Goal: Task Accomplishment & Management: Use online tool/utility

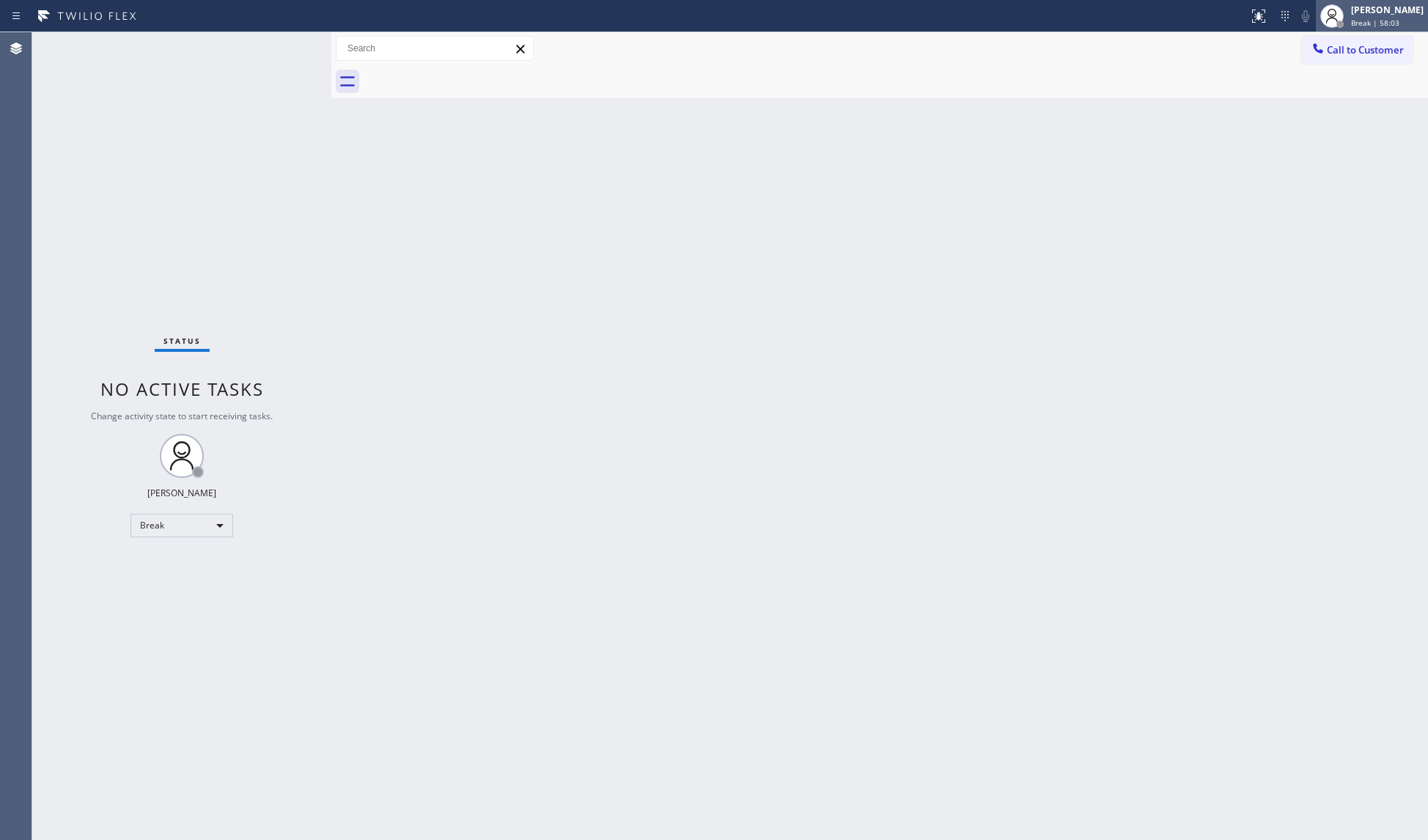
click at [1360, 26] on span "Break | 58:03" at bounding box center [1375, 22] width 49 height 10
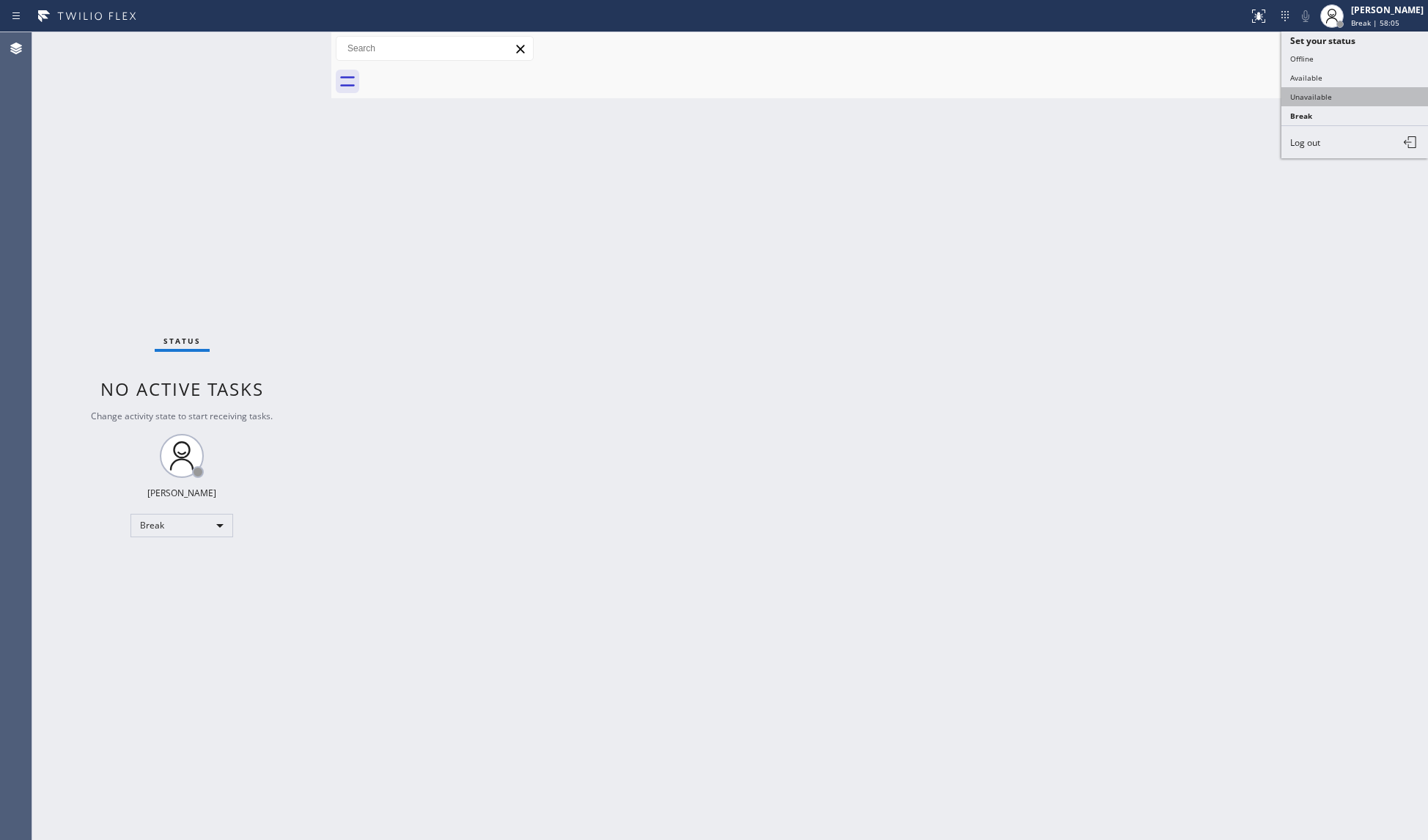
click at [1311, 96] on button "Unavailable" at bounding box center [1355, 96] width 147 height 19
click at [1359, 50] on span "Call to Customer" at bounding box center [1365, 49] width 77 height 13
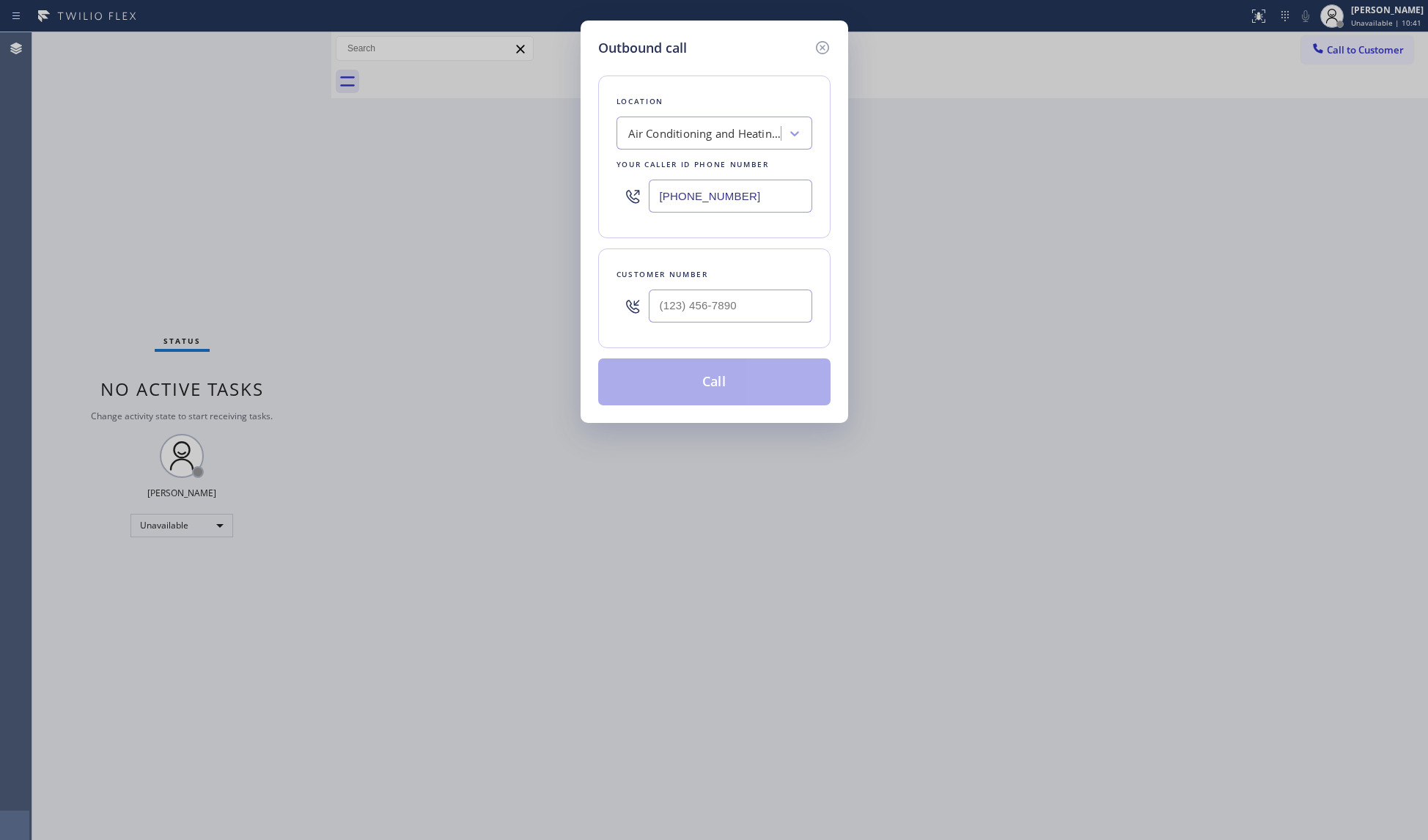
drag, startPoint x: 767, startPoint y: 189, endPoint x: 615, endPoint y: 207, distance: 153.1
click at [615, 207] on div "Location Air Conditioning and Heating in WH Your caller id phone number [PHONE_…" at bounding box center [714, 157] width 232 height 163
paste input "55) 731-4952"
type input "[PHONE_NUMBER]"
click at [775, 321] on input "(___) ___-____" at bounding box center [730, 306] width 163 height 33
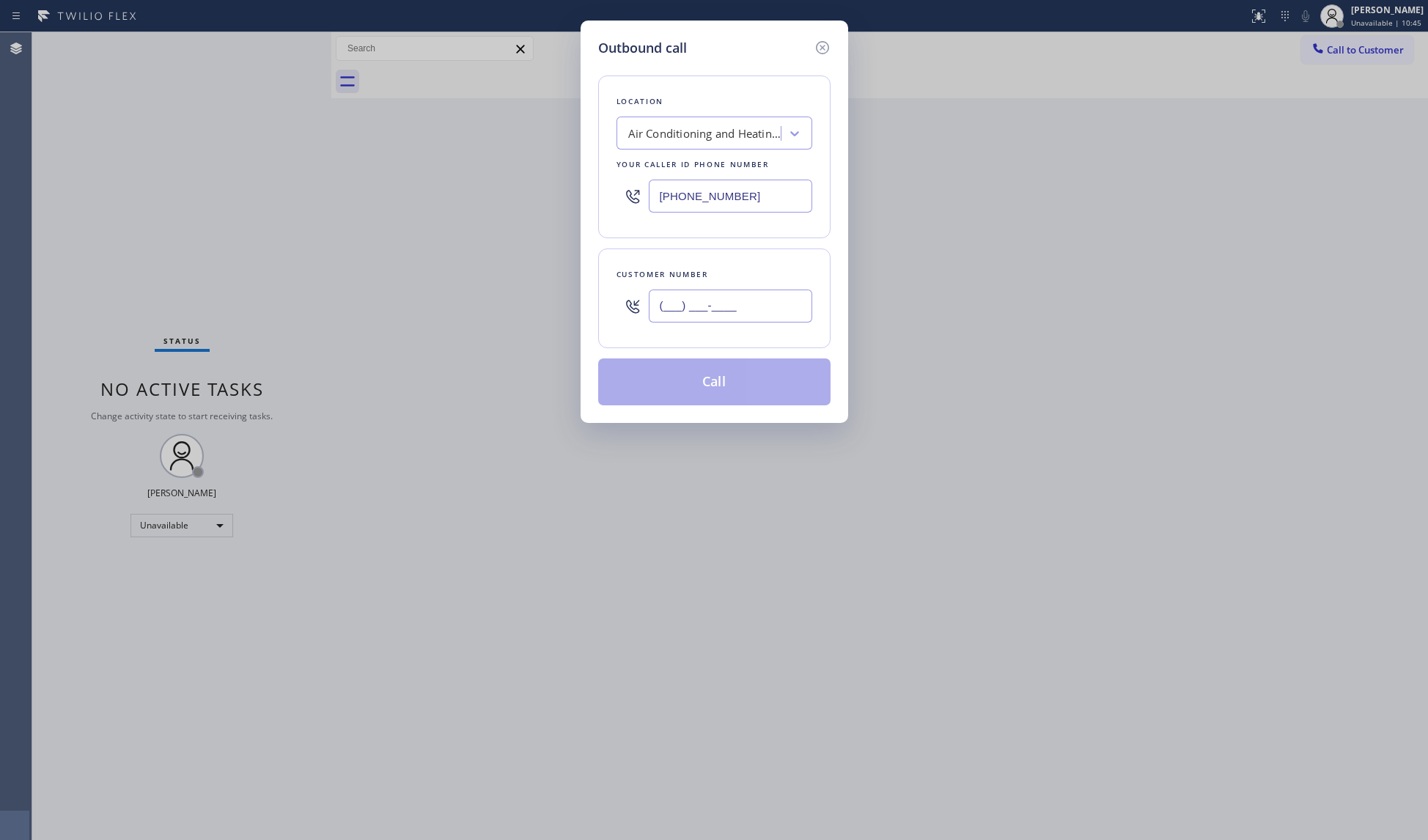
paste input "310) 913-9190"
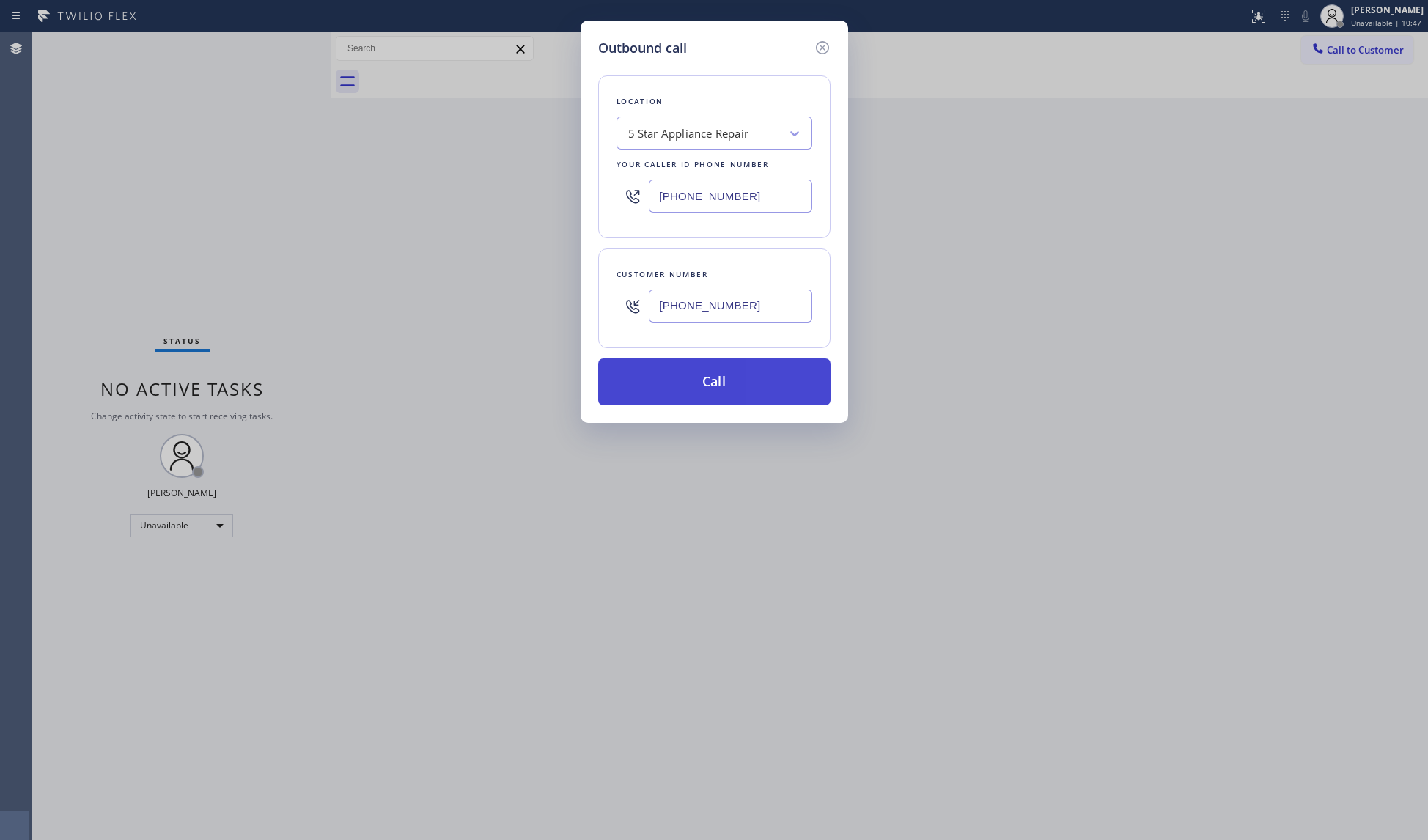
type input "[PHONE_NUMBER]"
click at [728, 388] on button "Call" at bounding box center [714, 381] width 232 height 47
click at [715, 362] on button "Call" at bounding box center [714, 381] width 232 height 47
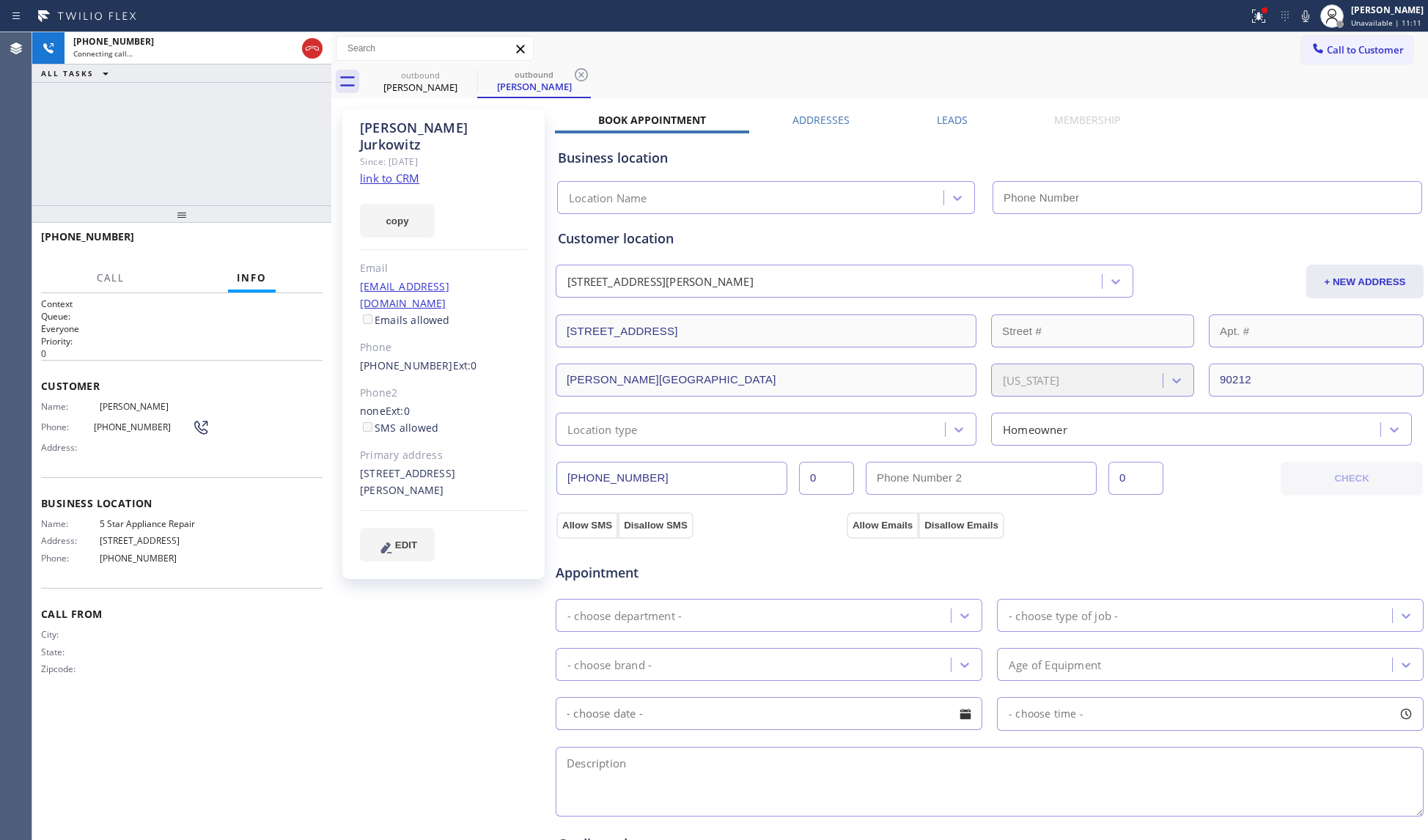
type input "[PHONE_NUMBER]"
drag, startPoint x: 314, startPoint y: 43, endPoint x: 299, endPoint y: 201, distance: 158.7
click at [314, 49] on icon at bounding box center [311, 48] width 17 height 17
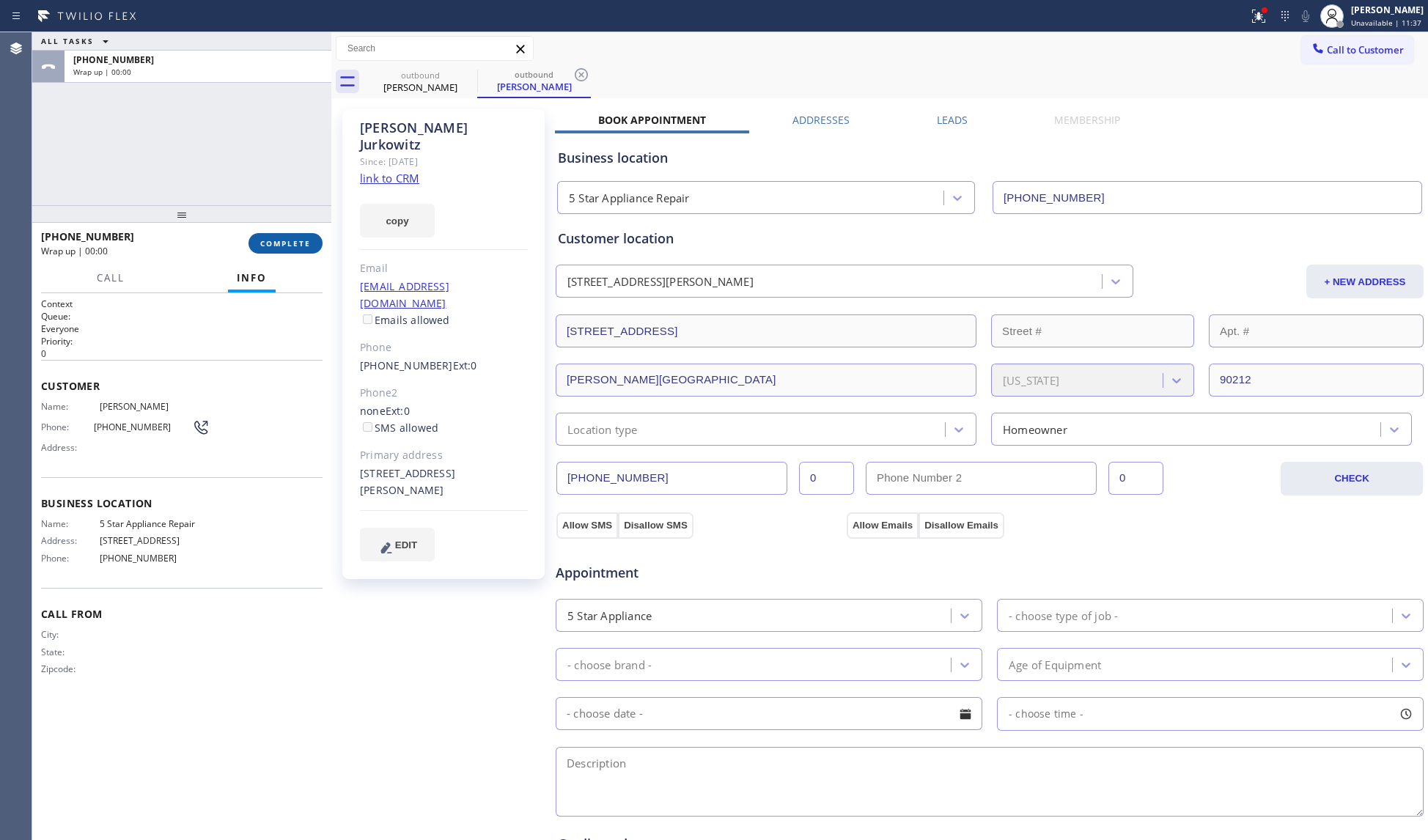
click at [291, 252] on button "COMPLETE" at bounding box center [286, 243] width 74 height 21
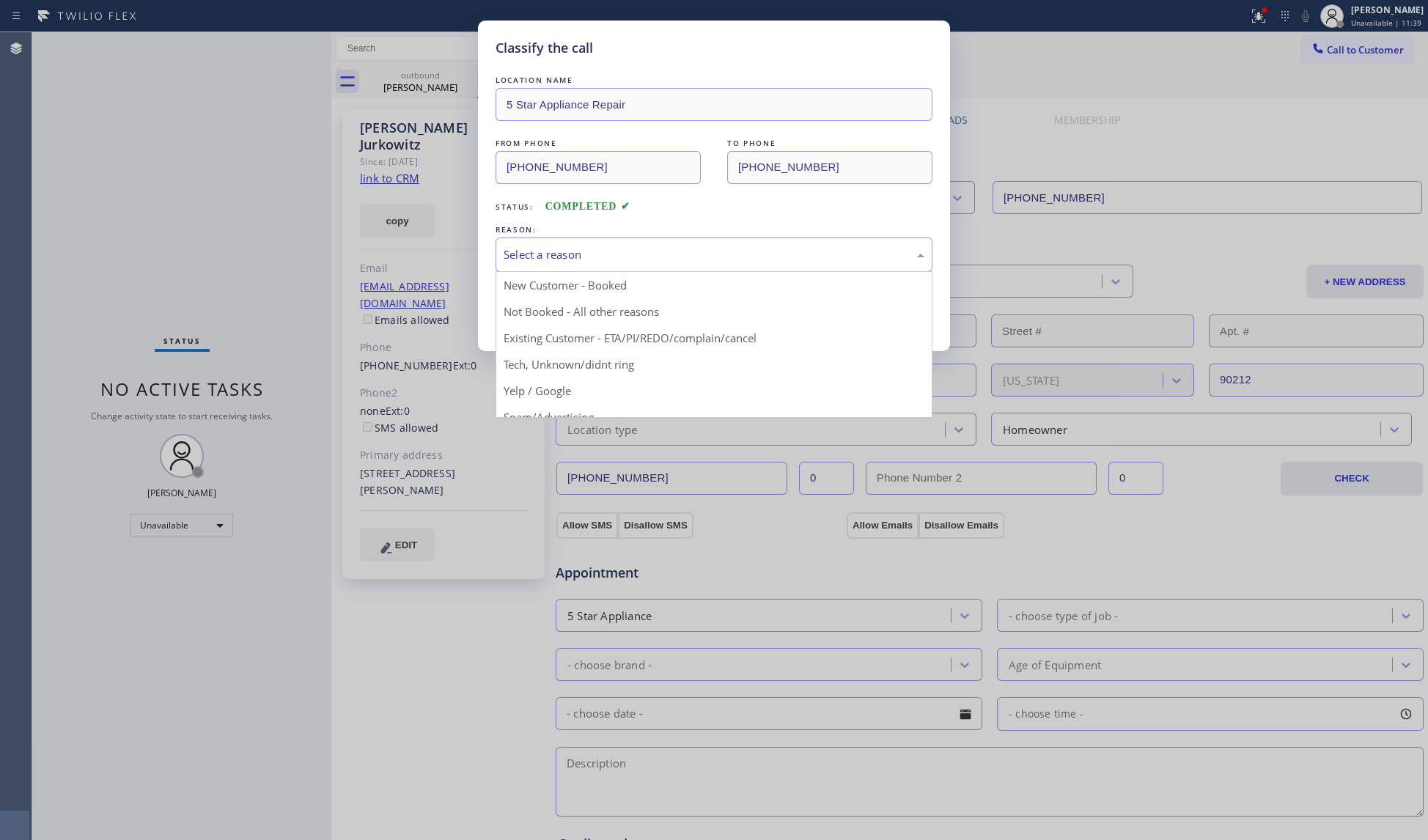
click at [517, 258] on div "Select a reason" at bounding box center [714, 254] width 421 height 16
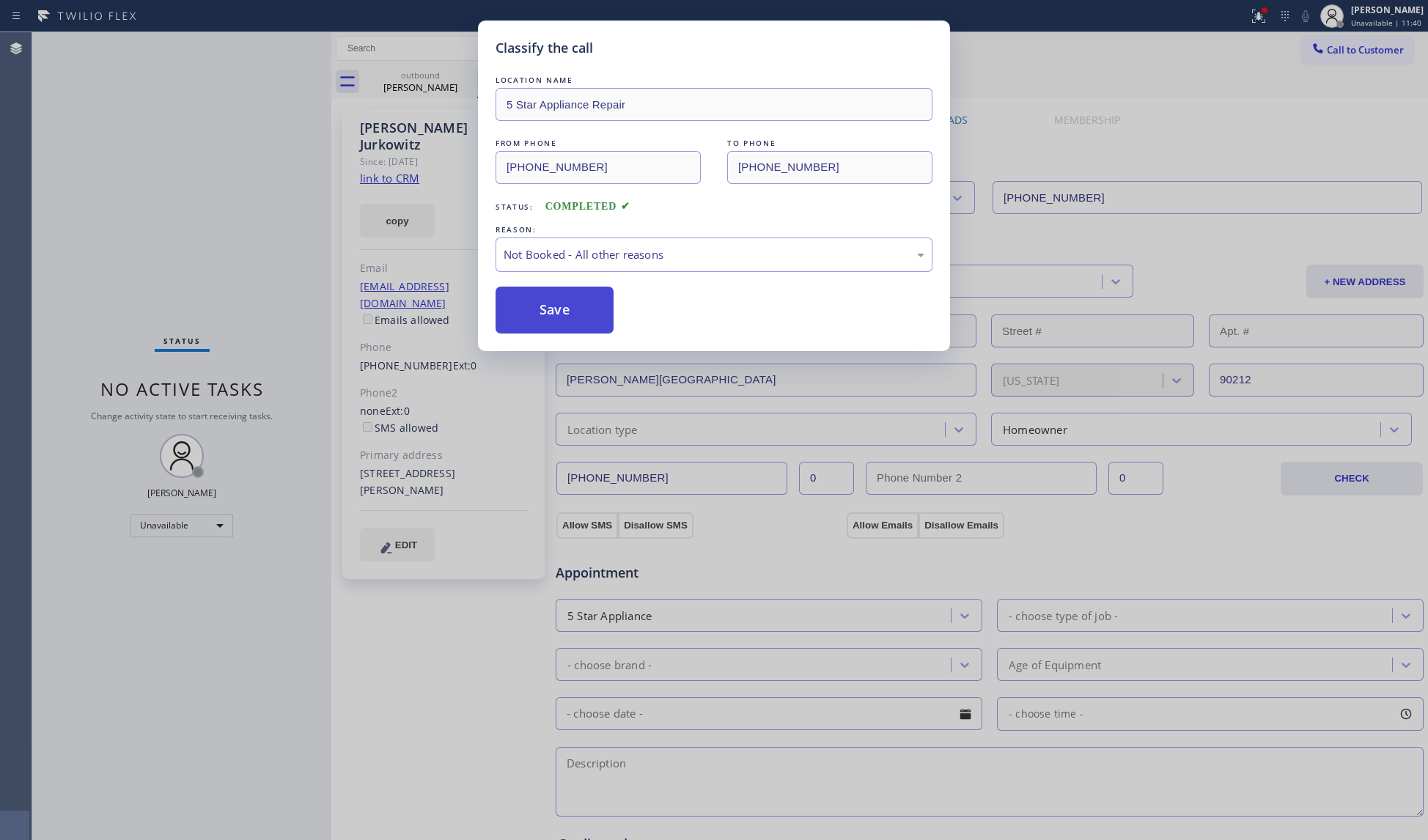
click at [535, 306] on button "Save" at bounding box center [554, 310] width 118 height 47
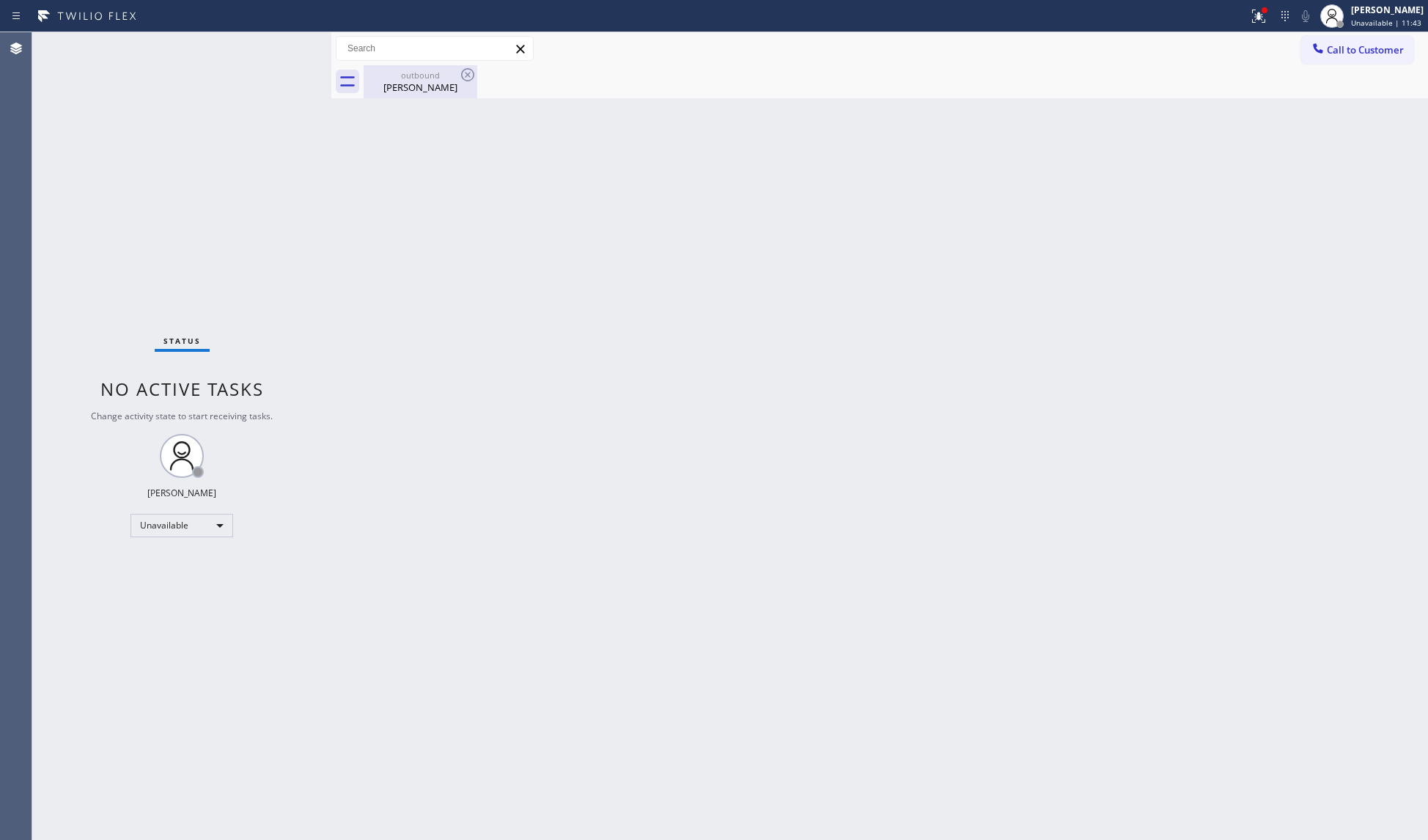
click at [436, 74] on div "outbound" at bounding box center [420, 75] width 110 height 11
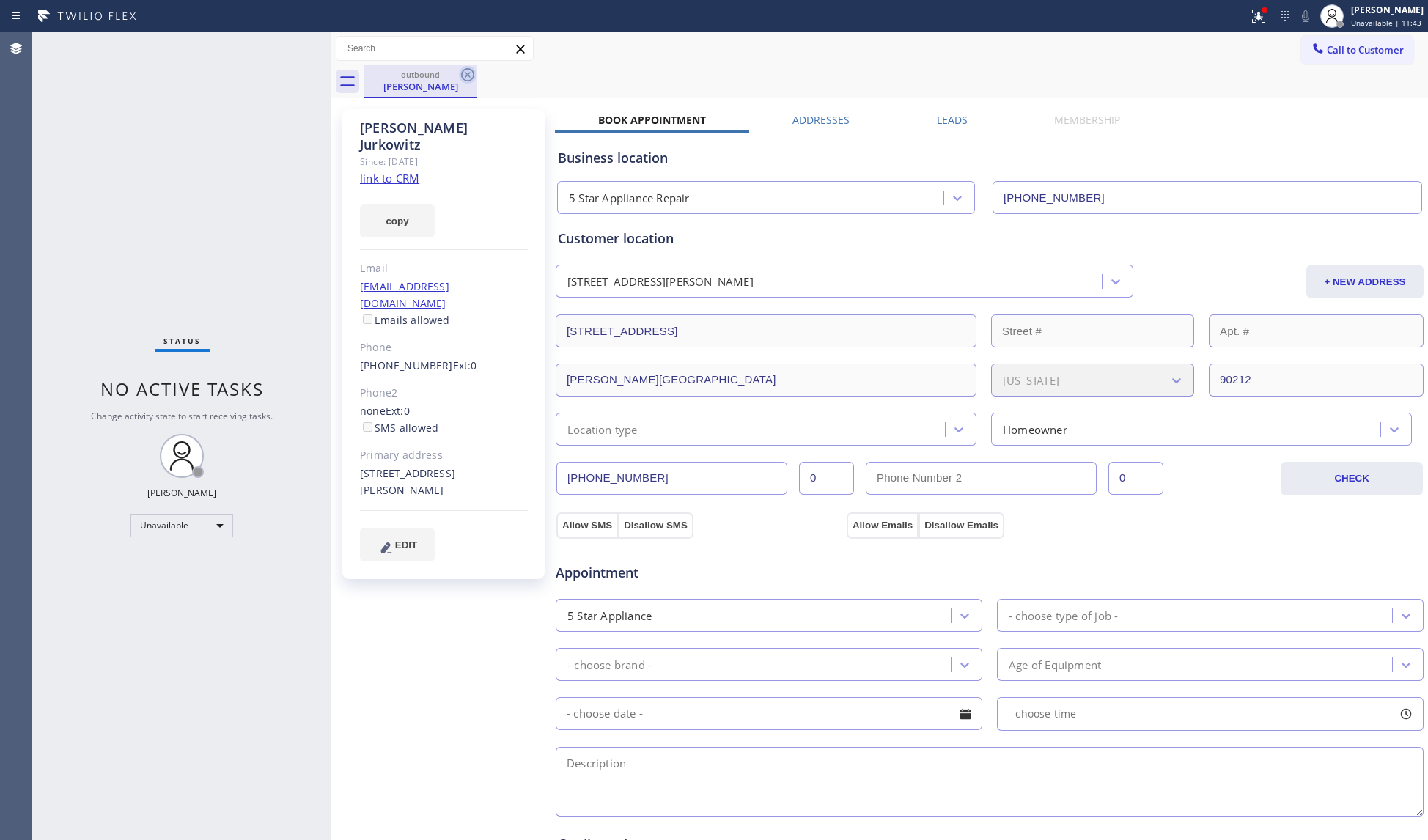
click at [461, 71] on icon at bounding box center [467, 74] width 17 height 17
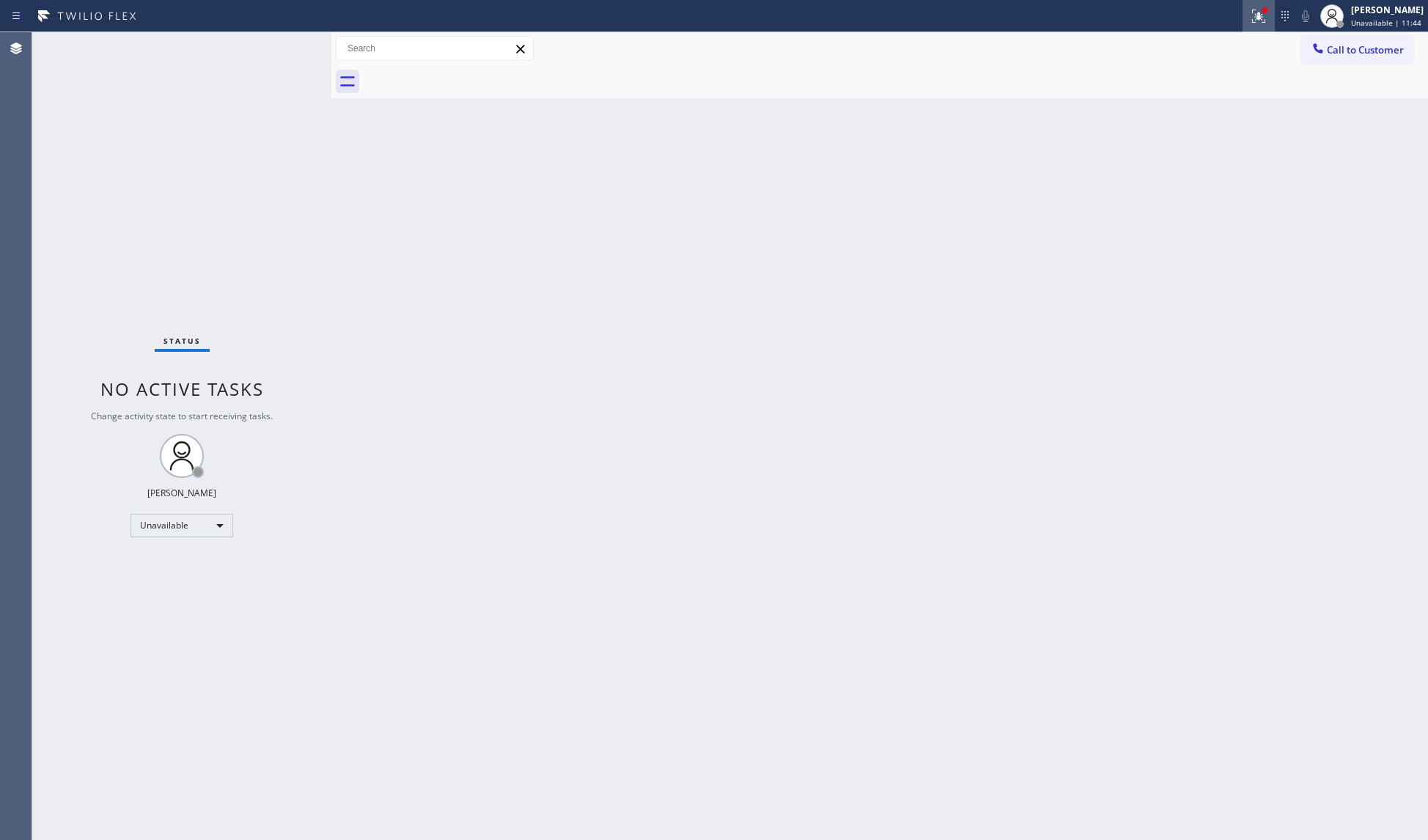
click at [1248, 7] on div at bounding box center [1258, 16] width 32 height 17
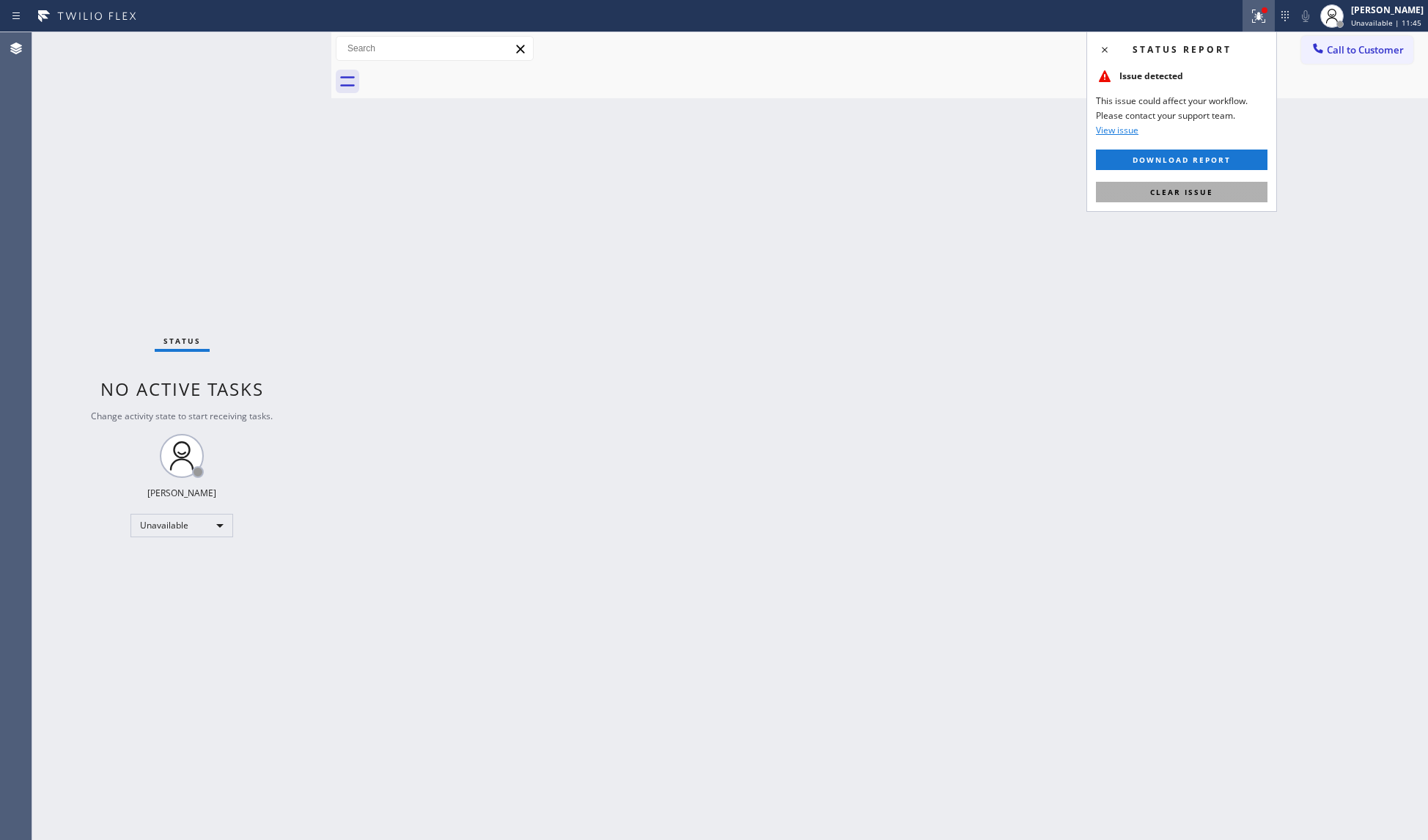
click at [1206, 191] on span "Clear issue" at bounding box center [1182, 192] width 63 height 10
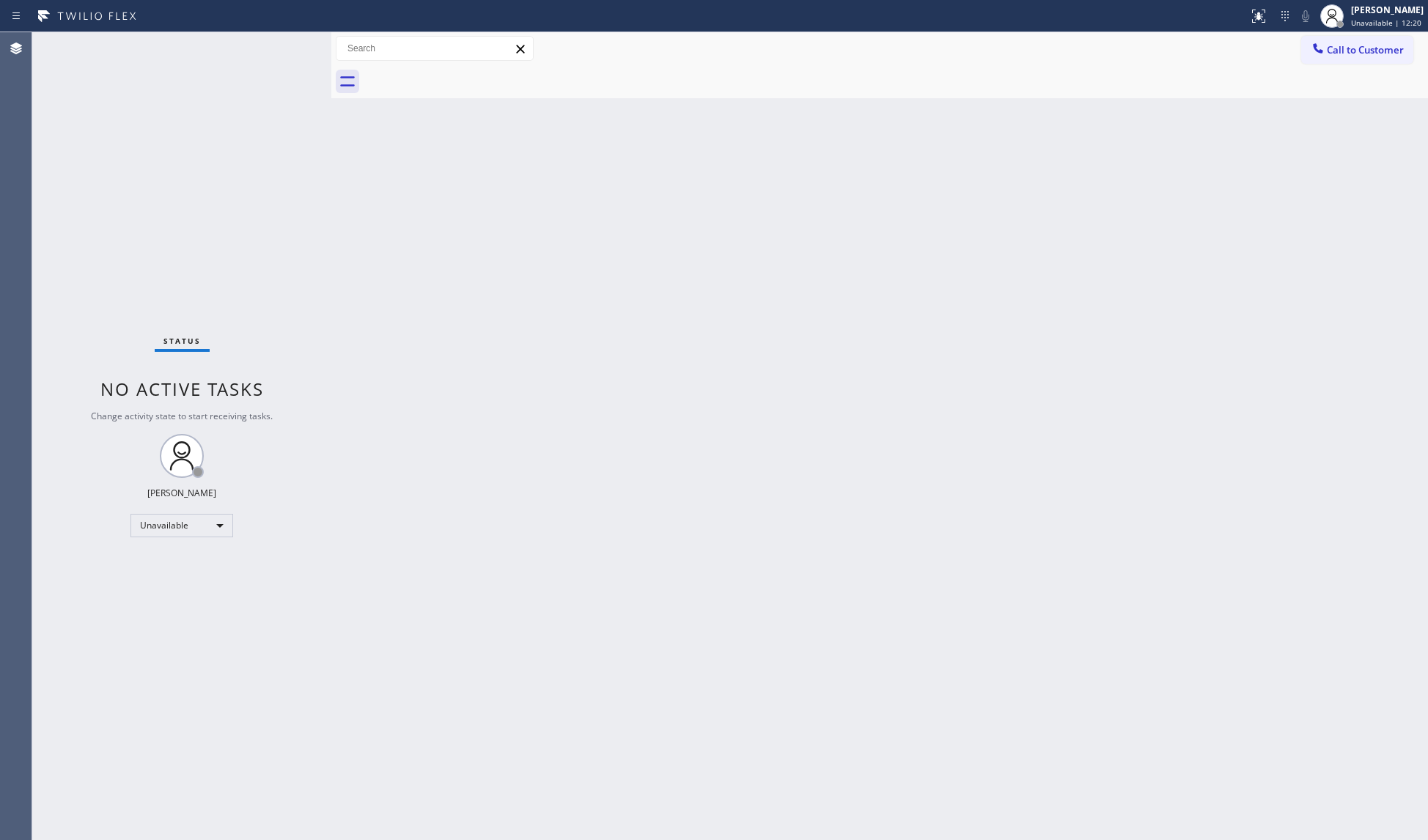
click at [1362, 49] on span "Call to Customer" at bounding box center [1365, 49] width 77 height 13
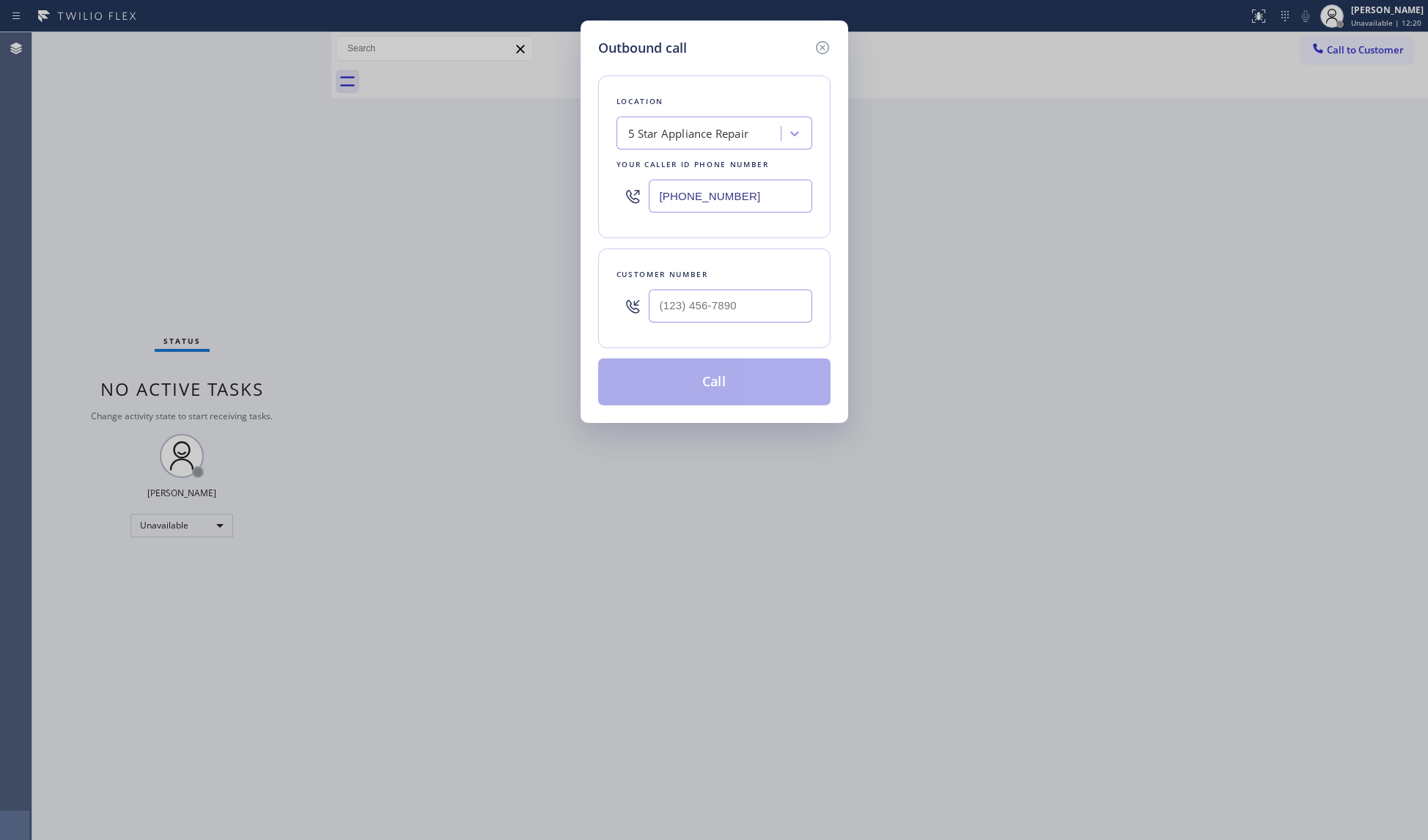
drag, startPoint x: 771, startPoint y: 198, endPoint x: 542, endPoint y: 198, distance: 229.0
click at [542, 198] on div "Outbound call Location 5 Star Appliance Repair Your caller id phone number [PHO…" at bounding box center [714, 420] width 1428 height 840
paste input "786) 713-8711"
type input "[PHONE_NUMBER]"
click at [780, 327] on div at bounding box center [730, 306] width 163 height 48
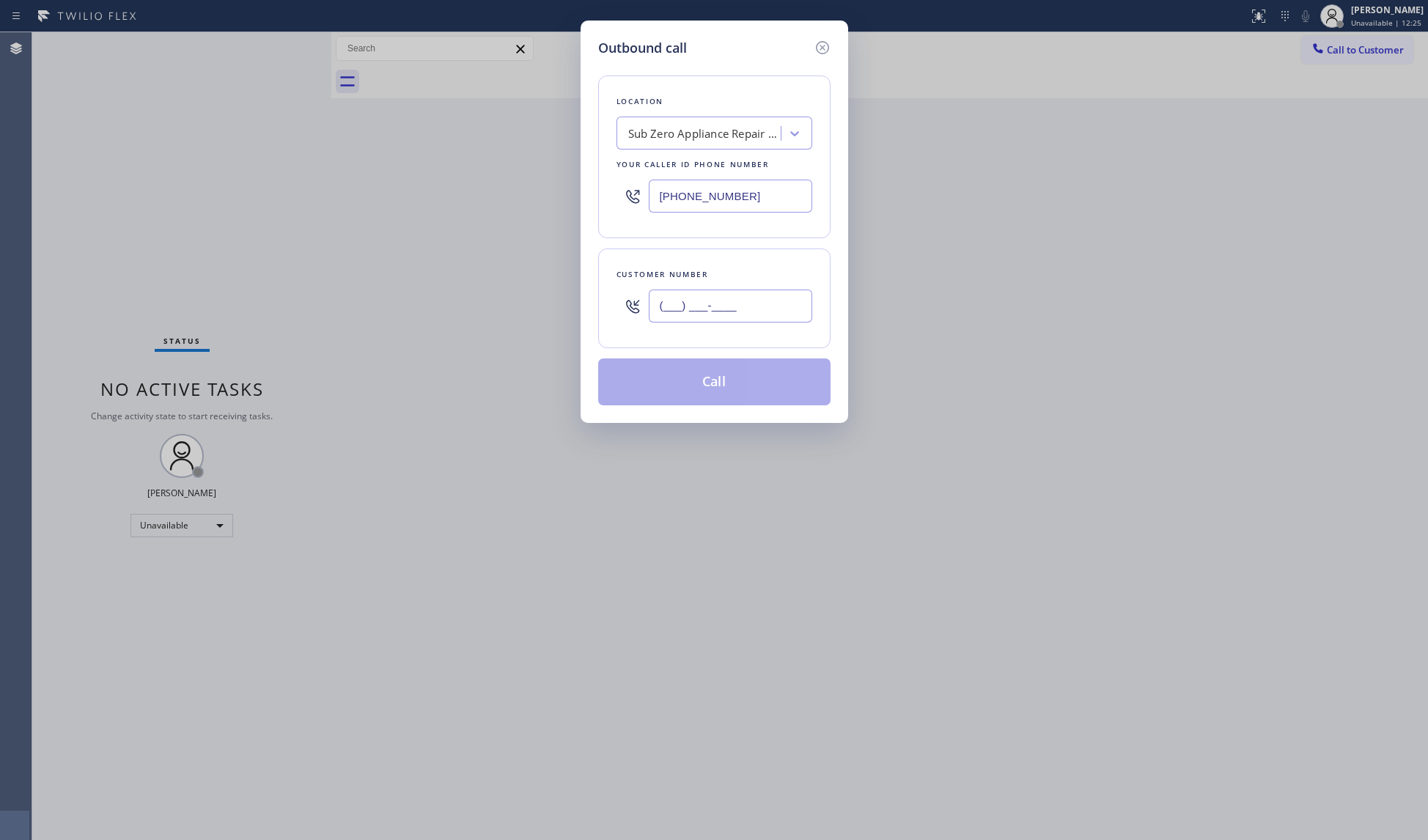
paste input "305) 926-2627"
click at [770, 316] on input "[PHONE_NUMBER]" at bounding box center [730, 306] width 163 height 33
type input "[PHONE_NUMBER]"
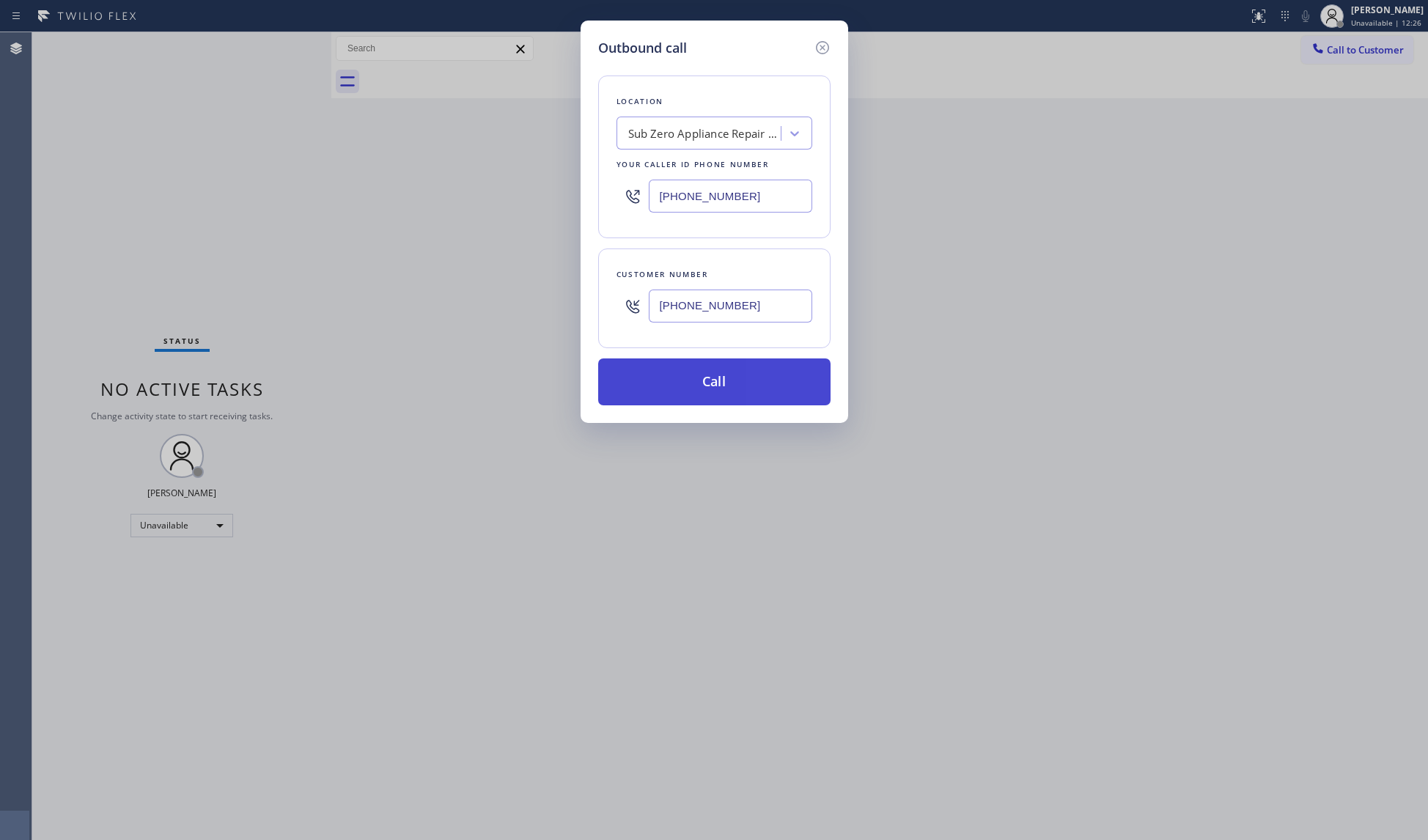
click at [728, 376] on button "Call" at bounding box center [714, 381] width 232 height 47
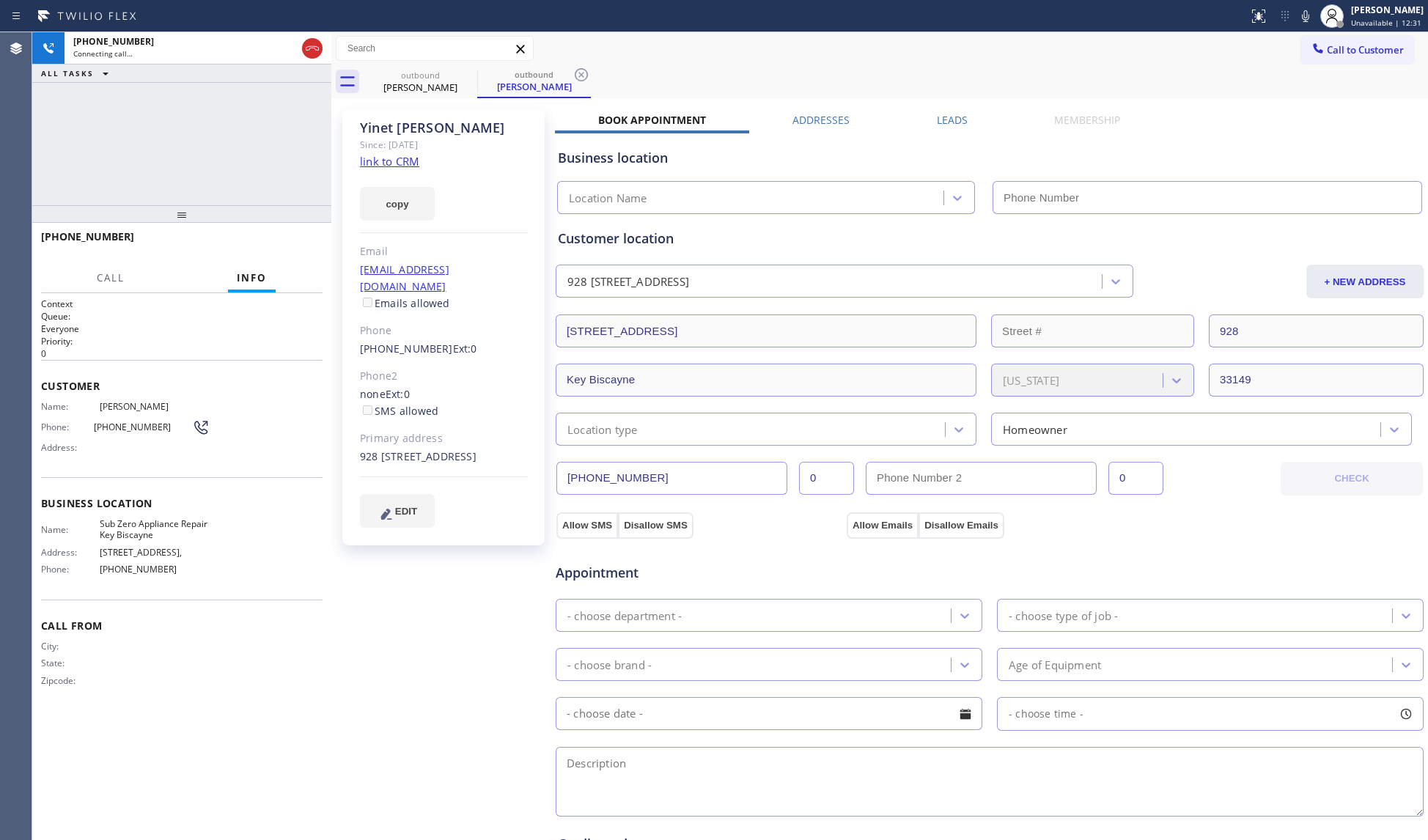
type input "[PHONE_NUMBER]"
click at [302, 230] on div "[PHONE_NUMBER] Live | 00:04 HANG UP" at bounding box center [182, 243] width 282 height 38
click at [306, 236] on button "HANG UP" at bounding box center [288, 243] width 68 height 21
click at [307, 237] on button "HANG UP" at bounding box center [288, 243] width 68 height 21
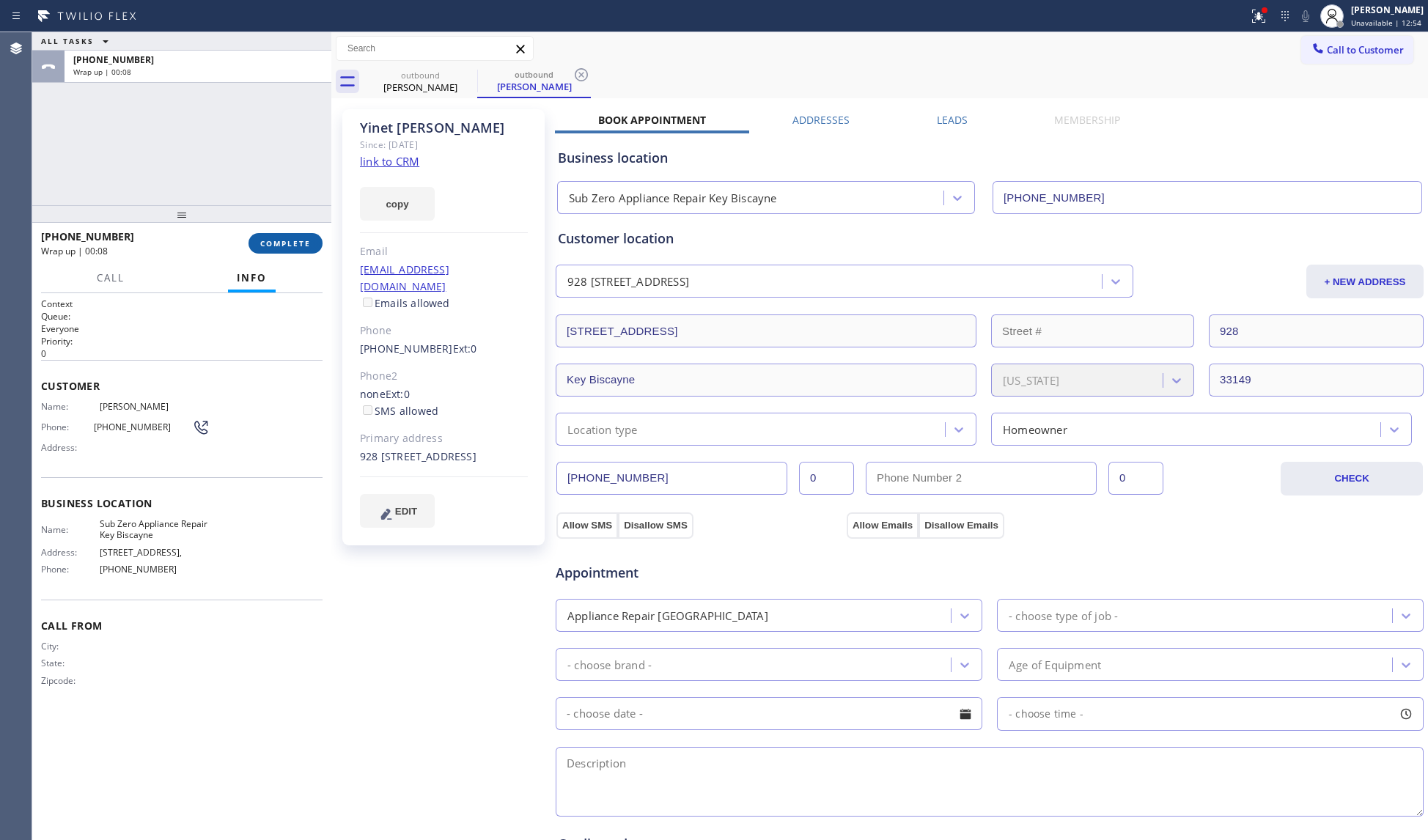
click at [267, 236] on button "COMPLETE" at bounding box center [286, 243] width 74 height 21
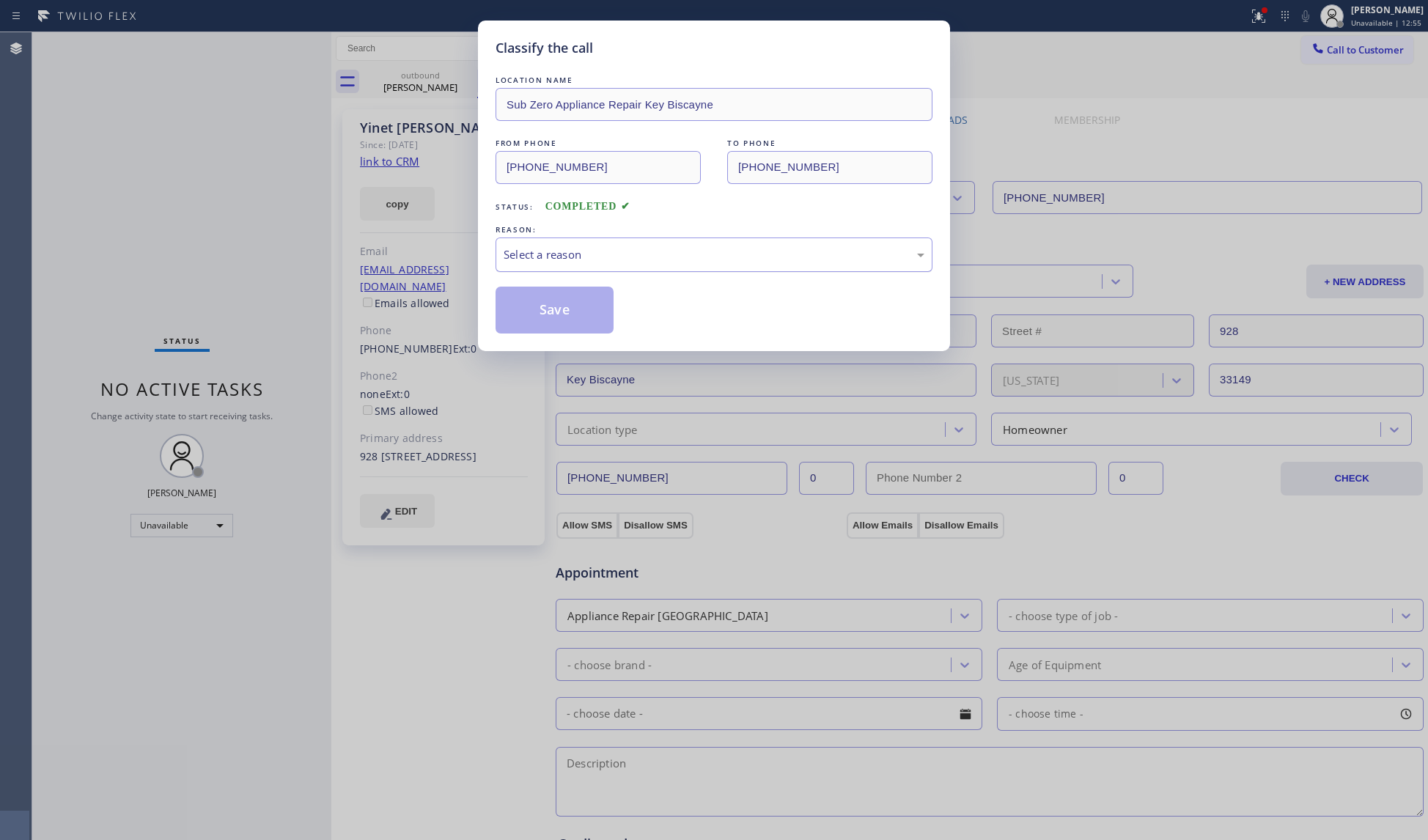
click at [576, 259] on div "Select a reason" at bounding box center [714, 254] width 421 height 16
click at [562, 320] on button "Save" at bounding box center [554, 310] width 118 height 47
click at [562, 318] on button "Save" at bounding box center [554, 310] width 118 height 47
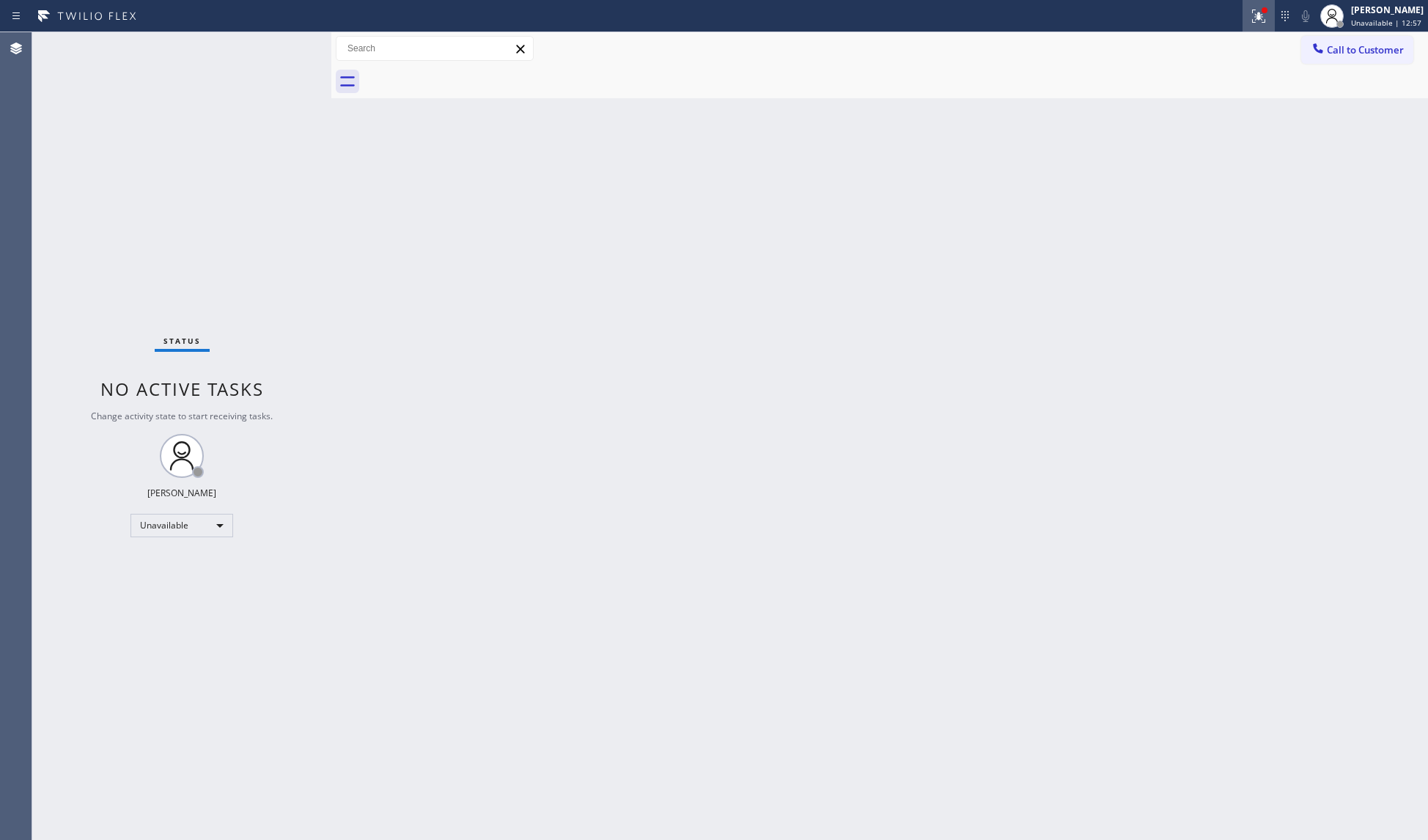
click at [1264, 21] on icon at bounding box center [1258, 16] width 17 height 17
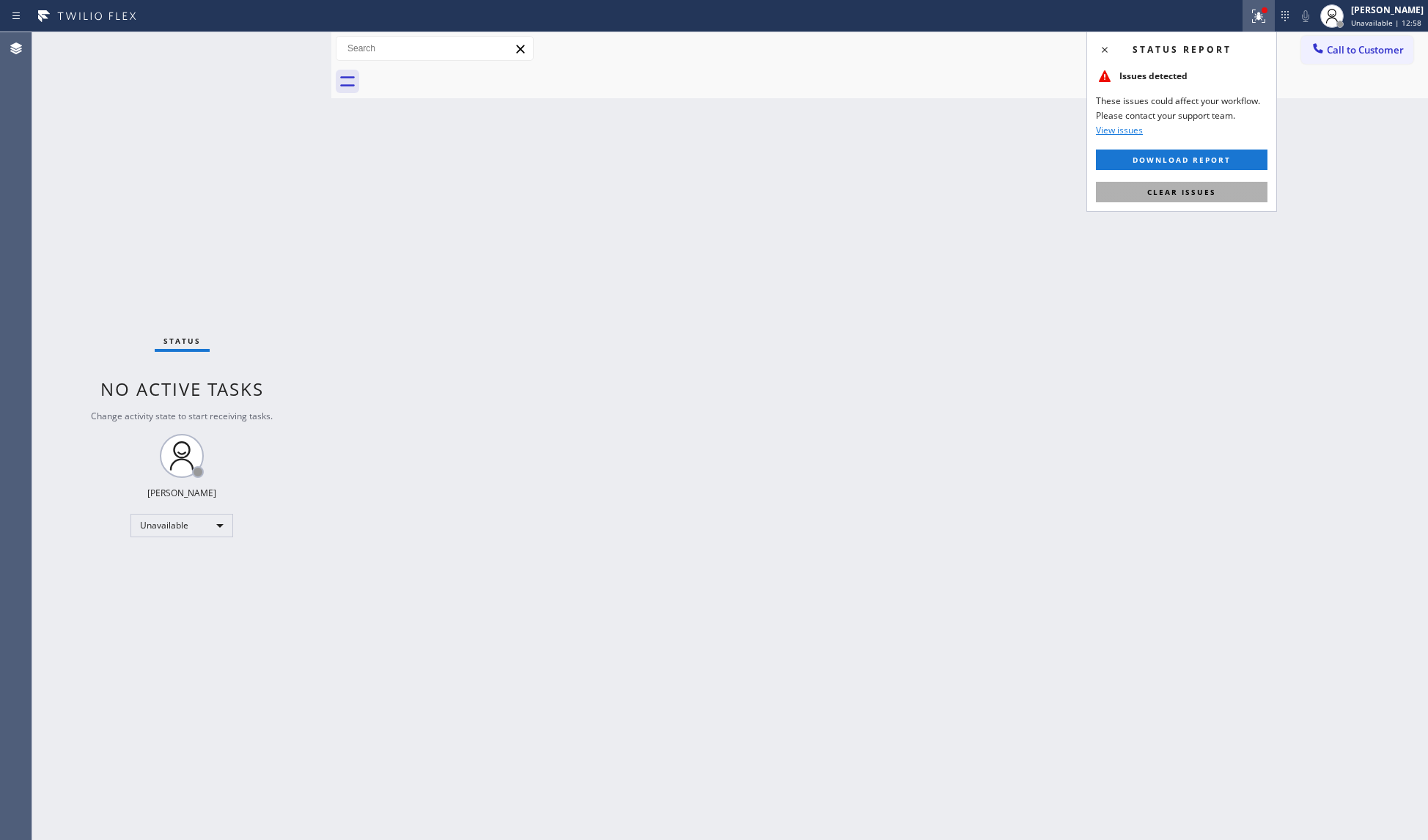
click at [1234, 185] on button "Clear issues" at bounding box center [1182, 192] width 171 height 21
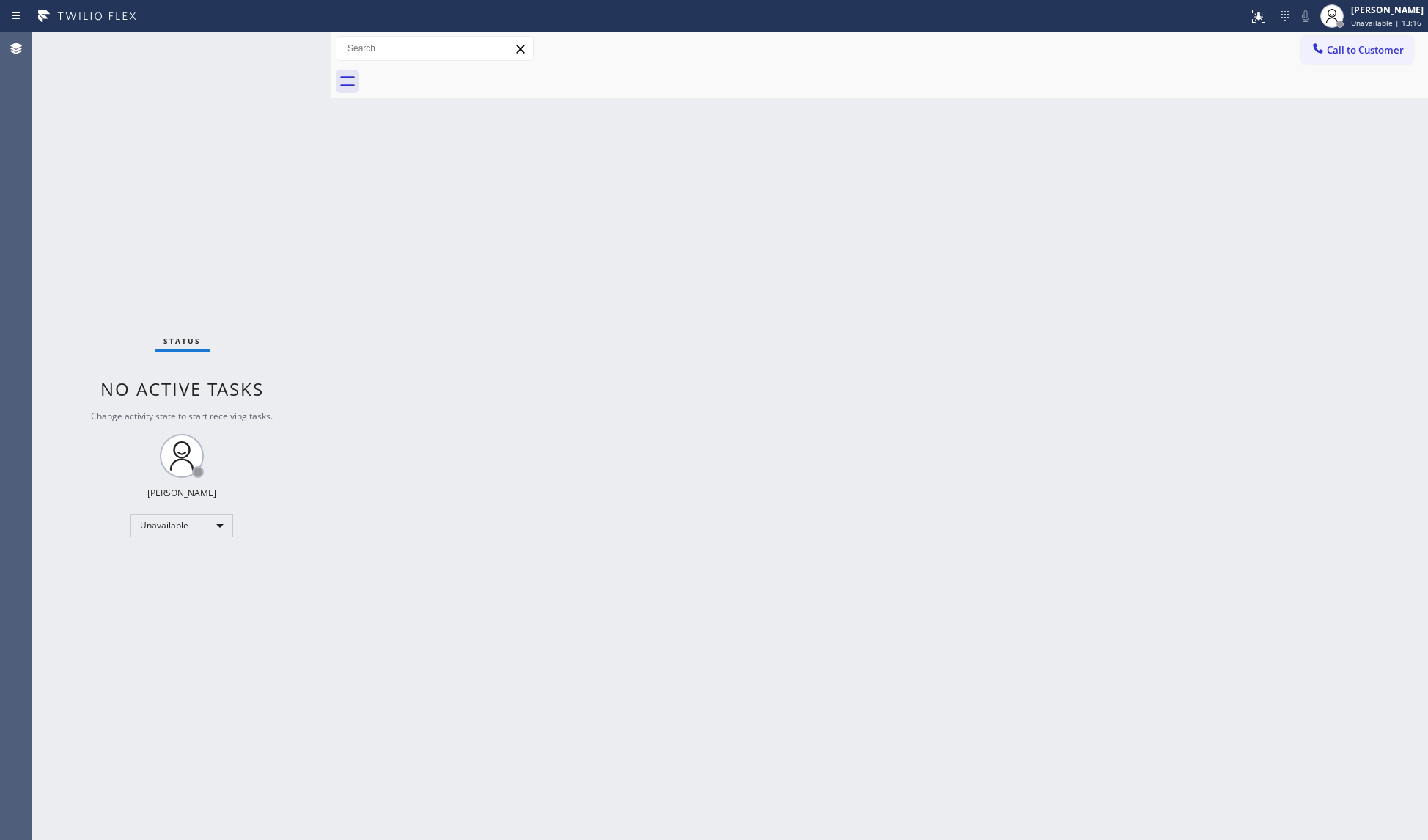
click at [1306, 47] on button "Call to Customer" at bounding box center [1357, 50] width 112 height 28
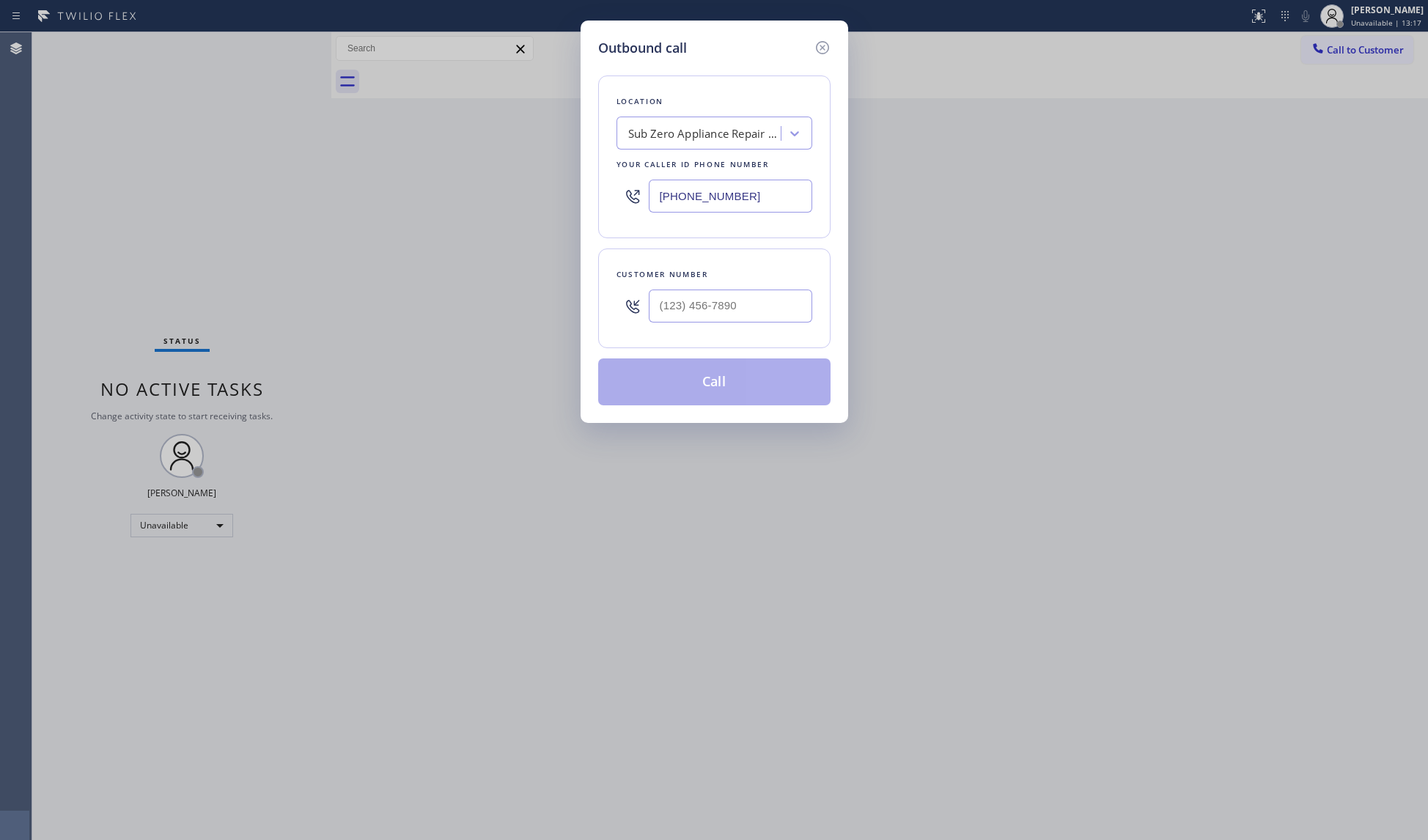
drag, startPoint x: 645, startPoint y: 208, endPoint x: 620, endPoint y: 209, distance: 25.0
click at [620, 209] on div "[PHONE_NUMBER]" at bounding box center [714, 196] width 196 height 48
paste input "503) 433-8525"
type input "[PHONE_NUMBER]"
click at [790, 302] on input "(___) ___-____" at bounding box center [730, 306] width 163 height 33
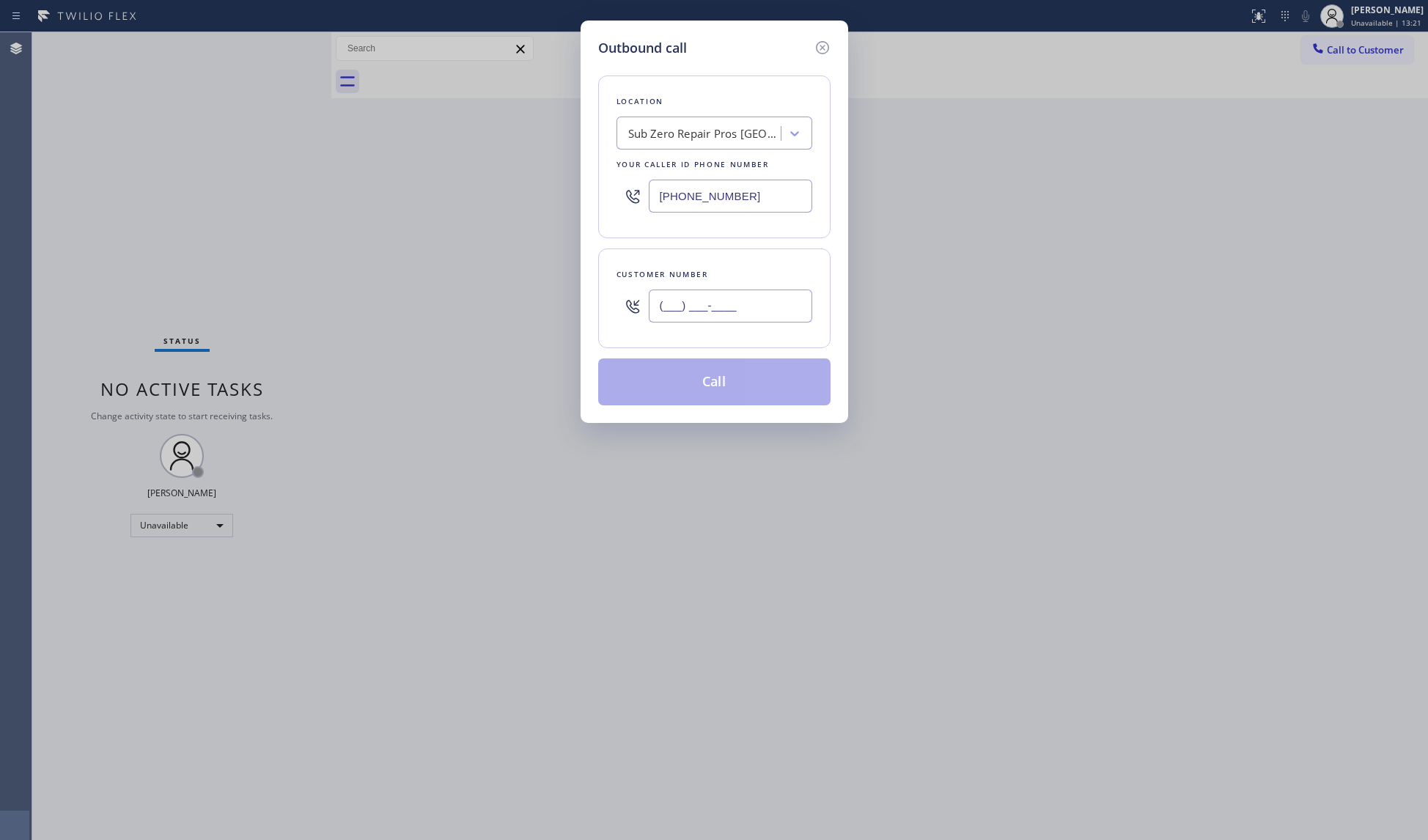
paste input "310) 489-4187"
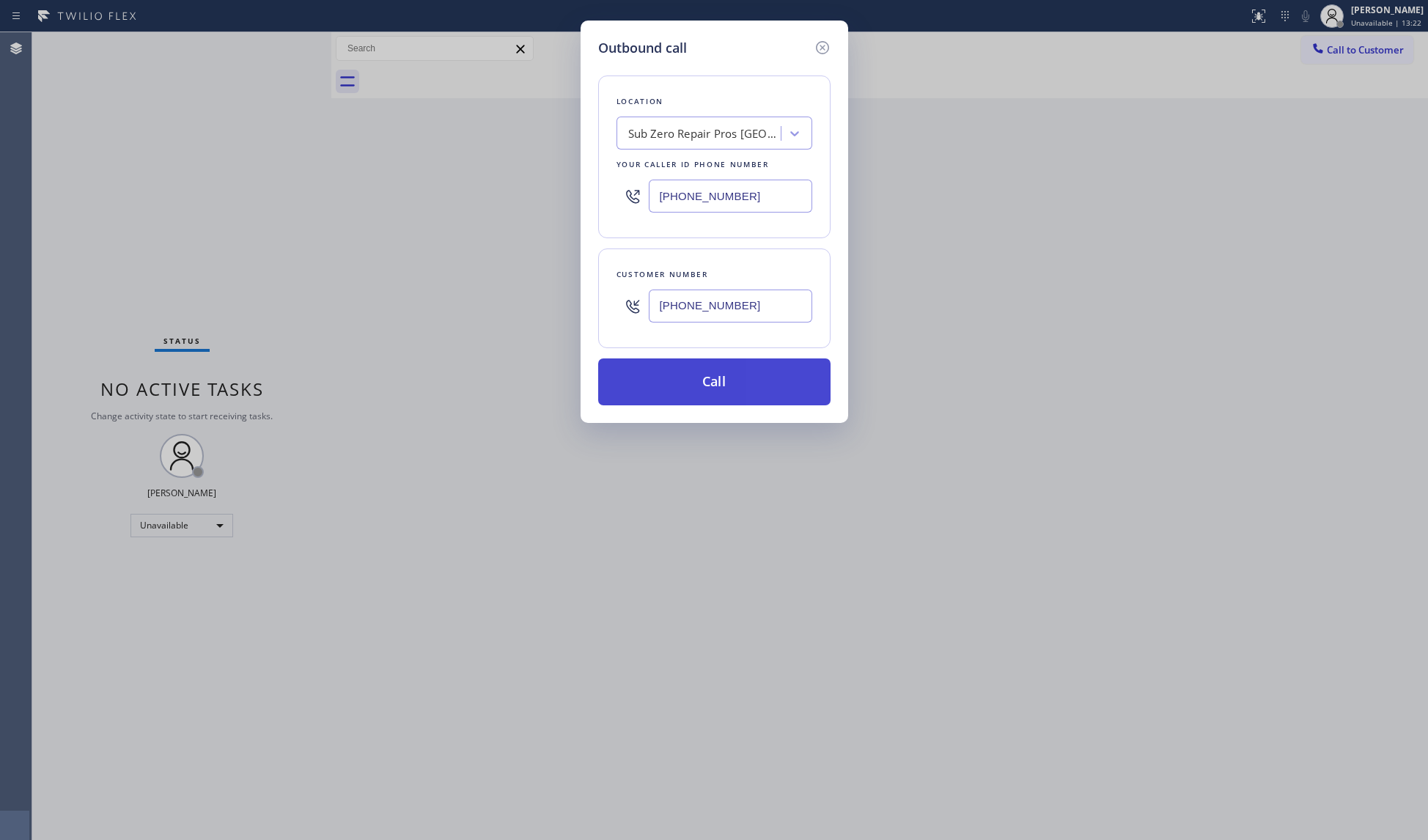
type input "[PHONE_NUMBER]"
click at [715, 382] on button "Call" at bounding box center [714, 381] width 232 height 47
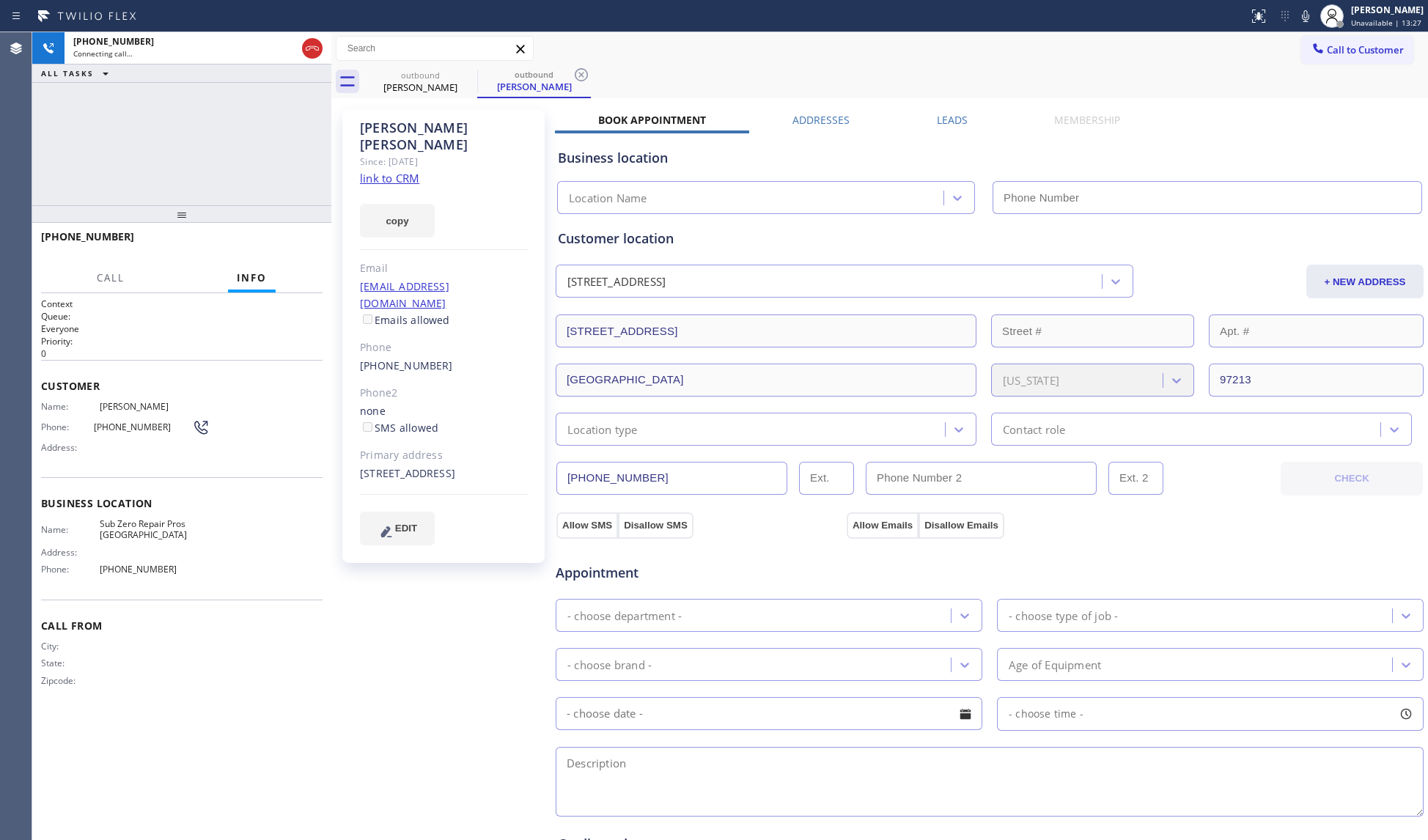
type input "[PHONE_NUMBER]"
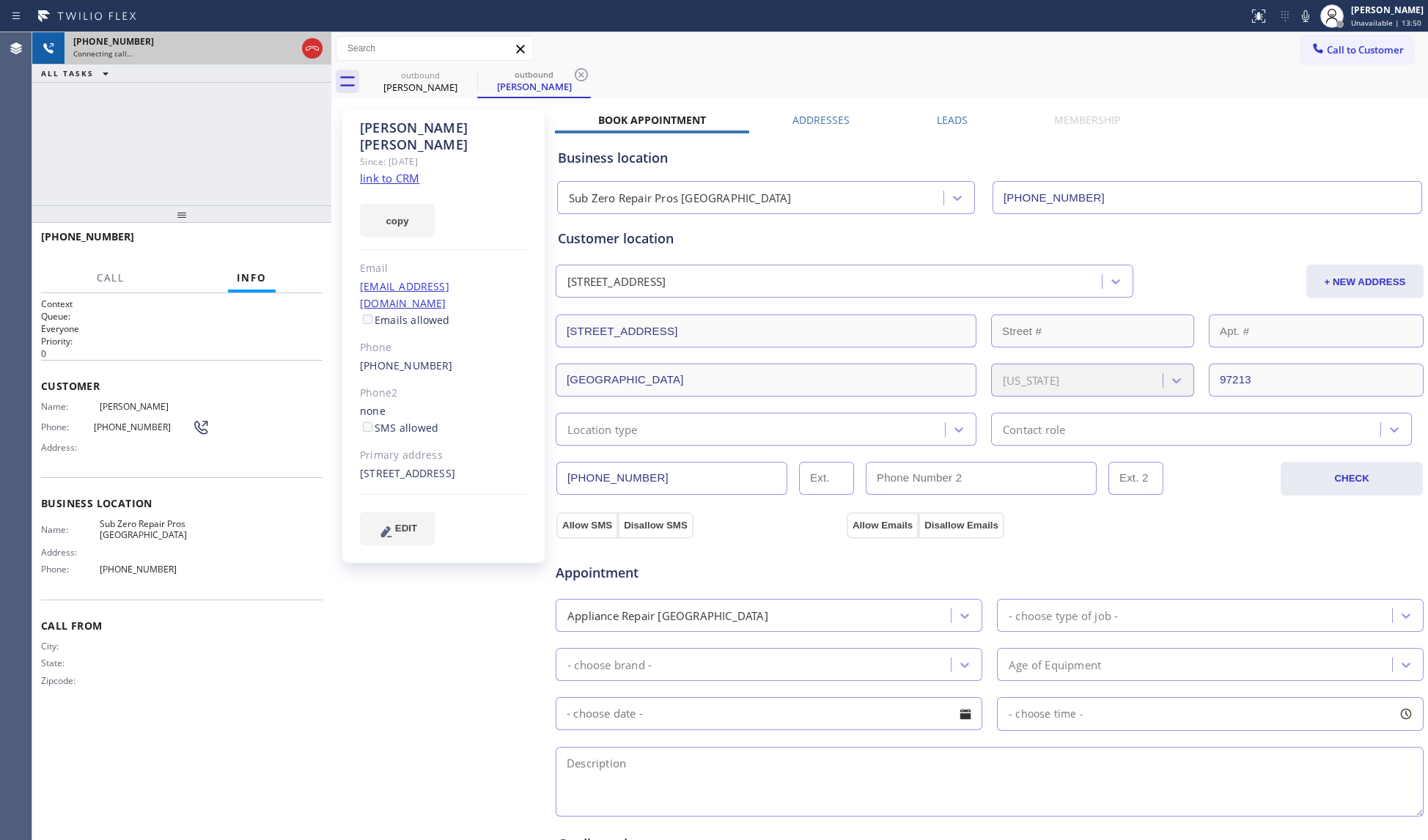
click at [324, 54] on div at bounding box center [312, 48] width 26 height 32
click at [317, 51] on icon at bounding box center [311, 48] width 17 height 17
click at [312, 49] on div "Connecting call…" at bounding box center [198, 54] width 250 height 10
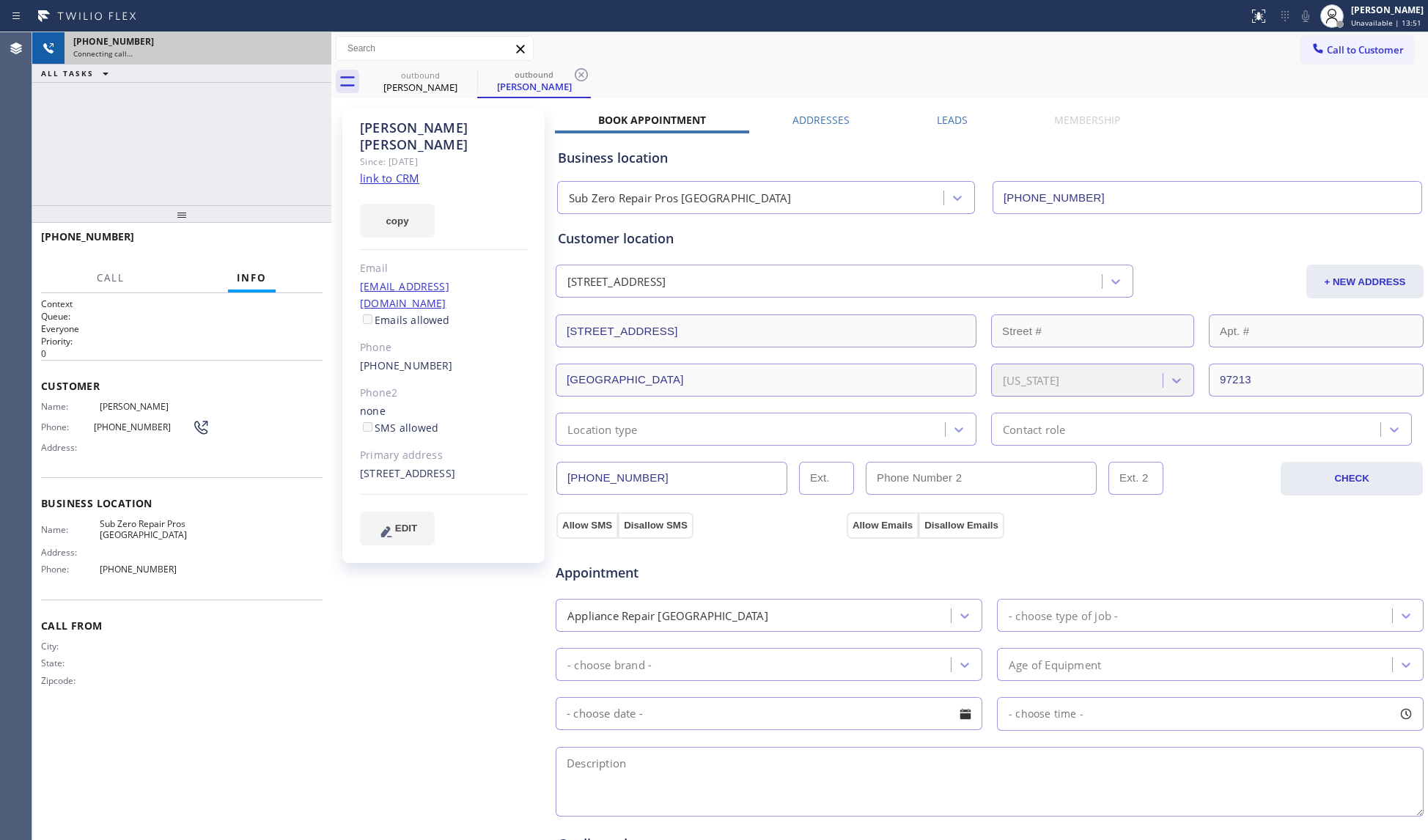
click at [314, 47] on div "[PHONE_NUMBER] Connecting call…" at bounding box center [194, 48] width 261 height 32
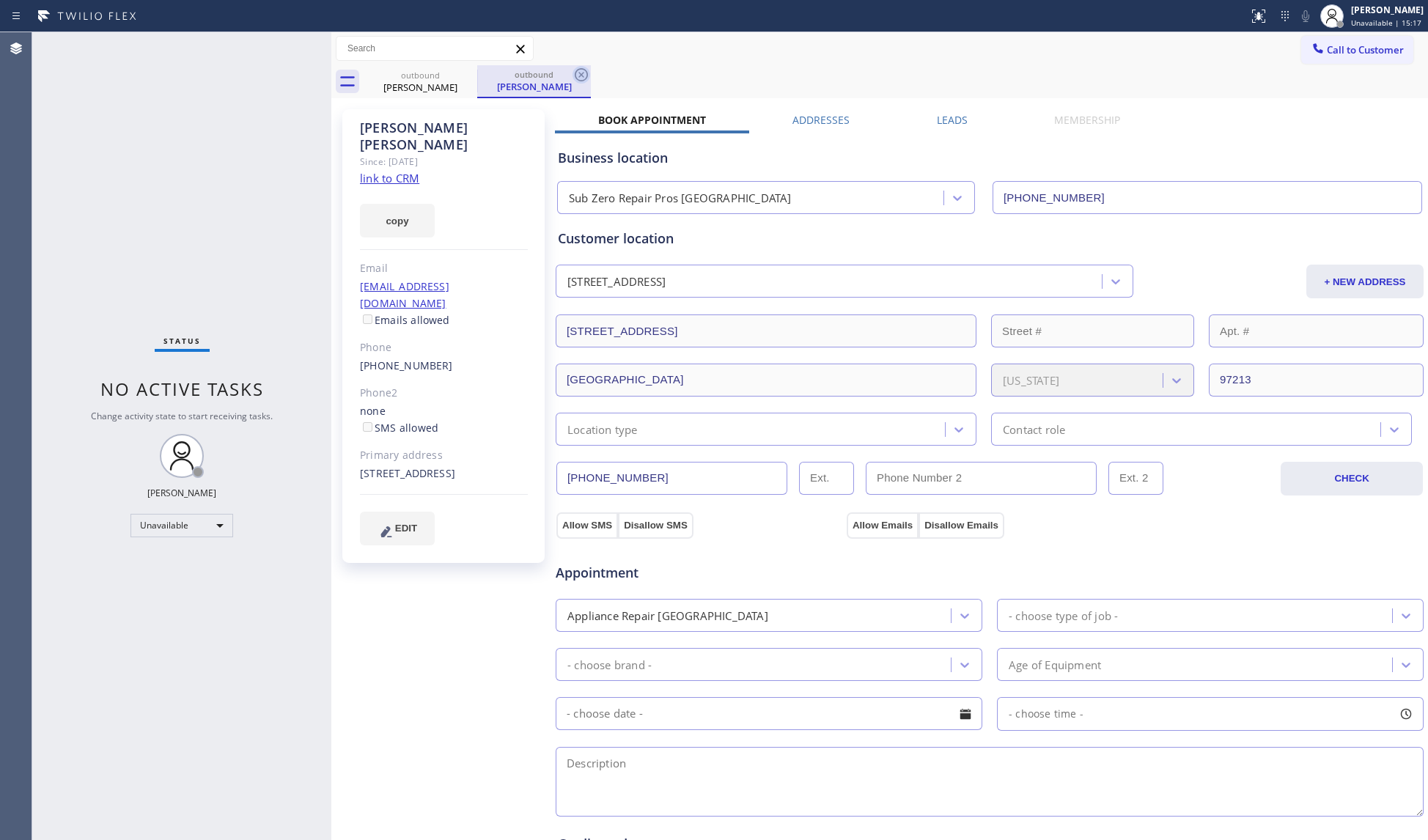
drag, startPoint x: 591, startPoint y: 68, endPoint x: 574, endPoint y: 72, distance: 17.5
click at [588, 68] on div "outbound [PERSON_NAME] outbound [PERSON_NAME]" at bounding box center [896, 82] width 1065 height 33
click at [574, 72] on icon at bounding box center [581, 74] width 17 height 17
drag, startPoint x: 468, startPoint y: 74, endPoint x: 581, endPoint y: 48, distance: 116.0
click at [468, 75] on icon at bounding box center [468, 75] width 13 height 13
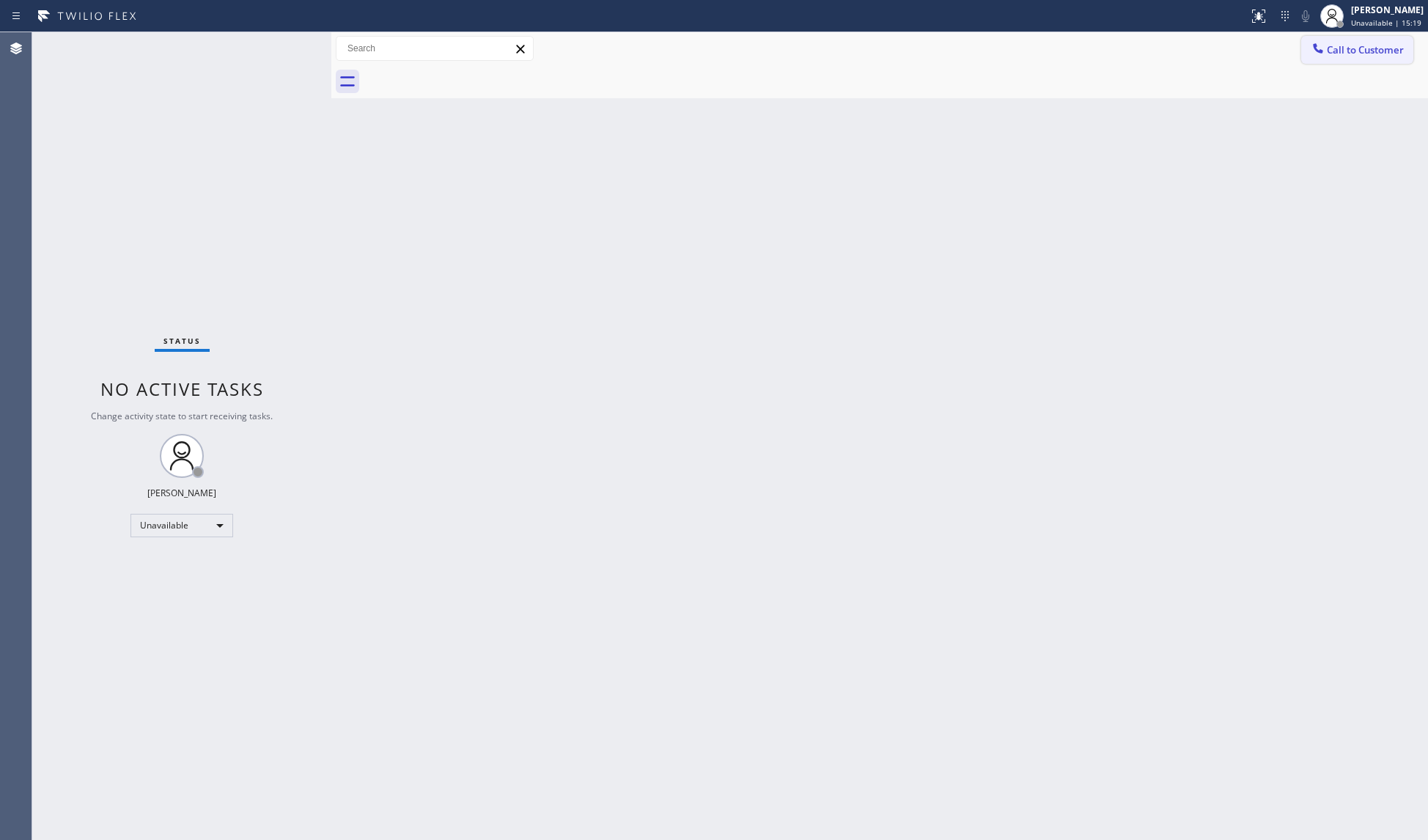
click at [1353, 56] on span "Call to Customer" at bounding box center [1365, 49] width 77 height 13
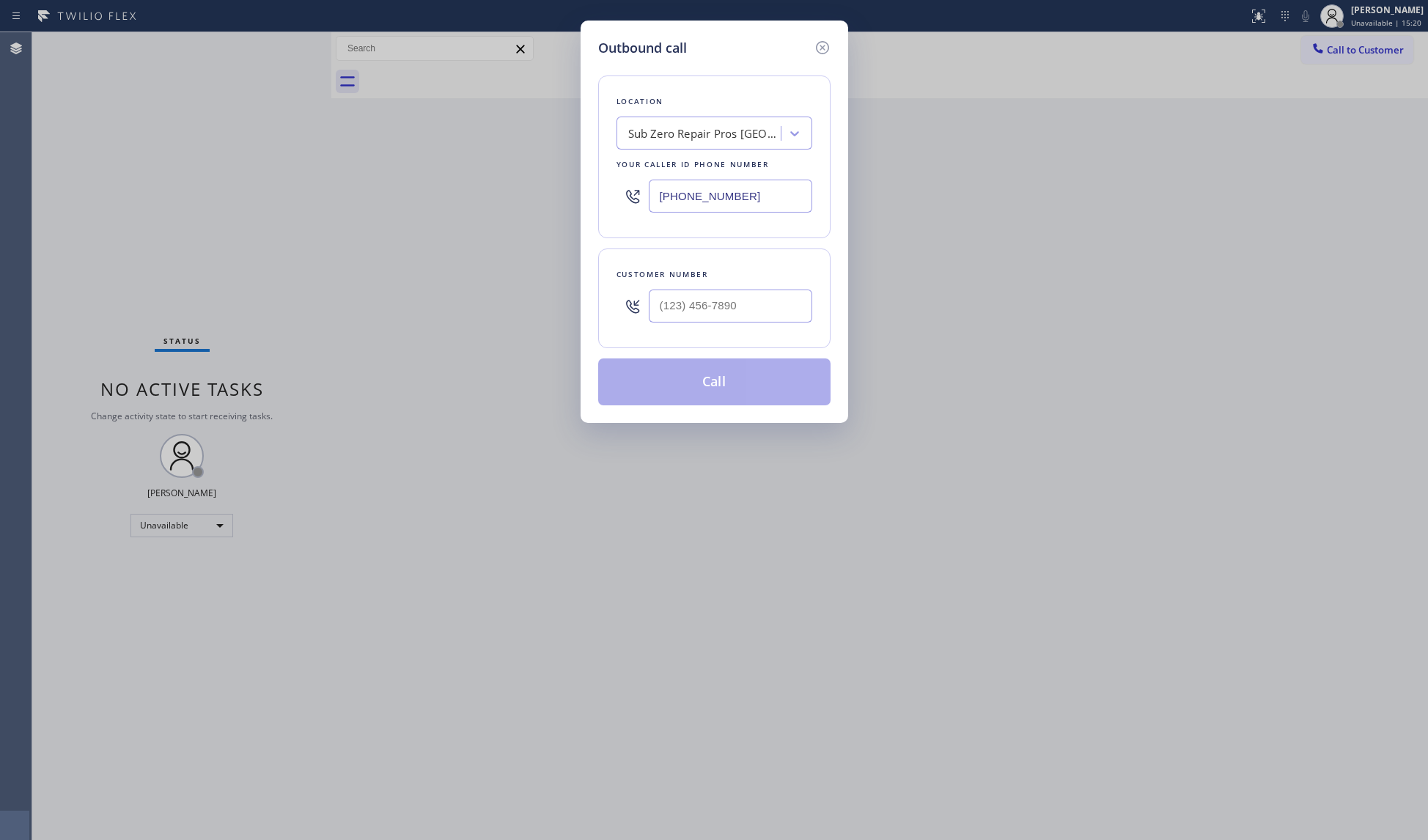
drag, startPoint x: 702, startPoint y: 197, endPoint x: 523, endPoint y: 192, distance: 179.1
click at [520, 196] on div "Outbound call Location Sub Zero Repair Pros [GEOGRAPHIC_DATA] Your caller id ph…" at bounding box center [714, 420] width 1428 height 840
paste input "818) 740-6341"
type input "[PHONE_NUMBER]"
paste input "323) 717-1022"
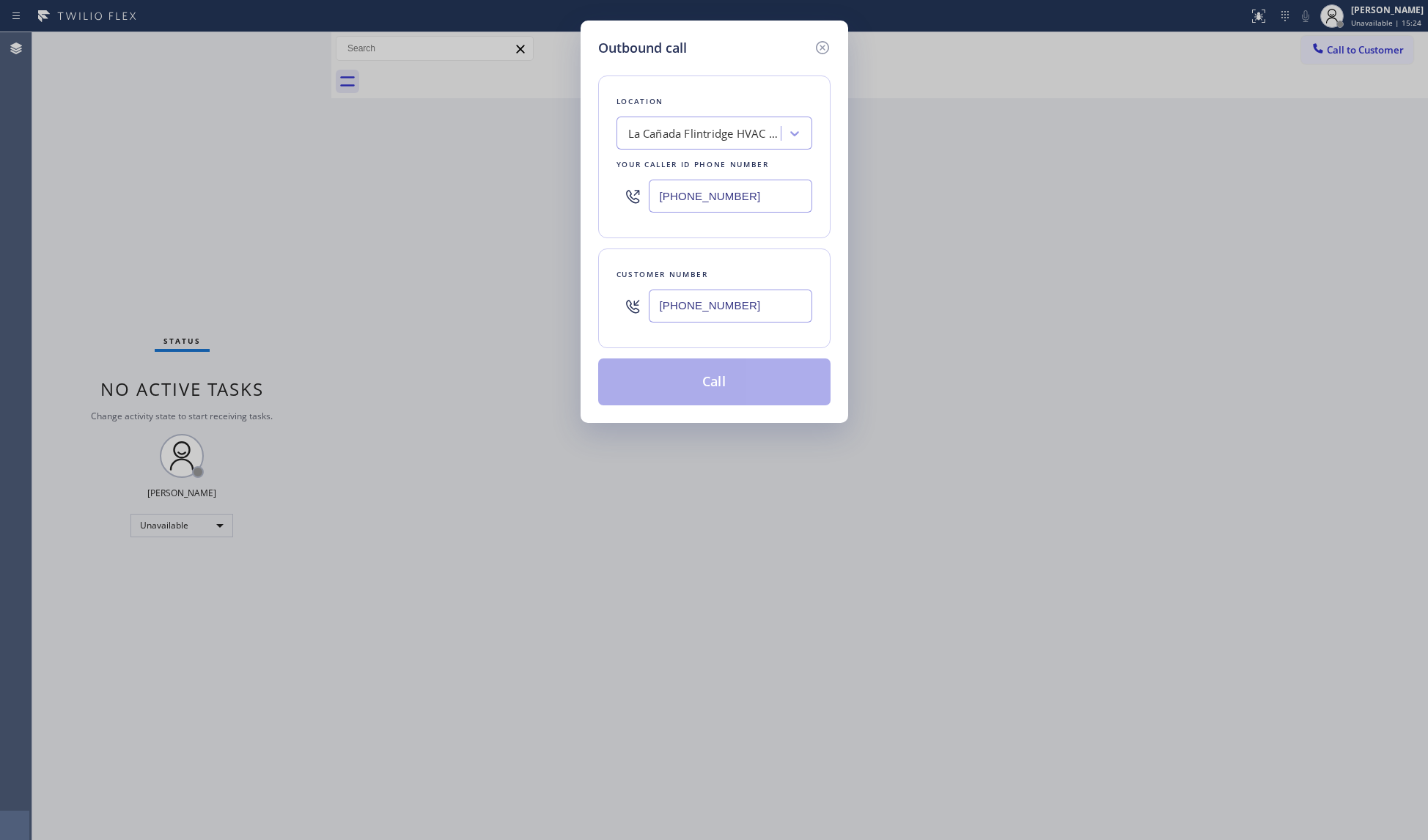
click at [693, 305] on input "[PHONE_NUMBER]" at bounding box center [730, 306] width 163 height 33
type input "[PHONE_NUMBER]"
click at [725, 403] on button "Call" at bounding box center [714, 381] width 232 height 47
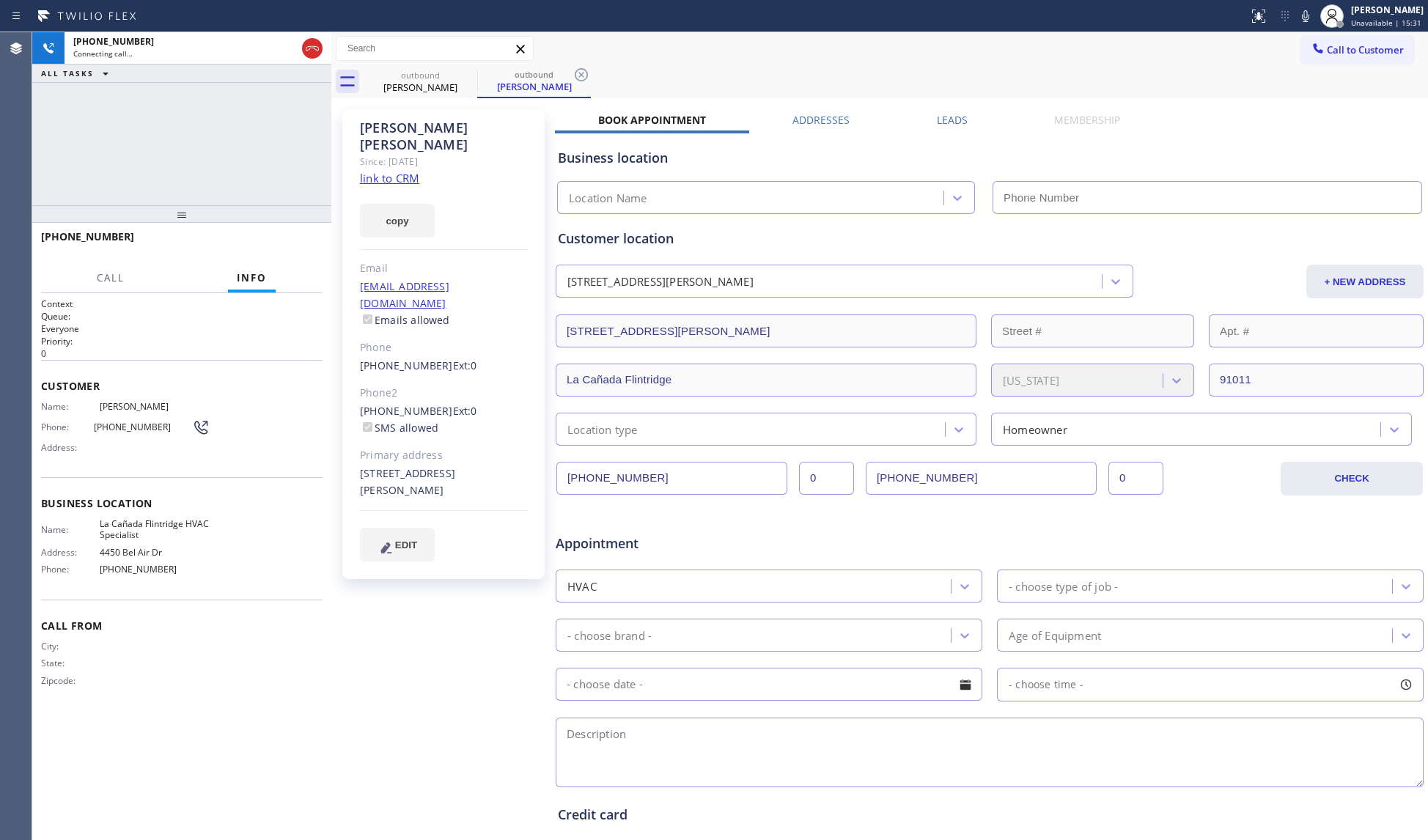
type input "[PHONE_NUMBER]"
click at [305, 50] on icon at bounding box center [311, 48] width 17 height 17
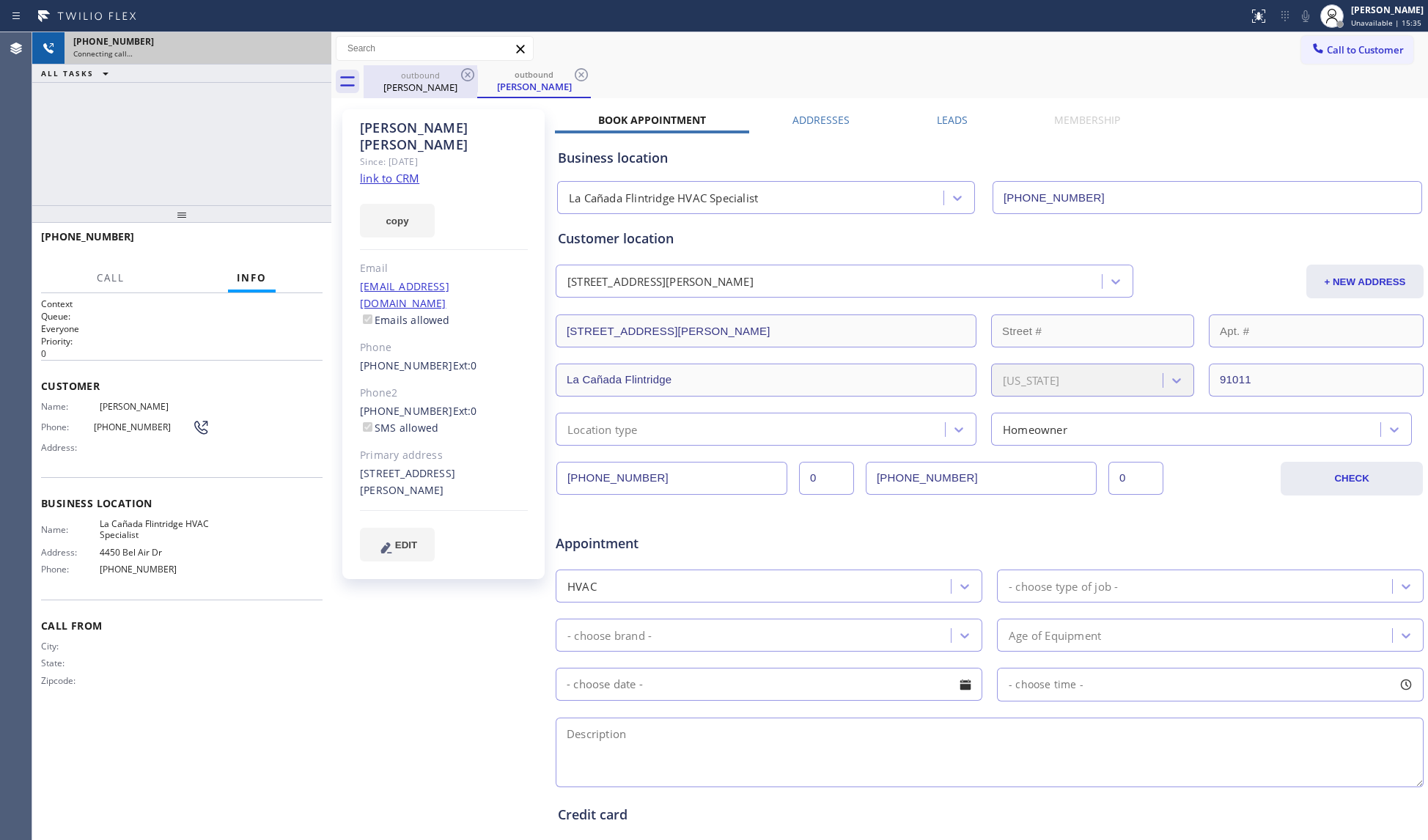
click at [422, 81] on div "[PERSON_NAME]" at bounding box center [420, 87] width 110 height 13
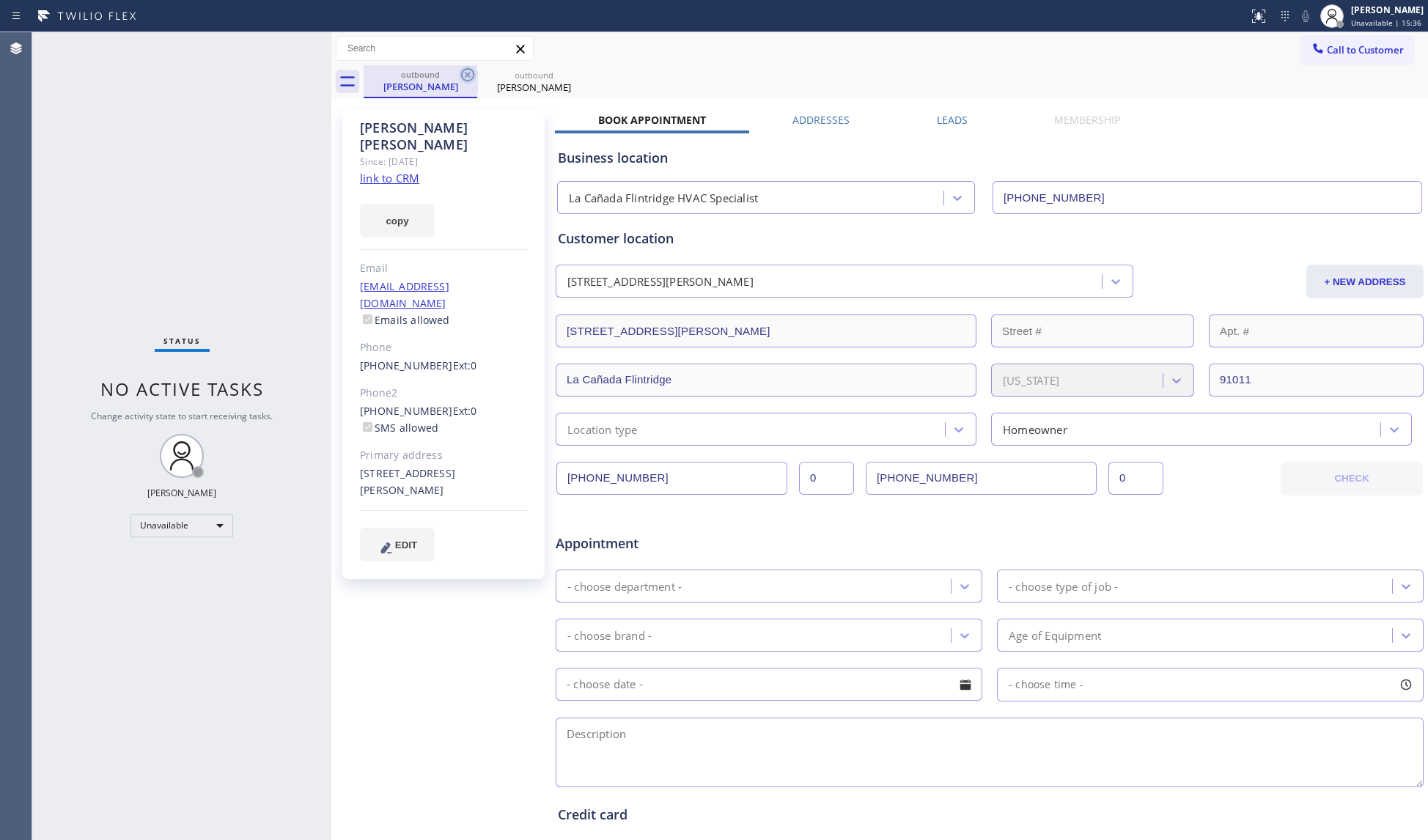
click at [464, 73] on icon at bounding box center [467, 74] width 17 height 17
click at [464, 72] on div "outbound [PERSON_NAME]" at bounding box center [896, 82] width 1065 height 33
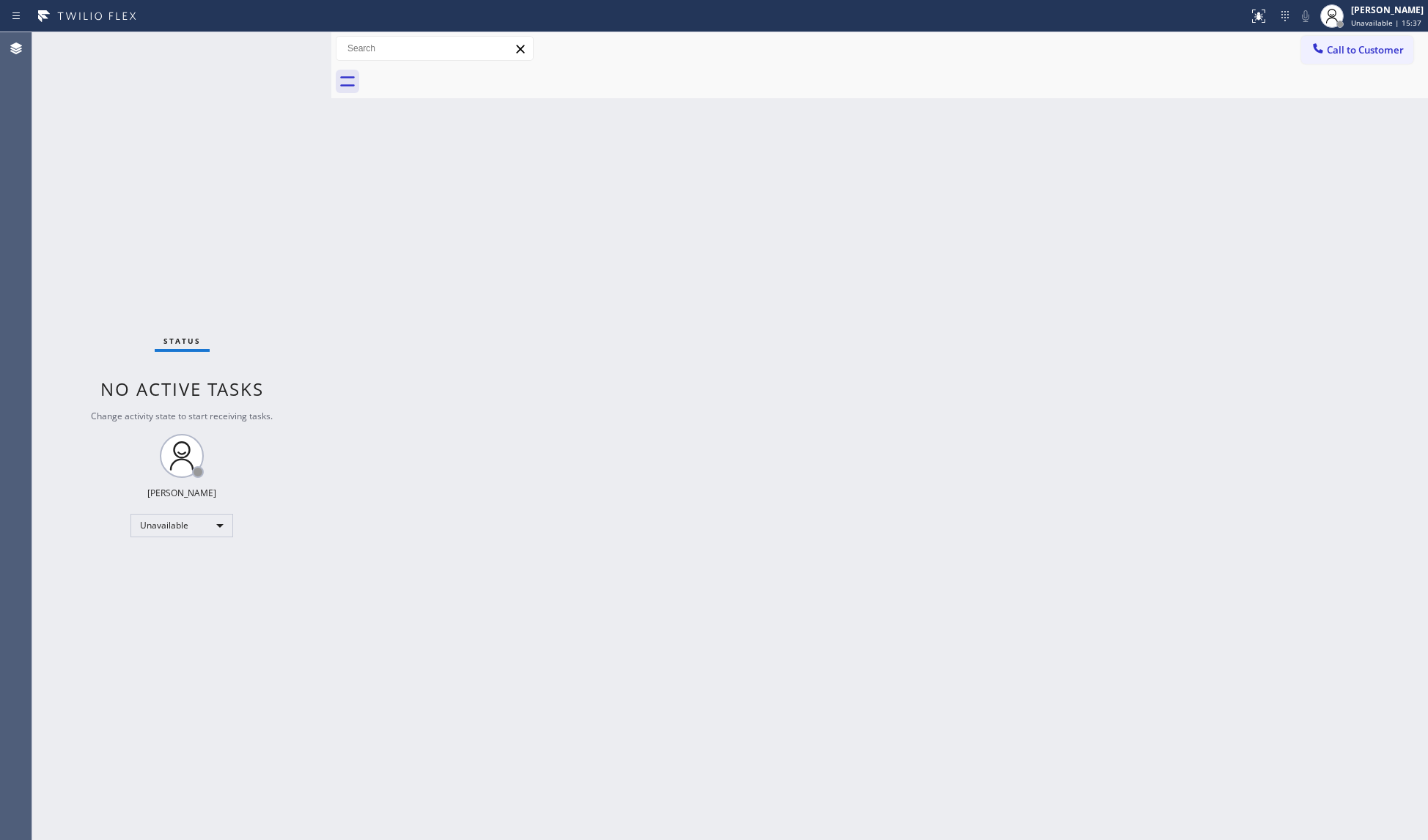
click at [463, 70] on div at bounding box center [896, 82] width 1065 height 33
drag, startPoint x: 1344, startPoint y: 50, endPoint x: 1355, endPoint y: 32, distance: 21.1
click at [1344, 50] on span "Call to Customer" at bounding box center [1365, 49] width 77 height 13
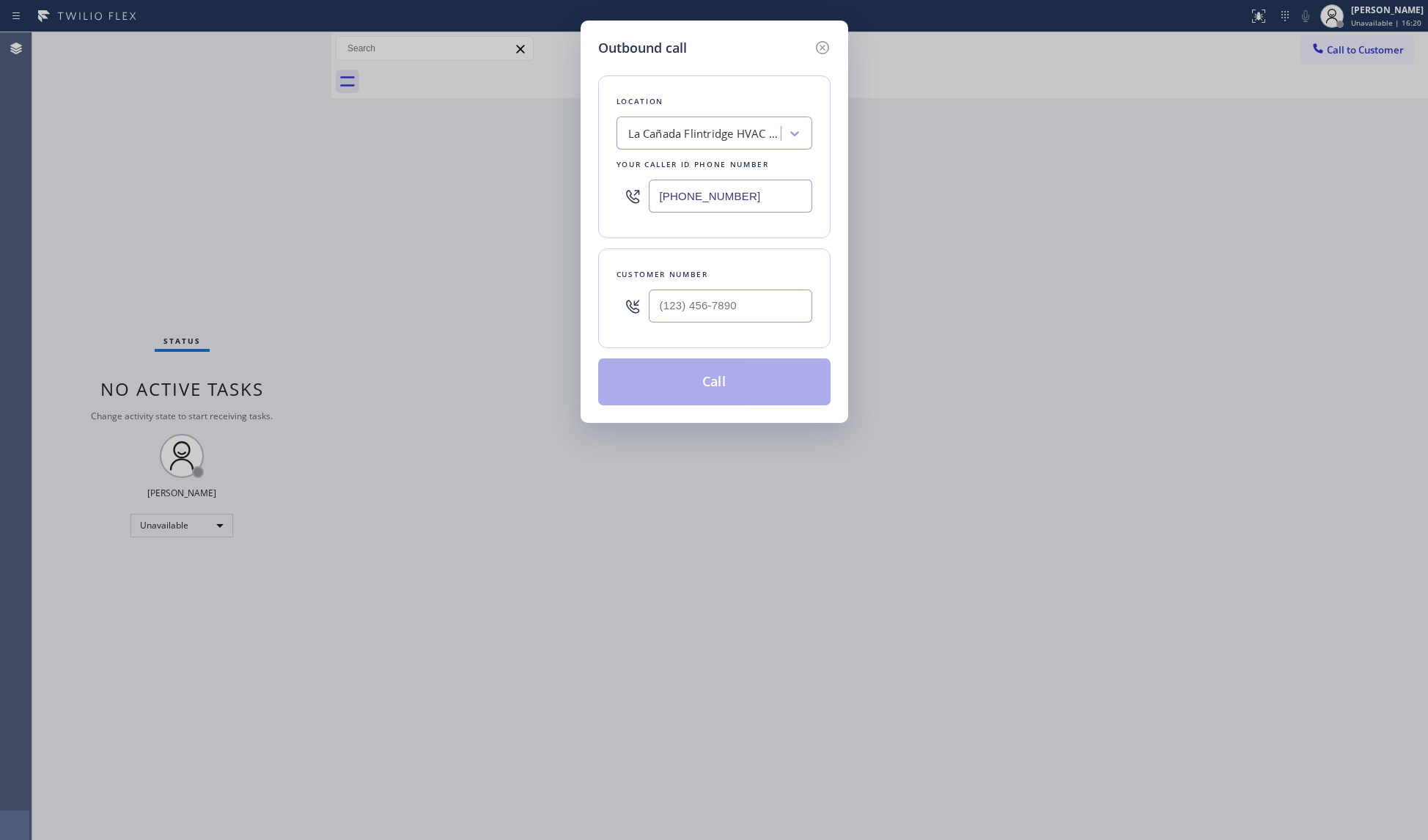
drag, startPoint x: 752, startPoint y: 189, endPoint x: 602, endPoint y: 203, distance: 150.7
click at [602, 203] on div "Location [GEOGRAPHIC_DATA] HVAC Specialist Your caller id phone number [PHONE_N…" at bounding box center [714, 157] width 232 height 163
paste input "661) 387-3936"
type input "[PHONE_NUMBER]"
click at [755, 327] on div at bounding box center [730, 306] width 163 height 48
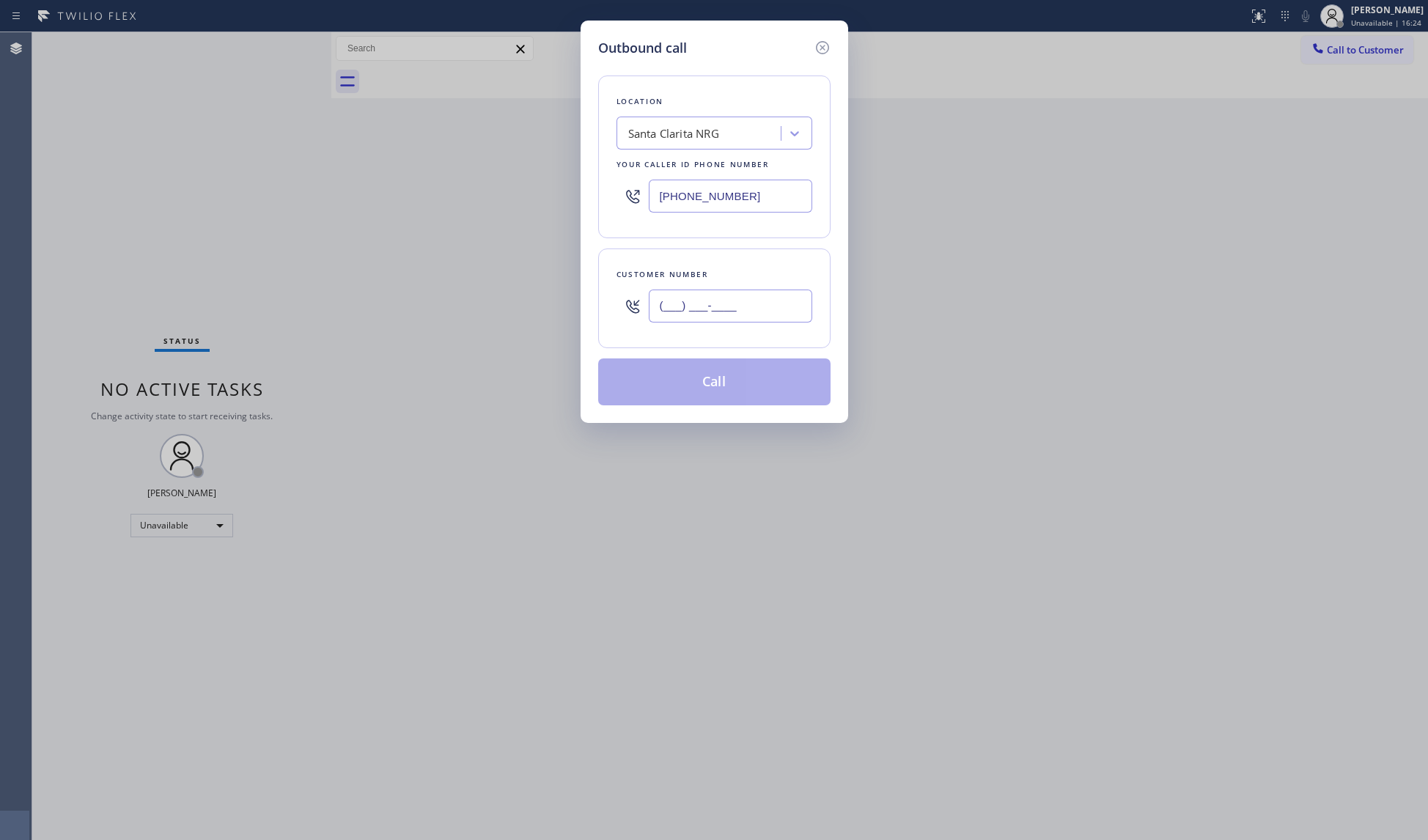
paste input "661) 713-3299"
click at [756, 320] on input "[PHONE_NUMBER]" at bounding box center [730, 306] width 163 height 33
type input "[PHONE_NUMBER]"
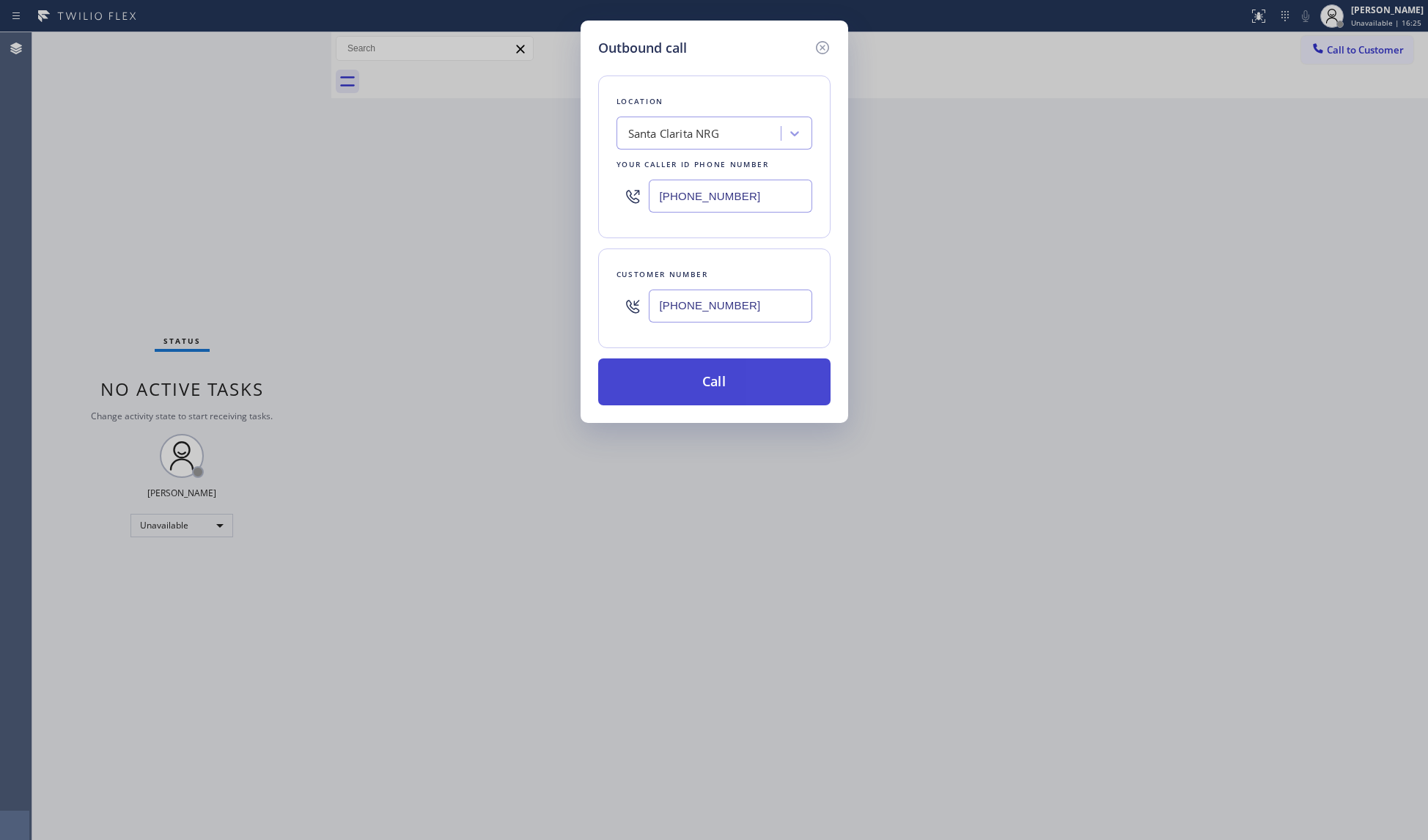
click at [722, 393] on button "Call" at bounding box center [714, 381] width 232 height 47
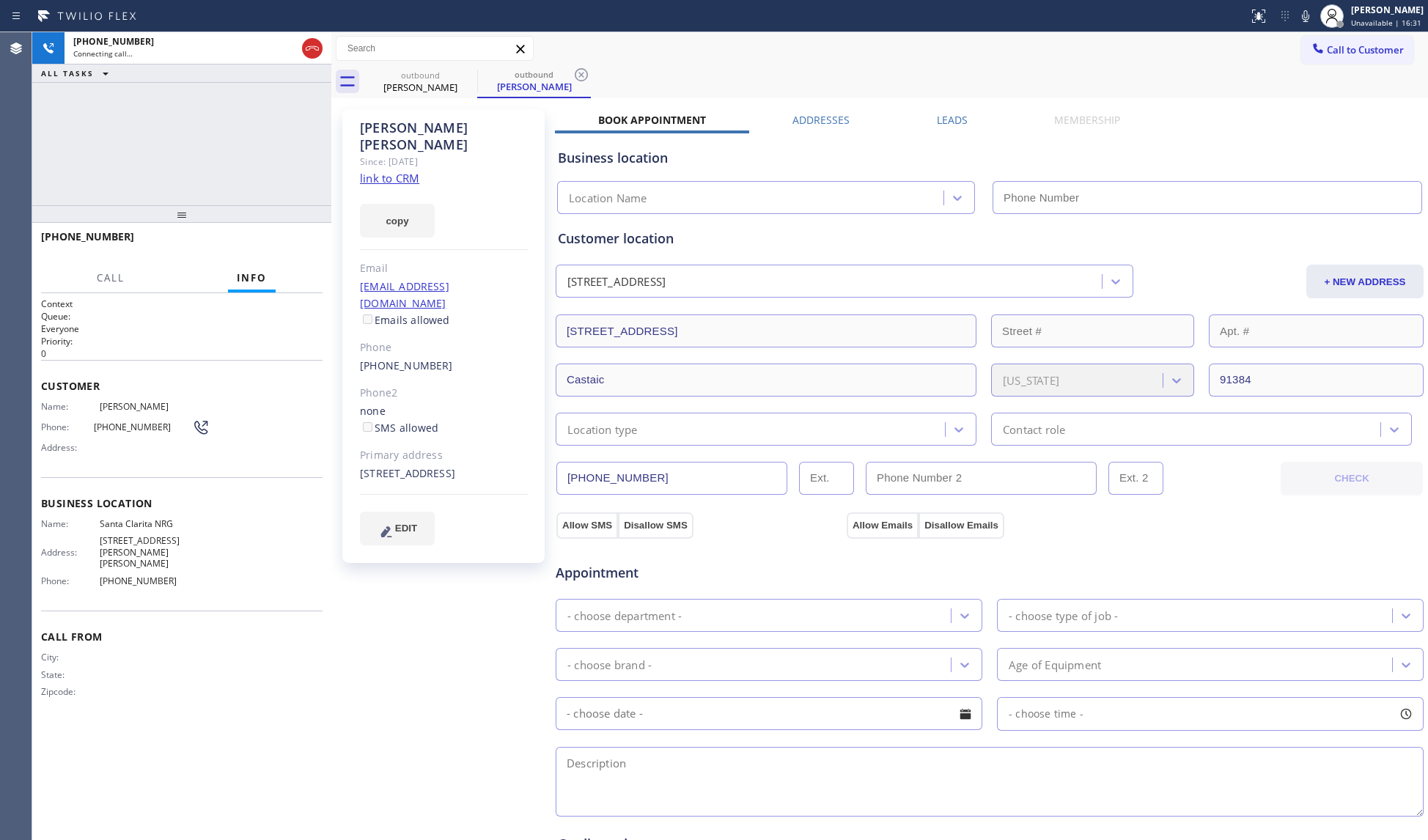
type input "[PHONE_NUMBER]"
click at [288, 253] on button "HANG UP" at bounding box center [288, 243] width 68 height 21
click at [286, 247] on span "HANG UP" at bounding box center [288, 243] width 44 height 10
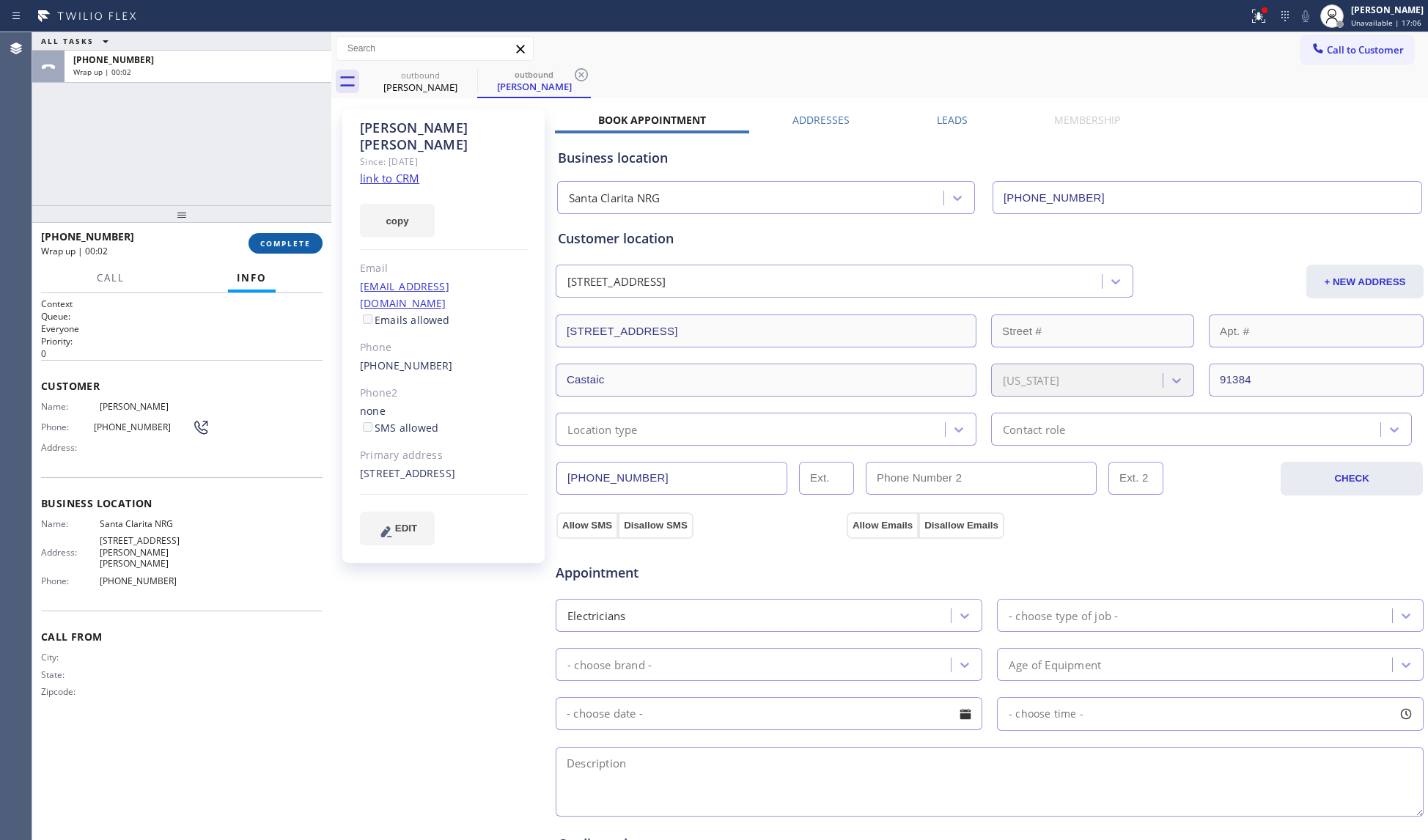
click at [288, 242] on span "COMPLETE" at bounding box center [285, 243] width 50 height 10
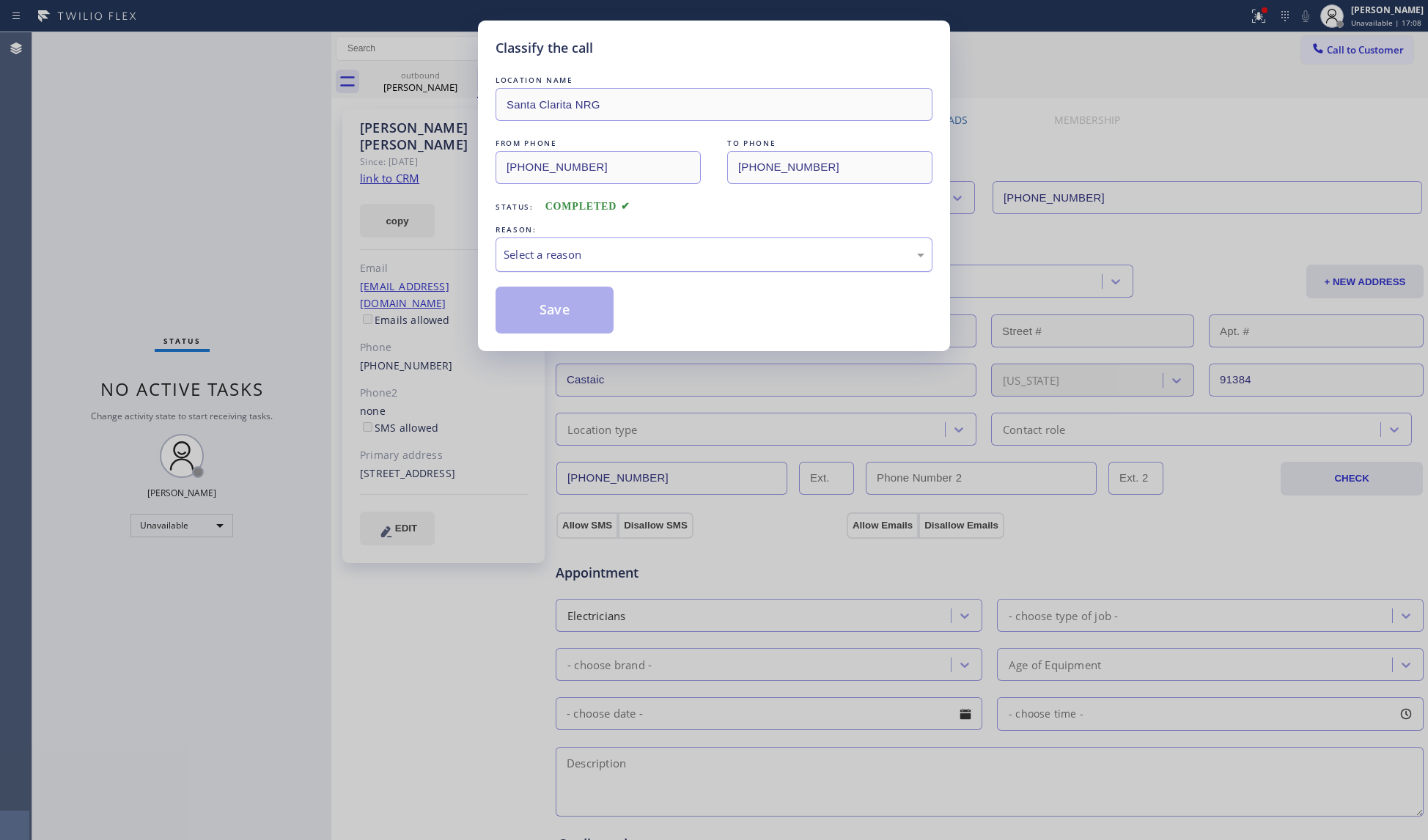
click at [564, 261] on div "Select a reason" at bounding box center [714, 254] width 421 height 16
click at [541, 311] on button "Save" at bounding box center [554, 310] width 118 height 47
click at [541, 311] on button "Save" at bounding box center [554, 310] width 118 height 47
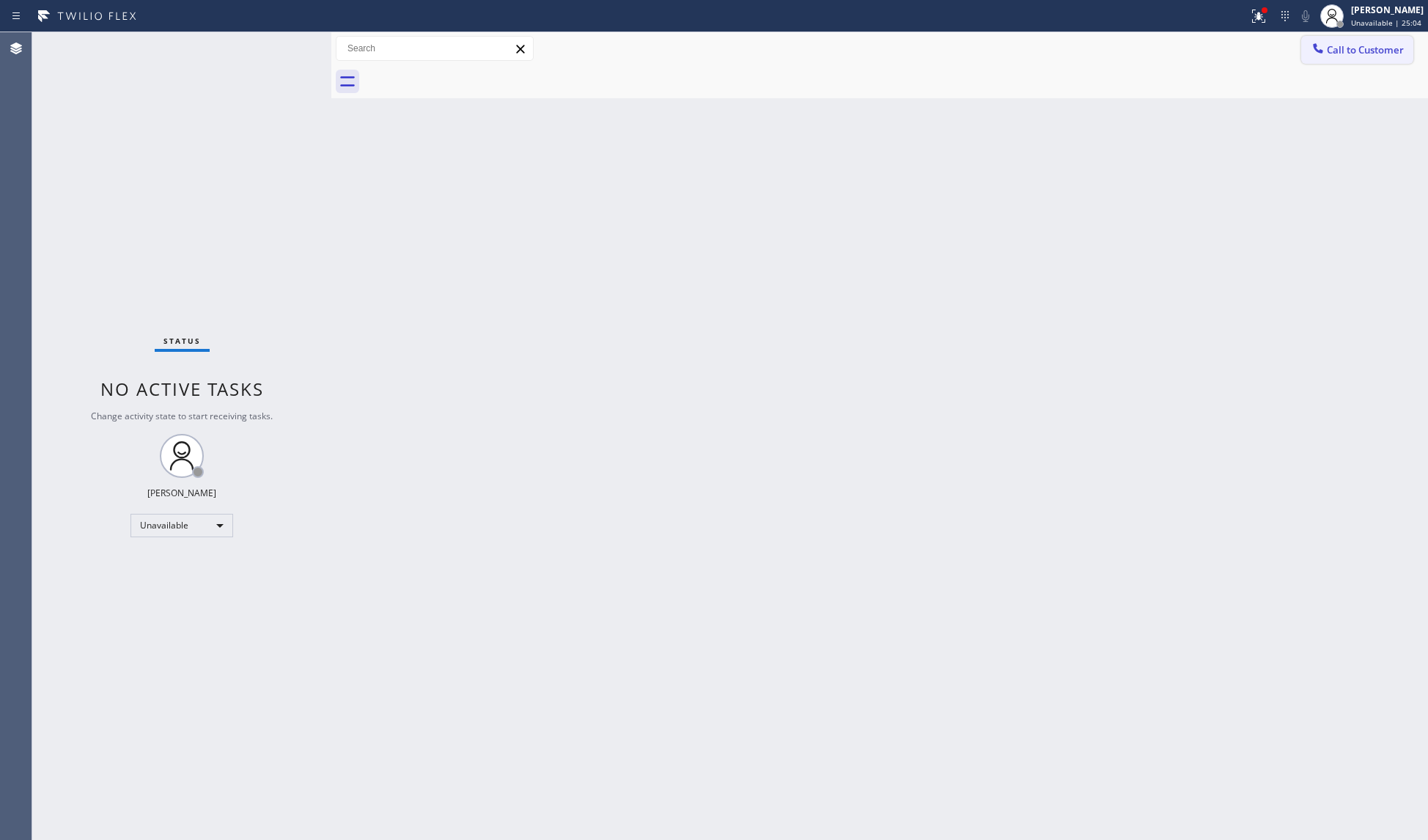
click at [1343, 49] on span "Call to Customer" at bounding box center [1365, 49] width 77 height 13
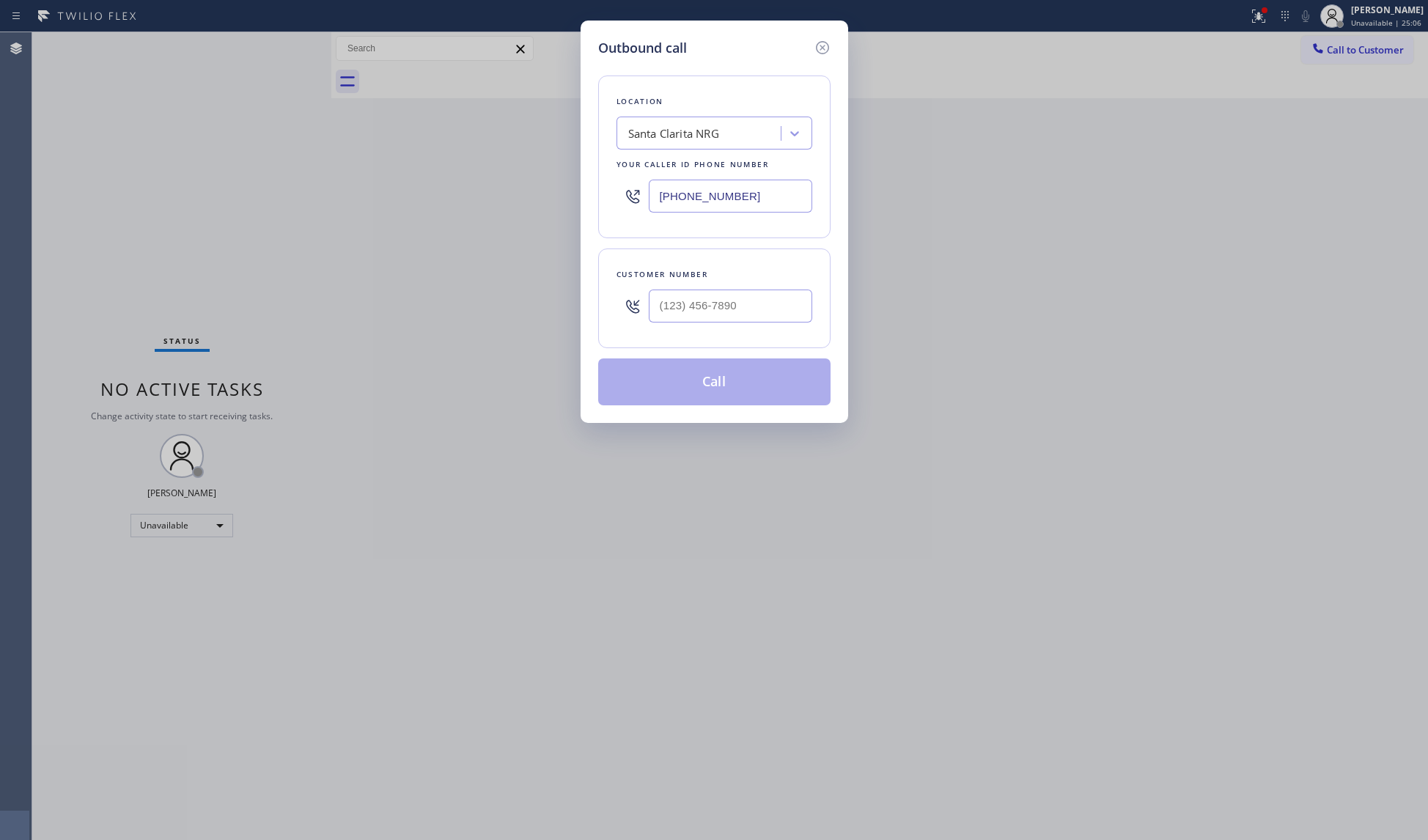
drag, startPoint x: 775, startPoint y: 205, endPoint x: 536, endPoint y: 203, distance: 239.0
click at [536, 203] on div "Outbound call Location [GEOGRAPHIC_DATA] NRG Your caller id phone number [PHONE…" at bounding box center [714, 420] width 1428 height 840
paste input "855) 731-4952"
type input "[PHONE_NUMBER]"
paste input "310) 429-2146"
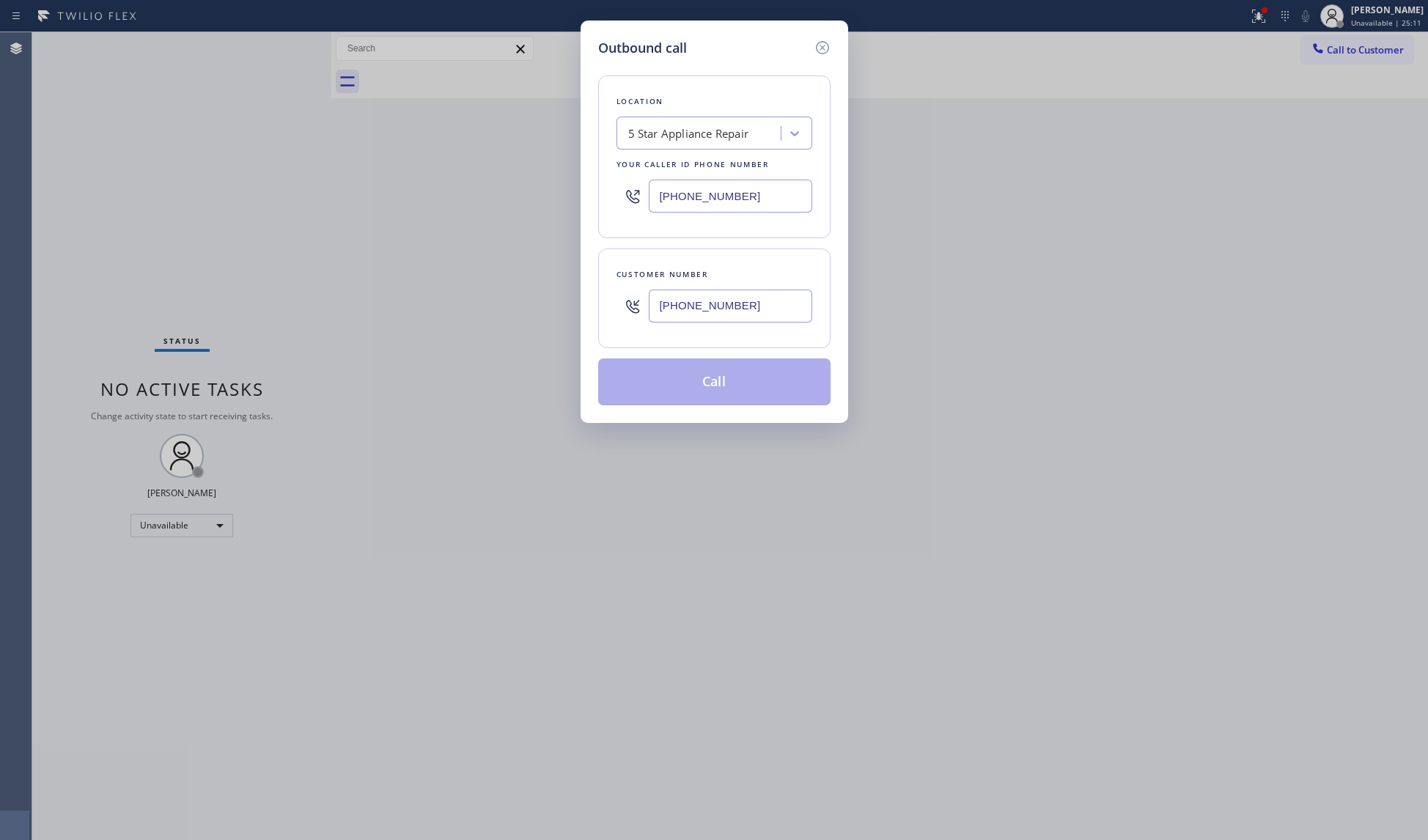
click at [775, 301] on input "[PHONE_NUMBER]" at bounding box center [730, 306] width 163 height 33
type input "[PHONE_NUMBER]"
click at [699, 376] on button "Call" at bounding box center [714, 381] width 232 height 47
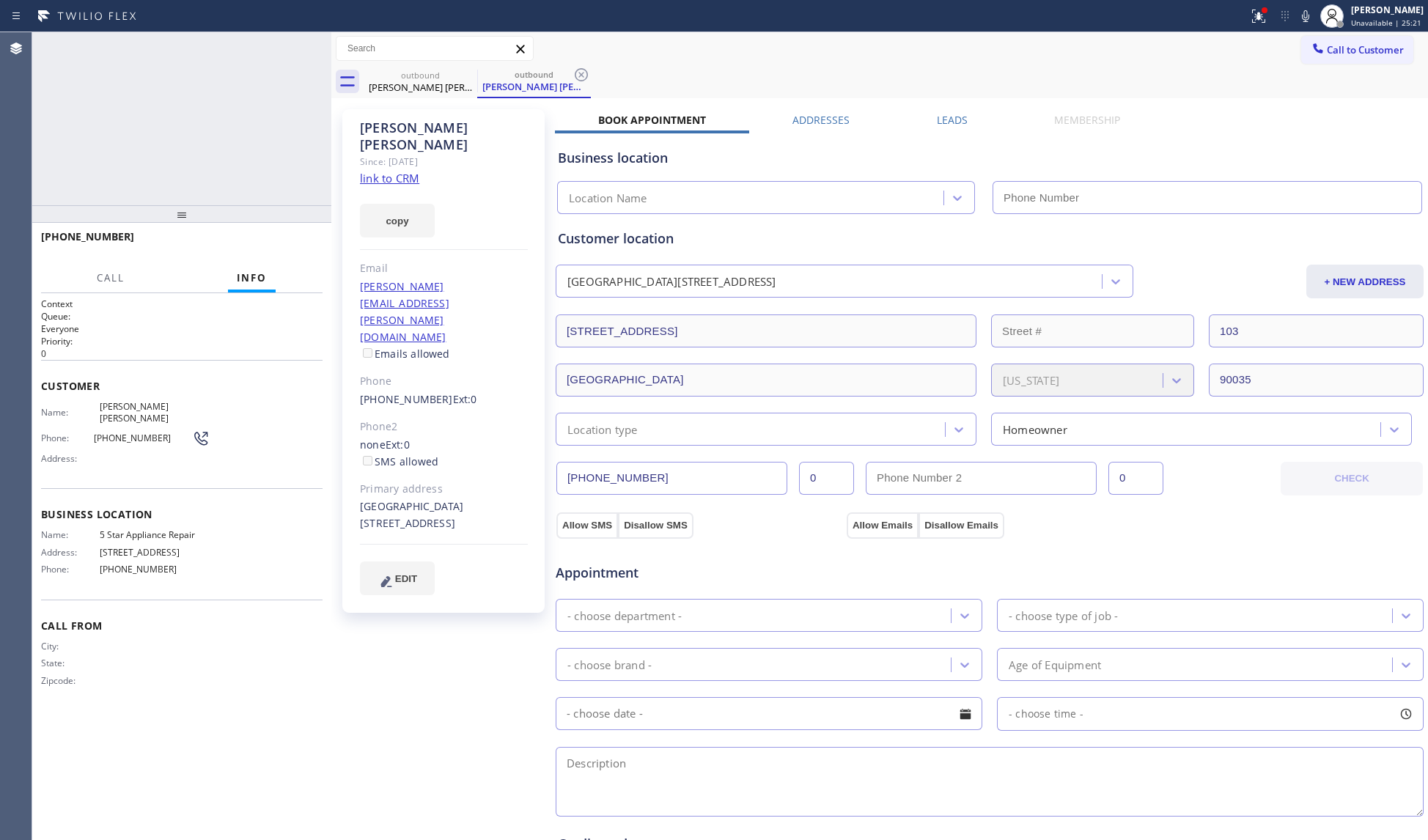
type input "[PHONE_NUMBER]"
click at [576, 77] on icon at bounding box center [581, 74] width 17 height 17
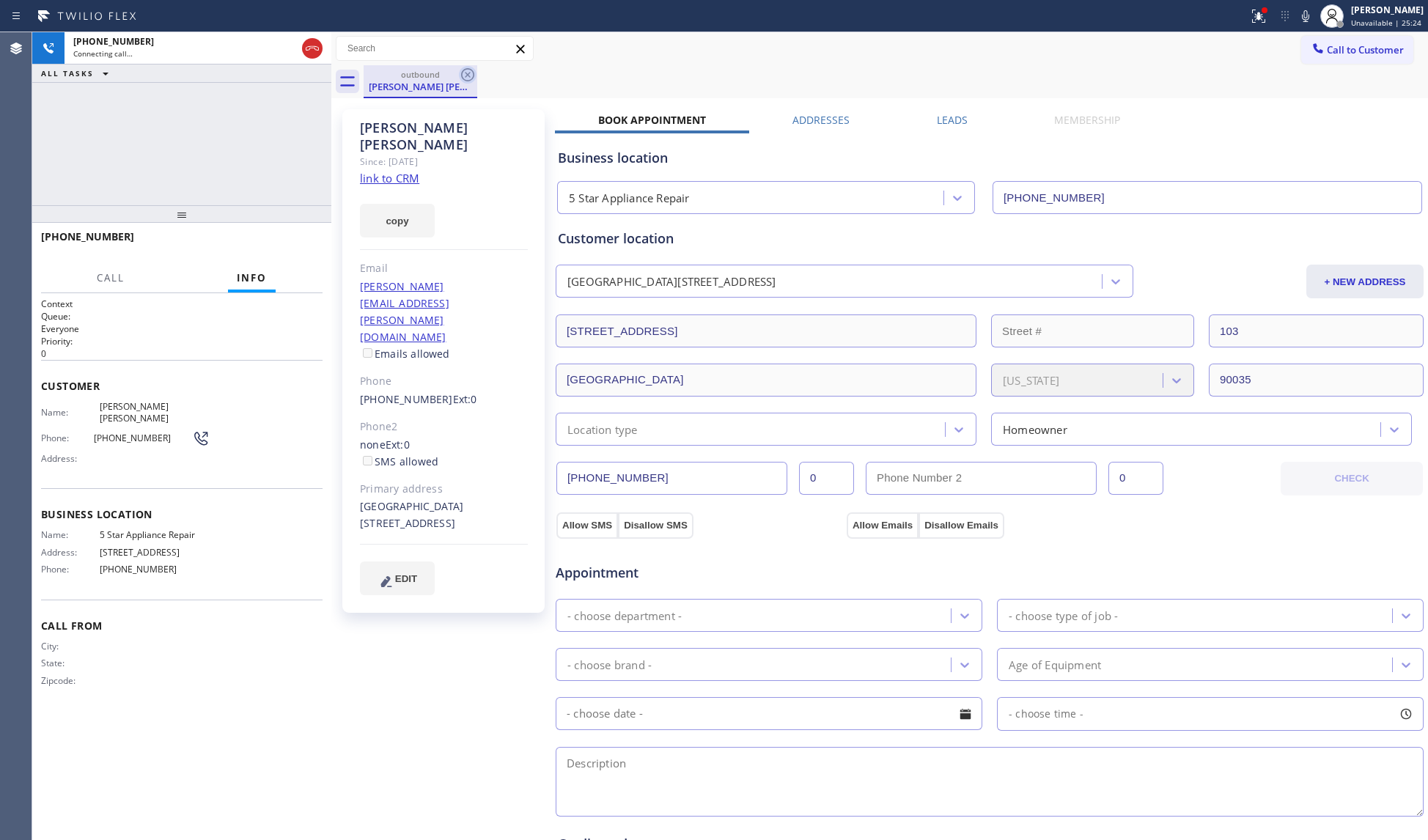
click at [468, 73] on icon at bounding box center [467, 74] width 17 height 17
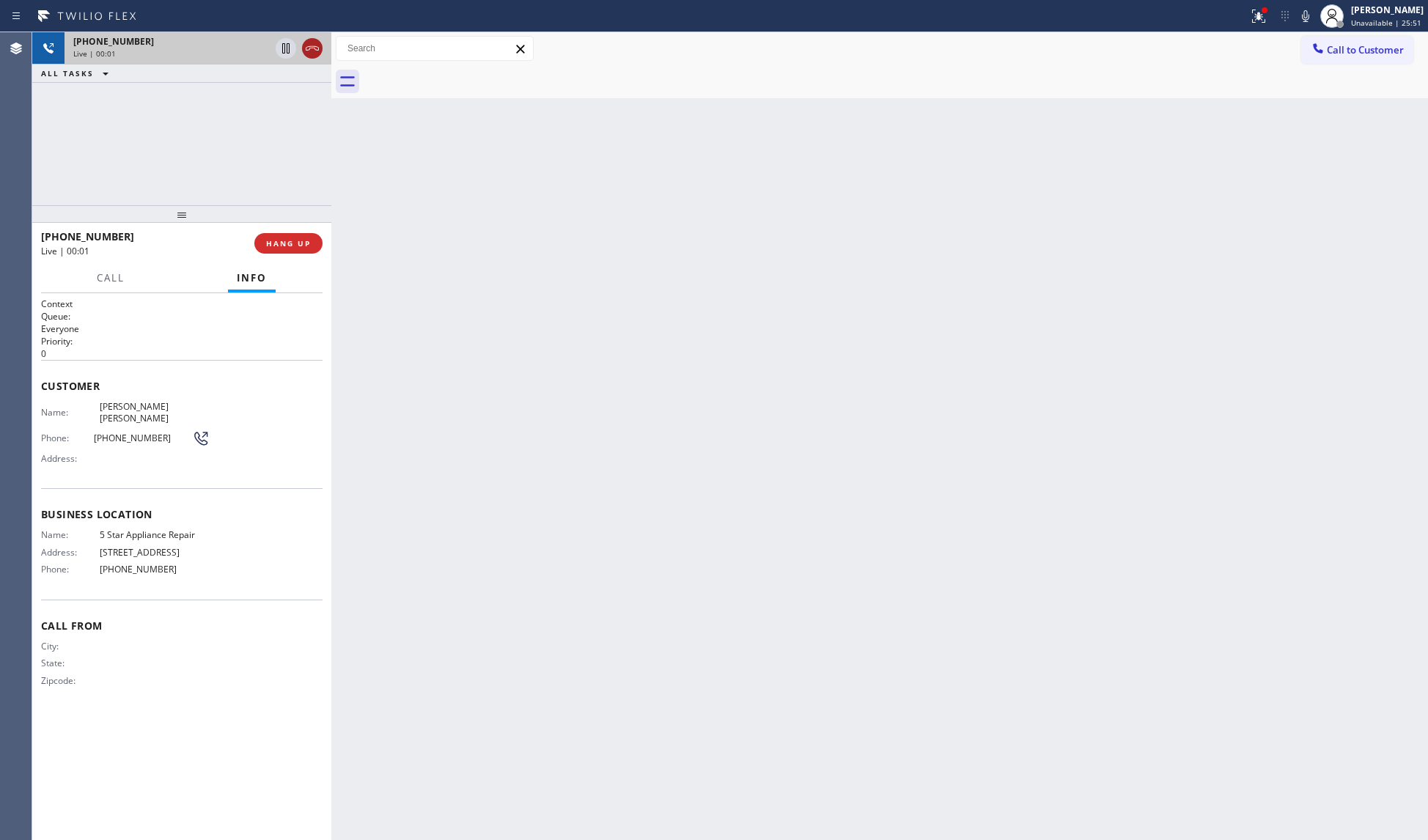
click at [315, 49] on icon at bounding box center [312, 48] width 13 height 4
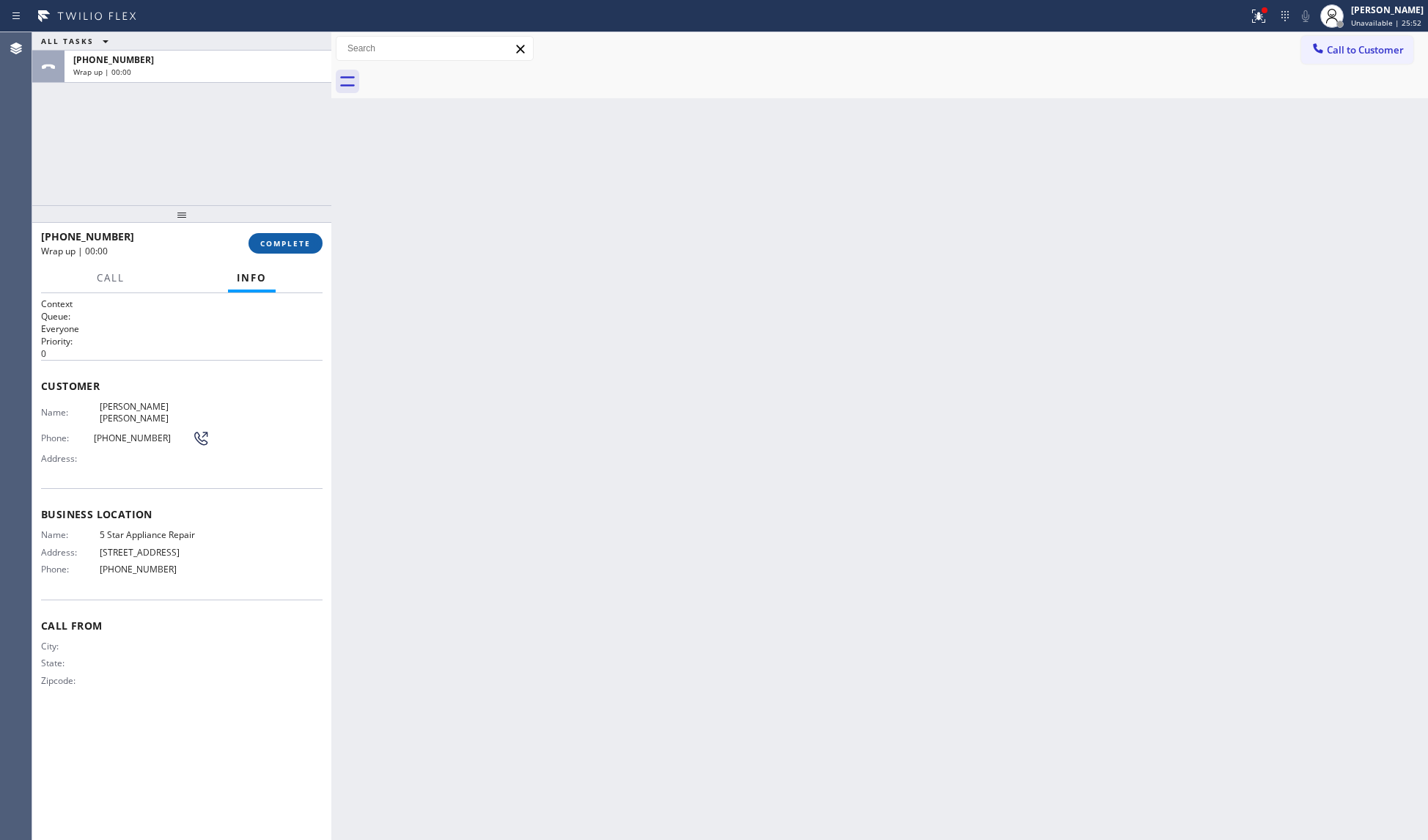
click at [299, 252] on button "COMPLETE" at bounding box center [286, 243] width 74 height 21
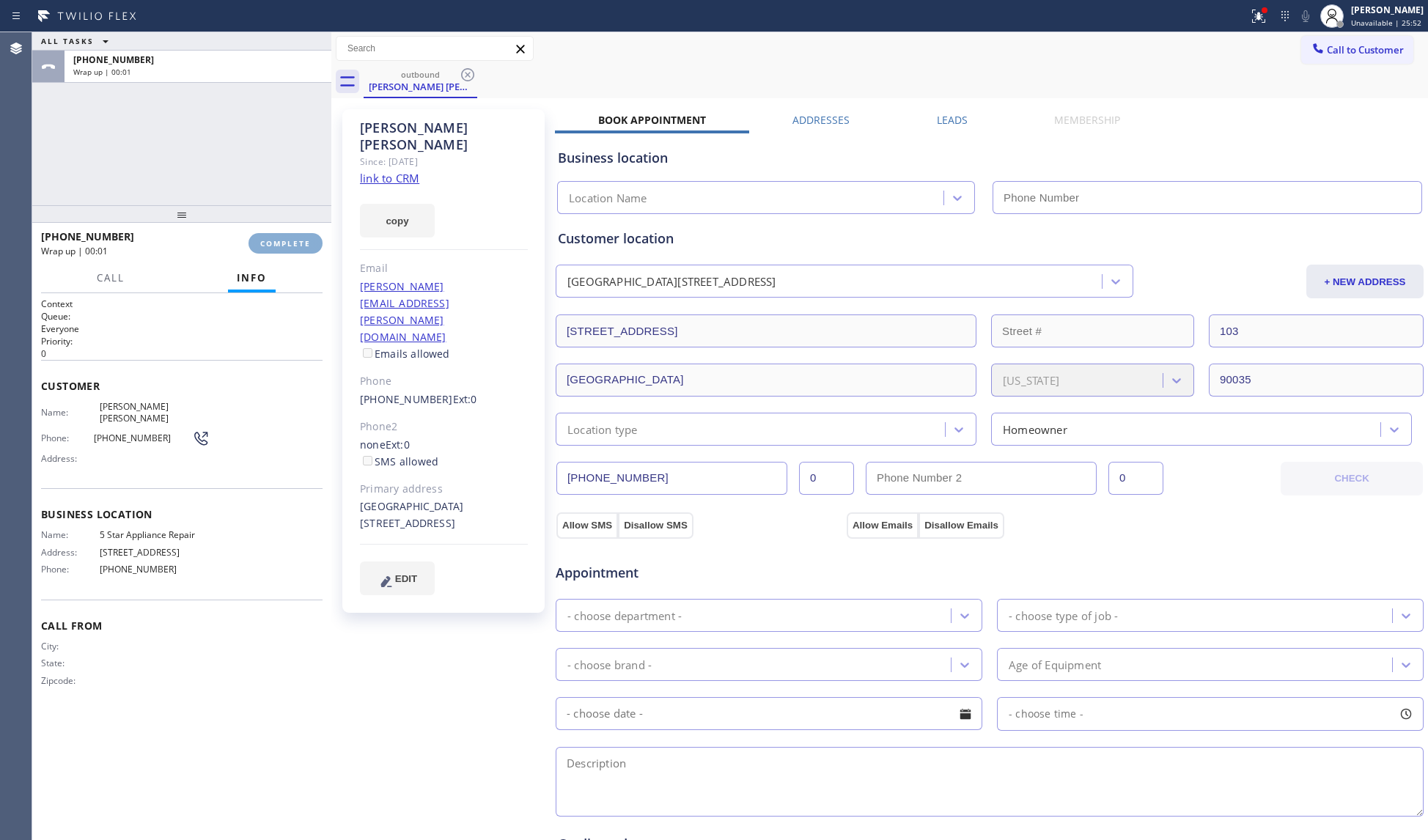
type input "[PHONE_NUMBER]"
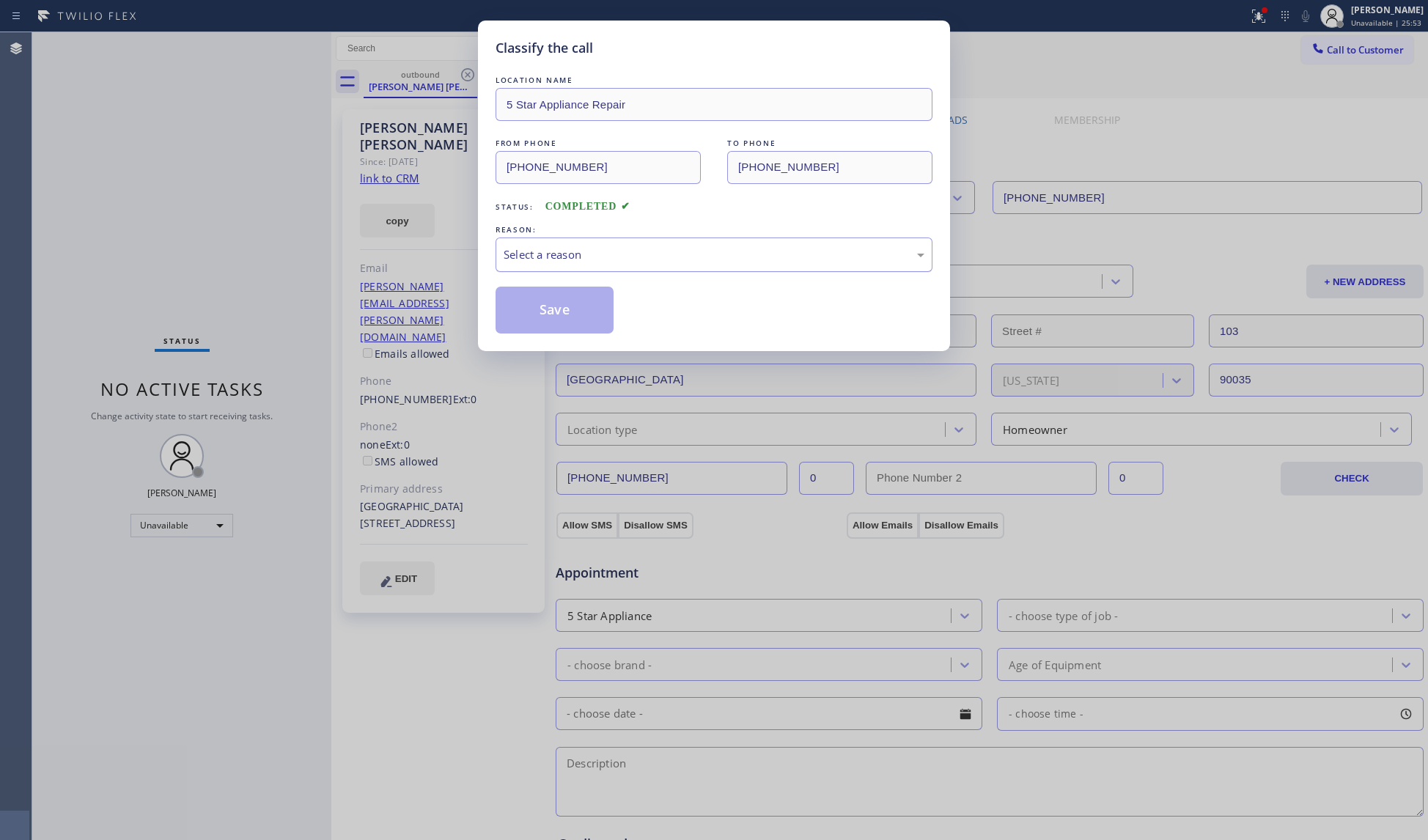
drag, startPoint x: 686, startPoint y: 276, endPoint x: 672, endPoint y: 261, distance: 20.5
click at [683, 271] on div "LOCATION NAME 5 Star Appliance Repair FROM PHONE [PHONE_NUMBER] TO PHONE [PHONE…" at bounding box center [714, 203] width 437 height 261
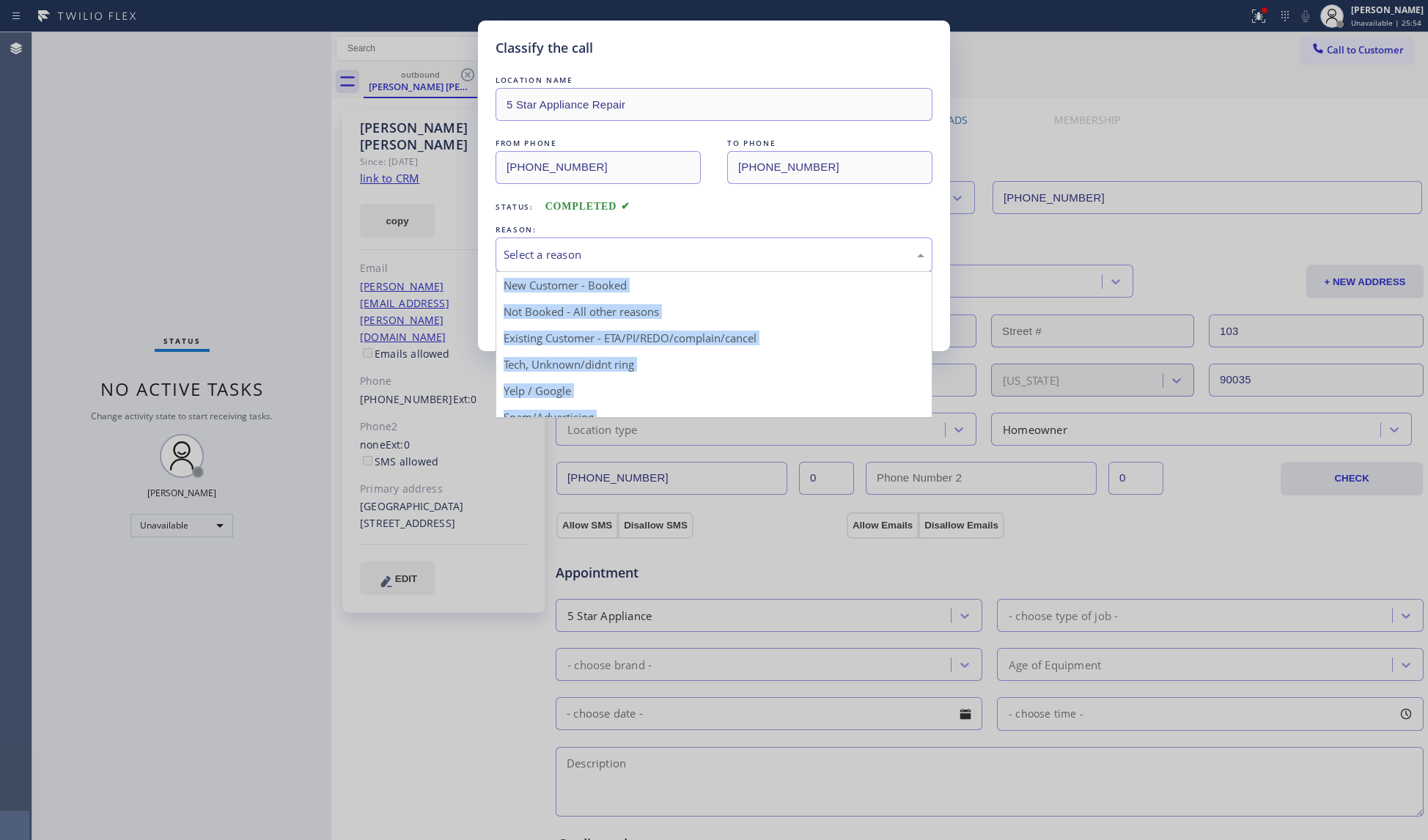
drag, startPoint x: 672, startPoint y: 261, endPoint x: 645, endPoint y: 262, distance: 27.0
click at [667, 259] on div "Select a reason" at bounding box center [714, 254] width 421 height 16
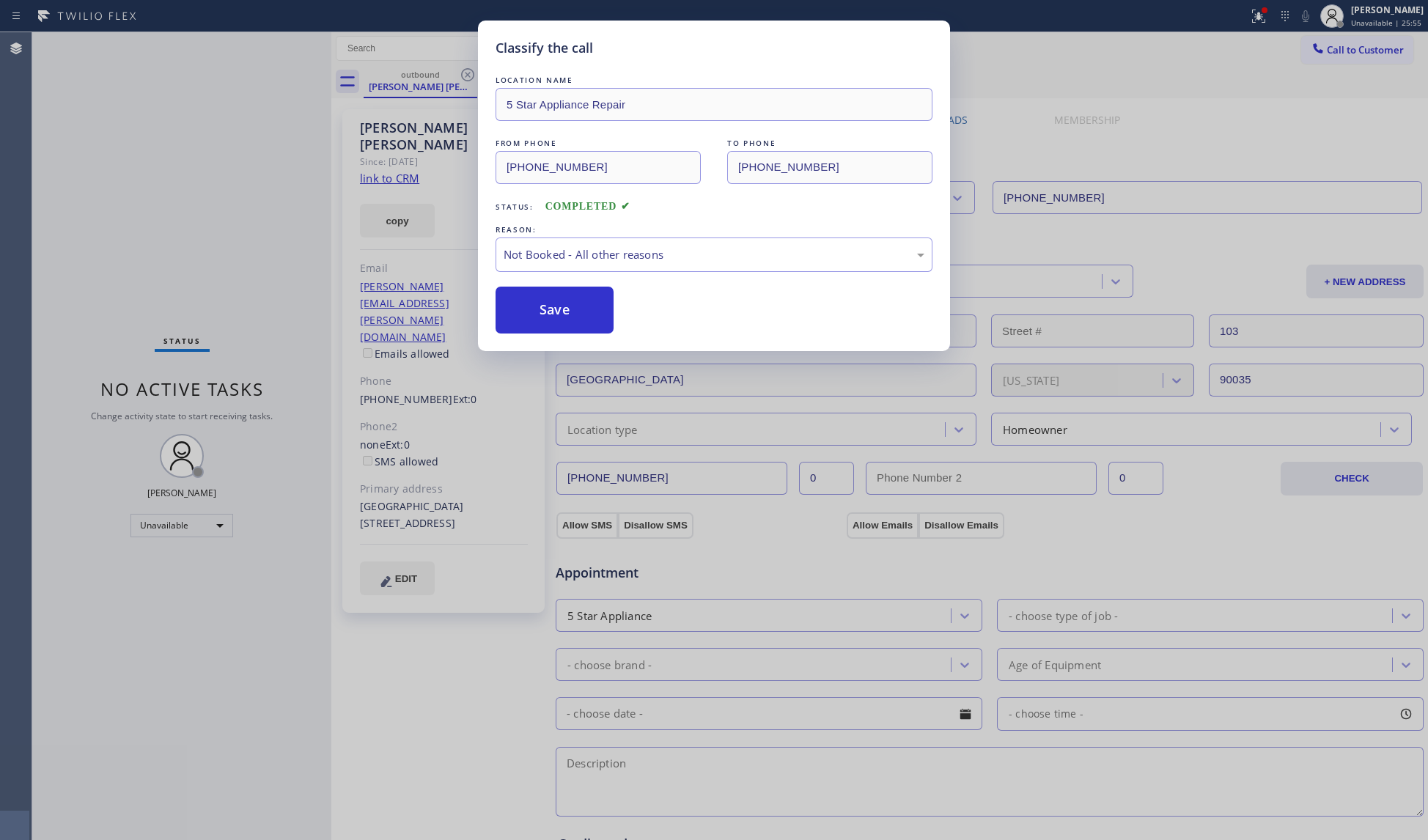
click at [559, 200] on div "Status: COMPLETED" at bounding box center [714, 203] width 437 height 23
click at [564, 318] on button "Save" at bounding box center [554, 310] width 118 height 47
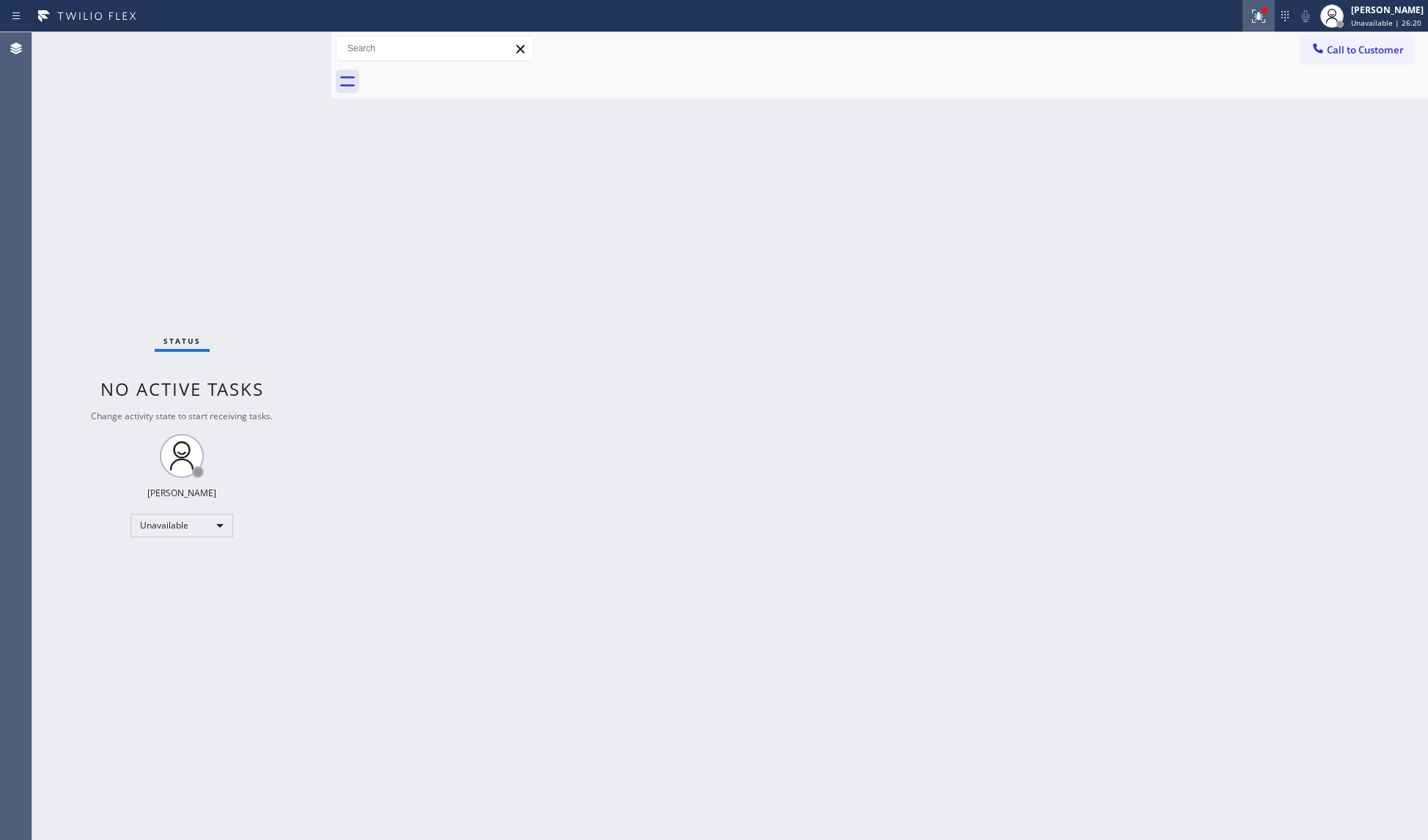
click at [1253, 18] on icon at bounding box center [1258, 16] width 17 height 17
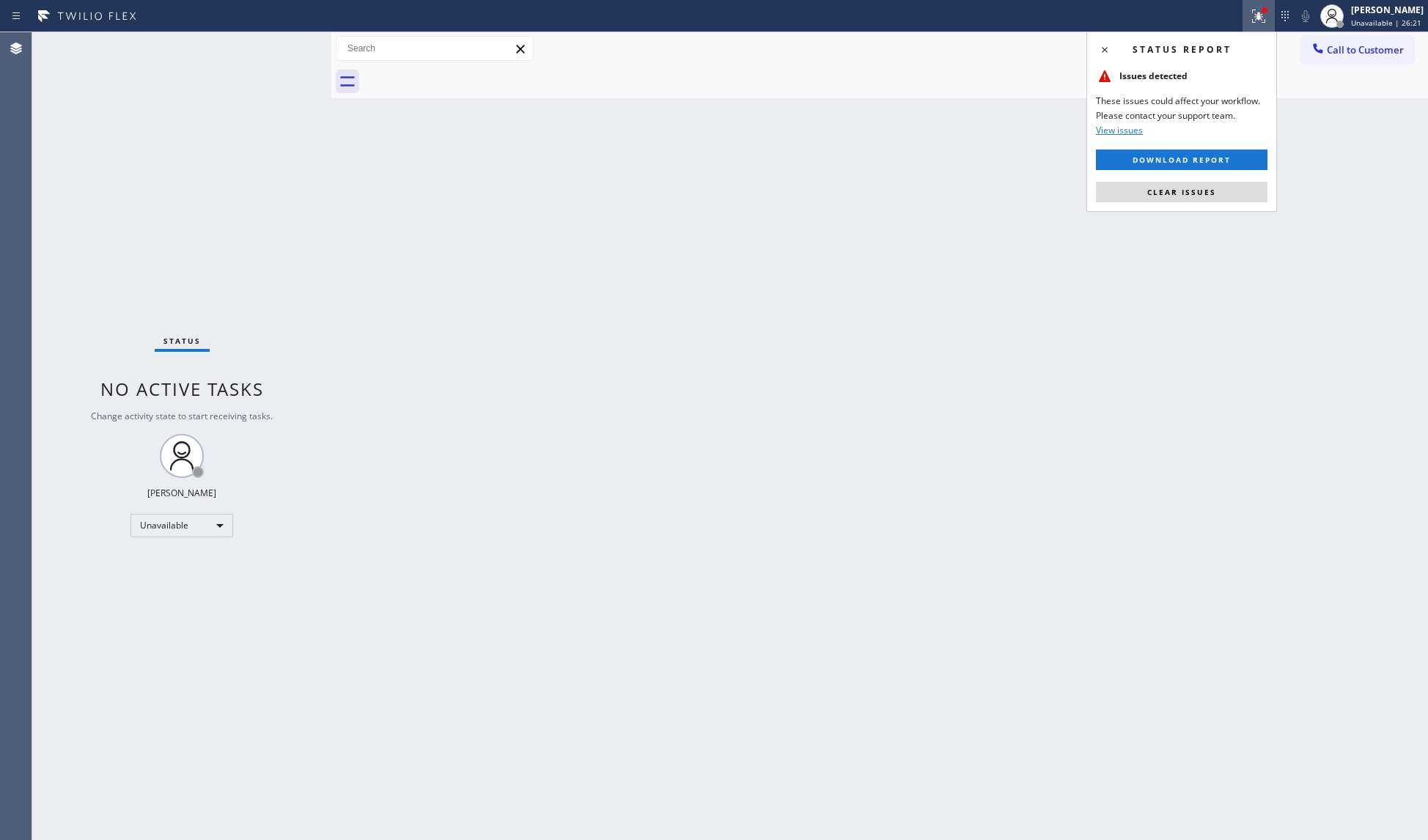
drag, startPoint x: 1215, startPoint y: 183, endPoint x: 1223, endPoint y: 191, distance: 11.3
click at [1218, 186] on button "Clear issues" at bounding box center [1182, 192] width 171 height 21
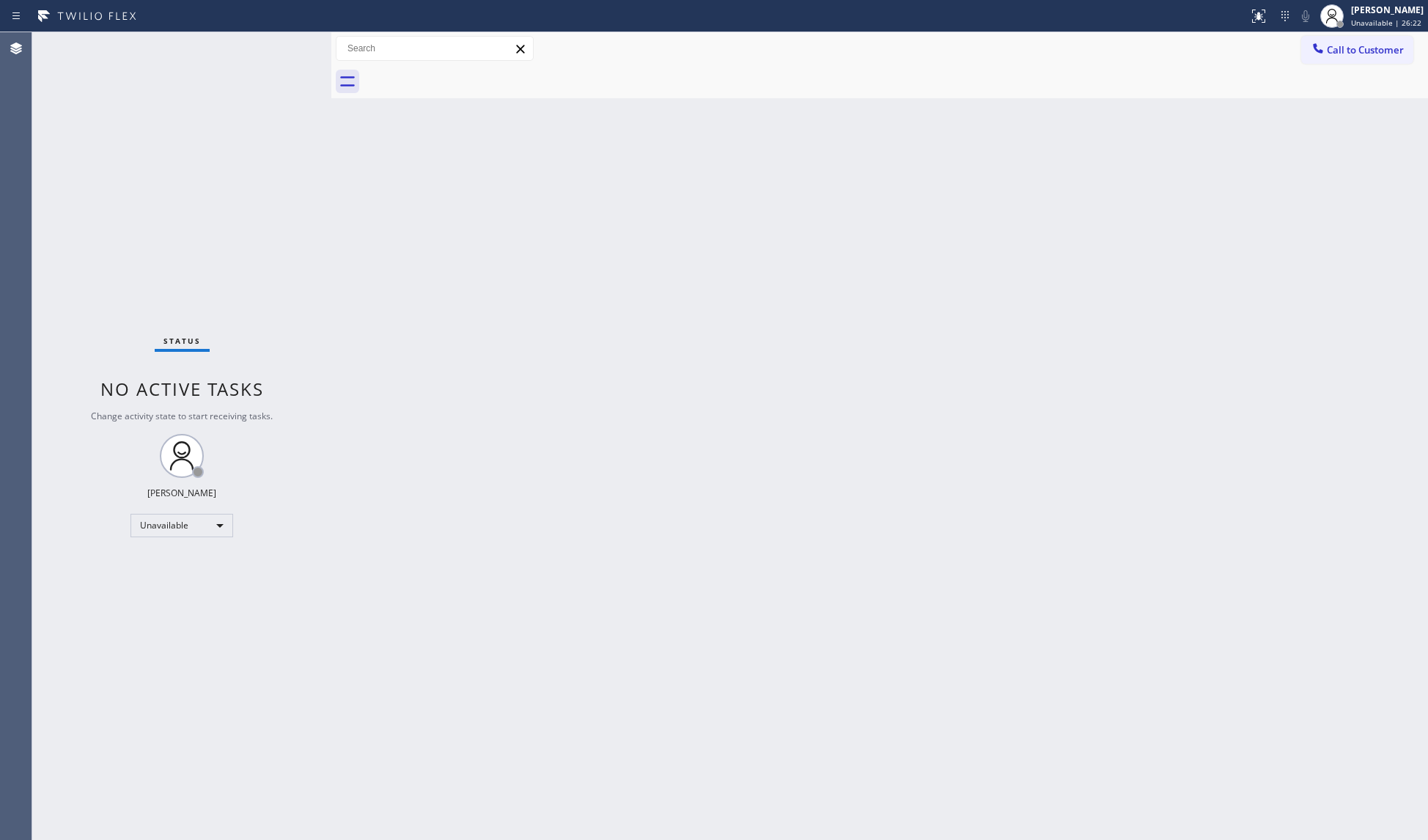
click at [1320, 65] on div at bounding box center [896, 82] width 1065 height 33
click at [1338, 57] on button "Call to Customer" at bounding box center [1357, 50] width 112 height 28
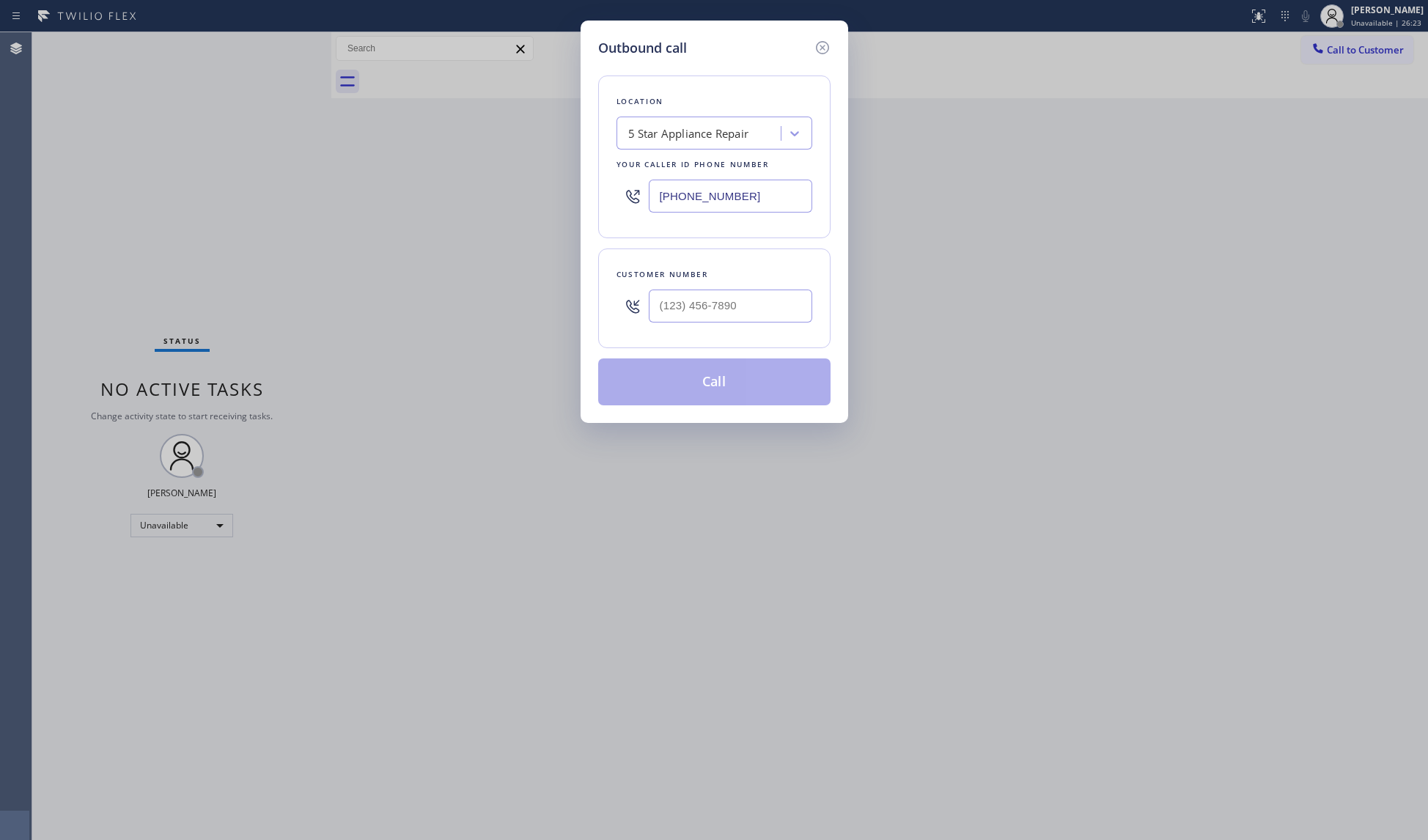
drag, startPoint x: 784, startPoint y: 180, endPoint x: 616, endPoint y: 175, distance: 168.1
click at [616, 175] on div "[PHONE_NUMBER]" at bounding box center [714, 196] width 196 height 48
paste input "18) 532-5185"
type input "[PHONE_NUMBER]"
click at [781, 294] on input "(___) ___-____" at bounding box center [730, 306] width 163 height 33
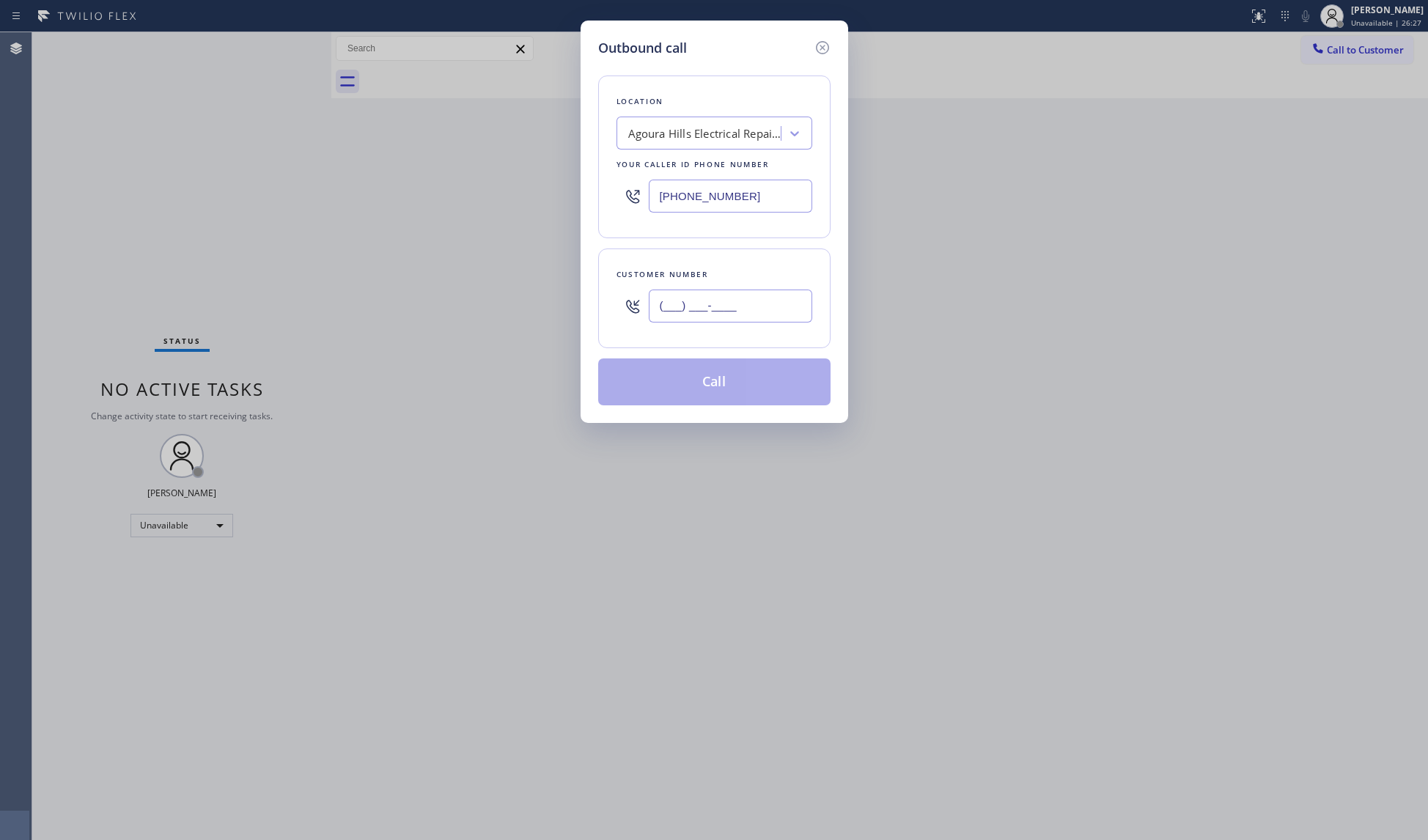
paste input "818) 456-8786"
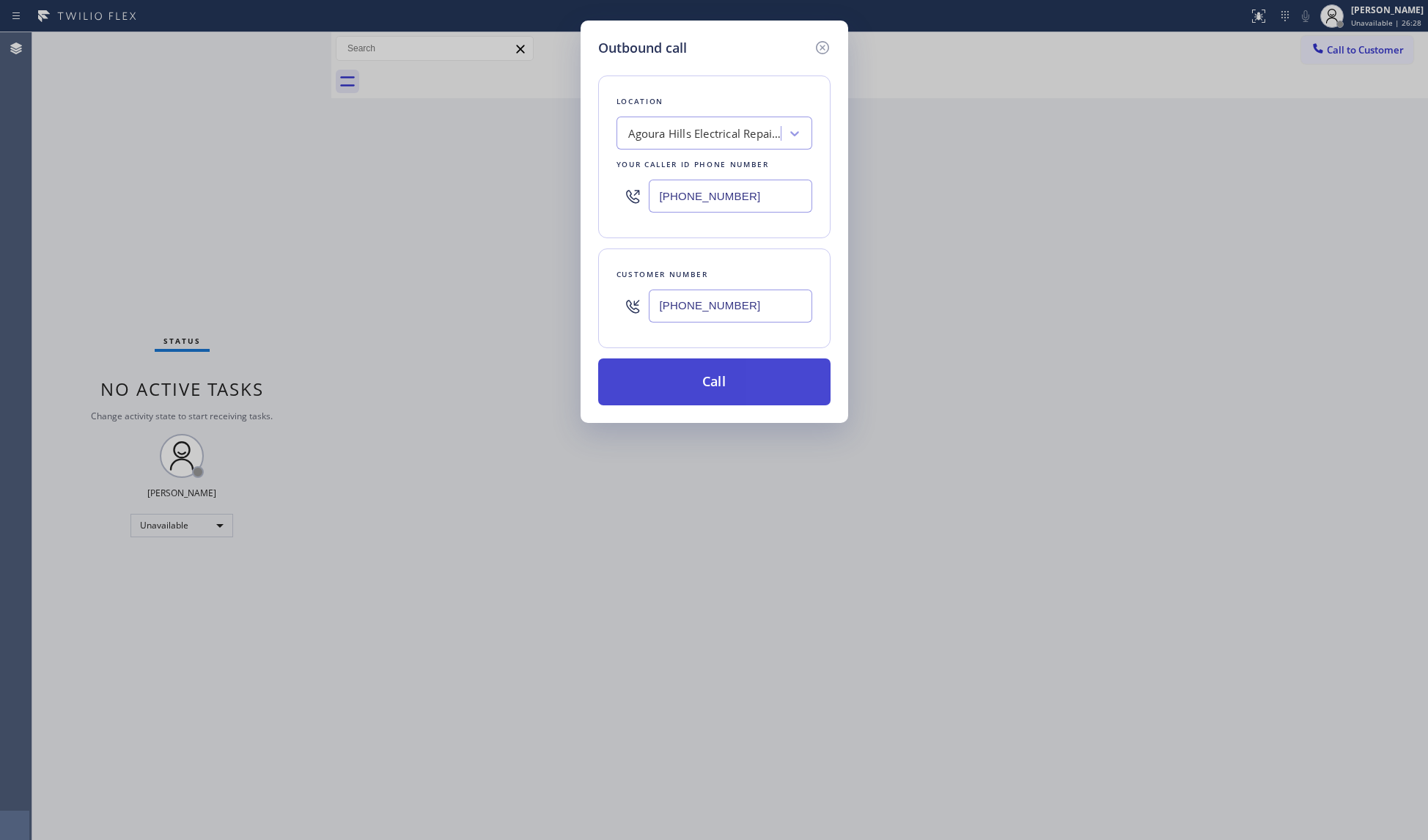
type input "[PHONE_NUMBER]"
click at [714, 396] on button "Call" at bounding box center [714, 381] width 232 height 47
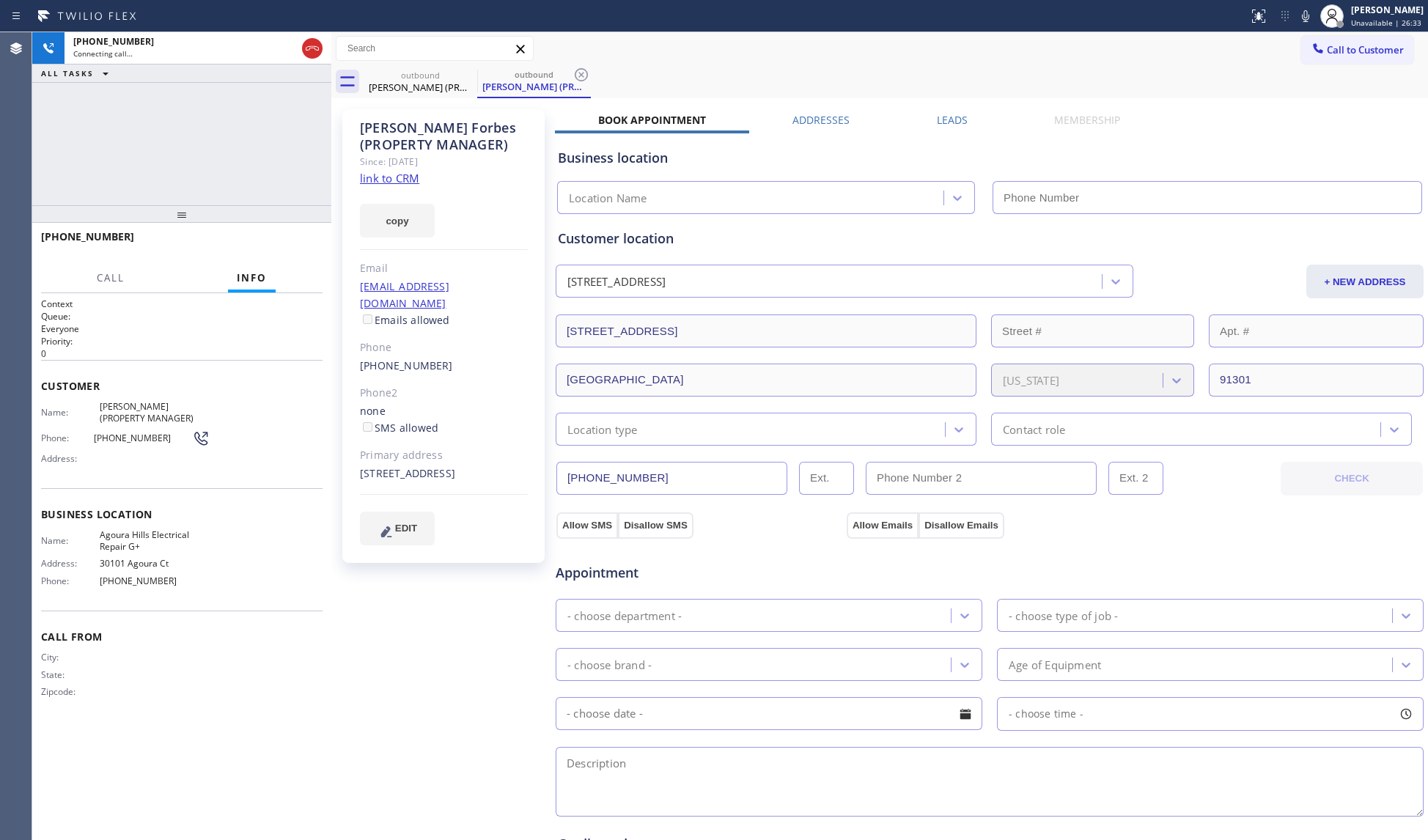
type input "[PHONE_NUMBER]"
click at [579, 71] on icon at bounding box center [581, 74] width 17 height 17
click at [869, 40] on div "Call to Customer Outbound call Location [GEOGRAPHIC_DATA] Electrical Repair G+ …" at bounding box center [879, 49] width 1097 height 26
click at [836, 54] on div "Call to Customer Outbound call Location [GEOGRAPHIC_DATA] Electrical Repair G+ …" at bounding box center [879, 49] width 1097 height 26
drag, startPoint x: 261, startPoint y: 136, endPoint x: 294, endPoint y: 247, distance: 115.8
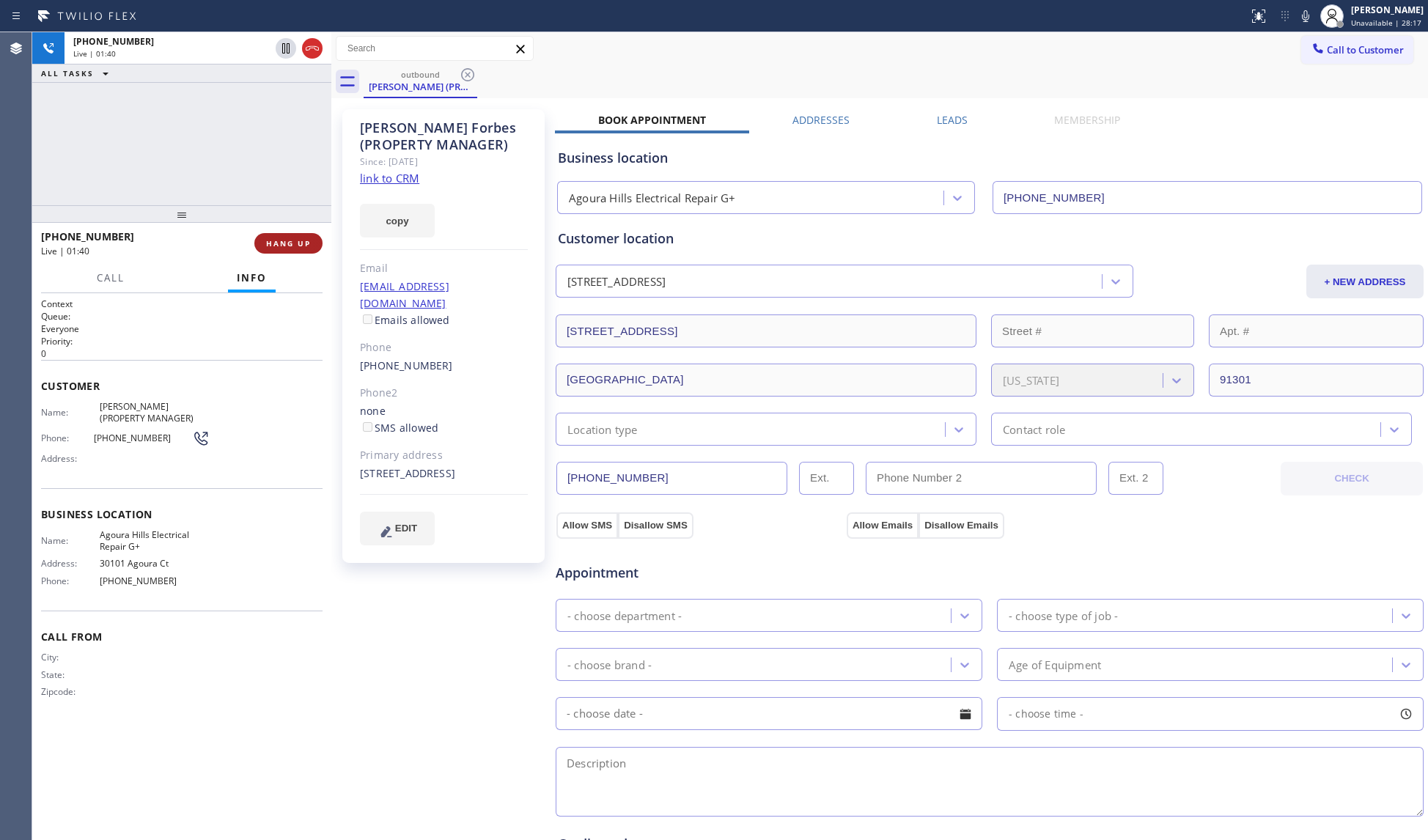
click at [265, 165] on div "[PHONE_NUMBER] Live | 01:40 ALL TASKS ALL TASKS ACTIVE TASKS TASKS IN WRAP UP" at bounding box center [181, 119] width 299 height 173
click at [296, 250] on div "[PHONE_NUMBER] Live | 01:40 HANG UP" at bounding box center [182, 243] width 282 height 38
click at [293, 244] on span "HANG UP" at bounding box center [288, 243] width 44 height 10
click at [292, 241] on span "HANG UP" at bounding box center [288, 243] width 44 height 10
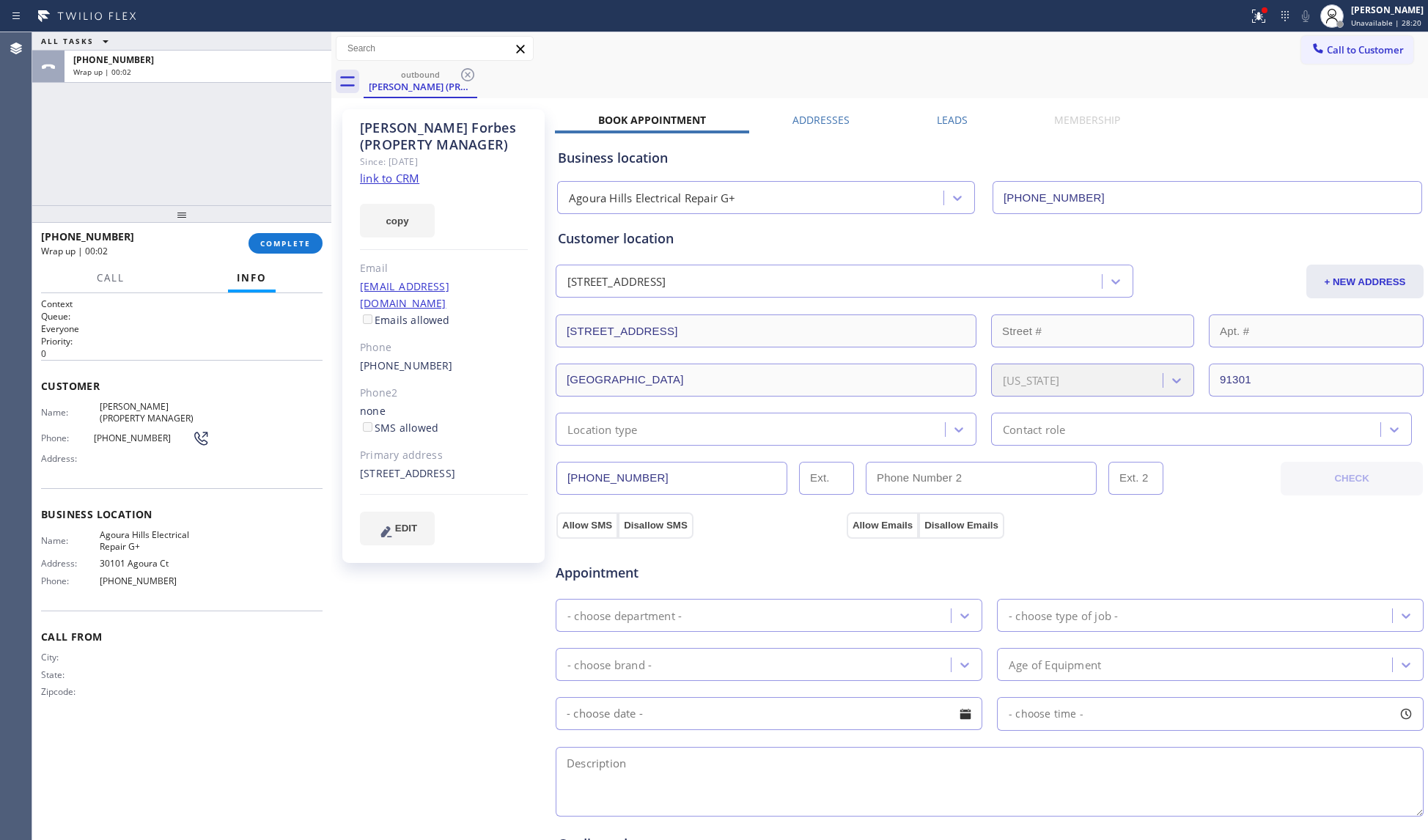
click at [362, 262] on div "Email" at bounding box center [444, 268] width 168 height 16
click at [285, 246] on span "COMPLETE" at bounding box center [285, 243] width 50 height 10
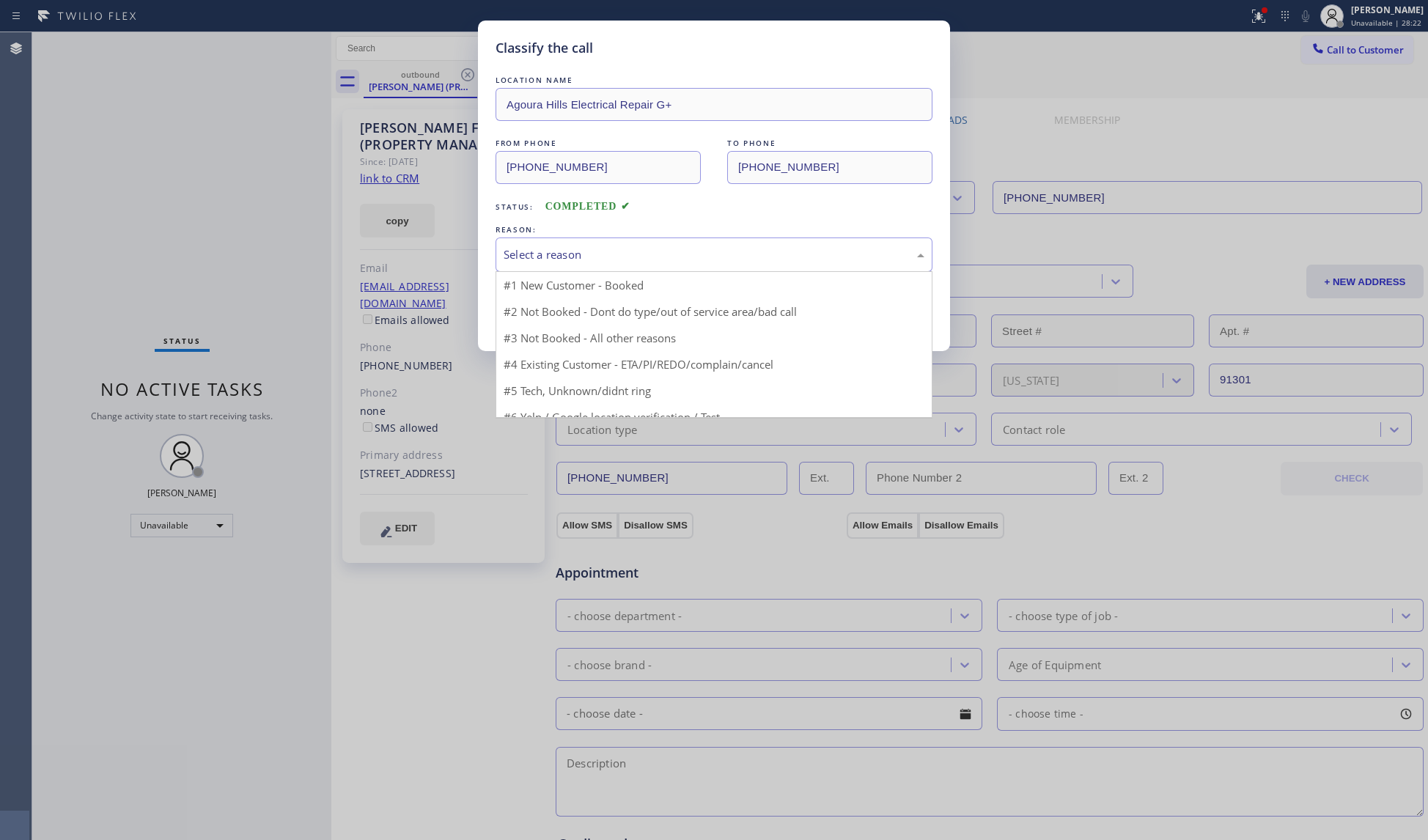
drag, startPoint x: 563, startPoint y: 240, endPoint x: 555, endPoint y: 258, distance: 19.7
click at [563, 242] on div "Select a reason" at bounding box center [714, 254] width 437 height 35
click at [544, 311] on button "Save" at bounding box center [554, 310] width 118 height 47
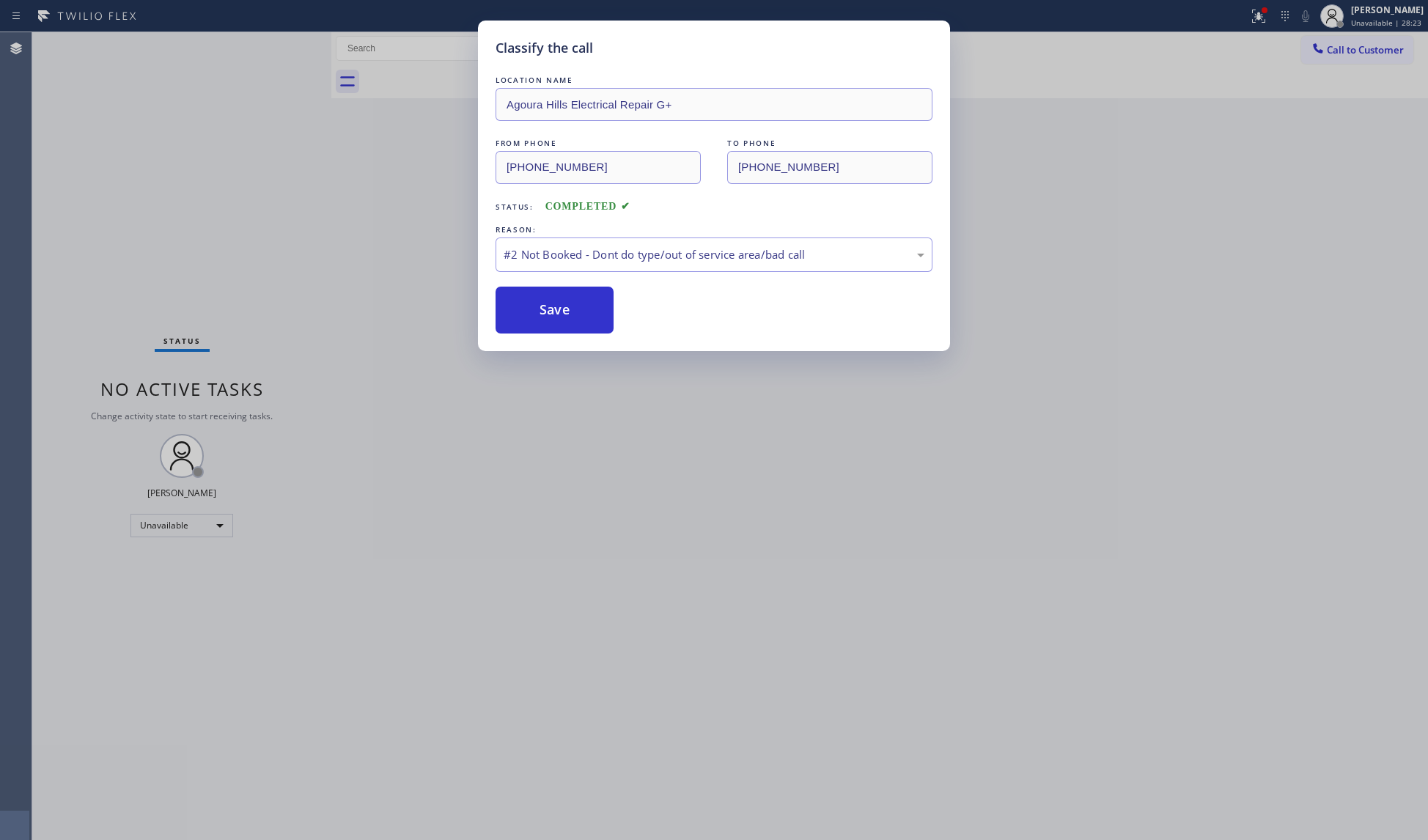
click at [434, 200] on div "Classify the call LOCATION NAME [GEOGRAPHIC_DATA] Electrical Repair G+ FROM PHO…" at bounding box center [714, 420] width 1428 height 840
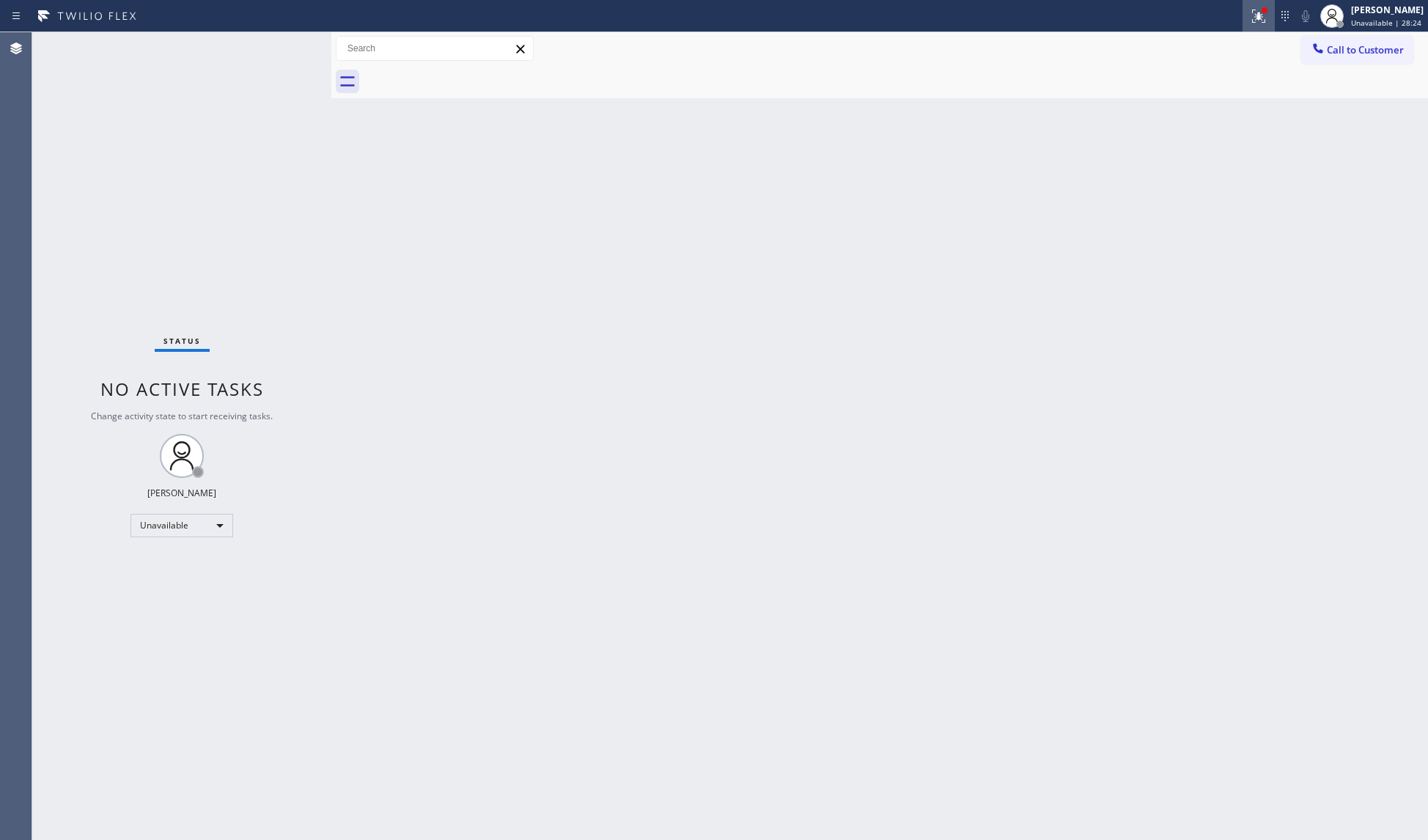
click at [1260, 12] on icon at bounding box center [1258, 16] width 17 height 17
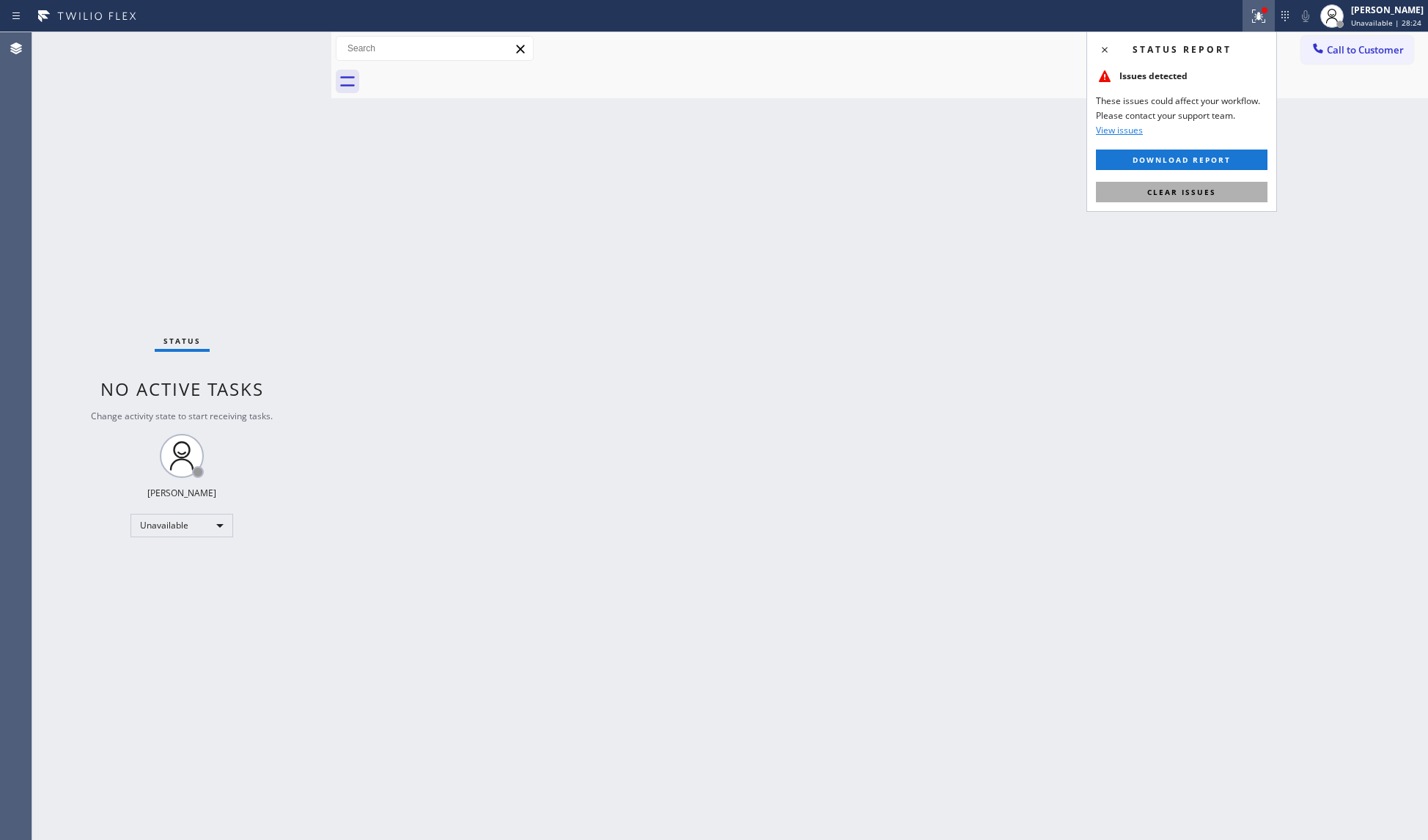
drag, startPoint x: 1130, startPoint y: 180, endPoint x: 1134, endPoint y: 189, distance: 9.8
click at [1132, 185] on div "Status report Issues detected These issues could affect your workflow. Please c…" at bounding box center [1182, 121] width 190 height 180
drag, startPoint x: 1134, startPoint y: 189, endPoint x: 1139, endPoint y: 183, distance: 7.8
click at [1135, 189] on button "Clear issues" at bounding box center [1182, 192] width 171 height 21
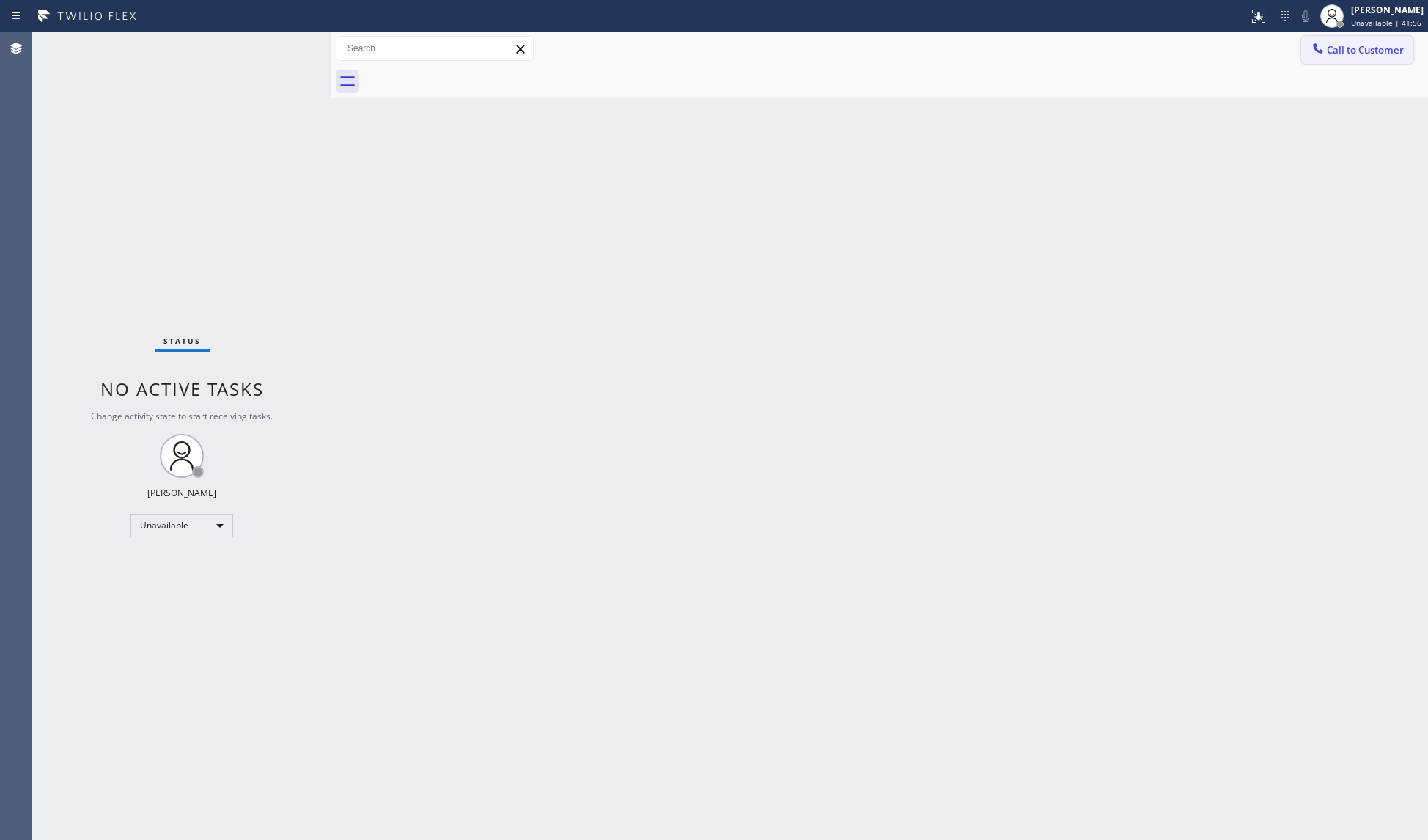
click at [1373, 50] on span "Call to Customer" at bounding box center [1365, 49] width 77 height 13
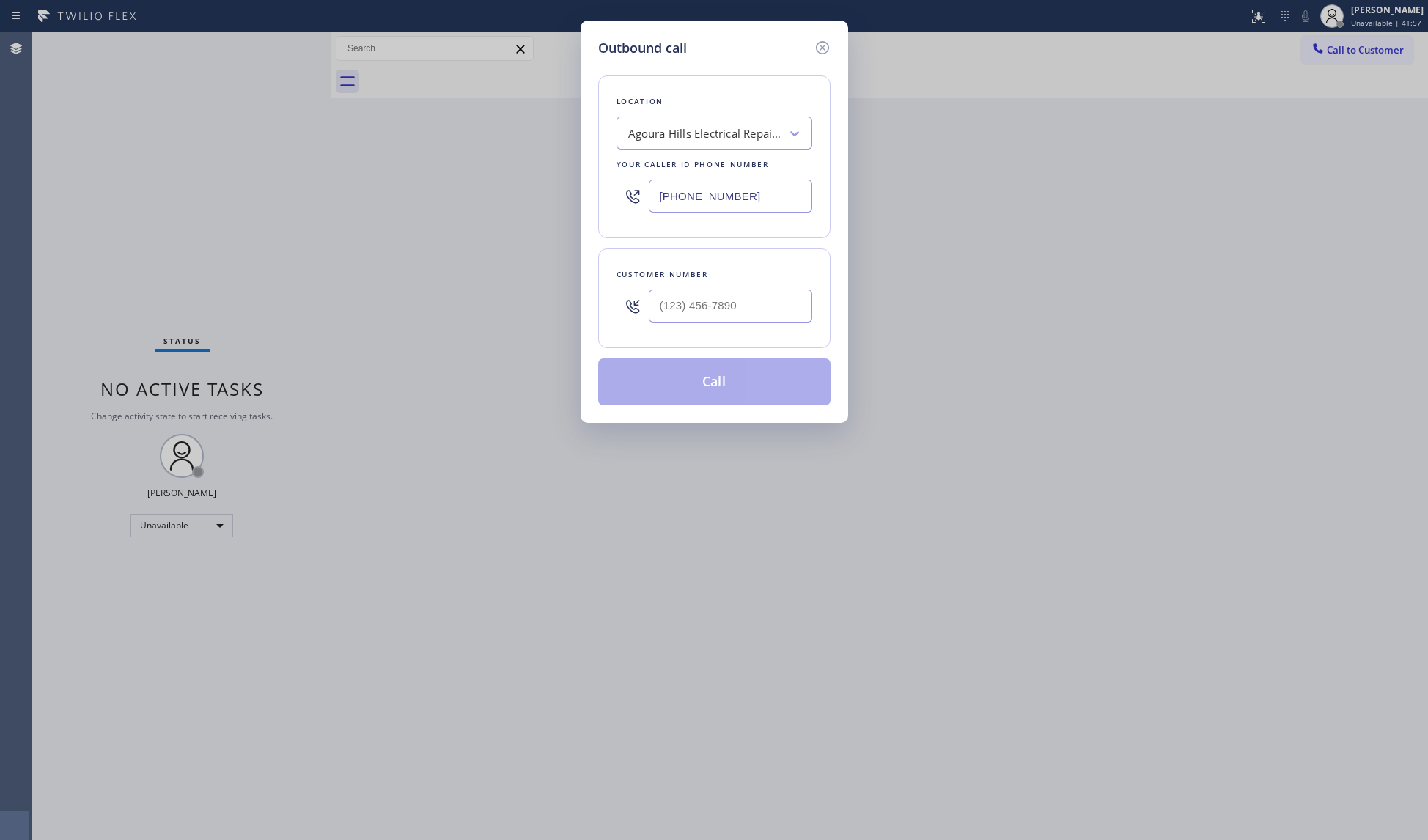
drag, startPoint x: 798, startPoint y: 189, endPoint x: 690, endPoint y: 206, distance: 109.3
click at [700, 214] on div "[PHONE_NUMBER]" at bounding box center [714, 196] width 196 height 48
paste input "0620"
drag, startPoint x: 742, startPoint y: 191, endPoint x: 655, endPoint y: 196, distance: 87.1
click at [655, 198] on input "[PHONE_NUMBER]" at bounding box center [730, 196] width 163 height 33
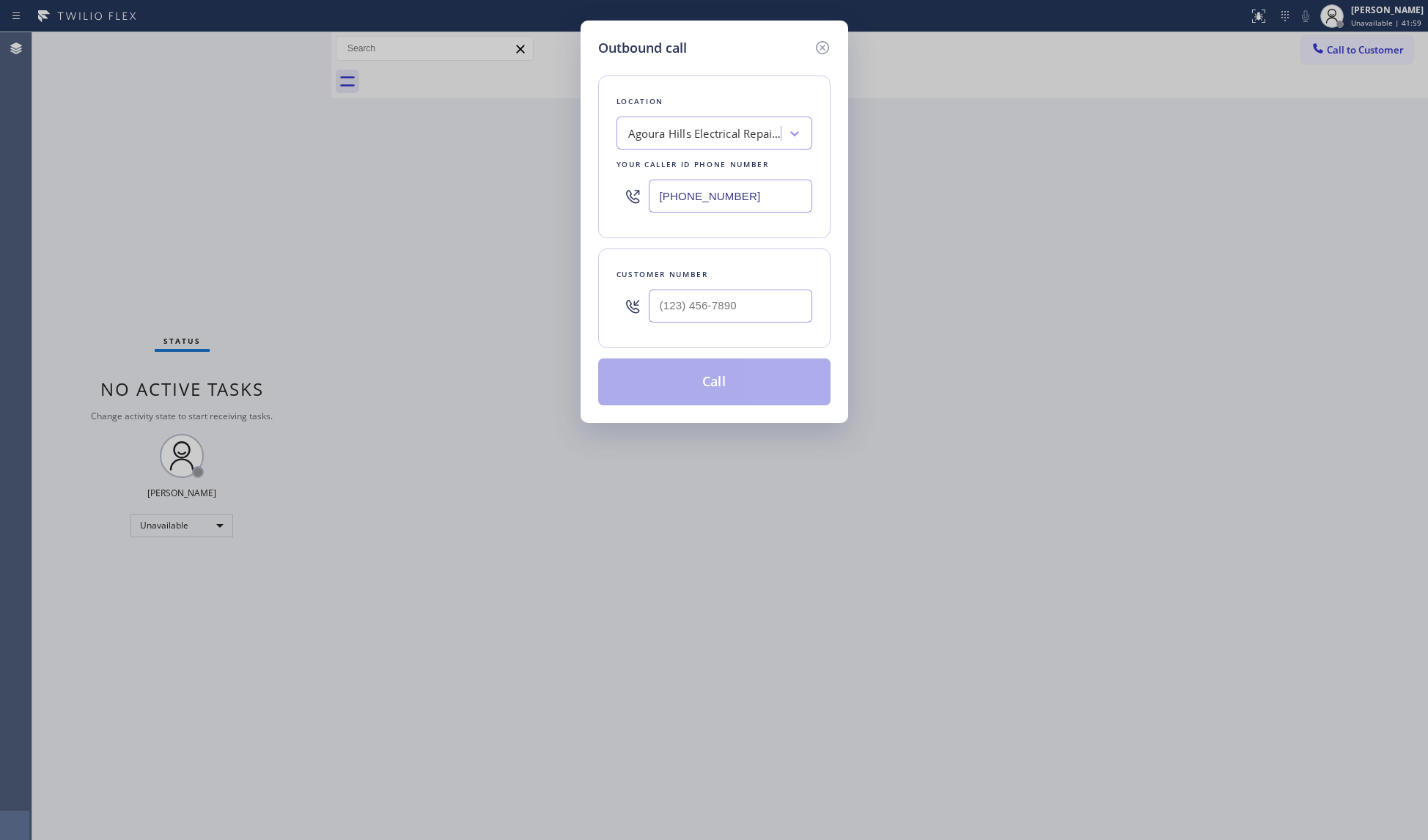
paste input "206) 202-5792"
type input "[PHONE_NUMBER]"
click at [747, 303] on input "(___) ___-____" at bounding box center [730, 306] width 163 height 33
paste input "206) 801-0353"
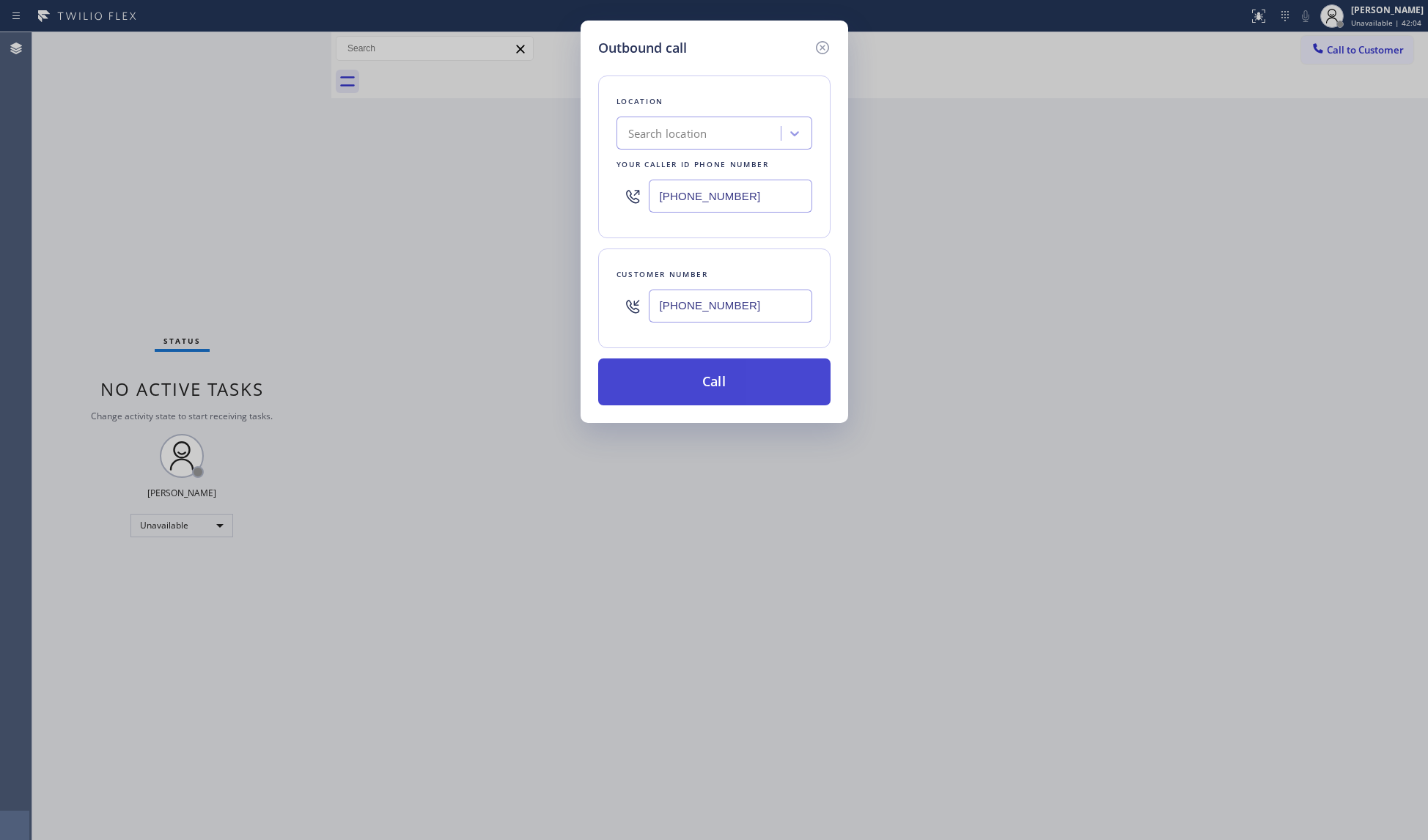
type input "[PHONE_NUMBER]"
click at [714, 378] on button "Call" at bounding box center [714, 381] width 232 height 47
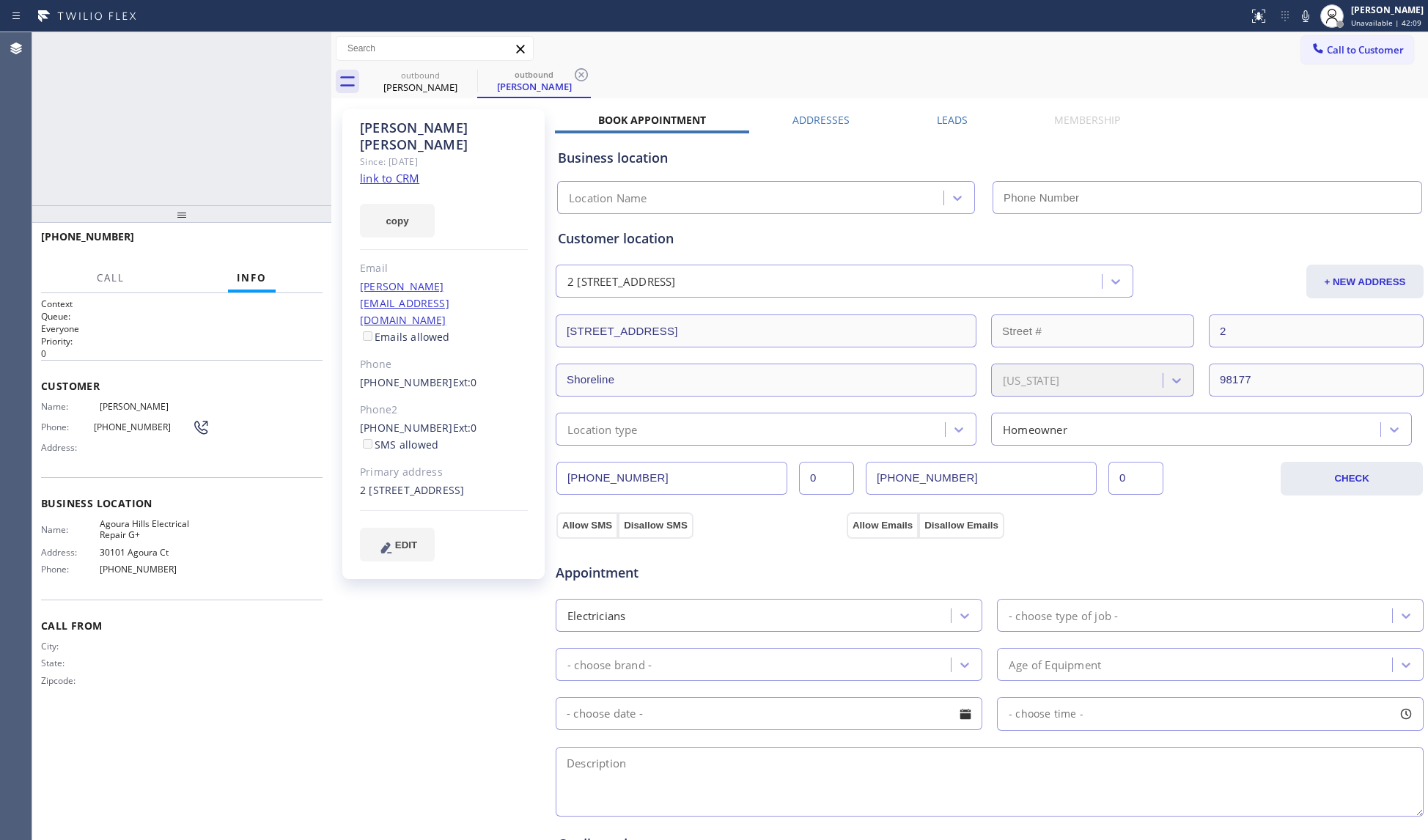
type input "[PHONE_NUMBER]"
click at [302, 239] on span "HANG UP" at bounding box center [288, 243] width 44 height 10
drag, startPoint x: 317, startPoint y: 252, endPoint x: 312, endPoint y: 261, distance: 10.3
click at [317, 253] on div "[PHONE_NUMBER] Live | 00:17 HANG UP" at bounding box center [182, 243] width 282 height 38
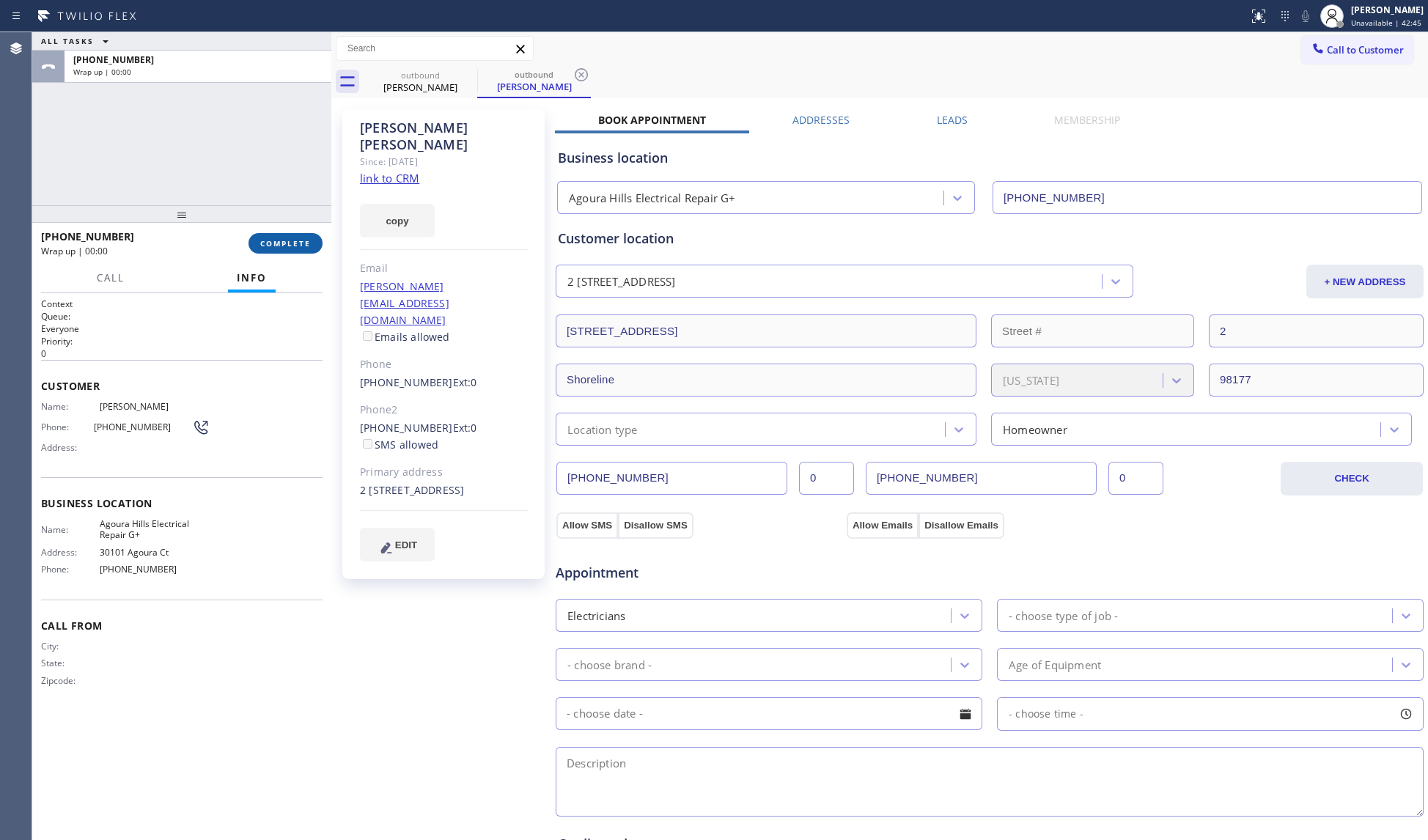
click at [291, 239] on span "COMPLETE" at bounding box center [285, 243] width 50 height 10
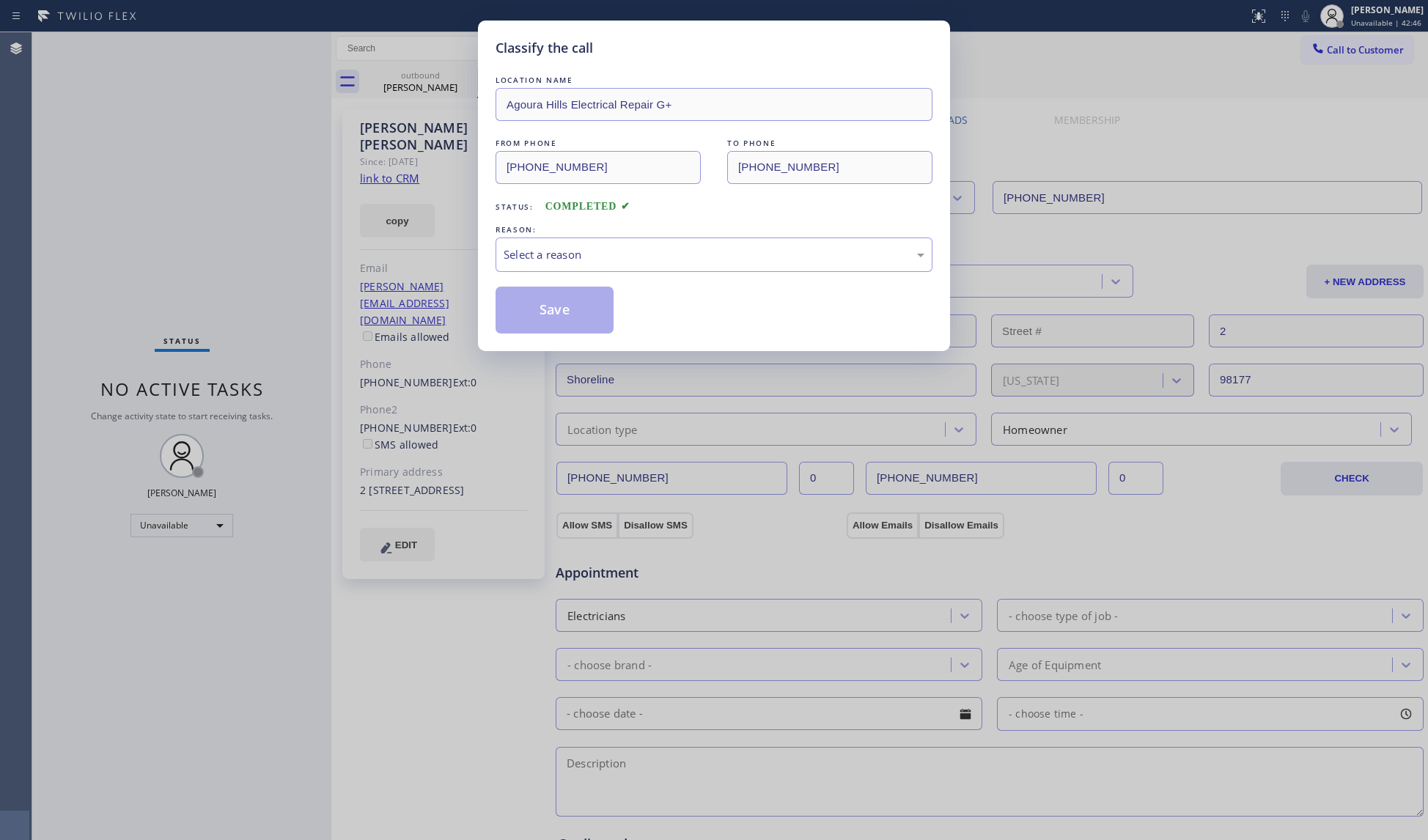
click at [294, 244] on div "Classify the call LOCATION NAME [GEOGRAPHIC_DATA] Electrical Repair G+ FROM PHO…" at bounding box center [714, 420] width 1428 height 840
drag, startPoint x: 685, startPoint y: 258, endPoint x: 655, endPoint y: 267, distance: 31.3
click at [679, 259] on div "Select a reason" at bounding box center [714, 254] width 421 height 16
drag, startPoint x: 527, startPoint y: 305, endPoint x: 536, endPoint y: 291, distance: 16.6
click at [528, 305] on button "Save" at bounding box center [554, 310] width 118 height 47
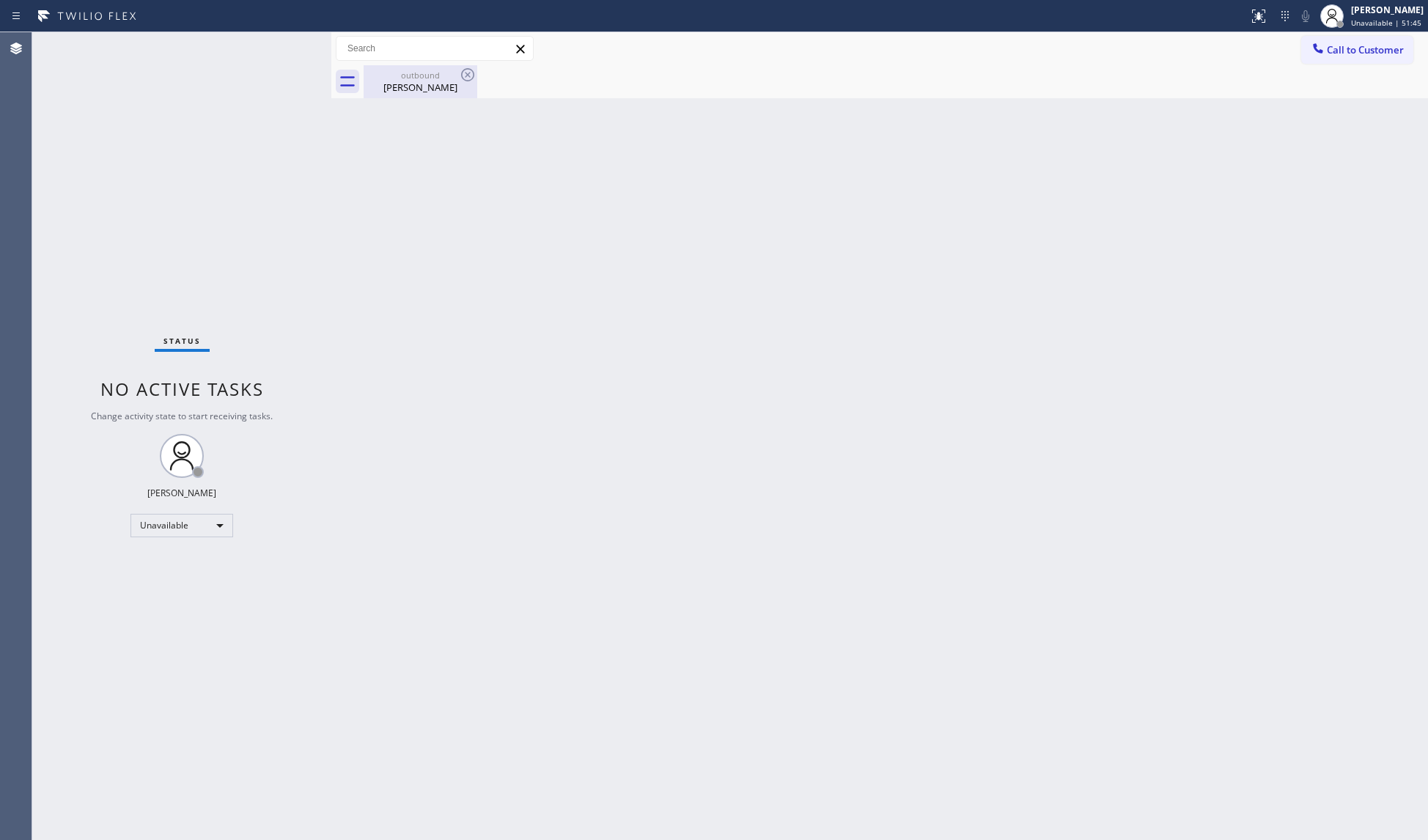
drag, startPoint x: 418, startPoint y: 89, endPoint x: 428, endPoint y: 86, distance: 10.4
click at [419, 89] on div "[PERSON_NAME]" at bounding box center [420, 87] width 110 height 13
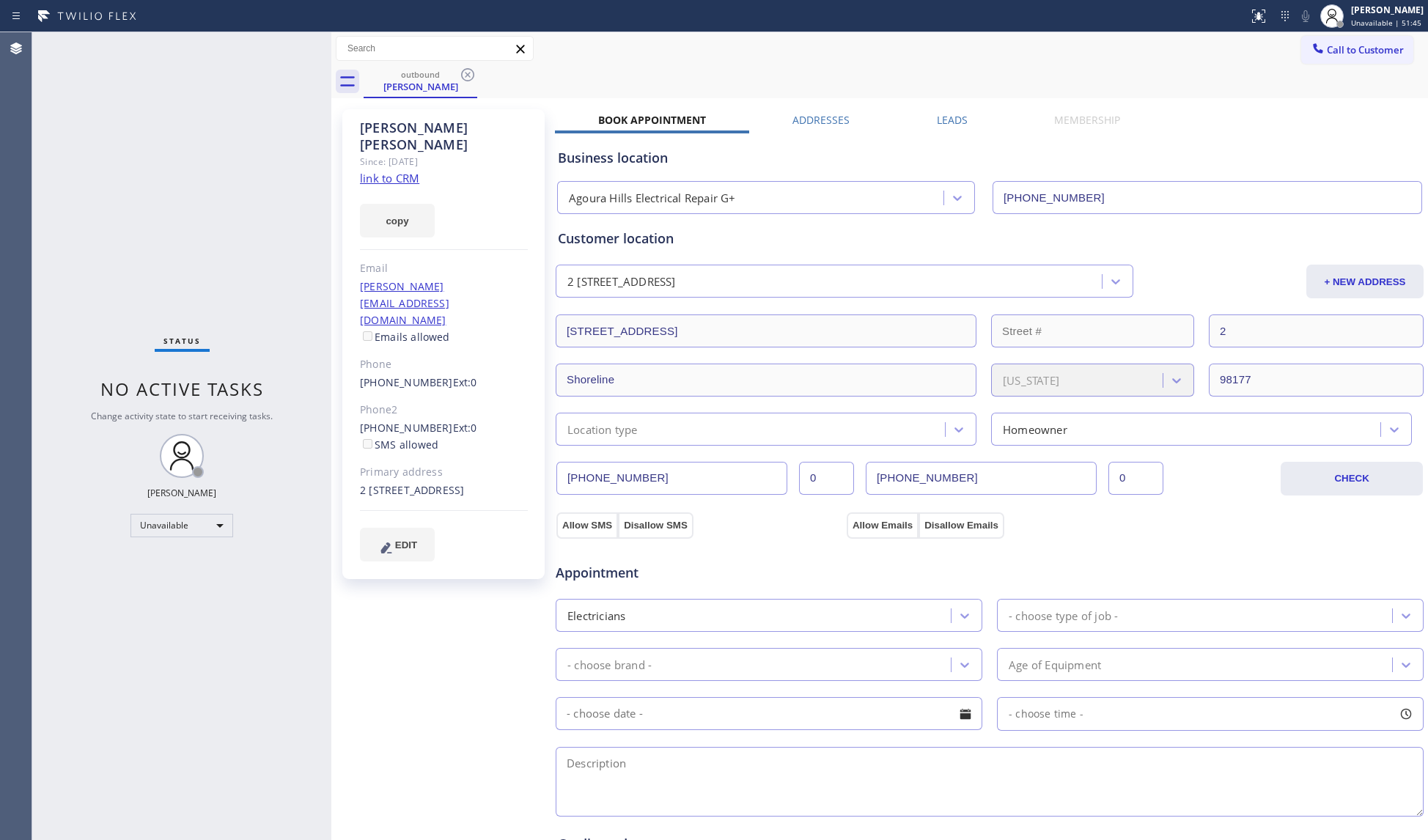
click at [462, 77] on icon at bounding box center [467, 74] width 17 height 17
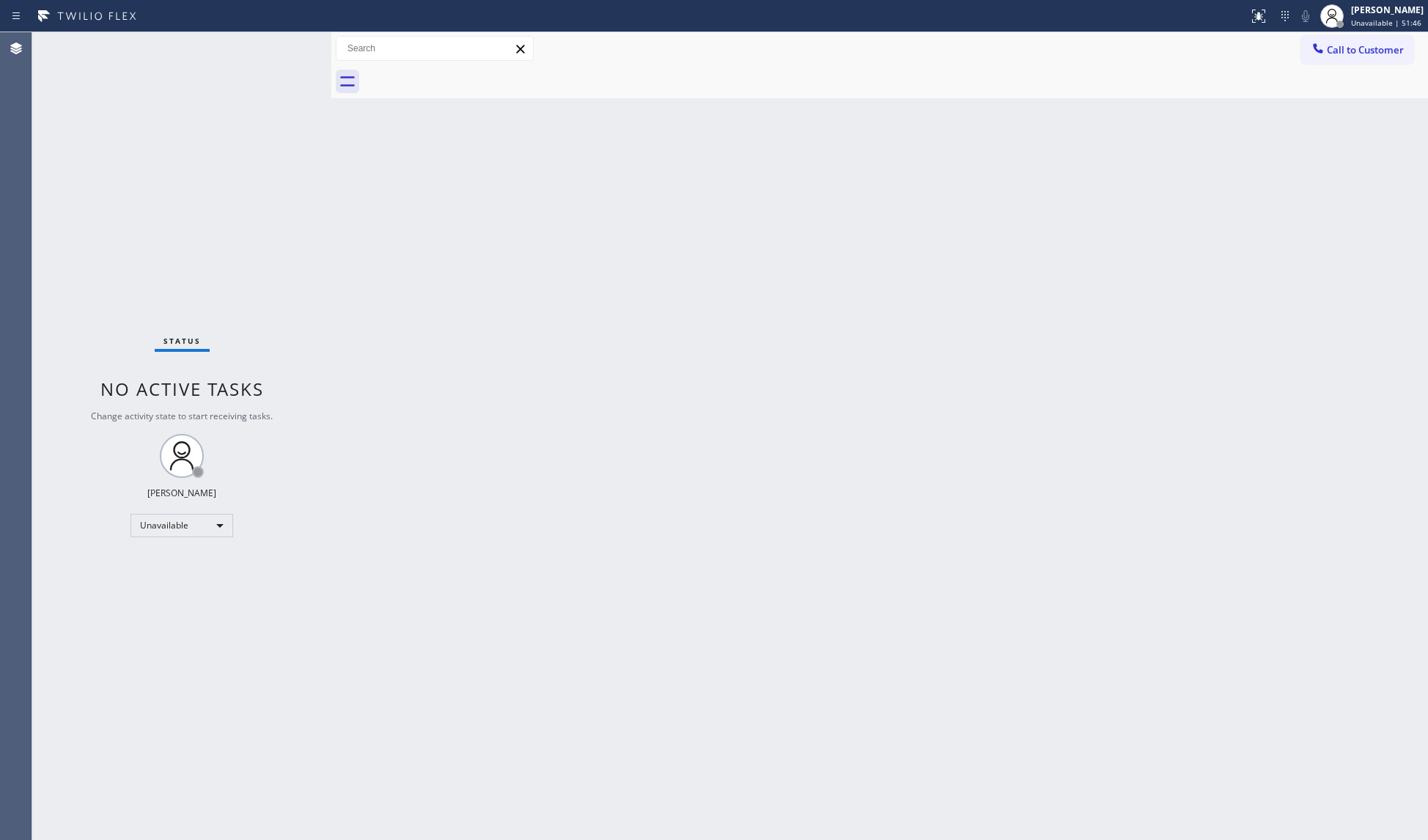
click at [463, 77] on div at bounding box center [896, 82] width 1065 height 33
click at [1350, 39] on button "Call to Customer" at bounding box center [1357, 50] width 112 height 28
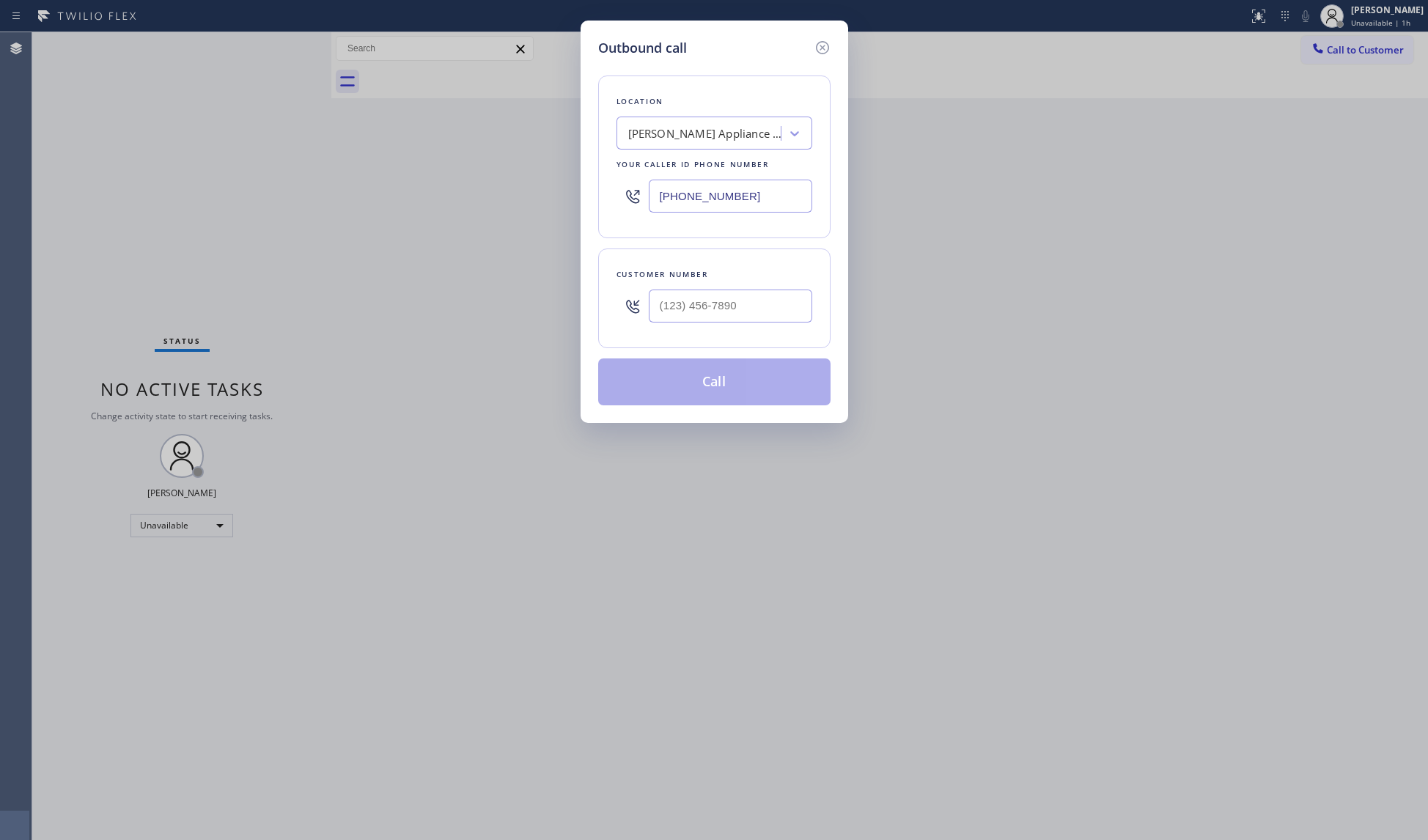
drag, startPoint x: 769, startPoint y: 177, endPoint x: 751, endPoint y: 184, distance: 19.3
click at [751, 183] on div "[PHONE_NUMBER]" at bounding box center [714, 196] width 196 height 48
drag, startPoint x: 751, startPoint y: 184, endPoint x: 751, endPoint y: 197, distance: 13.0
click at [751, 194] on input "[PHONE_NUMBER]" at bounding box center [730, 196] width 163 height 33
drag, startPoint x: 752, startPoint y: 205, endPoint x: 621, endPoint y: 214, distance: 131.3
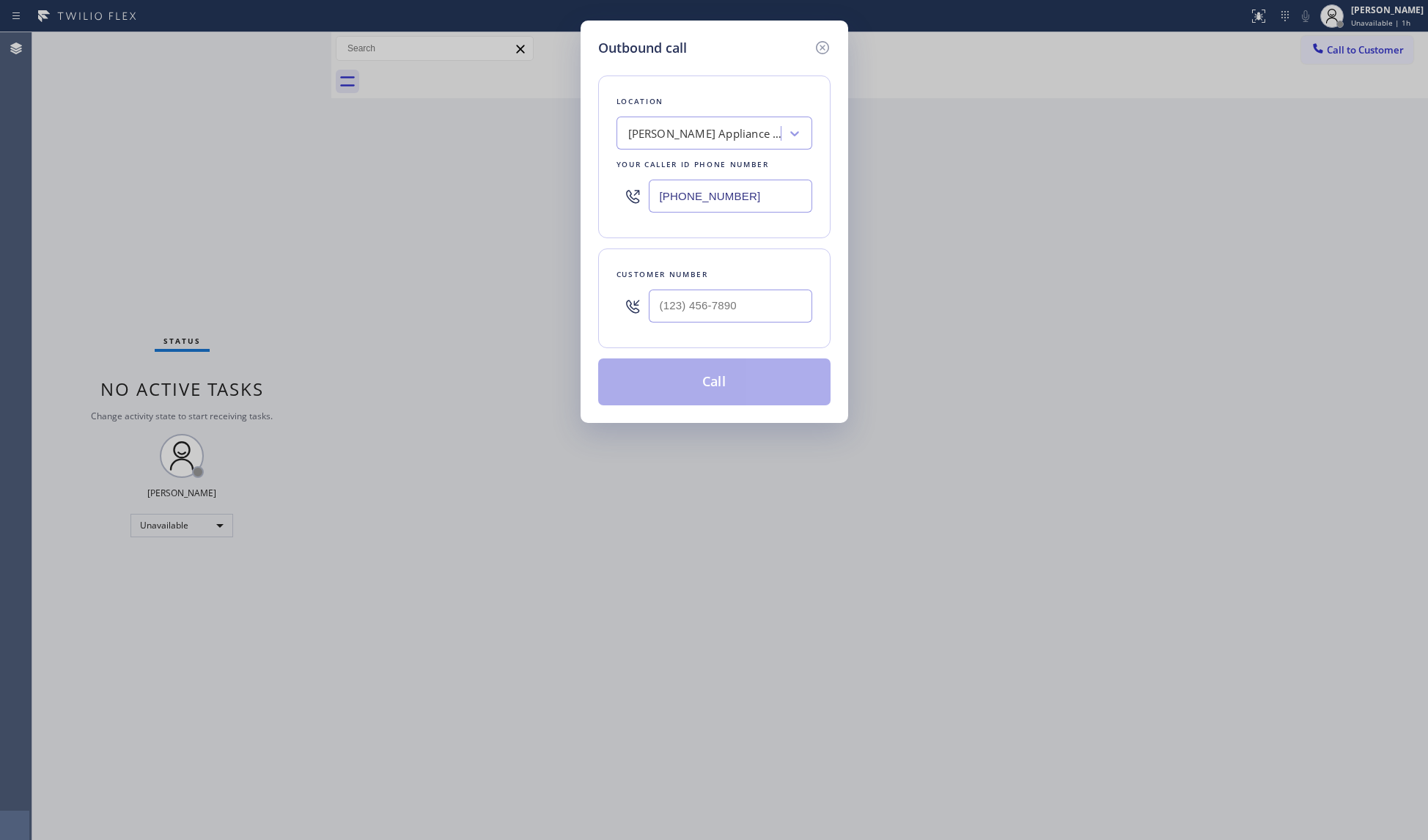
click at [629, 220] on div "[PHONE_NUMBER]" at bounding box center [714, 196] width 196 height 48
paste input "951) 783-3053"
type input "[PHONE_NUMBER]"
click at [664, 300] on input "(___) ___-____" at bounding box center [730, 306] width 163 height 33
paste input "909) 636-3324"
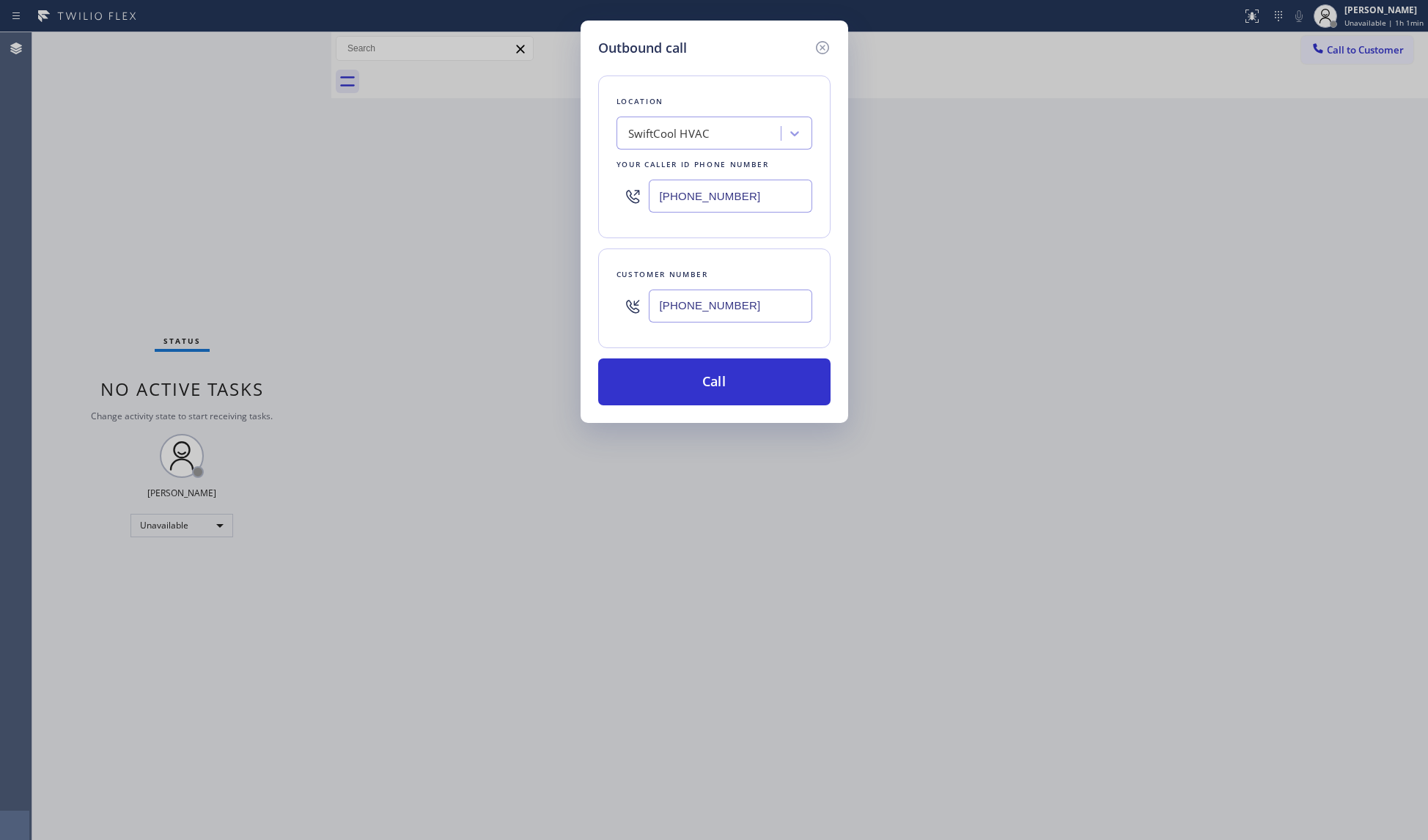
type input "[PHONE_NUMBER]"
drag, startPoint x: 787, startPoint y: 191, endPoint x: 768, endPoint y: 203, distance: 22.5
click at [769, 203] on input "[PHONE_NUMBER]" at bounding box center [730, 196] width 163 height 33
drag, startPoint x: 768, startPoint y: 203, endPoint x: 625, endPoint y: 205, distance: 143.0
click at [625, 205] on div "[PHONE_NUMBER]" at bounding box center [714, 196] width 196 height 48
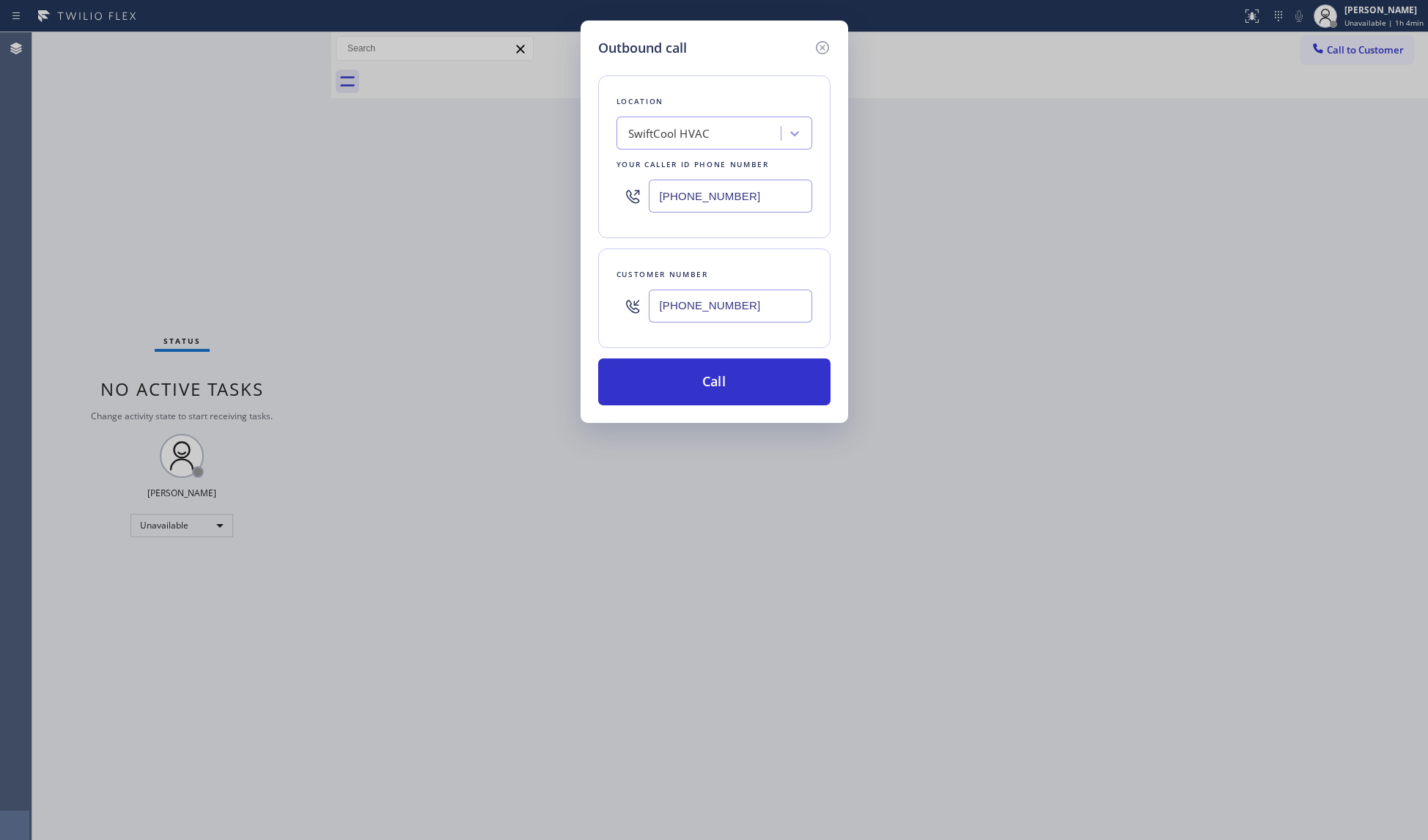
paste input "09) 784-2817"
type input "[PHONE_NUMBER]"
drag, startPoint x: 752, startPoint y: 306, endPoint x: 606, endPoint y: 311, distance: 146.1
click at [606, 311] on div "Customer number [PHONE_NUMBER]" at bounding box center [714, 298] width 232 height 100
paste input "626) 274-2655"
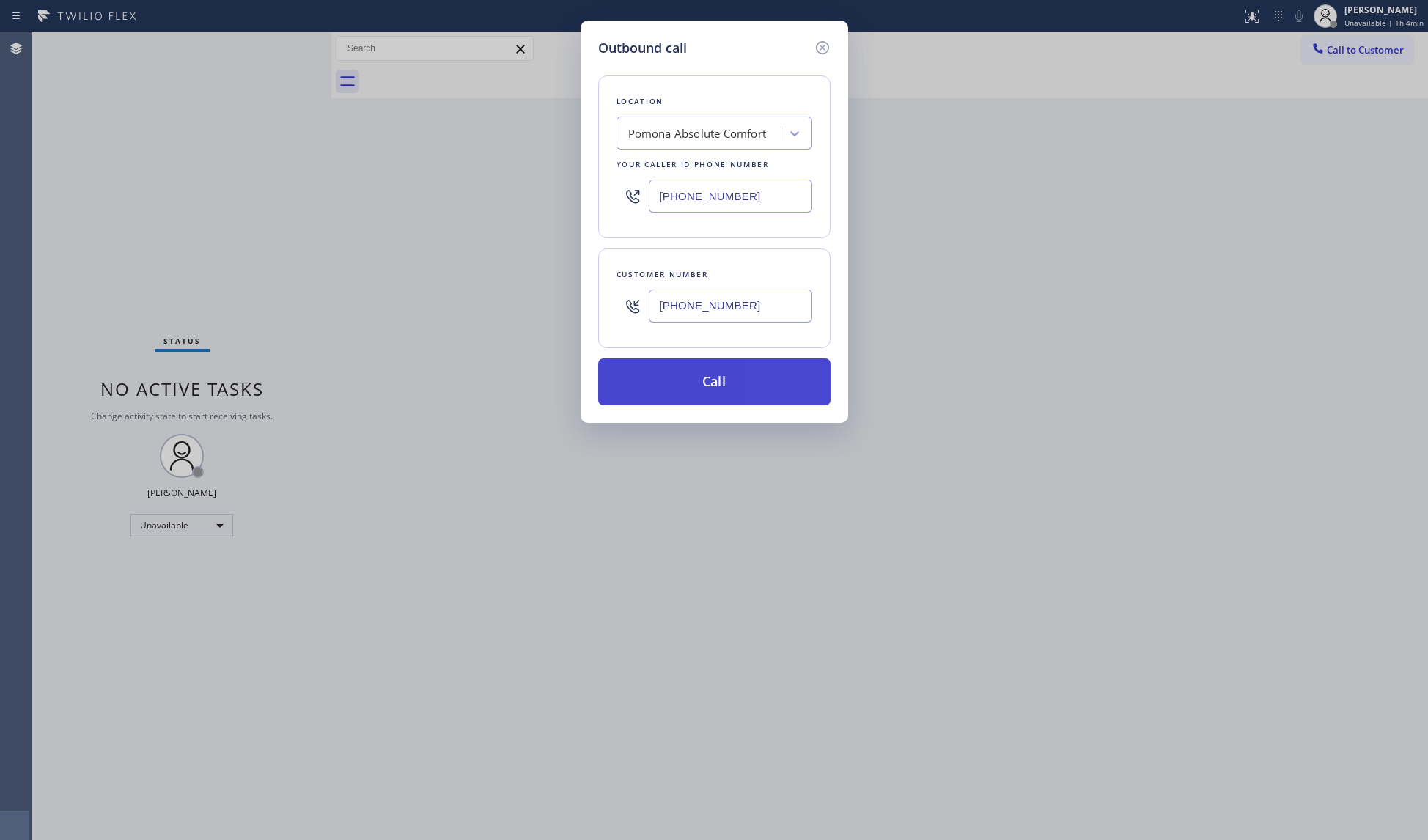
type input "[PHONE_NUMBER]"
click at [713, 385] on button "Call" at bounding box center [714, 381] width 232 height 47
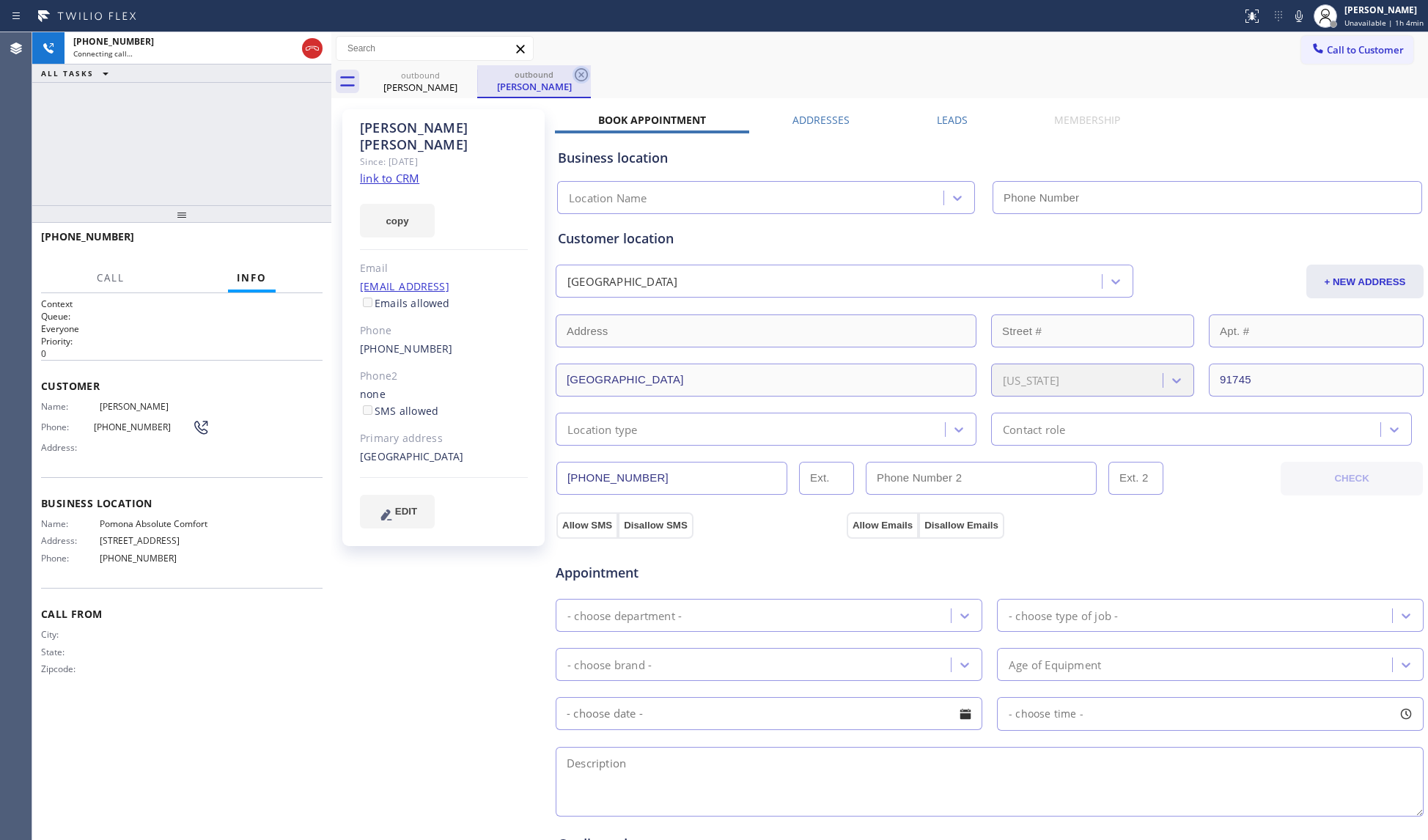
type input "[PHONE_NUMBER]"
click at [578, 71] on icon at bounding box center [581, 74] width 17 height 17
click at [615, 68] on div "outbound [PERSON_NAME] outbound [PERSON_NAME]" at bounding box center [896, 82] width 1065 height 33
drag, startPoint x: 1302, startPoint y: 17, endPoint x: 1337, endPoint y: 138, distance: 126.0
click at [1303, 18] on icon at bounding box center [1299, 16] width 17 height 17
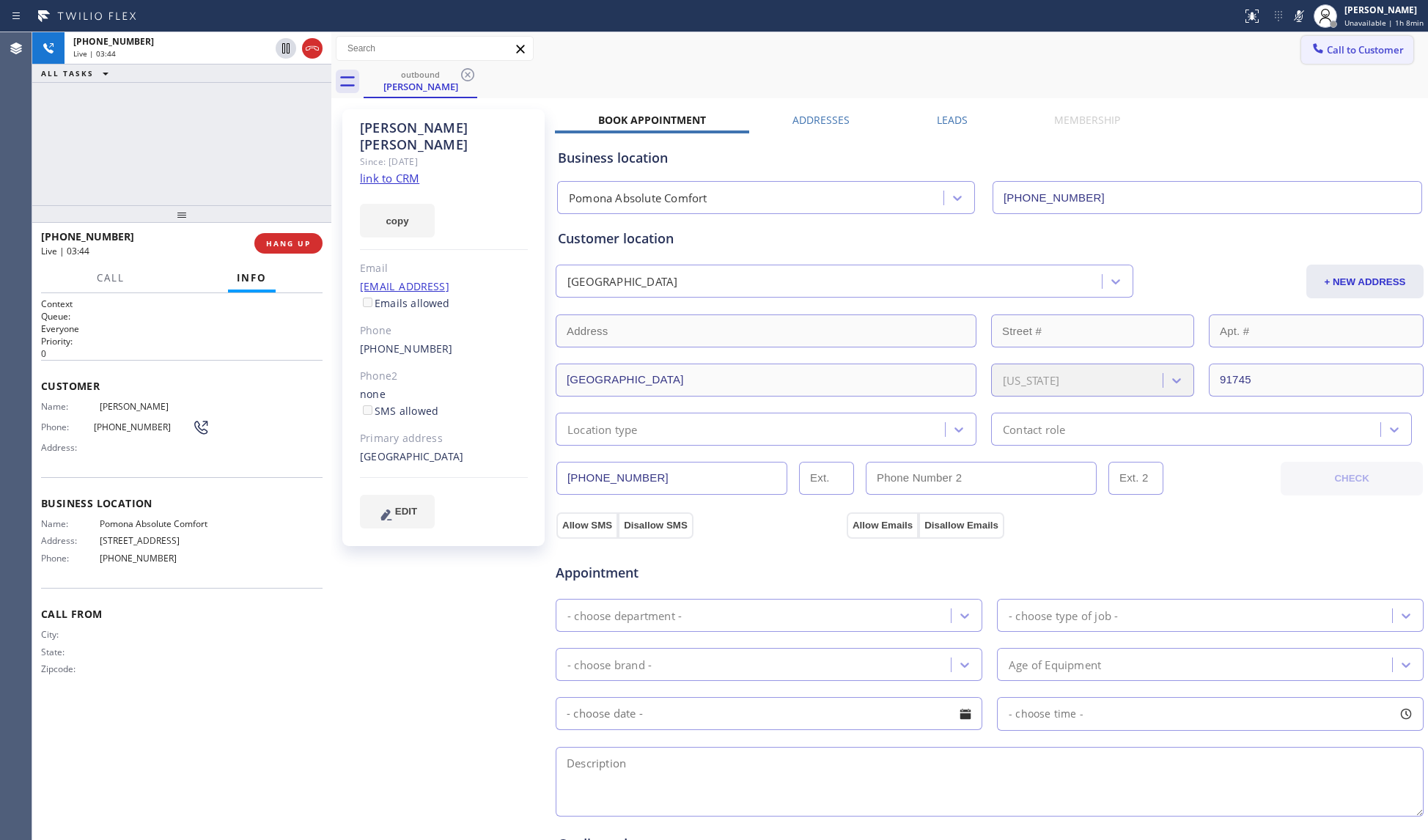
drag, startPoint x: 1300, startPoint y: 10, endPoint x: 1300, endPoint y: 48, distance: 38.0
click at [1300, 10] on icon at bounding box center [1299, 16] width 17 height 17
click at [276, 142] on div "[PHONE_NUMBER] Live | 06:51 ALL TASKS ALL TASKS ACTIVE TASKS TASKS IN WRAP UP" at bounding box center [181, 119] width 299 height 173
click at [280, 243] on span "HANG UP" at bounding box center [288, 243] width 44 height 10
click at [294, 163] on div "[PHONE_NUMBER] Live | 06:52 ALL TASKS ALL TASKS ACTIVE TASKS TASKS IN WRAP UP" at bounding box center [181, 119] width 299 height 173
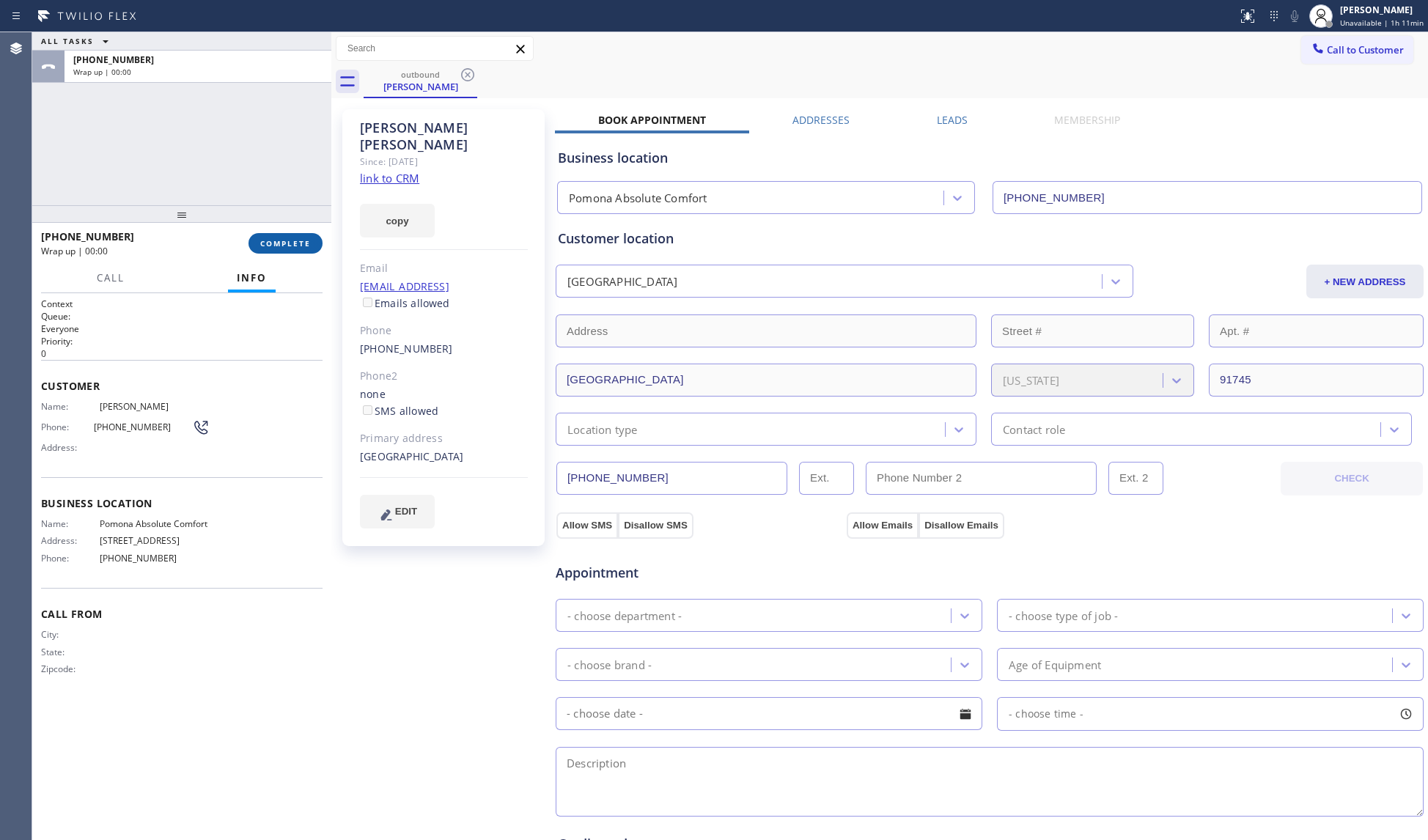
click at [300, 250] on button "COMPLETE" at bounding box center [286, 243] width 74 height 21
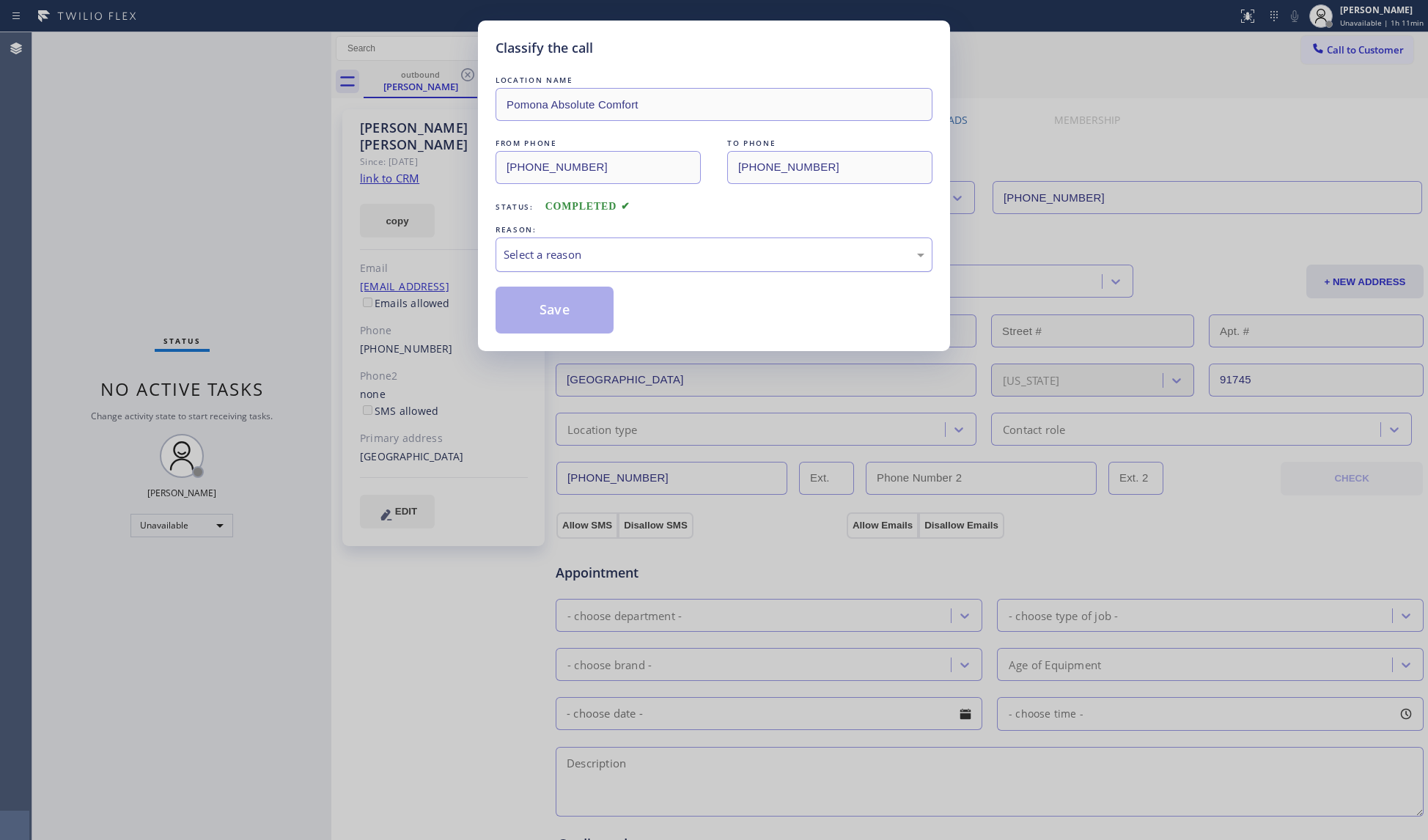
click at [555, 263] on div "Select a reason" at bounding box center [714, 254] width 421 height 16
click at [546, 308] on button "Save" at bounding box center [554, 310] width 118 height 47
click at [545, 306] on button "Save" at bounding box center [554, 310] width 118 height 47
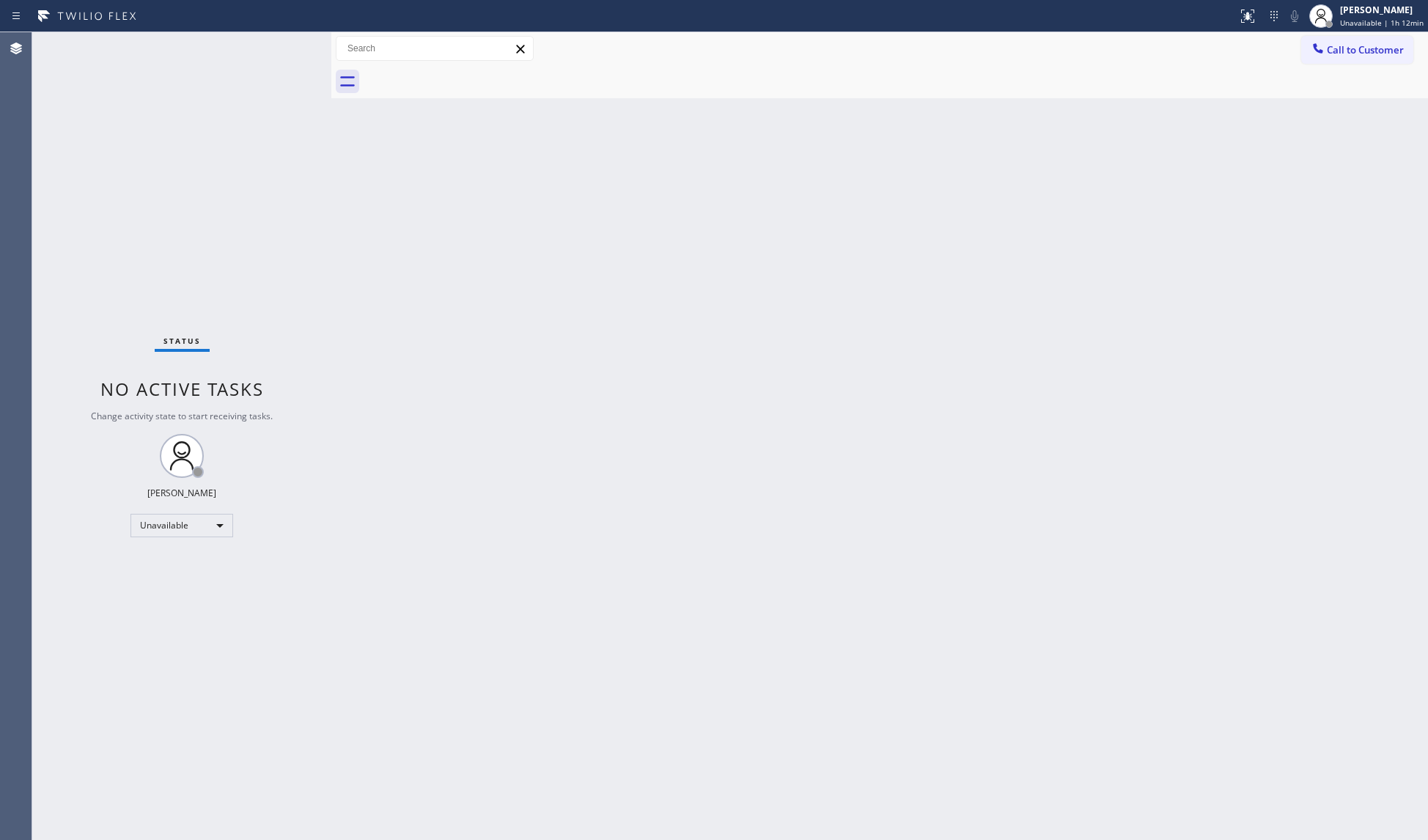
drag, startPoint x: 755, startPoint y: 367, endPoint x: 831, endPoint y: 376, distance: 76.5
click at [781, 372] on div "Back to Dashboard Change Sender ID Customers Technicians Select a contact Outbo…" at bounding box center [879, 436] width 1097 height 807
click at [1355, 50] on span "Call to Customer" at bounding box center [1365, 49] width 77 height 13
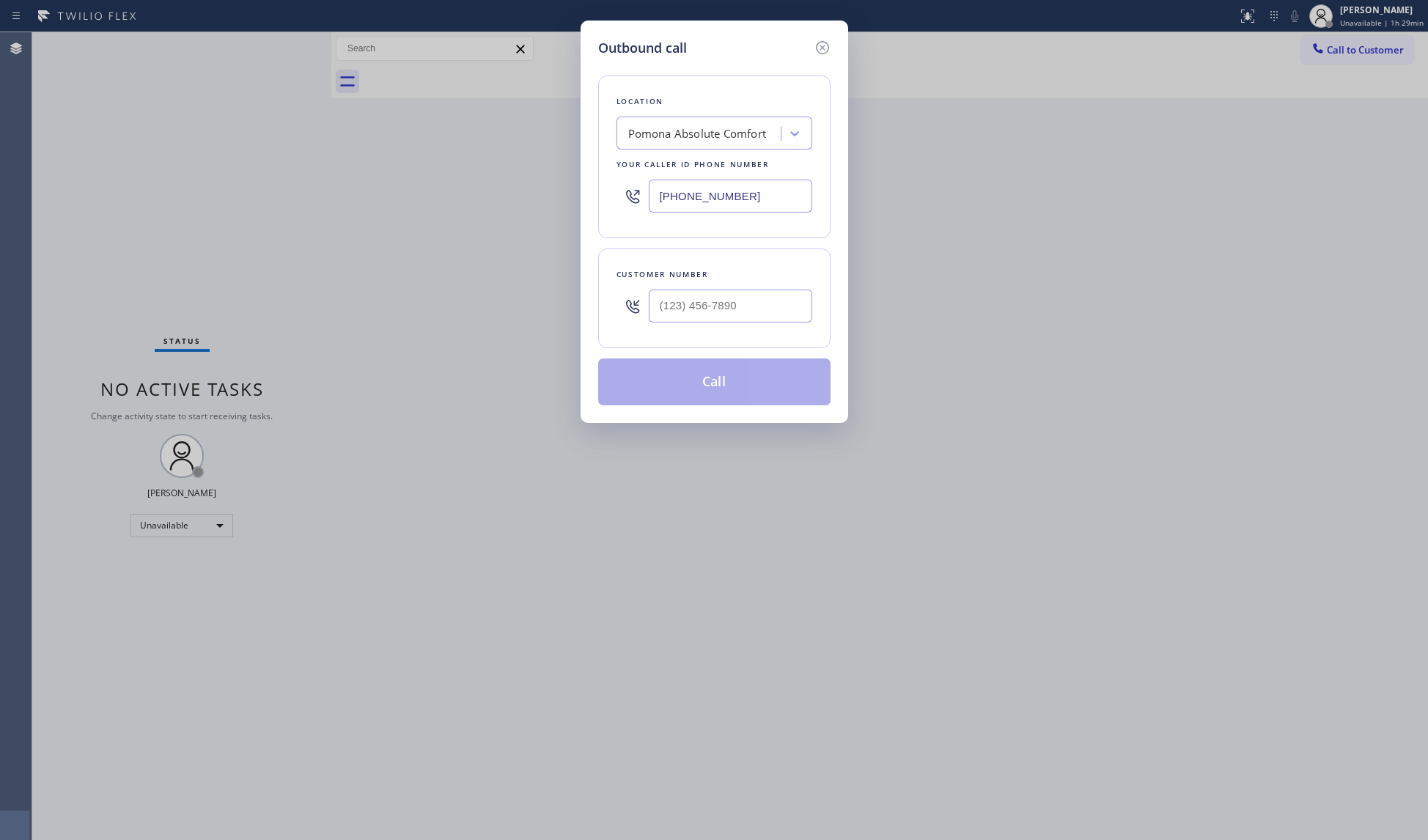
click at [1024, 124] on div "Outbound call Location [GEOGRAPHIC_DATA] Absolute Comfort Your caller id phone …" at bounding box center [714, 420] width 1428 height 840
click at [742, 320] on input "(___) ___-____" at bounding box center [730, 306] width 163 height 33
paste input "626) 274-2655"
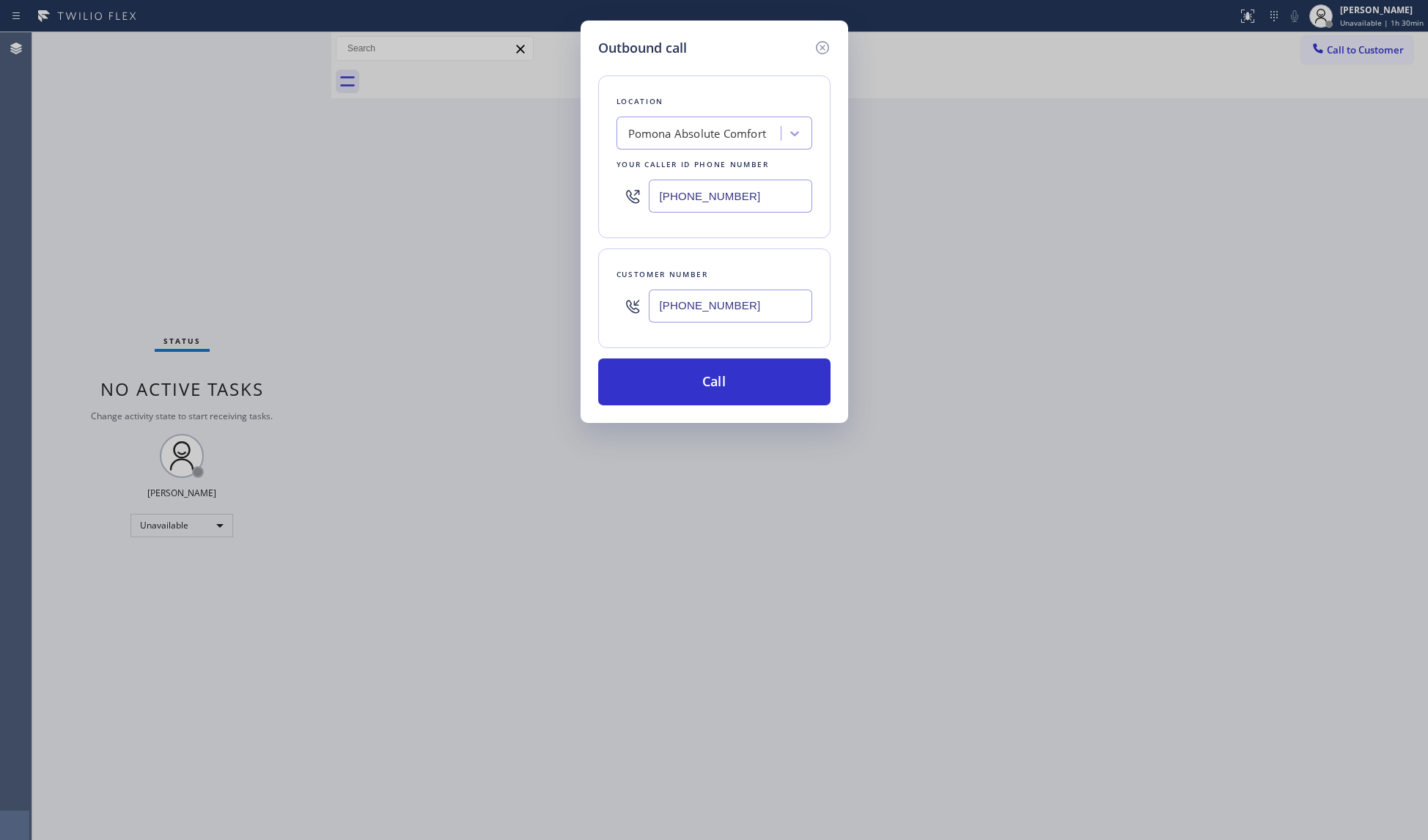
type input "[PHONE_NUMBER]"
click at [826, 48] on icon at bounding box center [822, 47] width 17 height 17
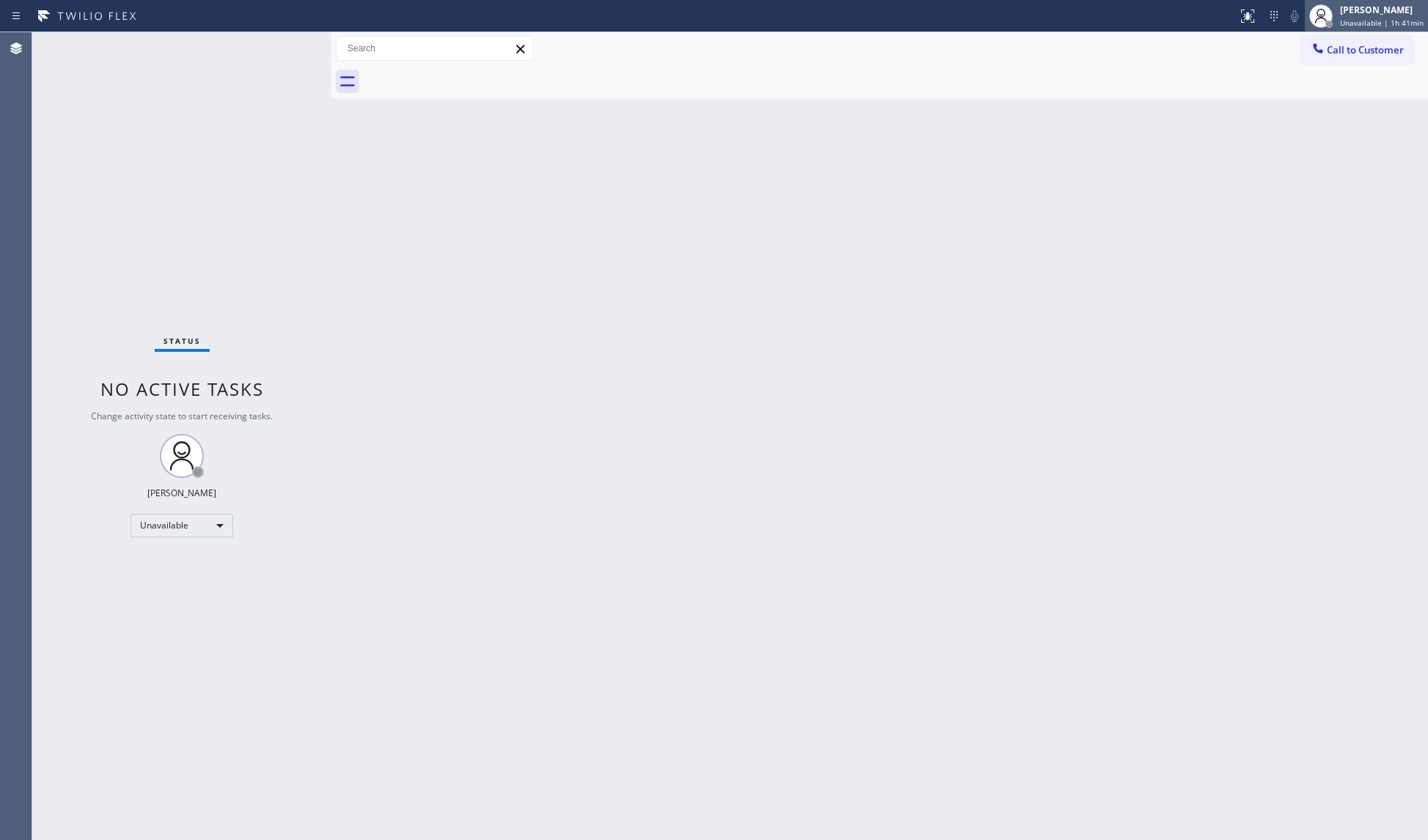
drag, startPoint x: 1327, startPoint y: 7, endPoint x: 1327, endPoint y: 16, distance: 9.0
click at [1327, 10] on icon at bounding box center [1321, 16] width 17 height 17
click at [1311, 80] on button "Available" at bounding box center [1355, 77] width 147 height 19
drag, startPoint x: 766, startPoint y: 211, endPoint x: 440, endPoint y: 322, distance: 344.4
click at [761, 216] on div "Back to Dashboard Change Sender ID Customers Technicians Select a contact Outbo…" at bounding box center [879, 436] width 1097 height 807
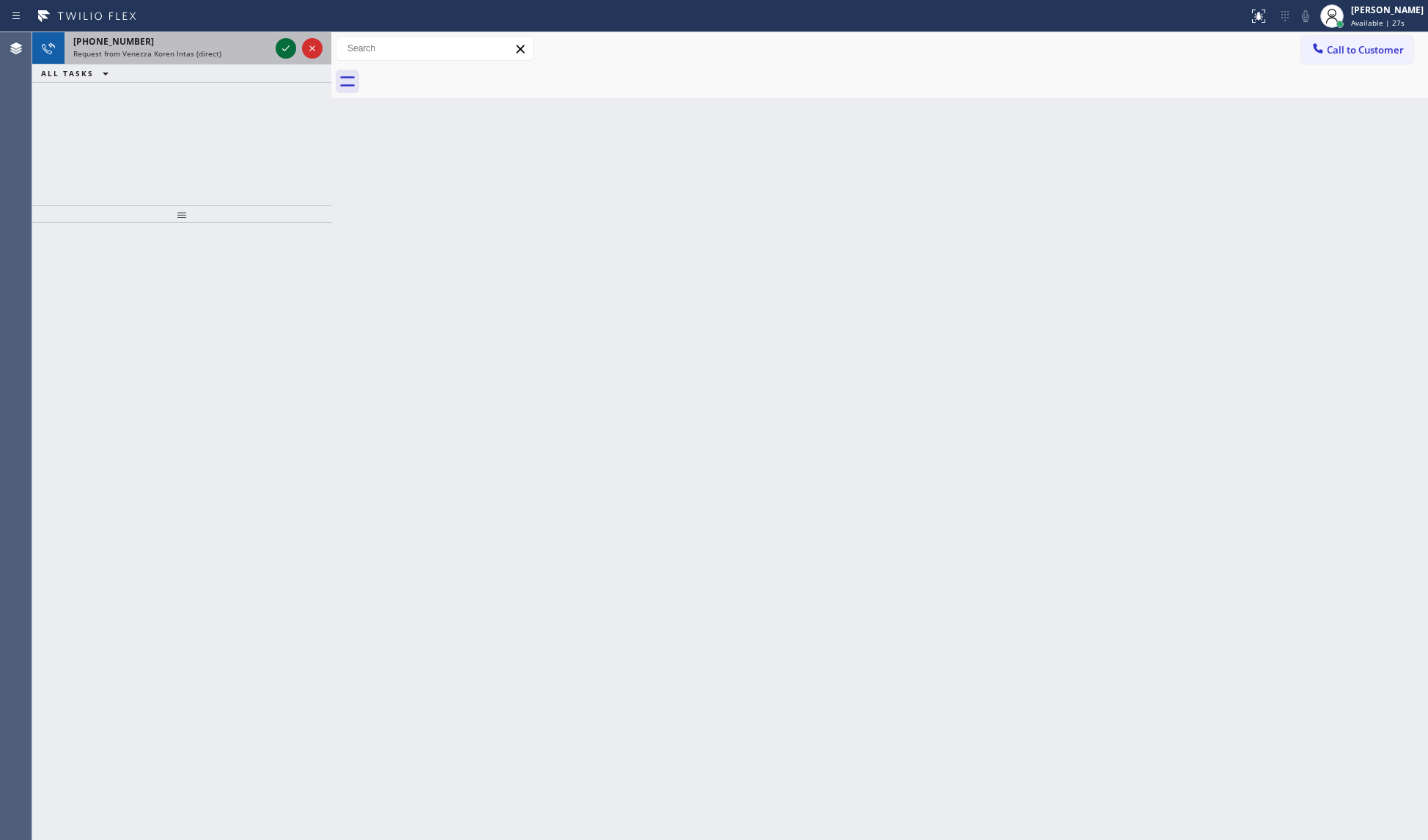
click at [289, 44] on icon at bounding box center [285, 48] width 17 height 17
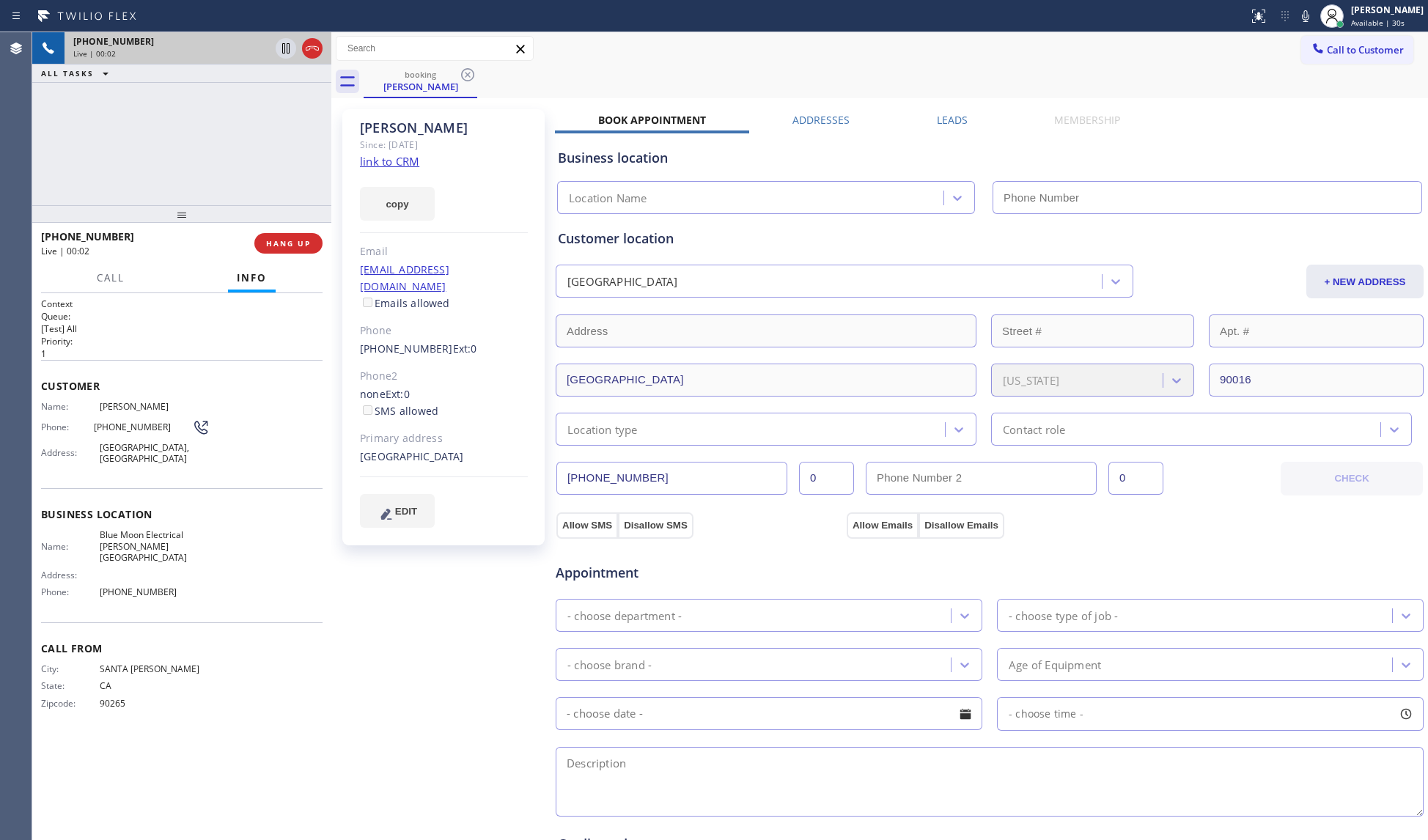
type input "[PHONE_NUMBER]"
drag, startPoint x: 931, startPoint y: 142, endPoint x: 918, endPoint y: 120, distance: 25.6
click at [924, 129] on div "Business location Blue Moon Electrical [PERSON_NAME][GEOGRAPHIC_DATA] [PHONE_NU…" at bounding box center [990, 170] width 869 height 86
drag, startPoint x: 857, startPoint y: 57, endPoint x: 822, endPoint y: 64, distance: 35.7
click at [856, 57] on div "Call to Customer Outbound call Location [GEOGRAPHIC_DATA] Absolute Comfort Your…" at bounding box center [879, 49] width 1097 height 26
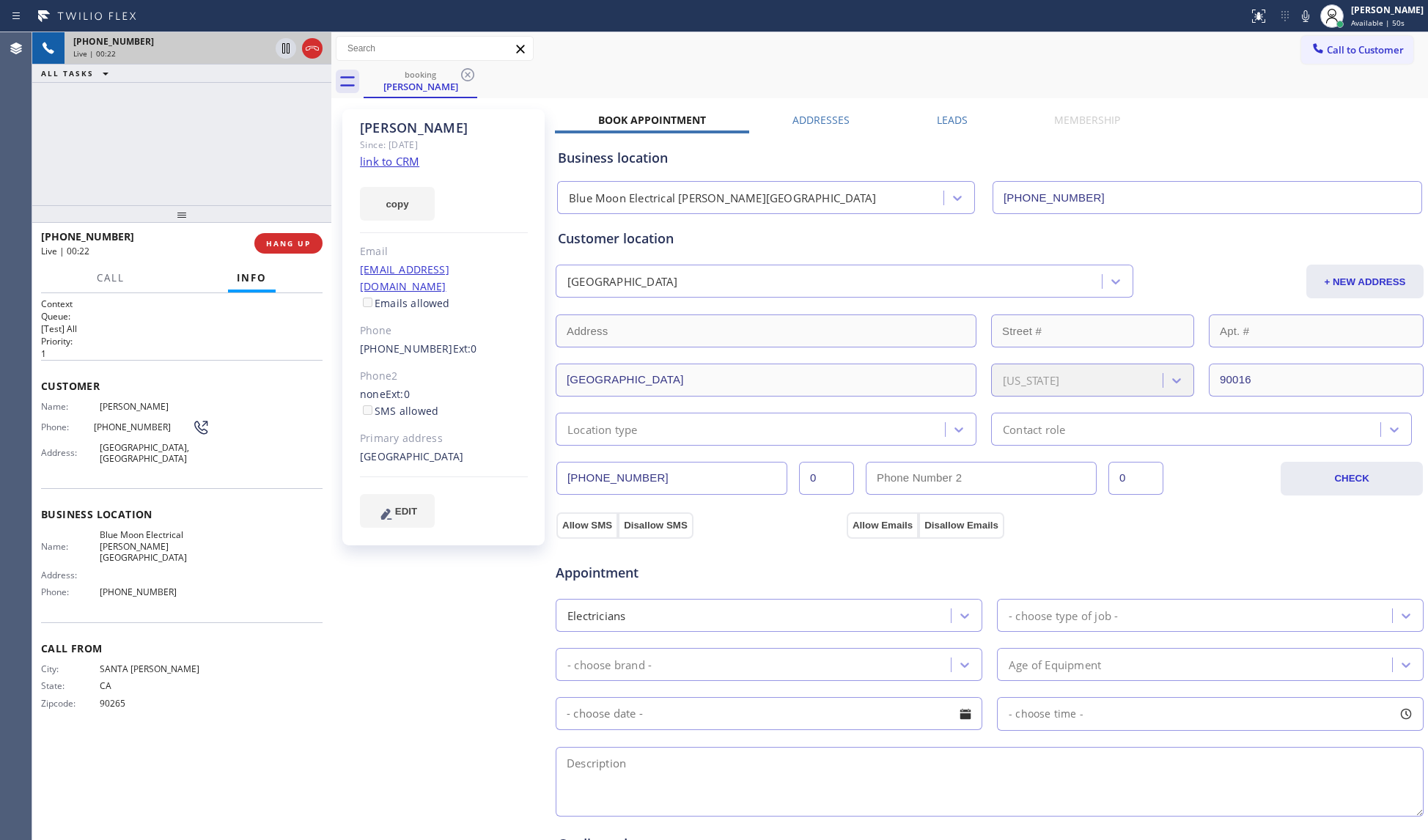
click at [661, 116] on label "Book Appointment" at bounding box center [652, 119] width 108 height 14
click at [698, 57] on div "Call to Customer Outbound call Location [GEOGRAPHIC_DATA] Absolute Comfort Your…" at bounding box center [879, 49] width 1097 height 26
click at [1303, 13] on icon at bounding box center [1305, 16] width 17 height 17
click at [1300, 15] on icon at bounding box center [1305, 16] width 17 height 17
click at [529, 83] on div "booking [PERSON_NAME]" at bounding box center [896, 82] width 1065 height 33
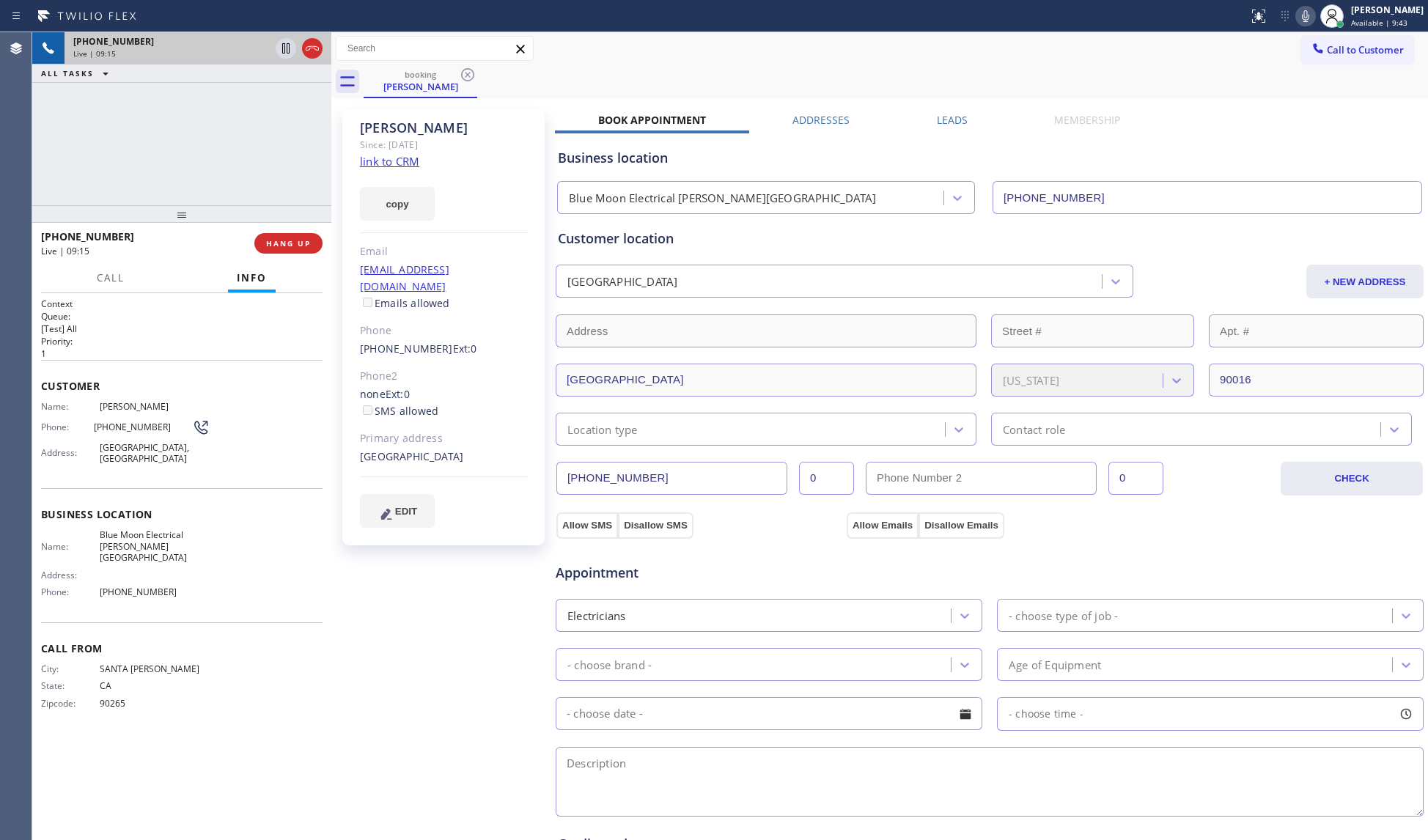
click at [264, 159] on div "[PHONE_NUMBER] Live | 09:15 ALL TASKS ALL TASKS ACTIVE TASKS TASKS IN WRAP UP" at bounding box center [181, 119] width 299 height 173
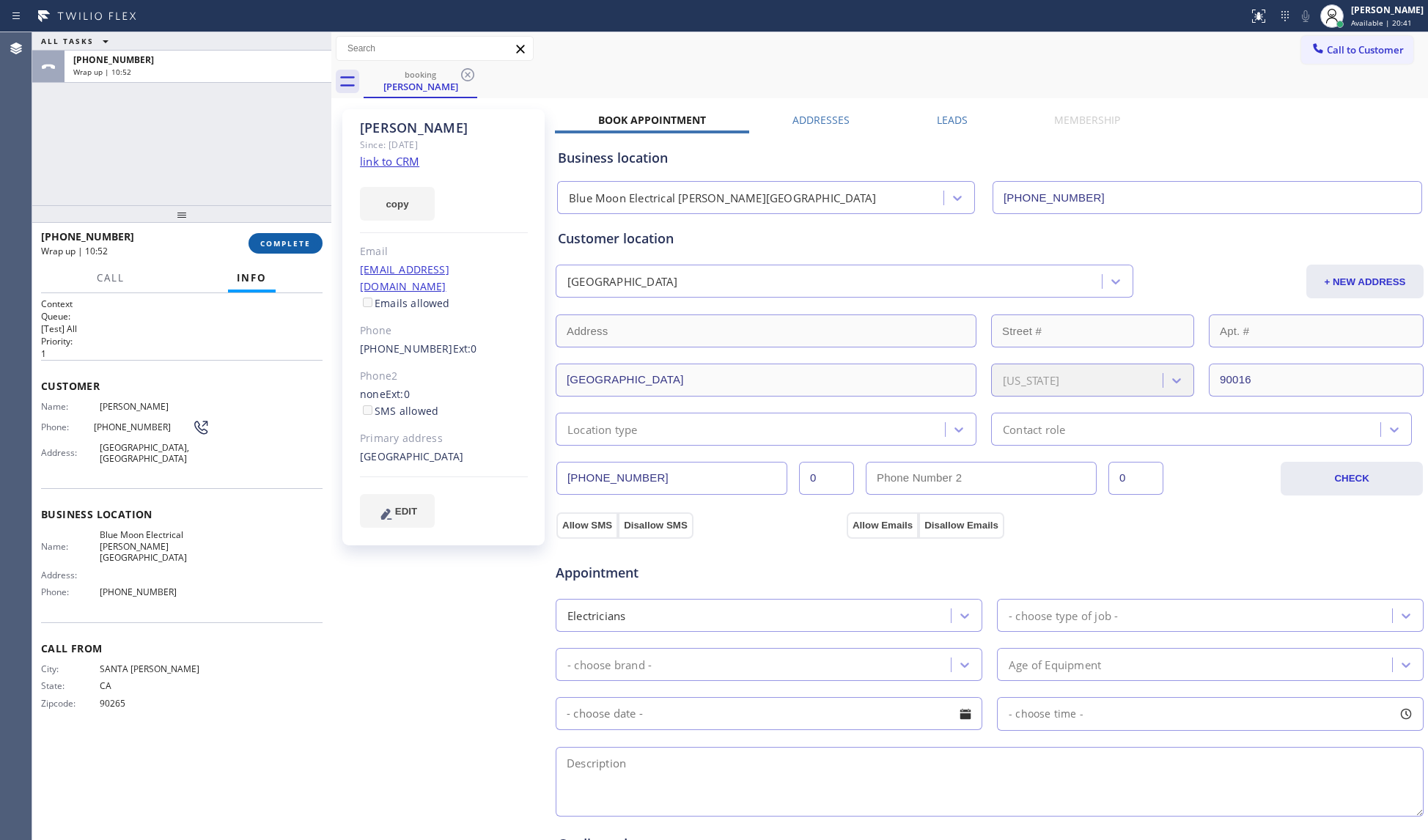
click at [283, 236] on button "COMPLETE" at bounding box center [286, 243] width 74 height 21
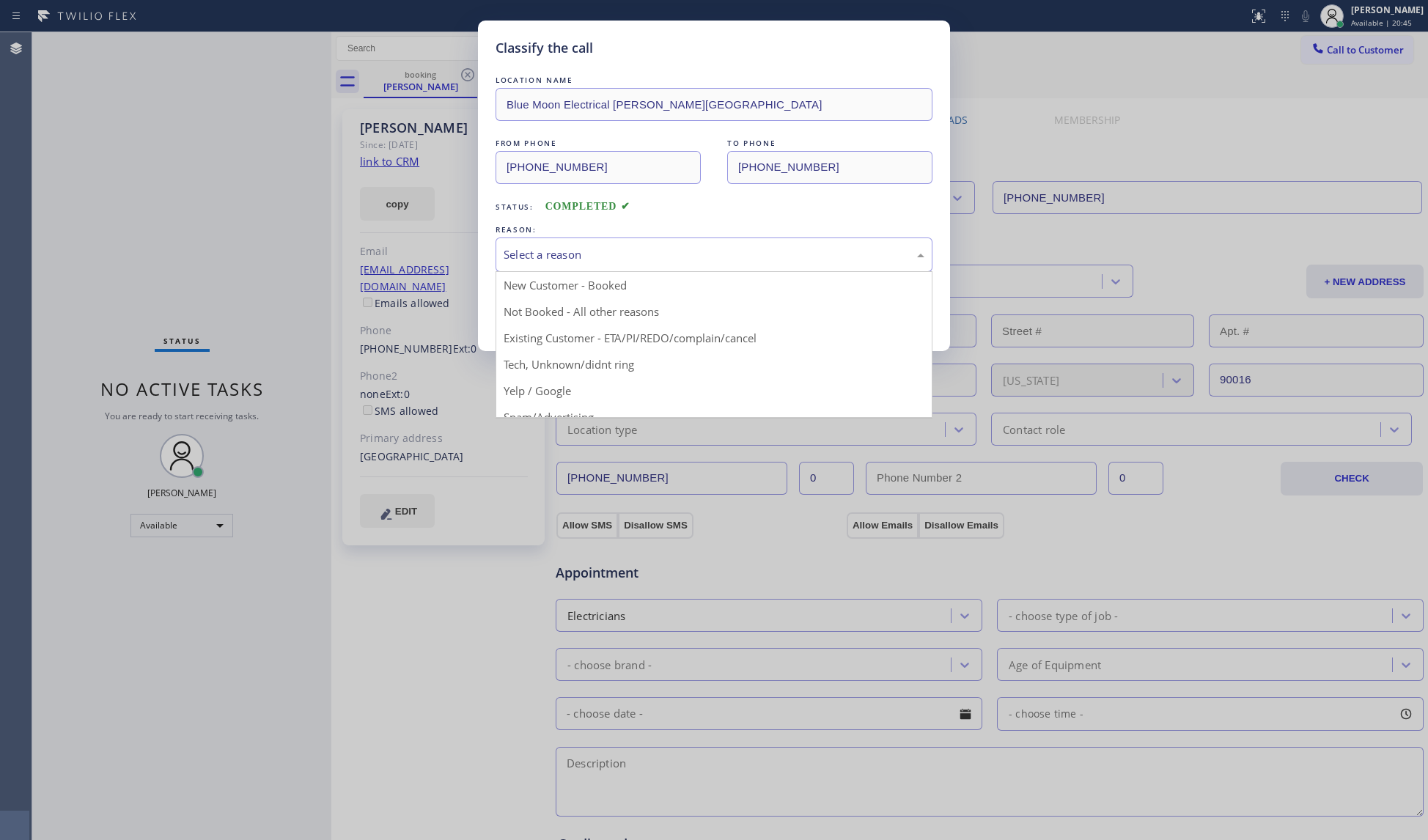
click at [598, 250] on div "Select a reason" at bounding box center [714, 254] width 421 height 16
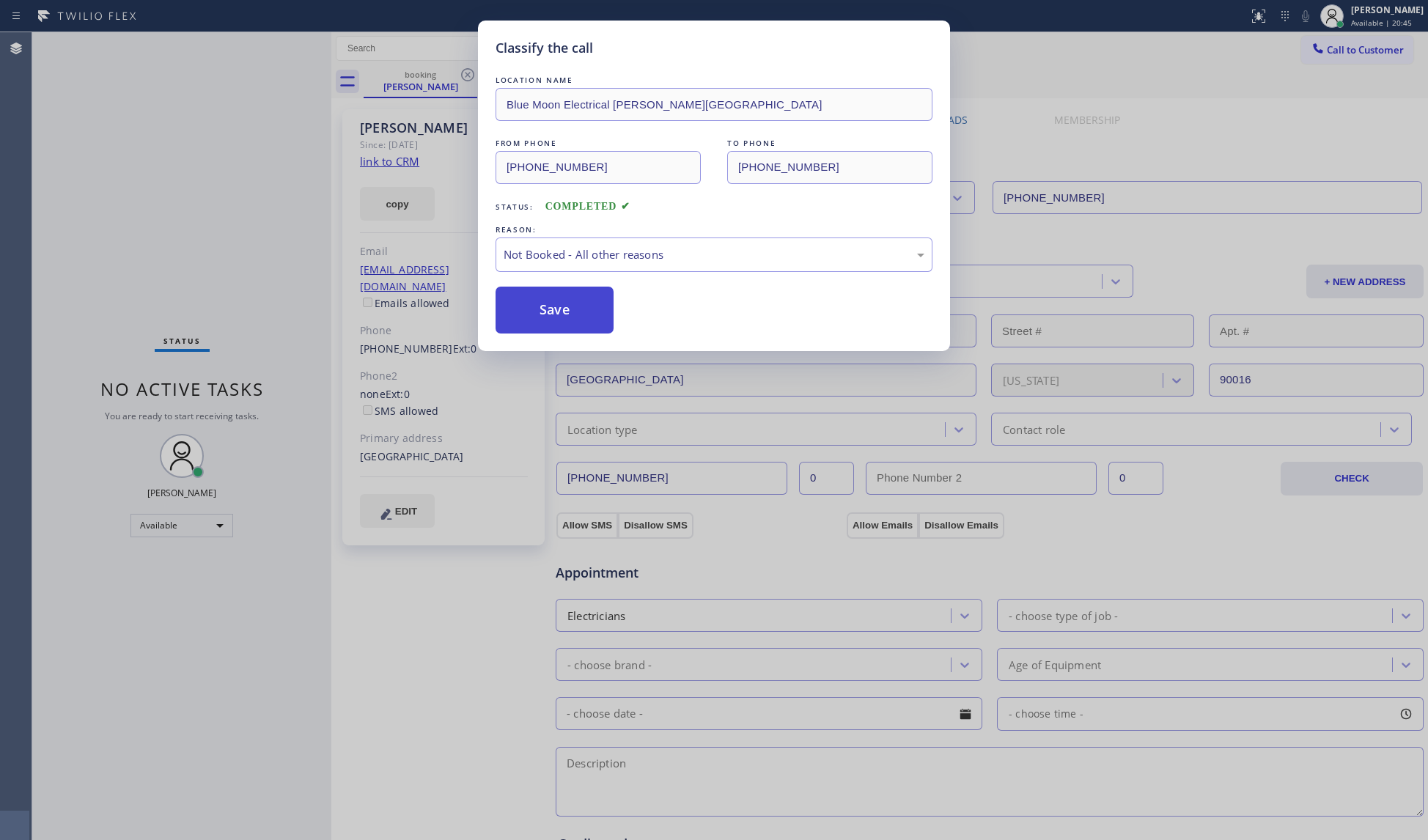
click at [549, 321] on button "Save" at bounding box center [554, 310] width 118 height 47
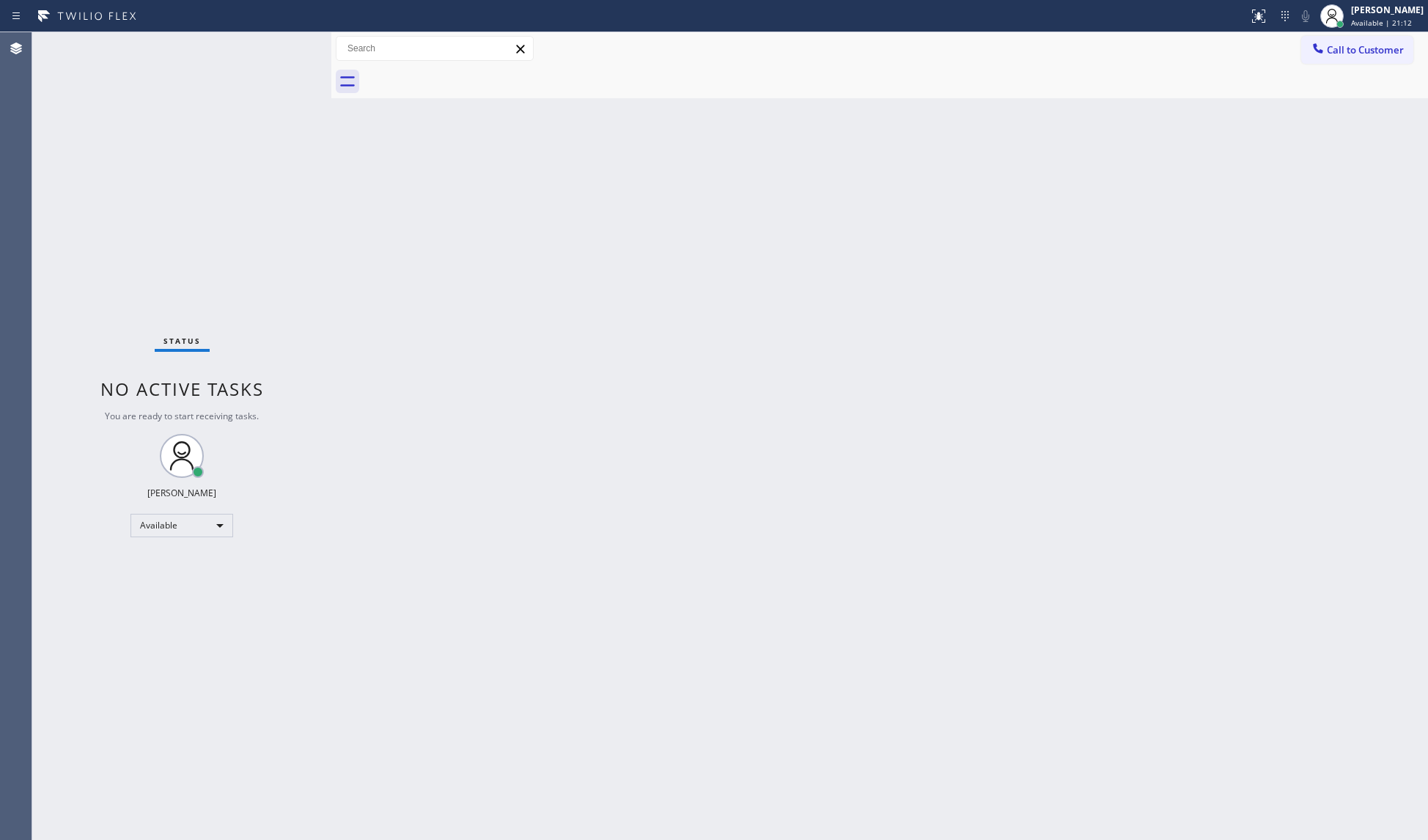
click at [734, 320] on div "Back to Dashboard Change Sender ID Customers Technicians Select a contact Outbo…" at bounding box center [879, 436] width 1097 height 807
click at [1337, 12] on icon at bounding box center [1332, 16] width 17 height 17
click at [1320, 96] on button "Unavailable" at bounding box center [1355, 96] width 147 height 19
click at [1317, 36] on button "Call to Customer" at bounding box center [1357, 50] width 112 height 28
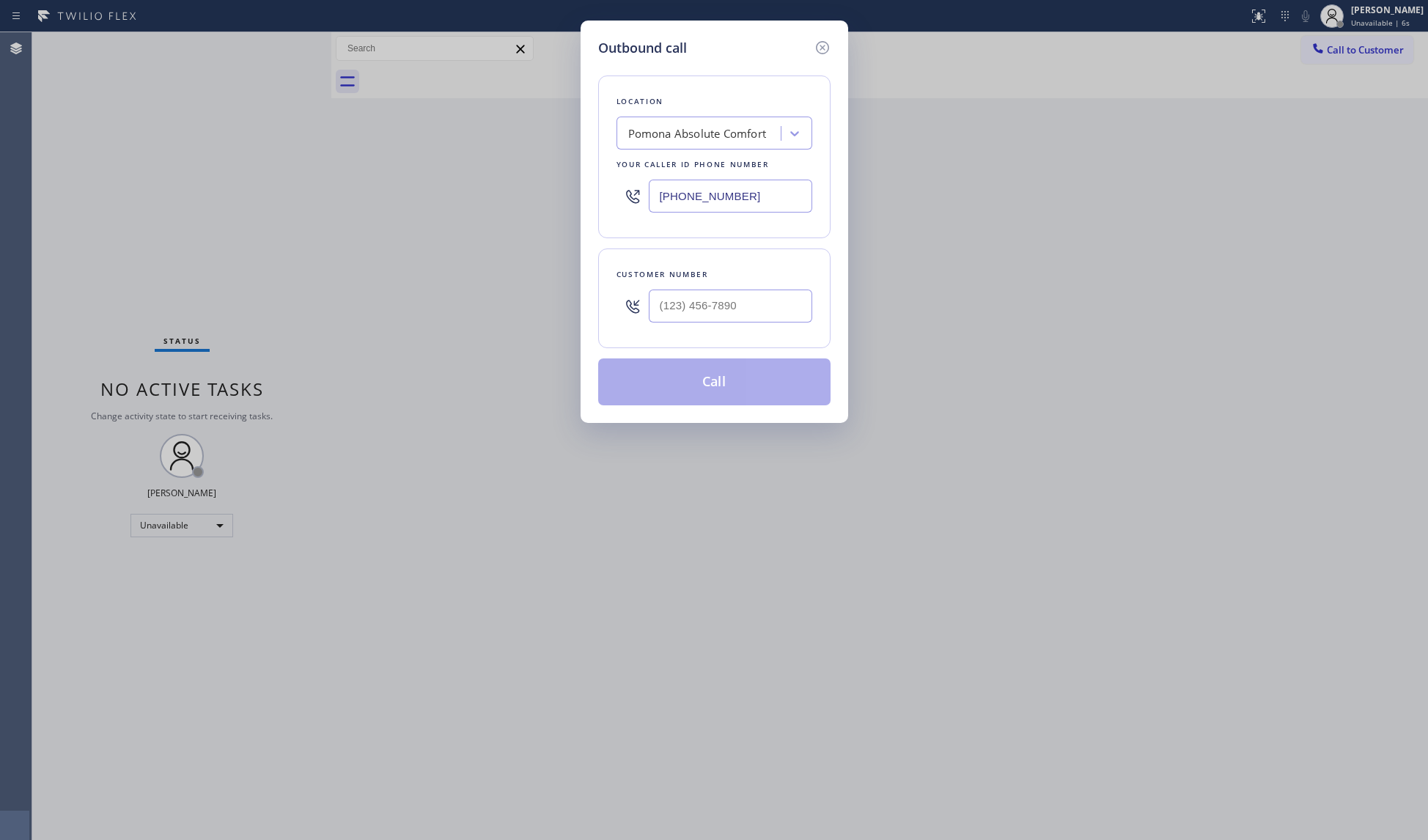
drag, startPoint x: 761, startPoint y: 194, endPoint x: 614, endPoint y: 179, distance: 147.8
click at [598, 183] on div "Location [GEOGRAPHIC_DATA] Absolute Comfort Your caller id phone number [PHONE_…" at bounding box center [714, 157] width 232 height 163
paste input "877) 777-0796"
type input "[PHONE_NUMBER]"
drag, startPoint x: 766, startPoint y: 320, endPoint x: 795, endPoint y: 256, distance: 70.3
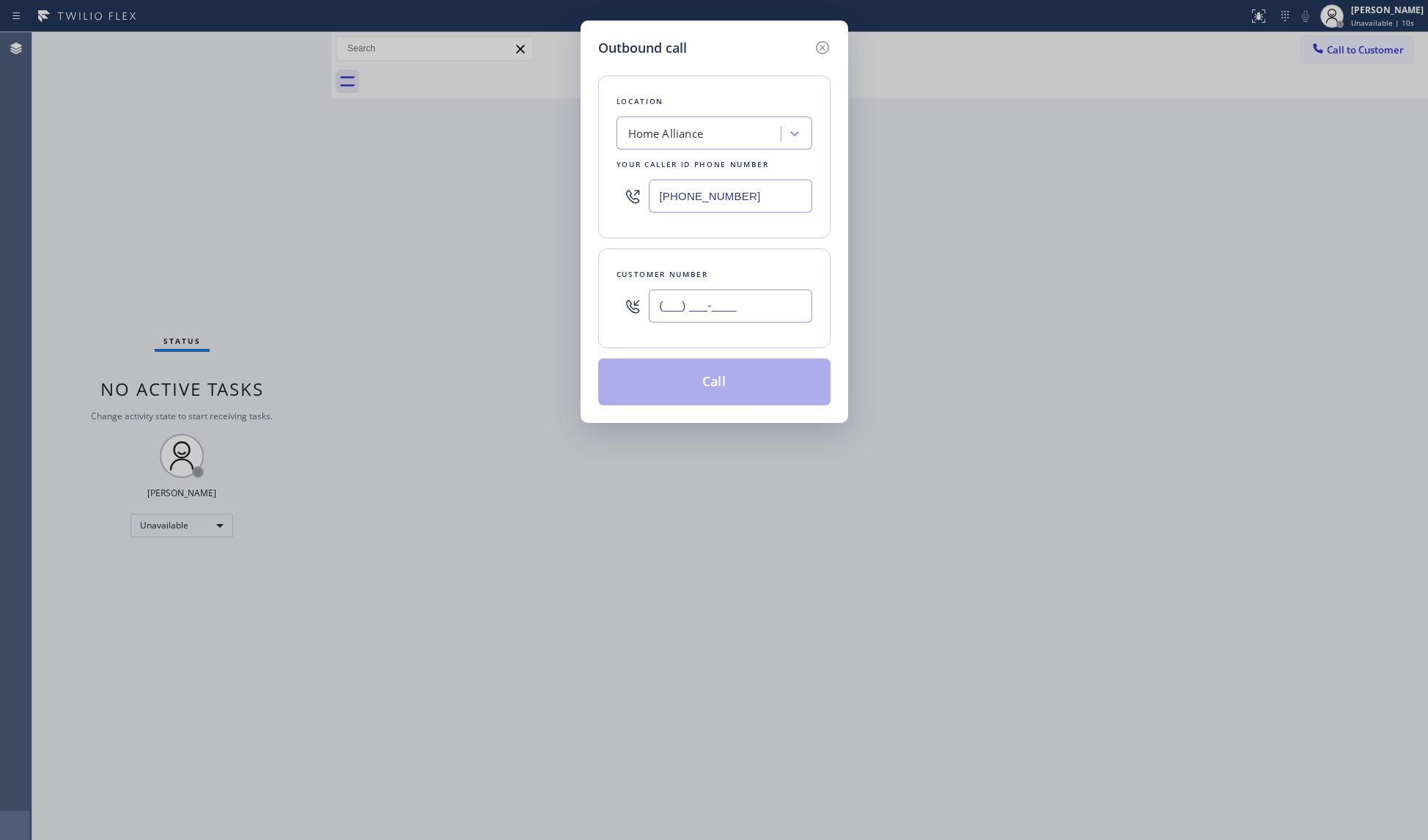
click at [766, 320] on input "(___) ___-____" at bounding box center [730, 306] width 163 height 33
paste input "207) 249-8330"
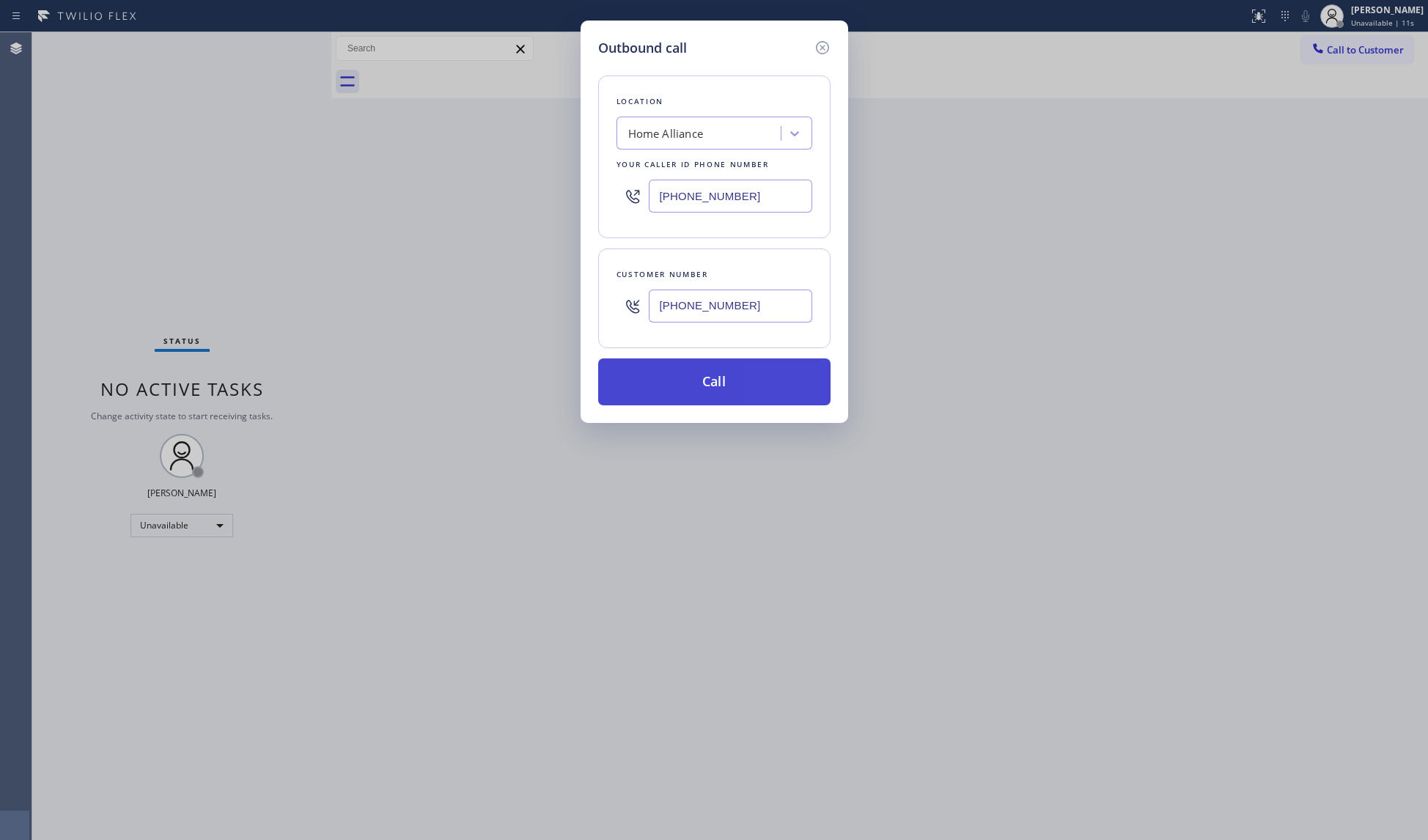
type input "[PHONE_NUMBER]"
click at [716, 382] on button "Call" at bounding box center [714, 381] width 232 height 47
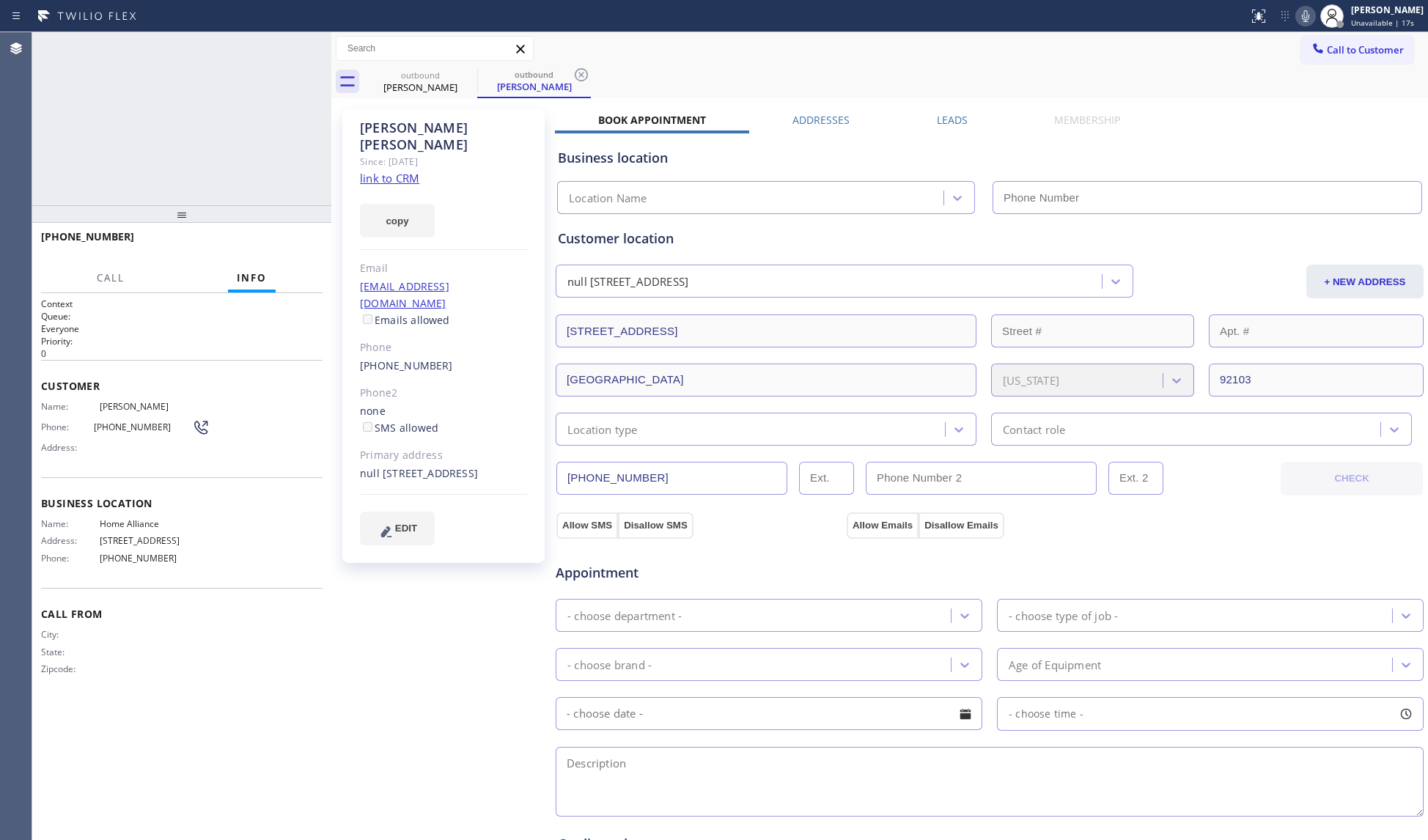
type input "[PHONE_NUMBER]"
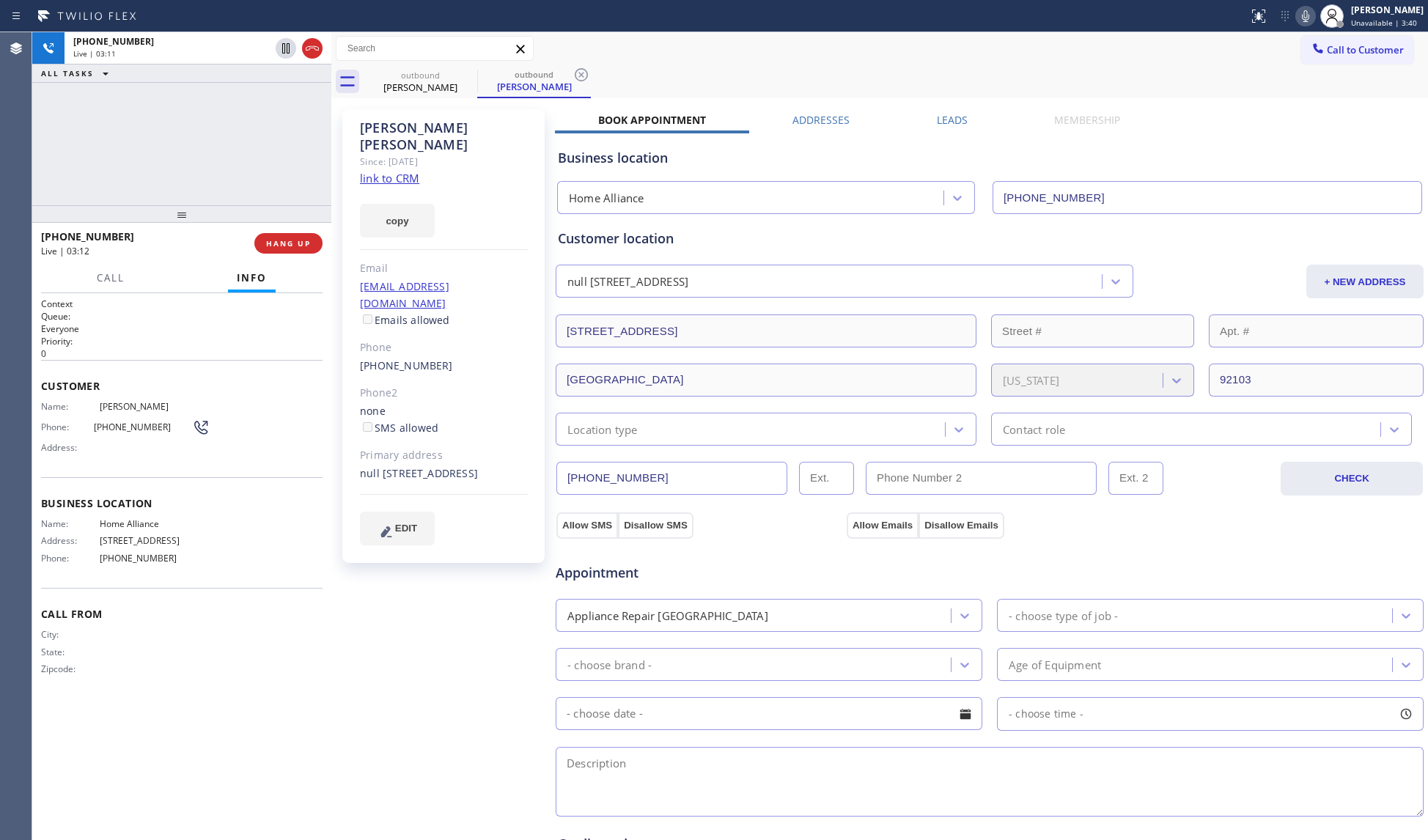
drag, startPoint x: 409, startPoint y: 455, endPoint x: 382, endPoint y: 437, distance: 32.4
click at [382, 465] on div "null [STREET_ADDRESS]" at bounding box center [444, 474] width 168 height 16
copy div "[STREET_ADDRESS]"
drag, startPoint x: 1314, startPoint y: 21, endPoint x: 1336, endPoint y: 72, distance: 55.5
click at [1314, 21] on icon at bounding box center [1305, 16] width 17 height 17
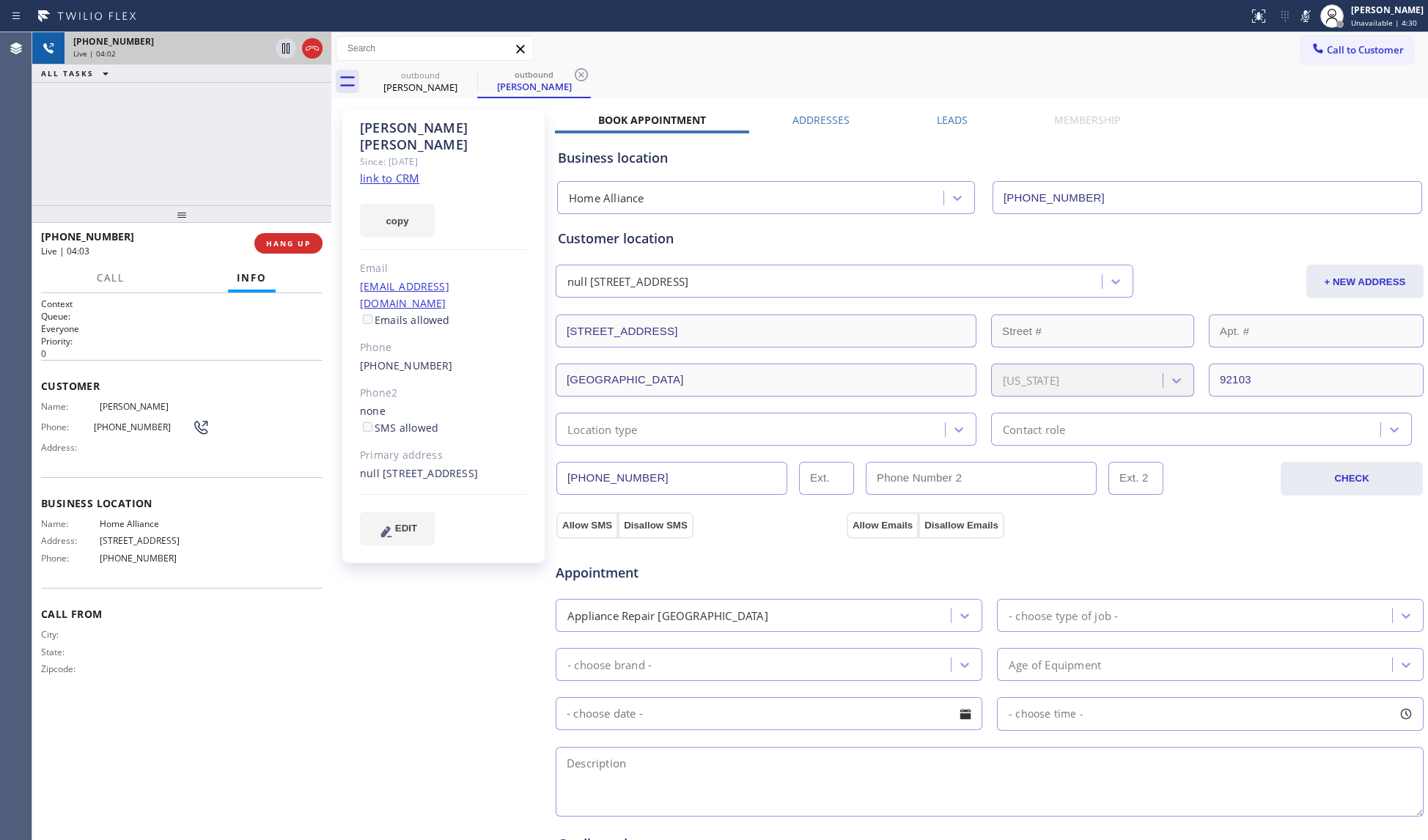
drag, startPoint x: 171, startPoint y: 89, endPoint x: 160, endPoint y: 63, distance: 28.2
click at [167, 77] on div "[PHONE_NUMBER] Live | 04:02 ALL TASKS ALL TASKS ACTIVE TASKS TASKS IN WRAP UP" at bounding box center [181, 119] width 299 height 173
click at [1012, 142] on div "Business location Home Alliance [PHONE_NUMBER]" at bounding box center [990, 174] width 869 height 81
drag, startPoint x: 907, startPoint y: 90, endPoint x: 894, endPoint y: 80, distance: 16.4
click at [905, 86] on div "outbound [PERSON_NAME] outbound [PERSON_NAME]" at bounding box center [896, 82] width 1065 height 33
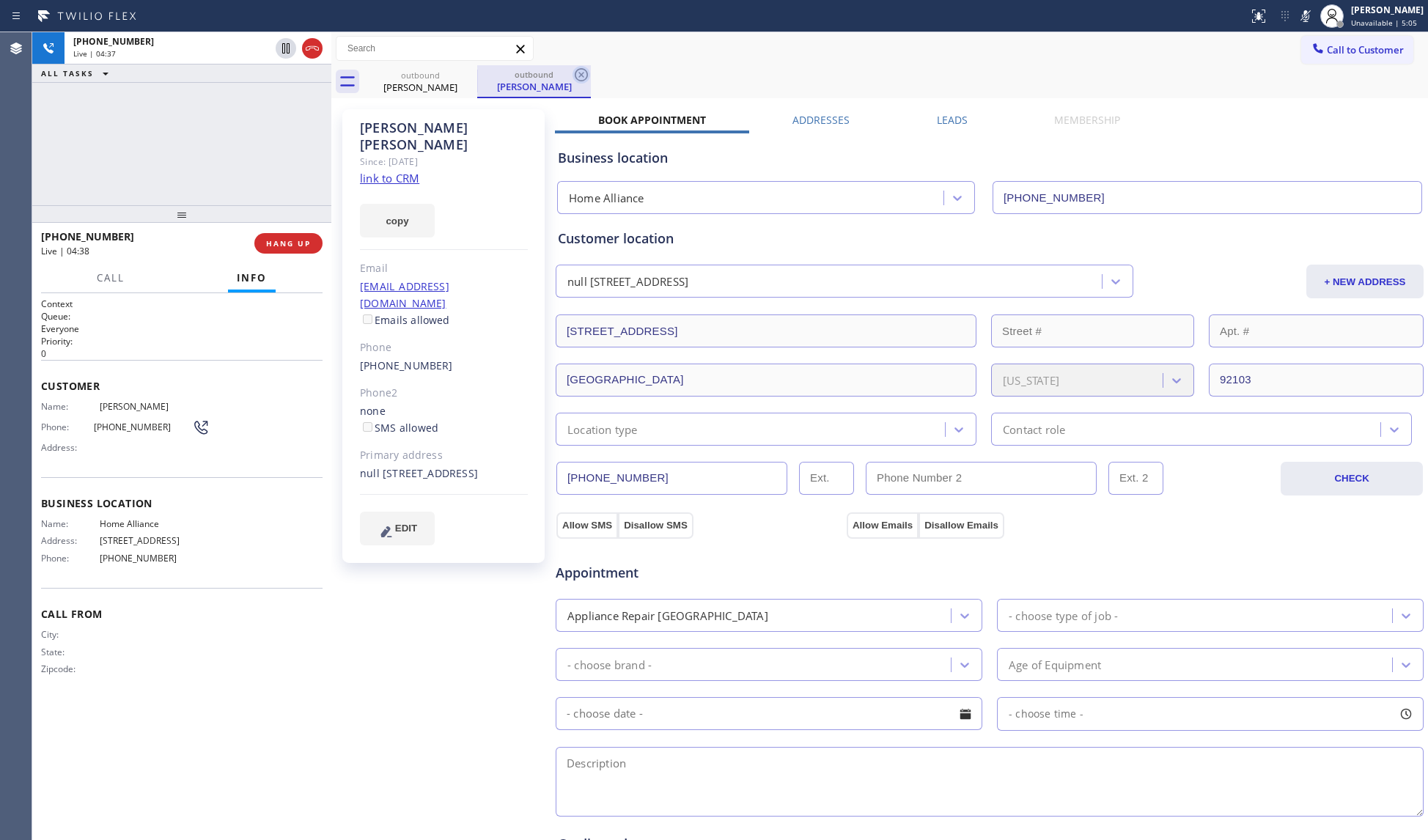
click at [578, 69] on icon at bounding box center [582, 75] width 13 height 13
click at [1306, 19] on icon at bounding box center [1305, 16] width 17 height 17
click at [794, 70] on div "outbound [PERSON_NAME]" at bounding box center [896, 82] width 1065 height 33
click at [1309, 17] on icon at bounding box center [1305, 16] width 7 height 12
click at [1257, 83] on div "outbound [PERSON_NAME]" at bounding box center [896, 82] width 1065 height 33
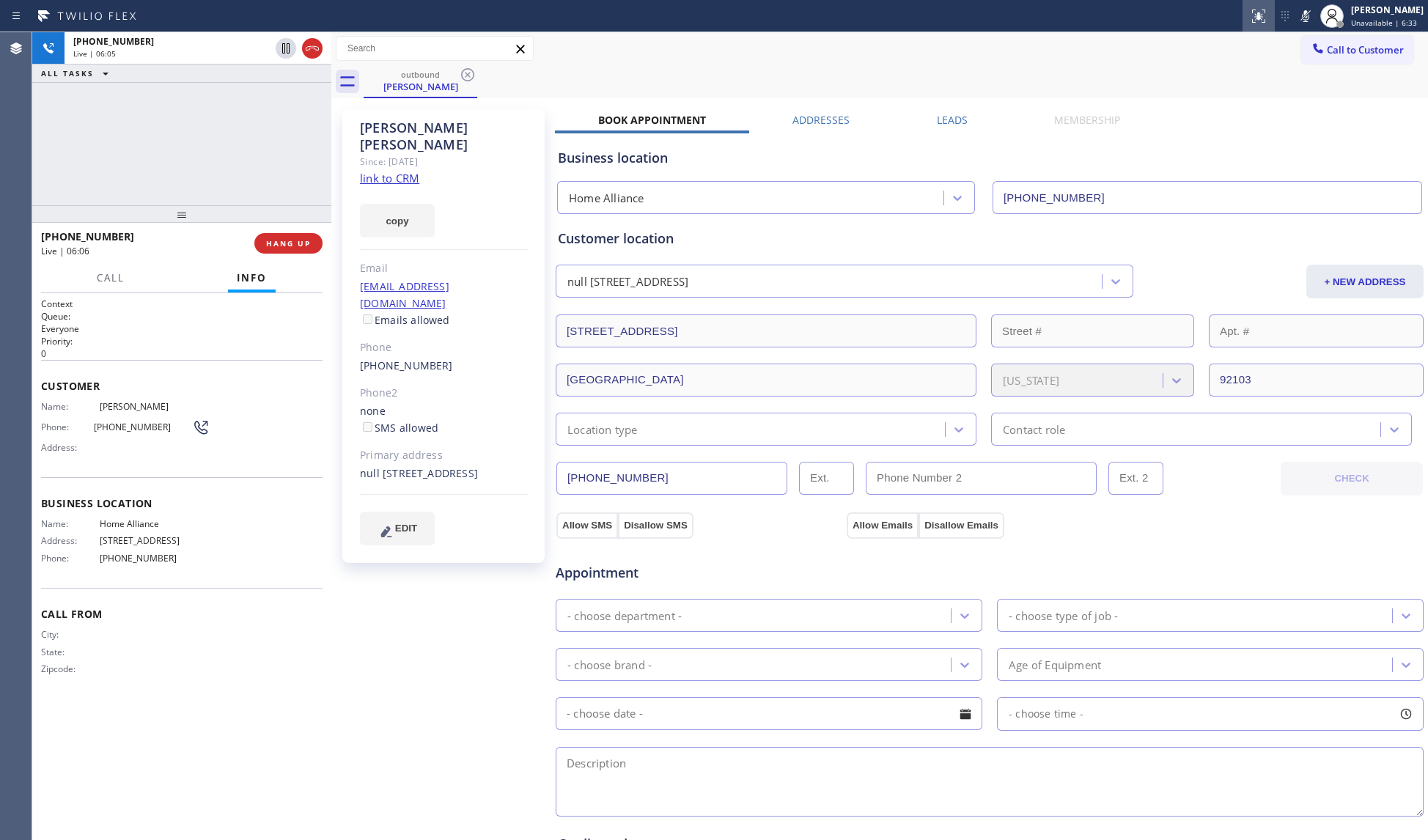
drag, startPoint x: 1308, startPoint y: 13, endPoint x: 1262, endPoint y: 25, distance: 47.5
click at [1308, 13] on icon at bounding box center [1305, 16] width 17 height 17
click at [56, 167] on div "[PHONE_NUMBER] Live | 06:29 ALL TASKS ALL TASKS ACTIVE TASKS TASKS IN WRAP UP" at bounding box center [181, 119] width 299 height 173
click at [1308, 531] on div "Allow SMS Disallow SMS Allow Emails Disallow Emails" at bounding box center [990, 523] width 871 height 30
click at [1021, 77] on div "outbound [PERSON_NAME]" at bounding box center [896, 82] width 1065 height 33
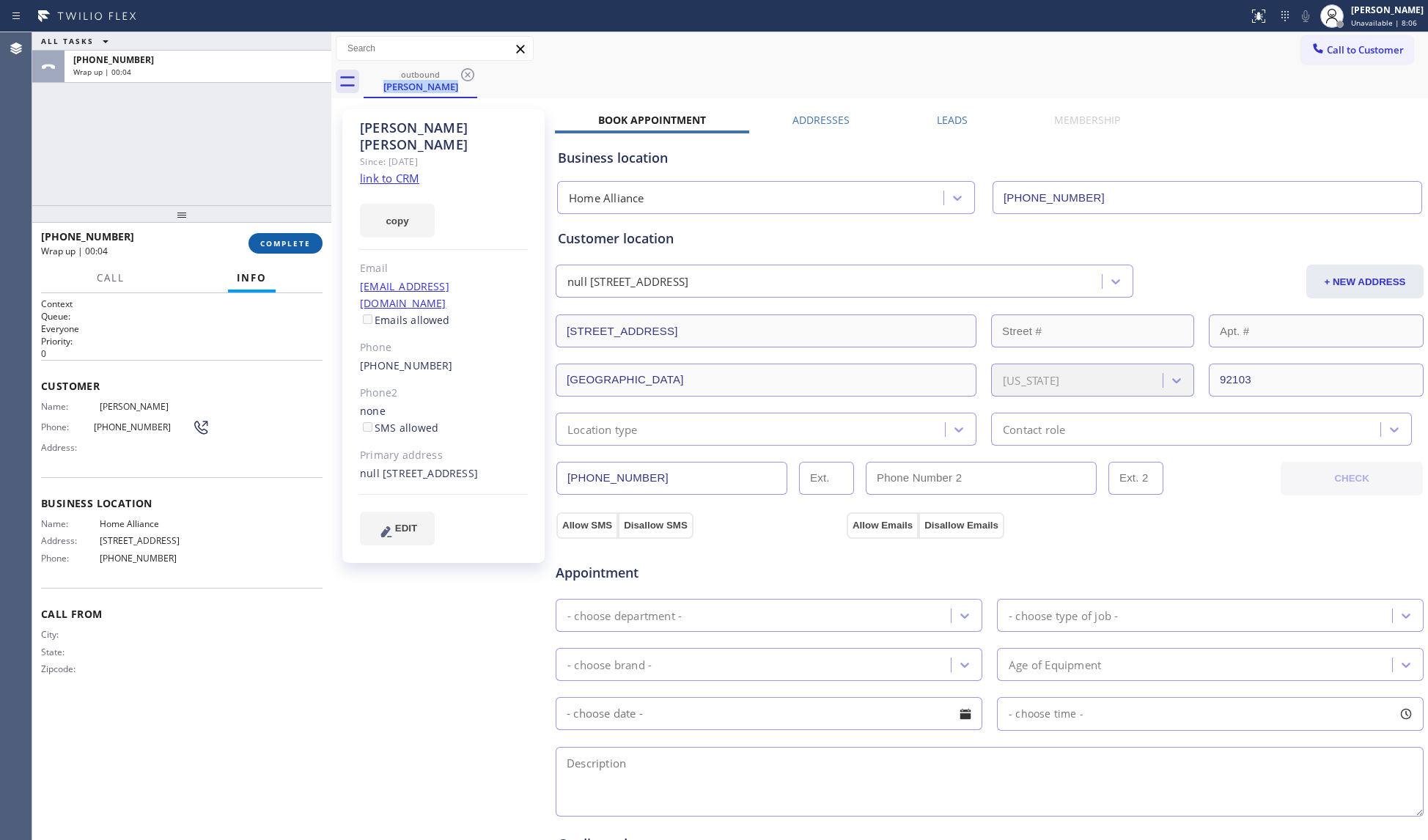
click at [302, 246] on span "COMPLETE" at bounding box center [285, 243] width 50 height 10
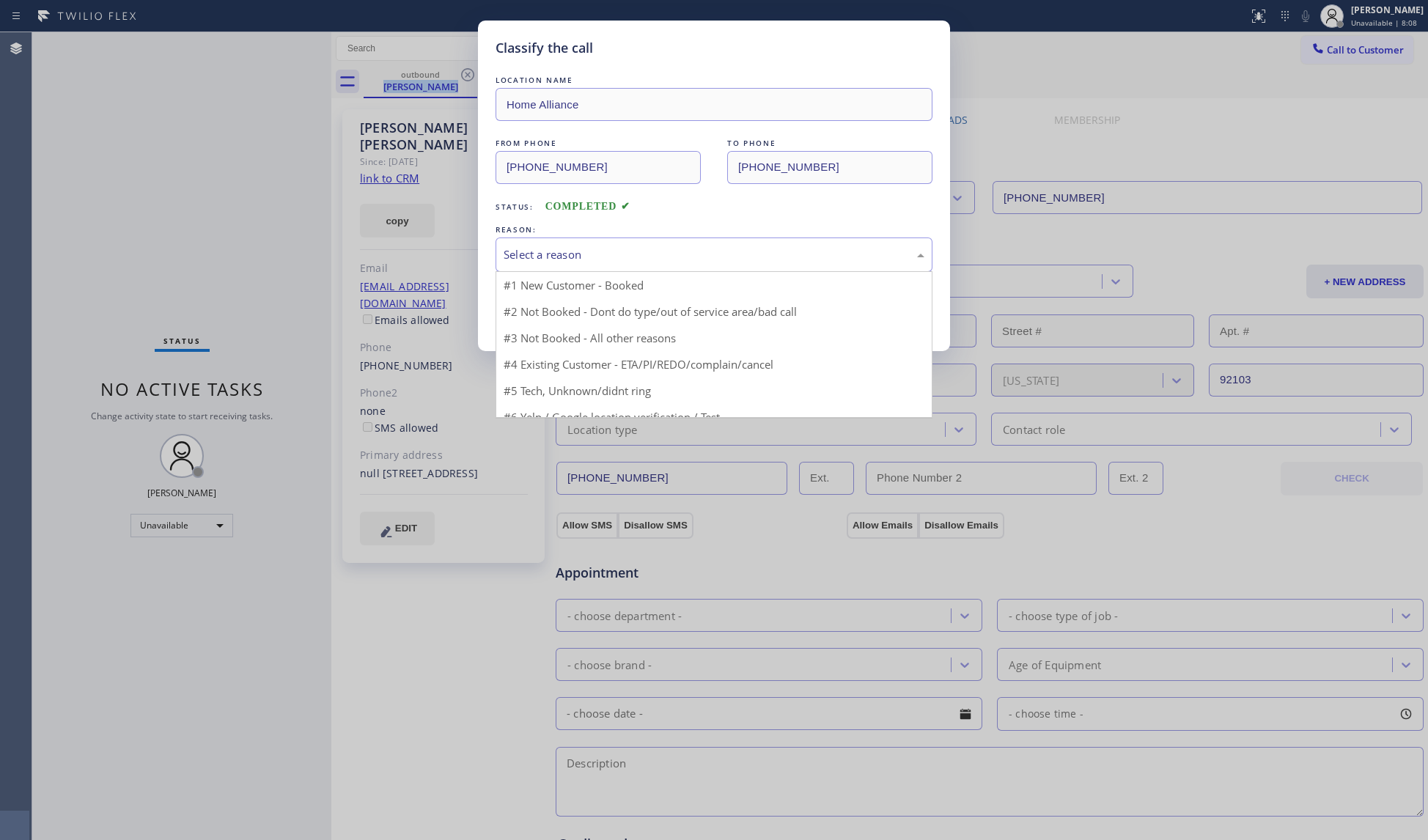
click at [592, 255] on div "Select a reason" at bounding box center [714, 254] width 421 height 16
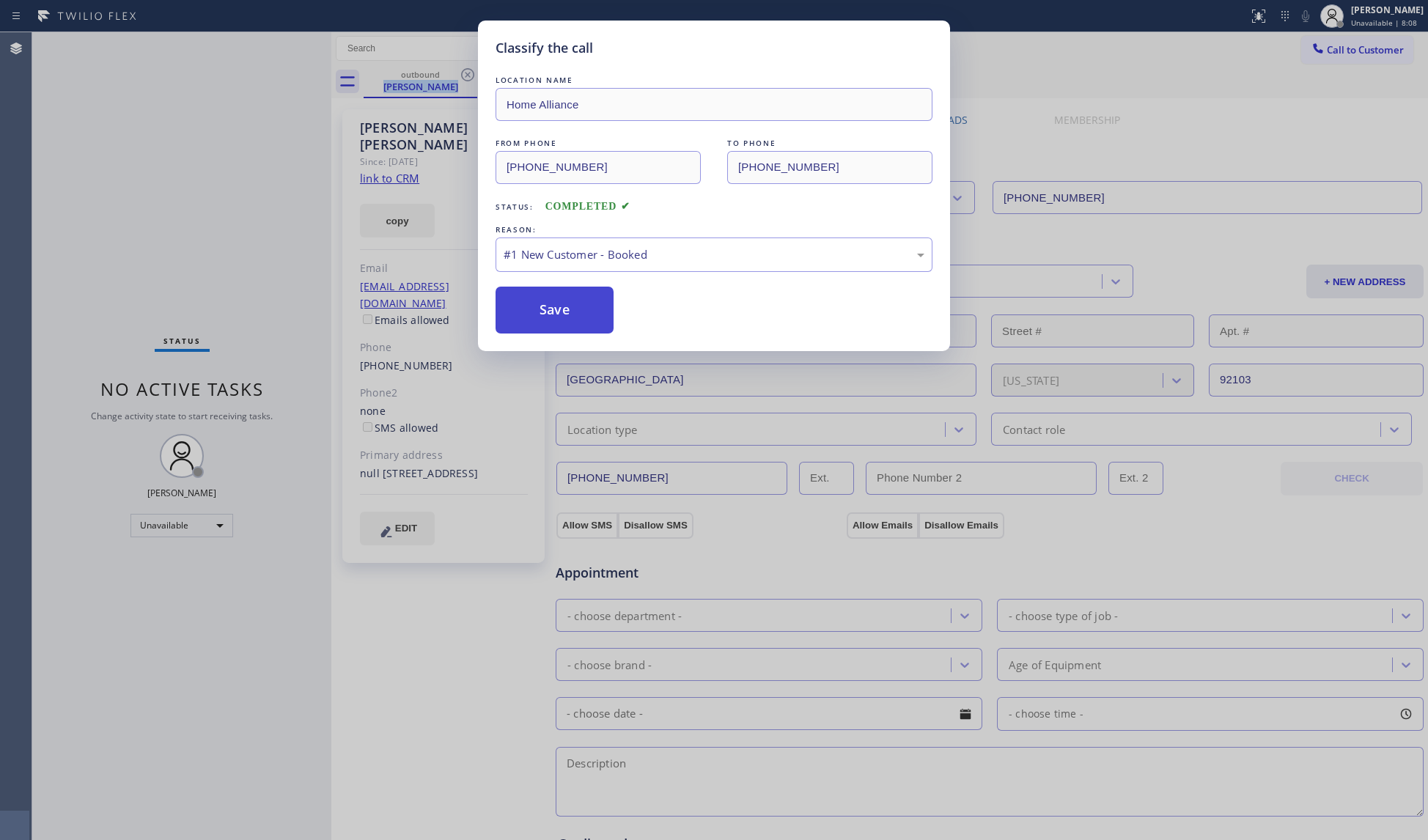
click at [528, 315] on button "Save" at bounding box center [554, 310] width 118 height 47
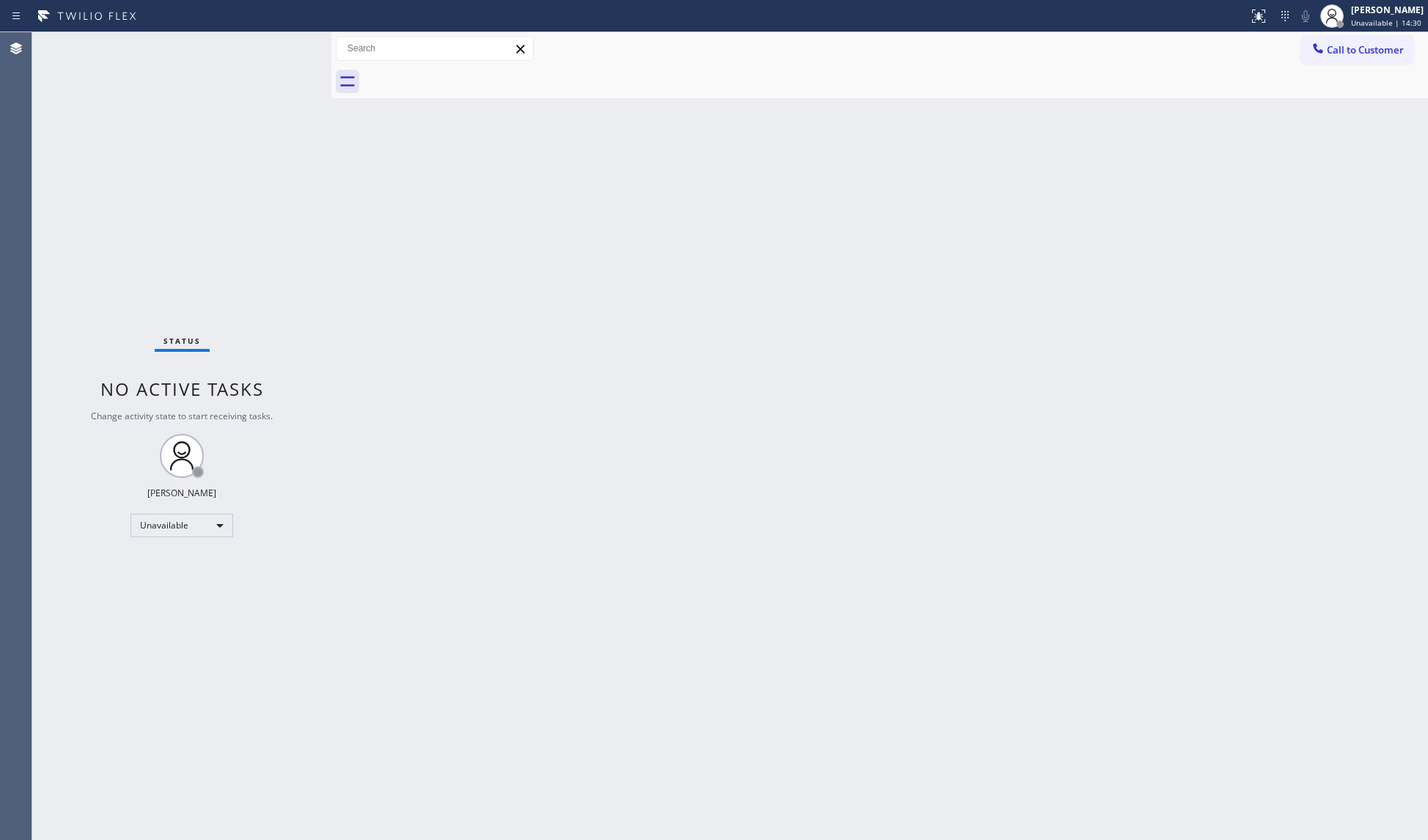
click at [1337, 57] on button "Call to Customer" at bounding box center [1357, 50] width 112 height 28
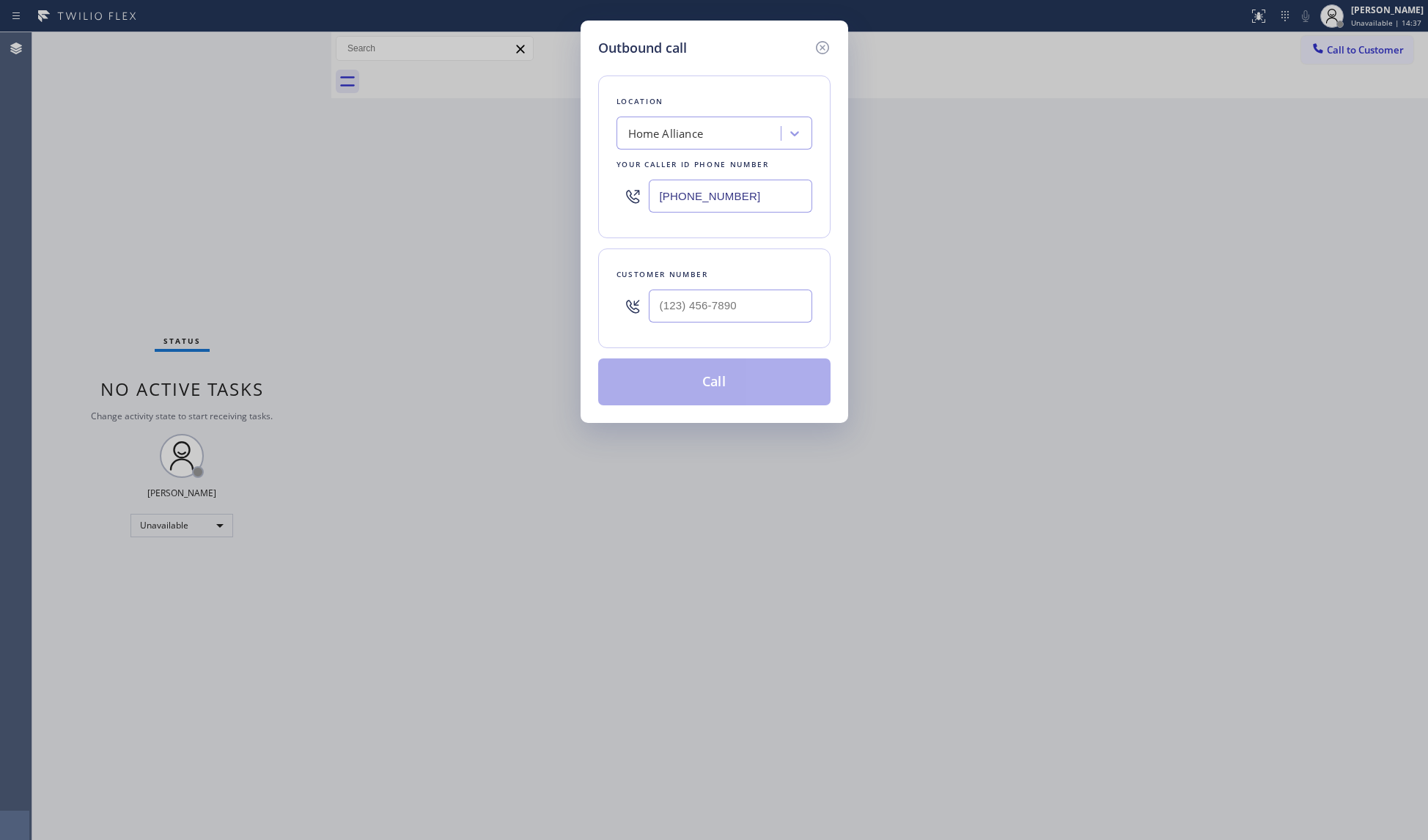
click at [751, 188] on input "[PHONE_NUMBER]" at bounding box center [730, 196] width 163 height 33
click at [771, 318] on input "(___) ___-____" at bounding box center [730, 306] width 163 height 33
paste input "202) 904-0823"
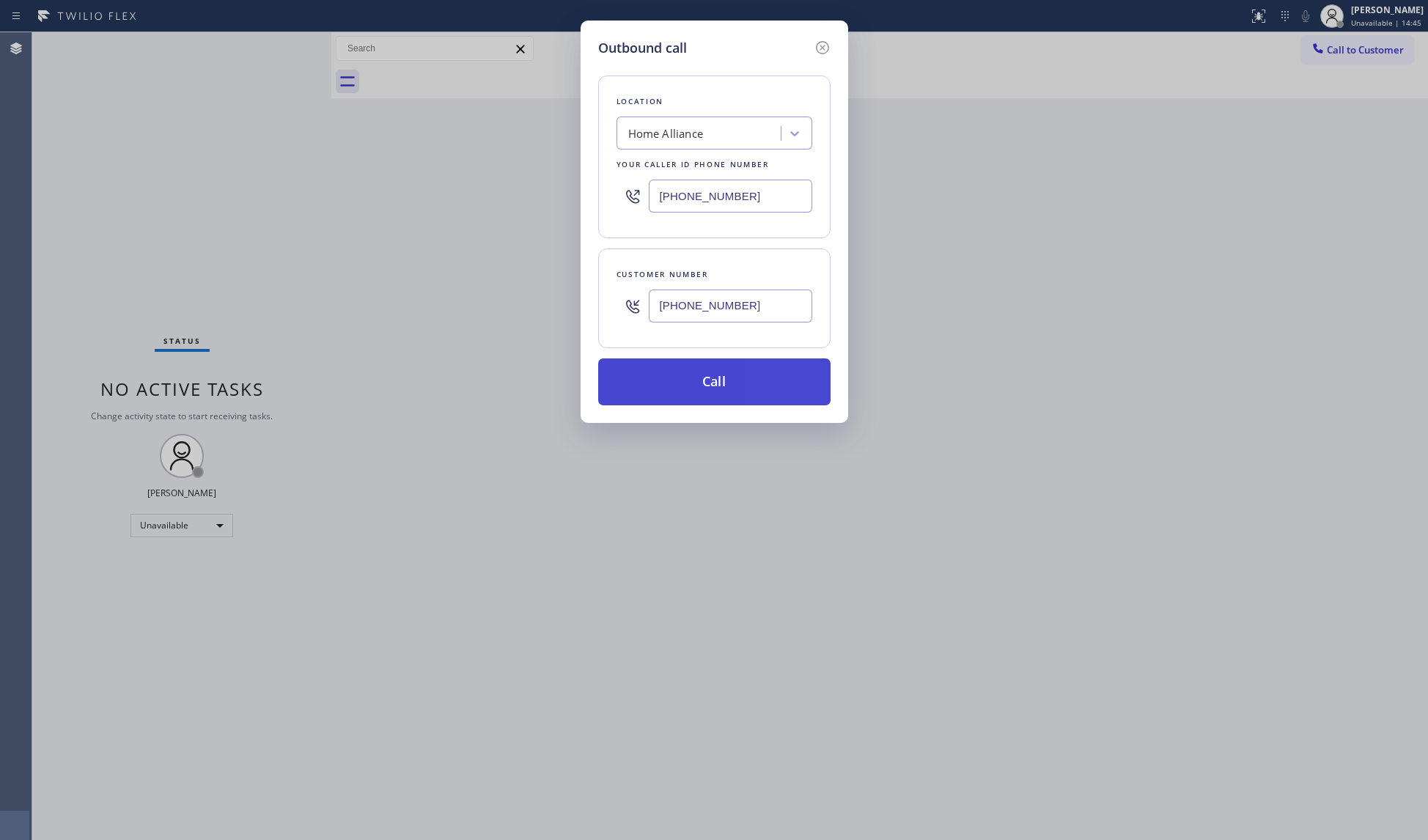
type input "[PHONE_NUMBER]"
drag, startPoint x: 719, startPoint y: 385, endPoint x: 715, endPoint y: 371, distance: 14.6
click at [719, 385] on button "Call" at bounding box center [714, 381] width 232 height 47
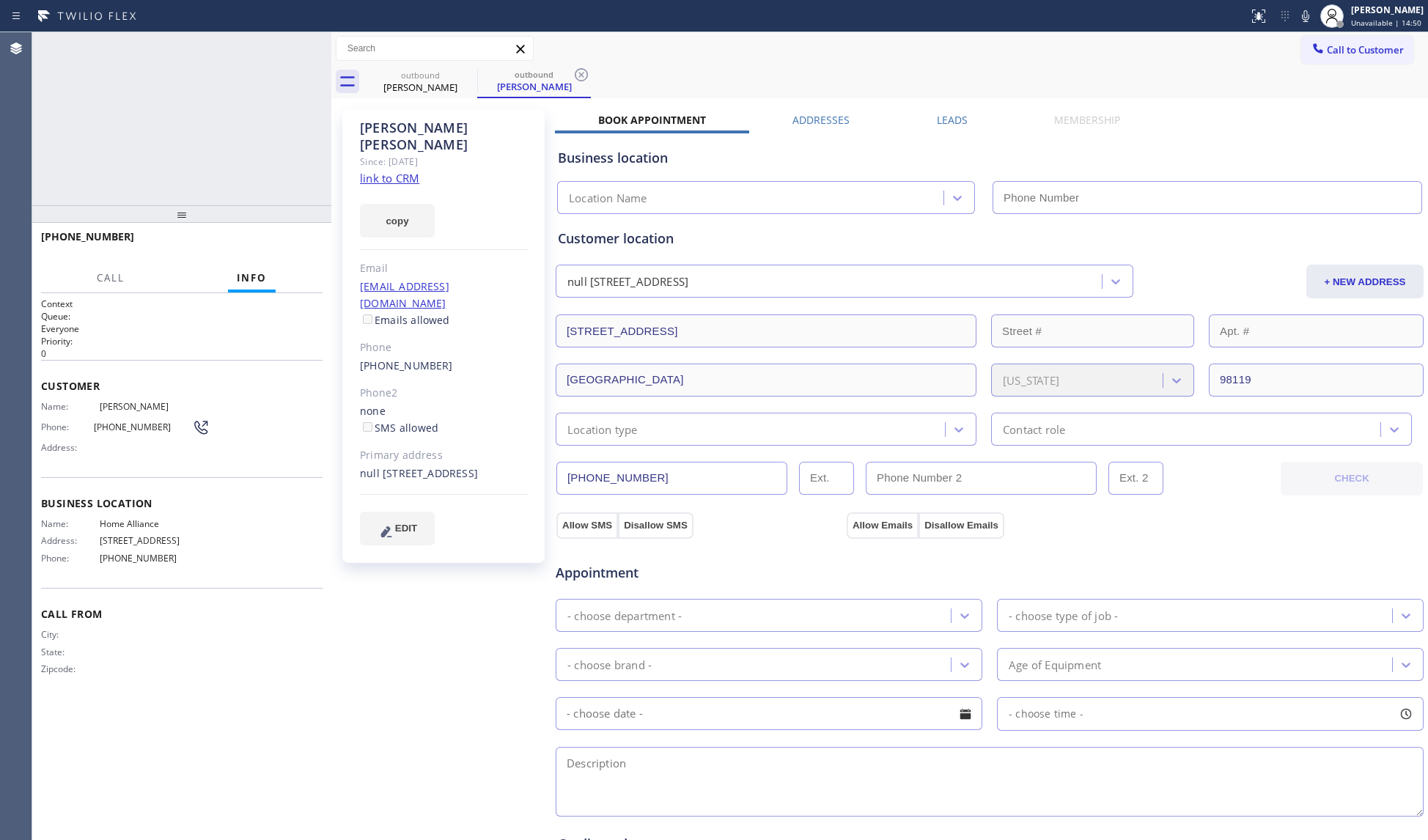
type input "[PHONE_NUMBER]"
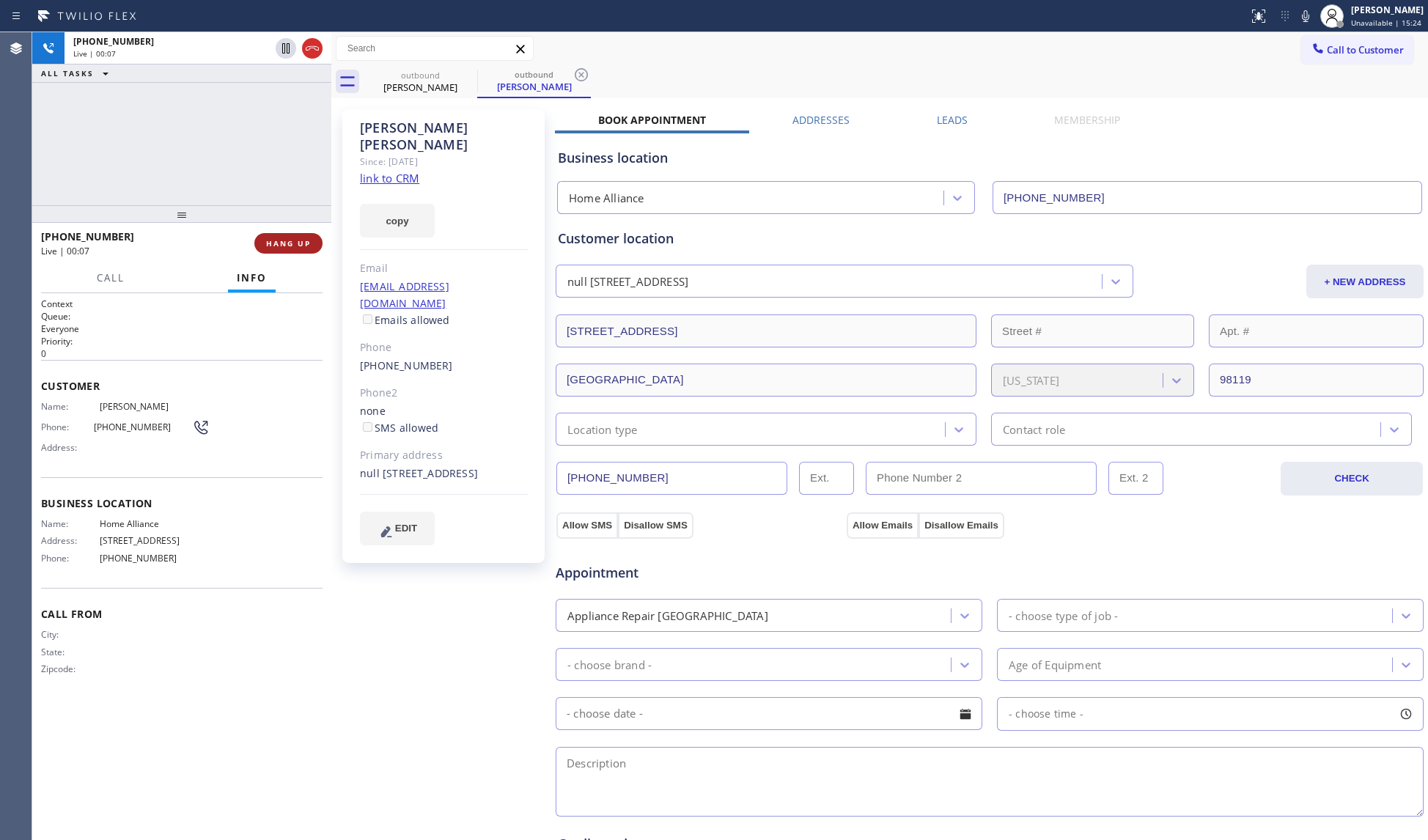
click at [303, 245] on span "HANG UP" at bounding box center [288, 243] width 44 height 10
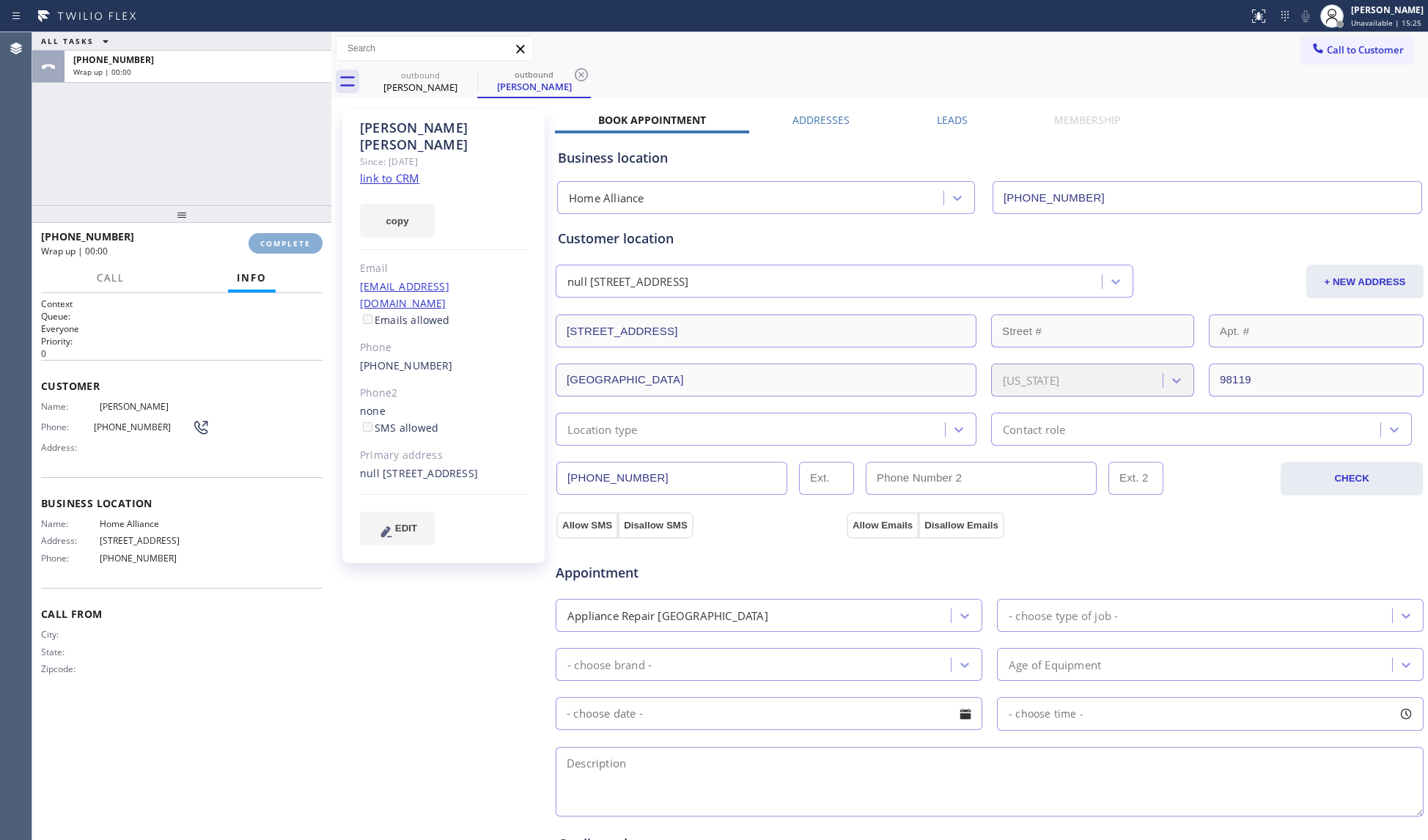
click at [302, 242] on span "COMPLETE" at bounding box center [285, 243] width 50 height 10
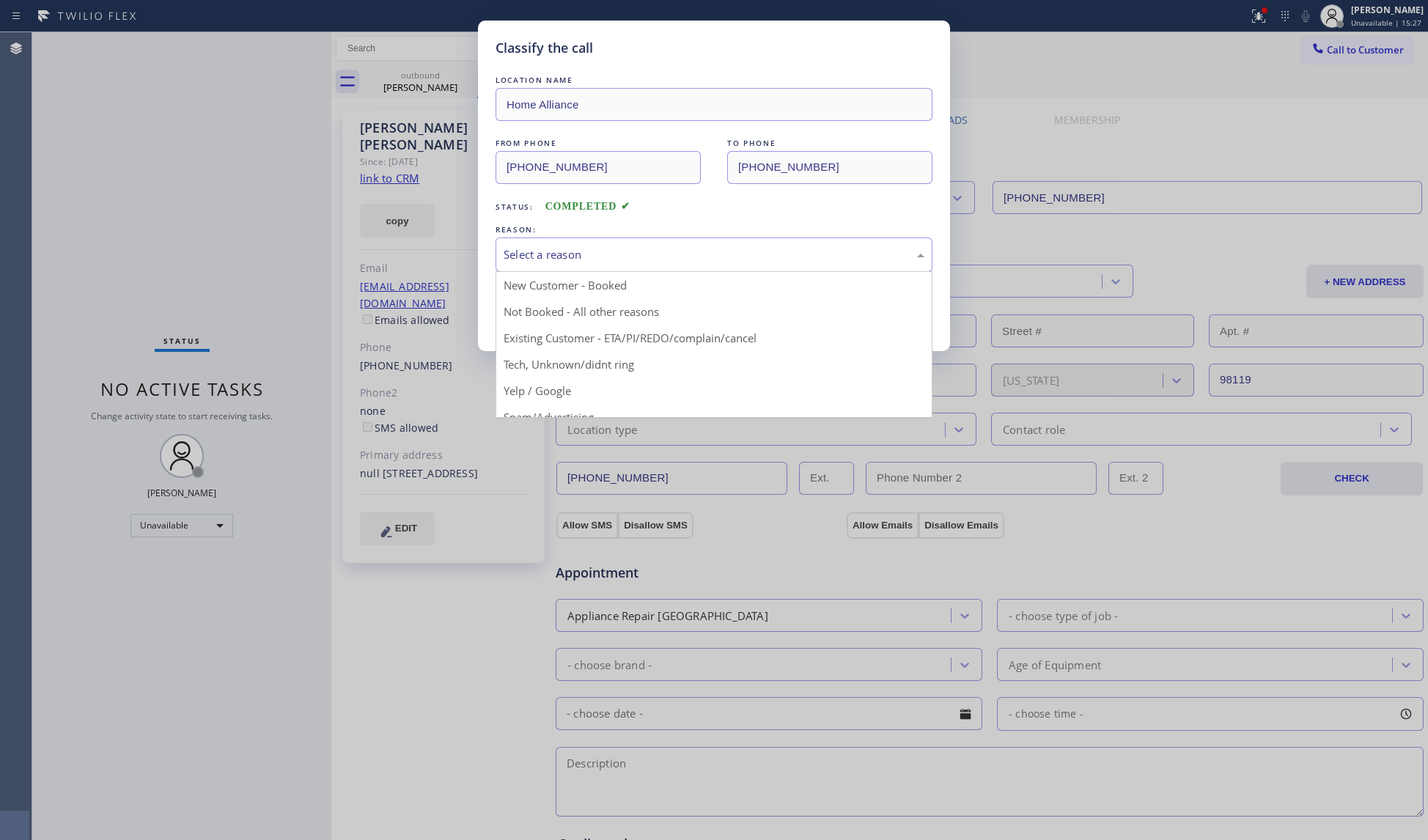
click at [755, 258] on div "Select a reason" at bounding box center [714, 254] width 421 height 16
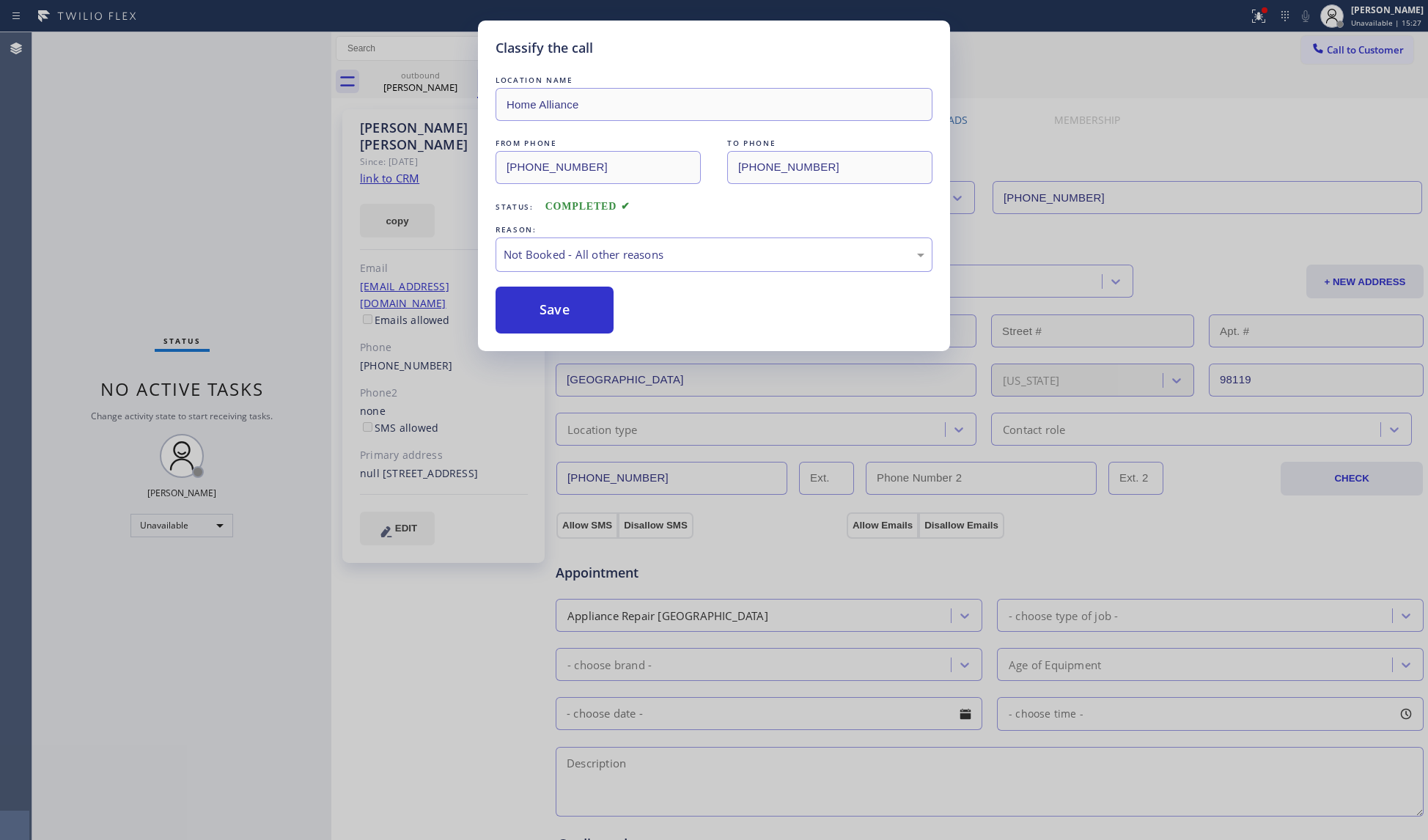
click at [576, 303] on button "Save" at bounding box center [554, 310] width 118 height 47
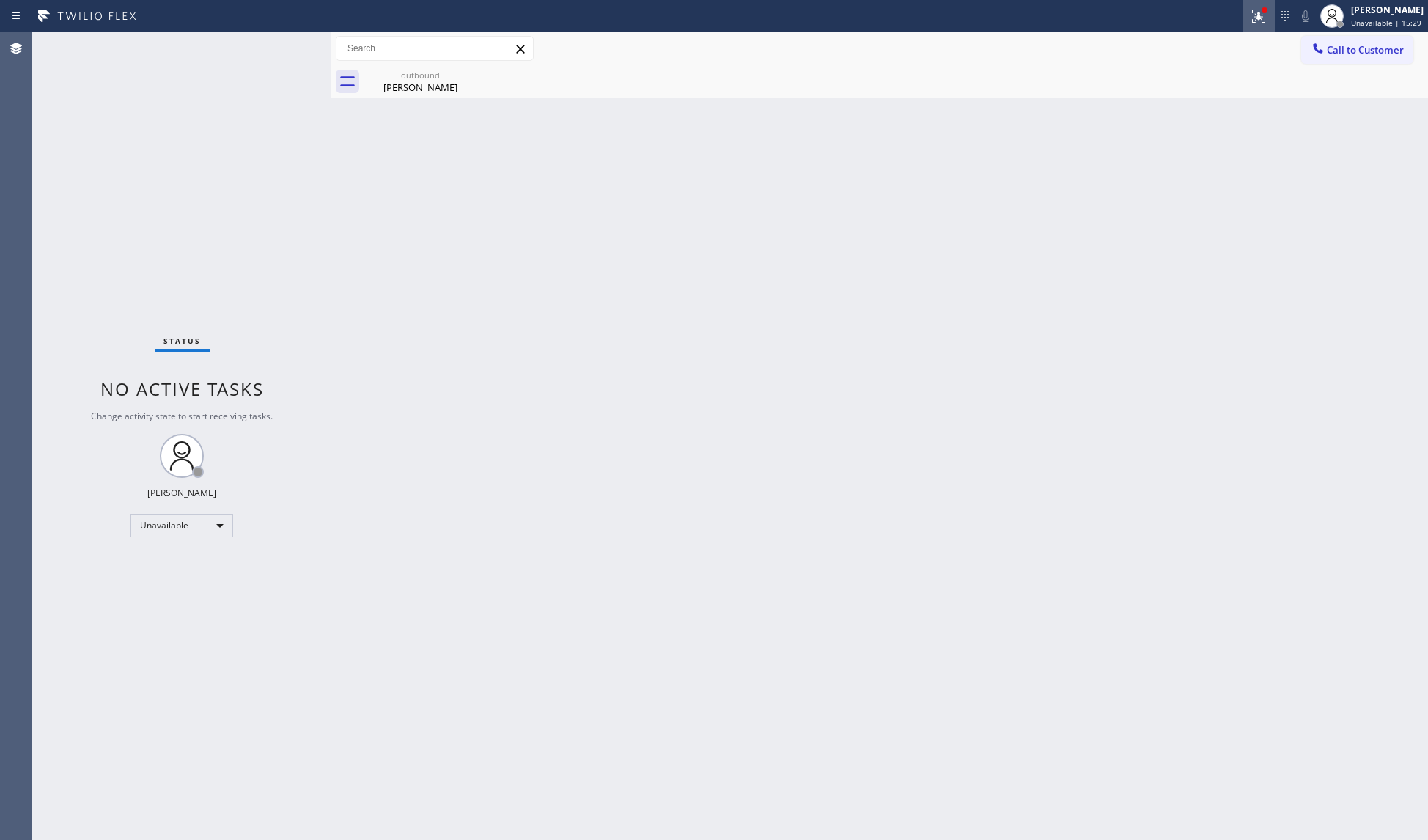
click at [1259, 6] on button at bounding box center [1258, 16] width 32 height 32
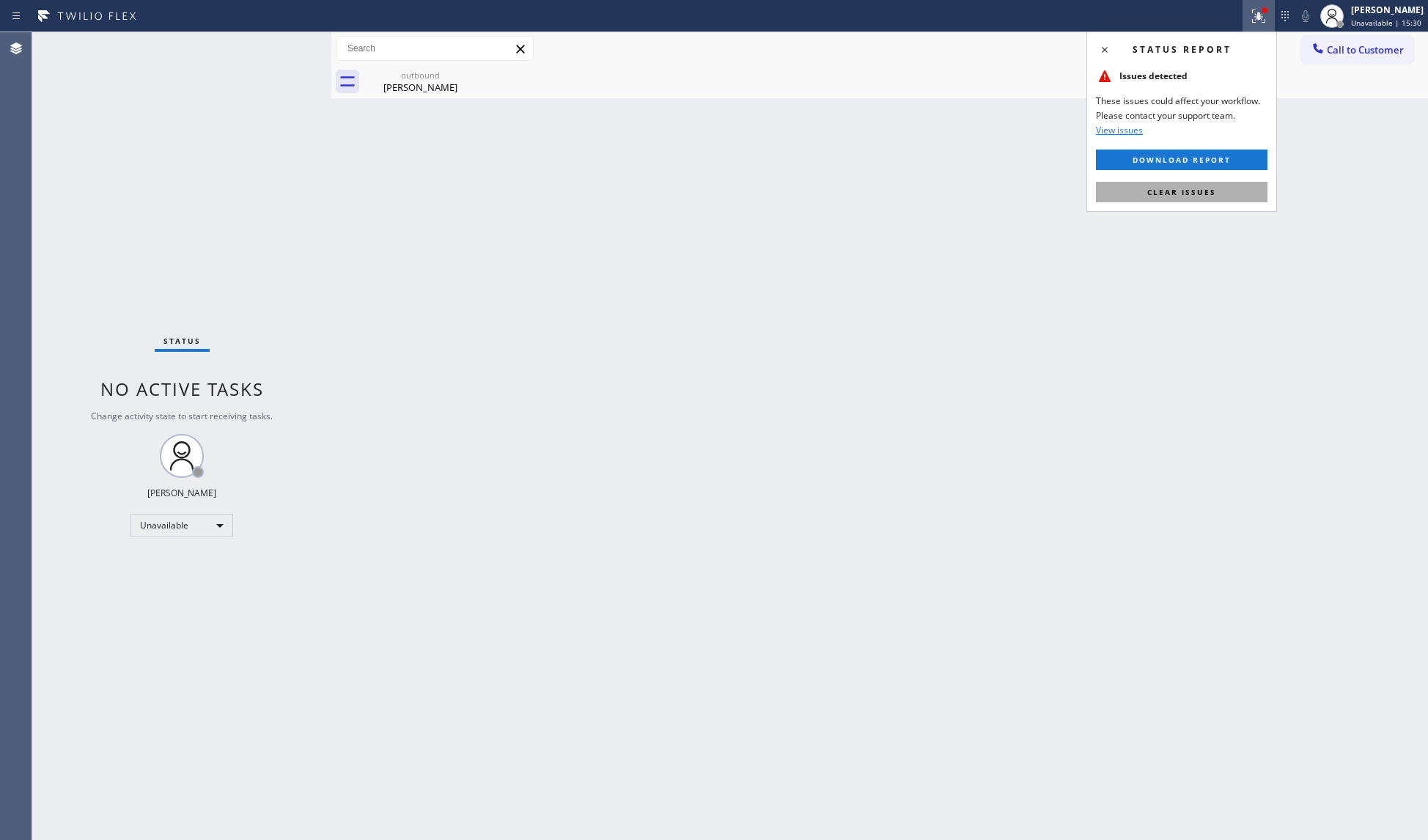
click at [1179, 194] on span "Clear issues" at bounding box center [1182, 192] width 69 height 10
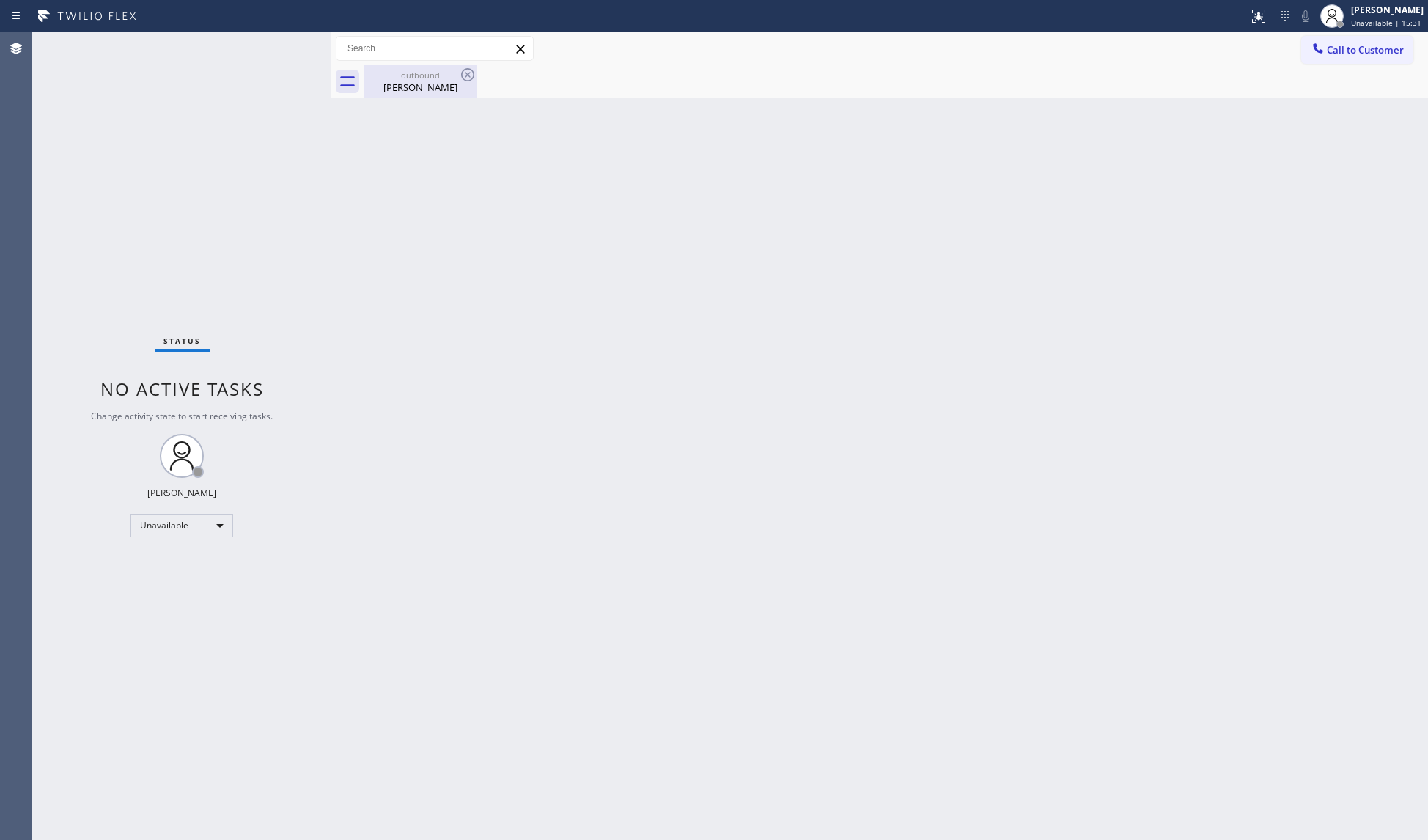
drag, startPoint x: 419, startPoint y: 88, endPoint x: 452, endPoint y: 77, distance: 34.8
click at [425, 83] on div "[PERSON_NAME]" at bounding box center [420, 87] width 110 height 13
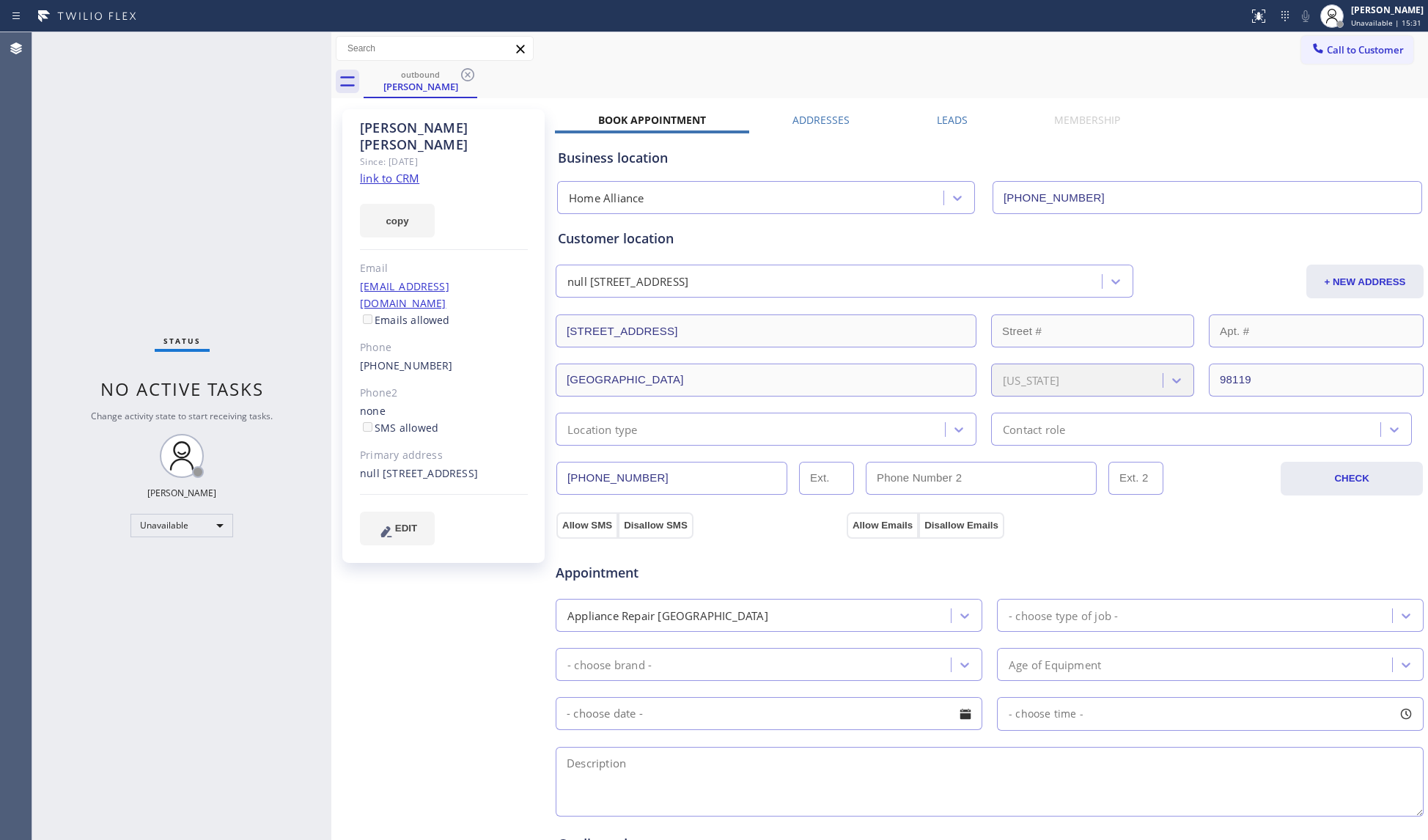
click at [497, 74] on div "outbound [PERSON_NAME]" at bounding box center [896, 82] width 1065 height 33
drag, startPoint x: 474, startPoint y: 74, endPoint x: 485, endPoint y: 90, distance: 19.4
click at [473, 74] on icon at bounding box center [468, 75] width 13 height 13
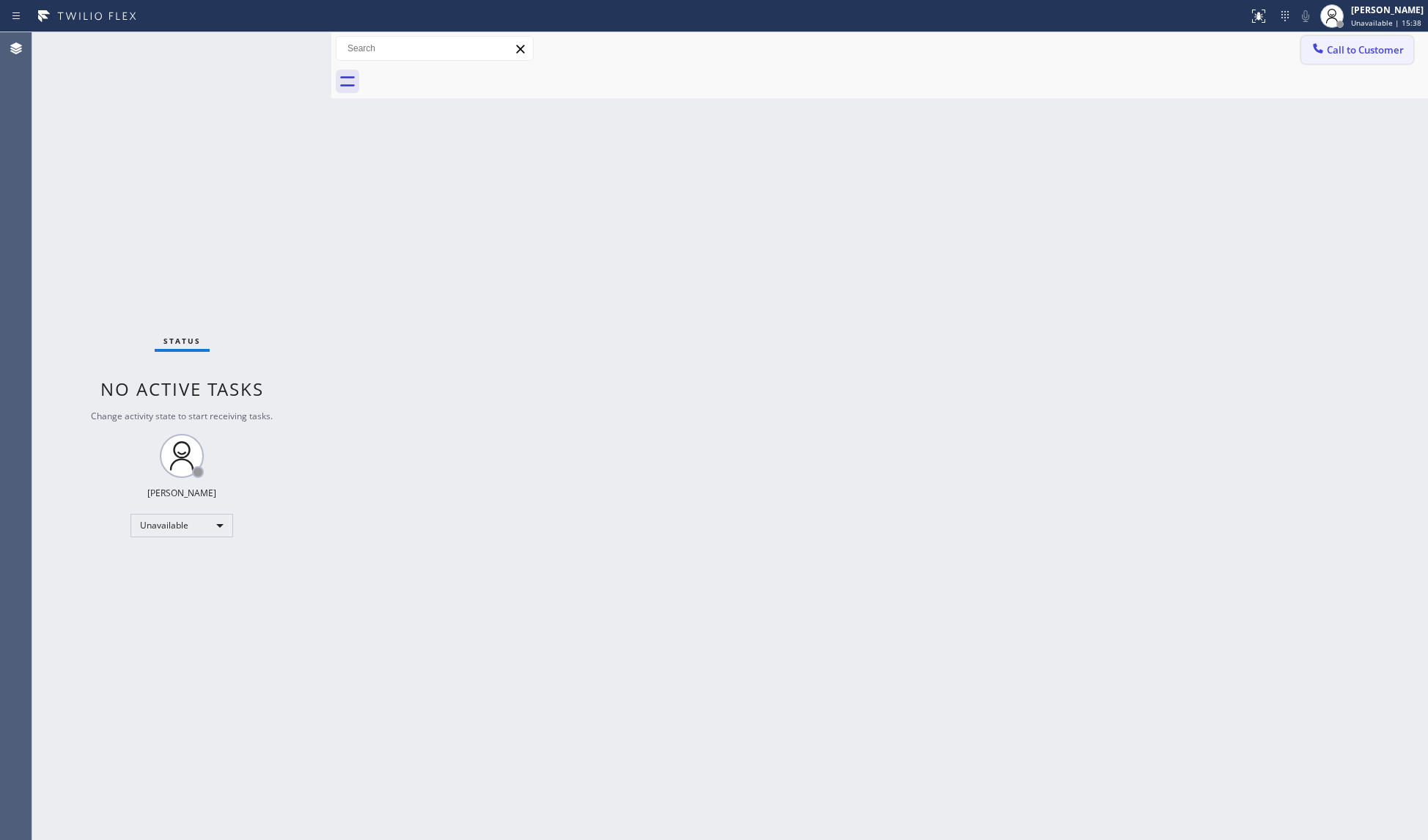
click at [1350, 48] on span "Call to Customer" at bounding box center [1365, 49] width 77 height 13
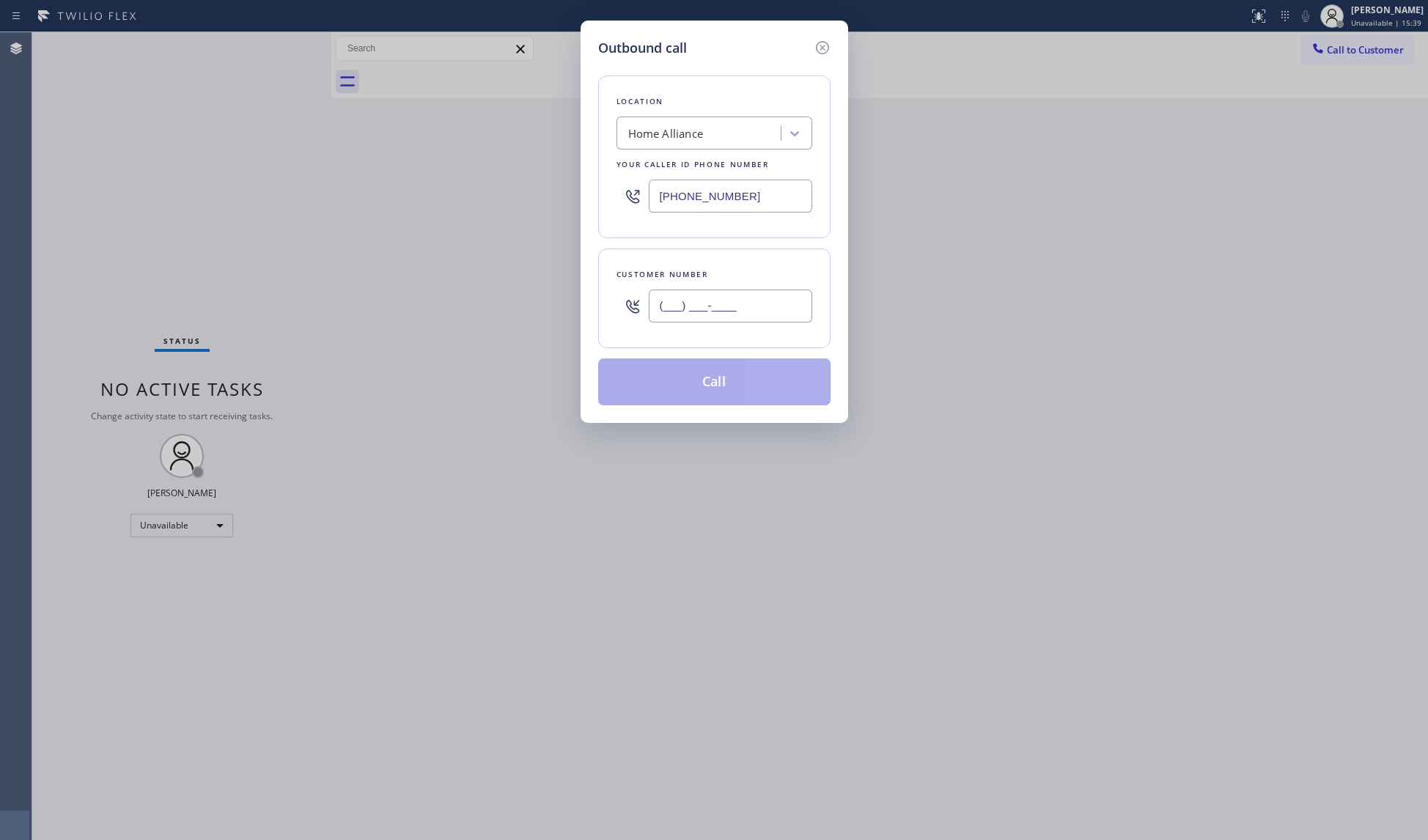
click at [790, 308] on input "(___) ___-____" at bounding box center [730, 306] width 163 height 33
paste input "202) 904-0823"
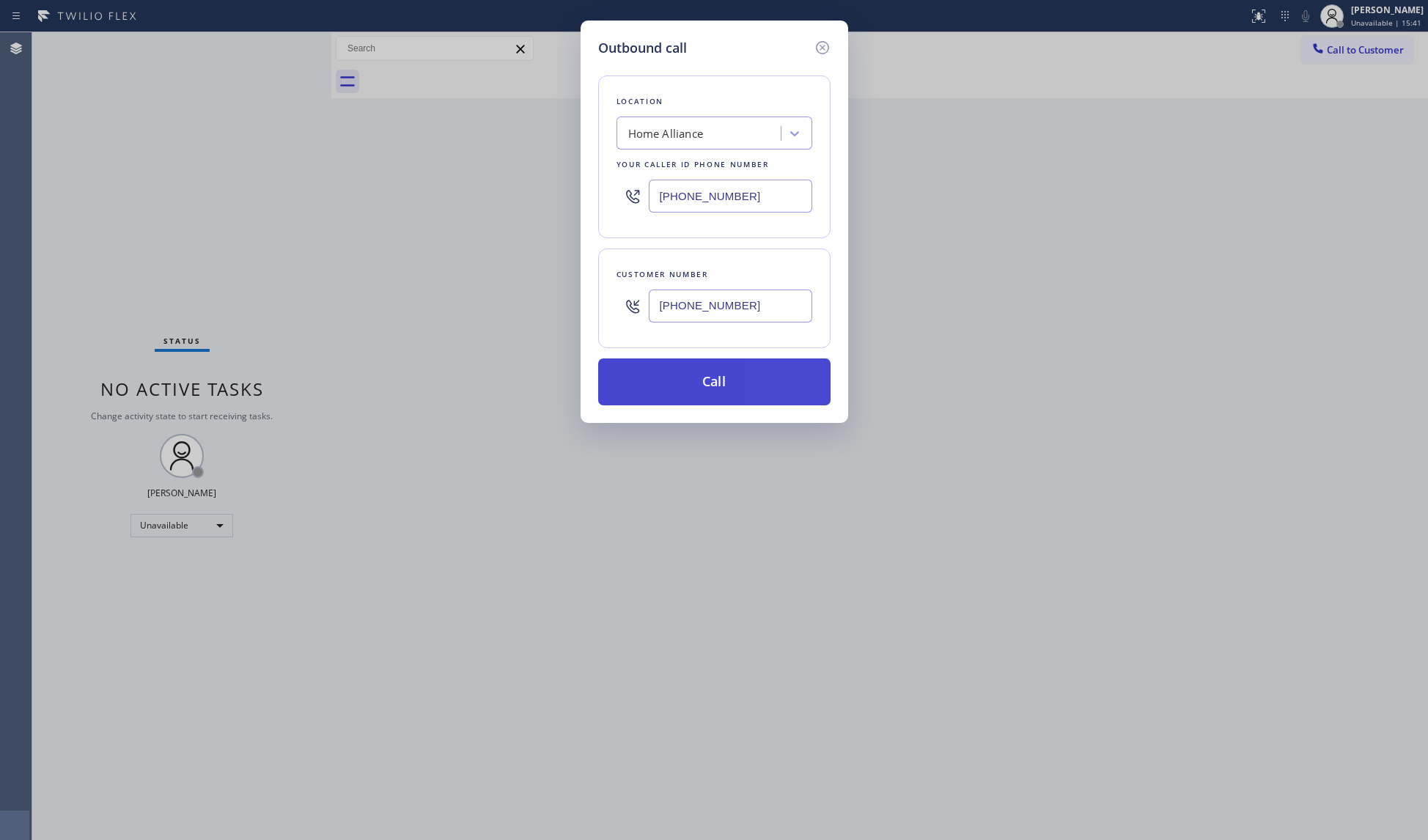
type input "[PHONE_NUMBER]"
click at [714, 396] on button "Call" at bounding box center [714, 381] width 232 height 47
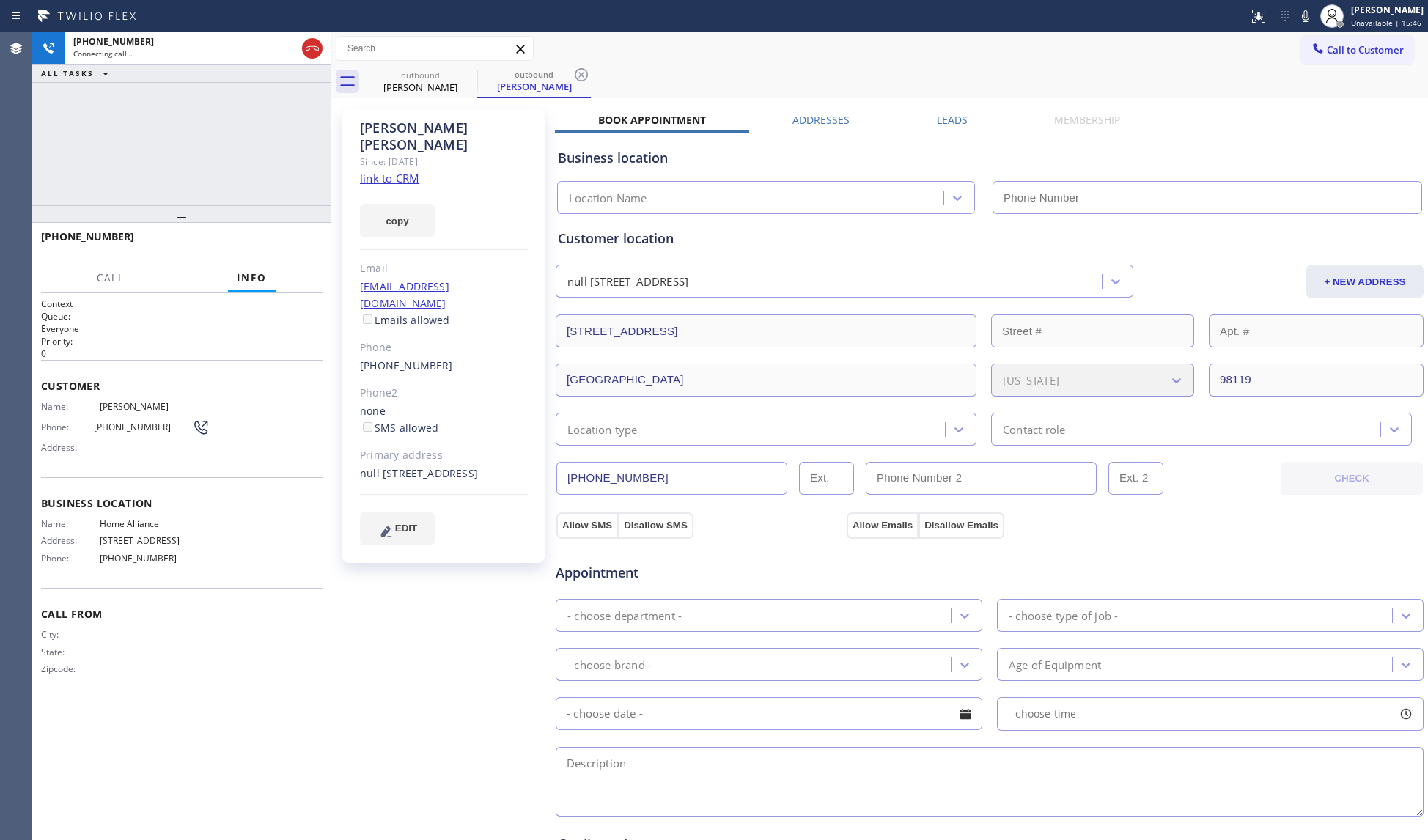
type input "[PHONE_NUMBER]"
click at [1299, 17] on icon at bounding box center [1305, 16] width 17 height 17
click at [1300, 16] on icon at bounding box center [1305, 16] width 17 height 17
drag, startPoint x: 291, startPoint y: 243, endPoint x: 176, endPoint y: 244, distance: 115.0
click at [291, 243] on span "HANG UP" at bounding box center [288, 243] width 44 height 10
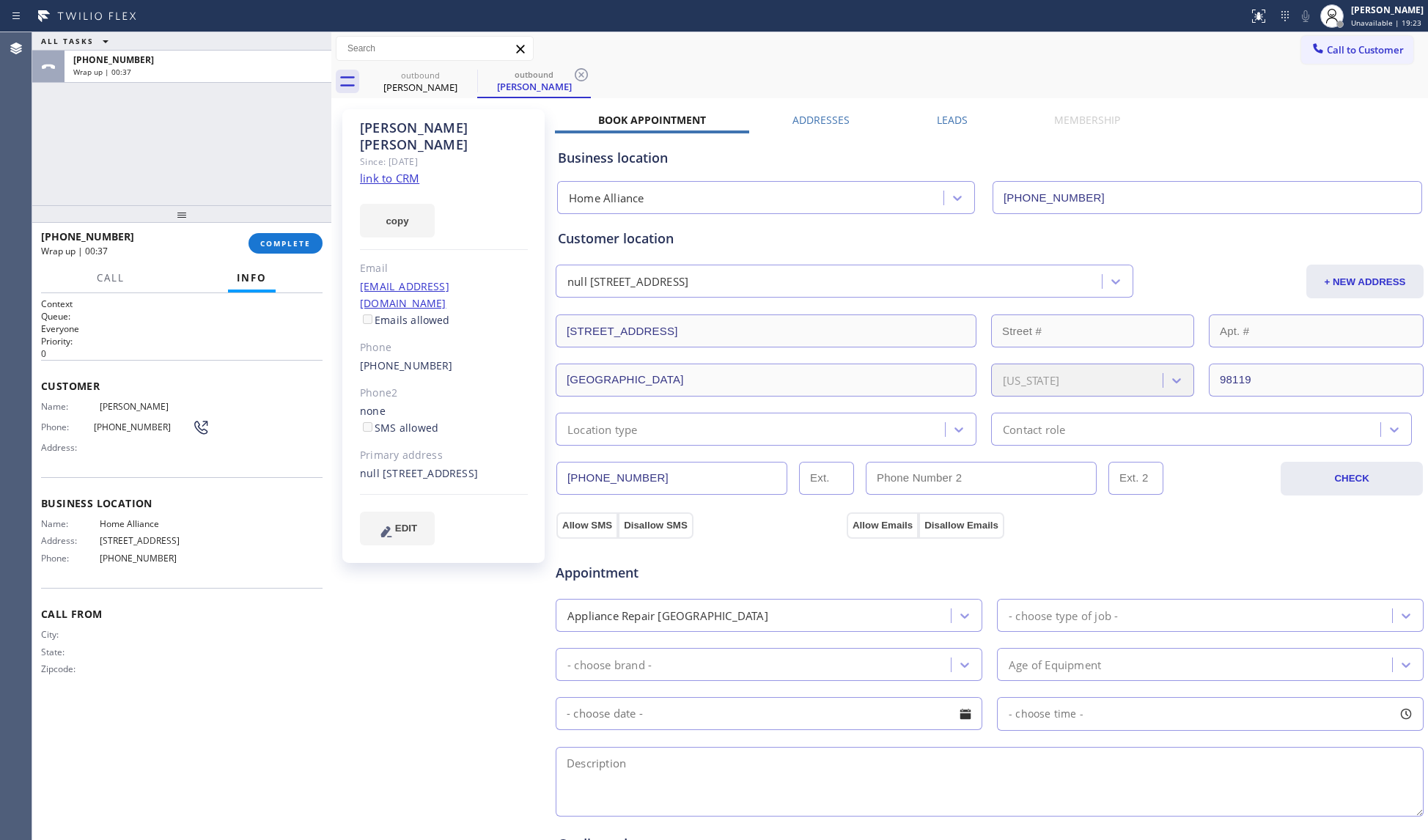
click at [456, 465] on div "null [STREET_ADDRESS]" at bounding box center [444, 474] width 168 height 16
click at [289, 245] on span "COMPLETE" at bounding box center [285, 243] width 50 height 10
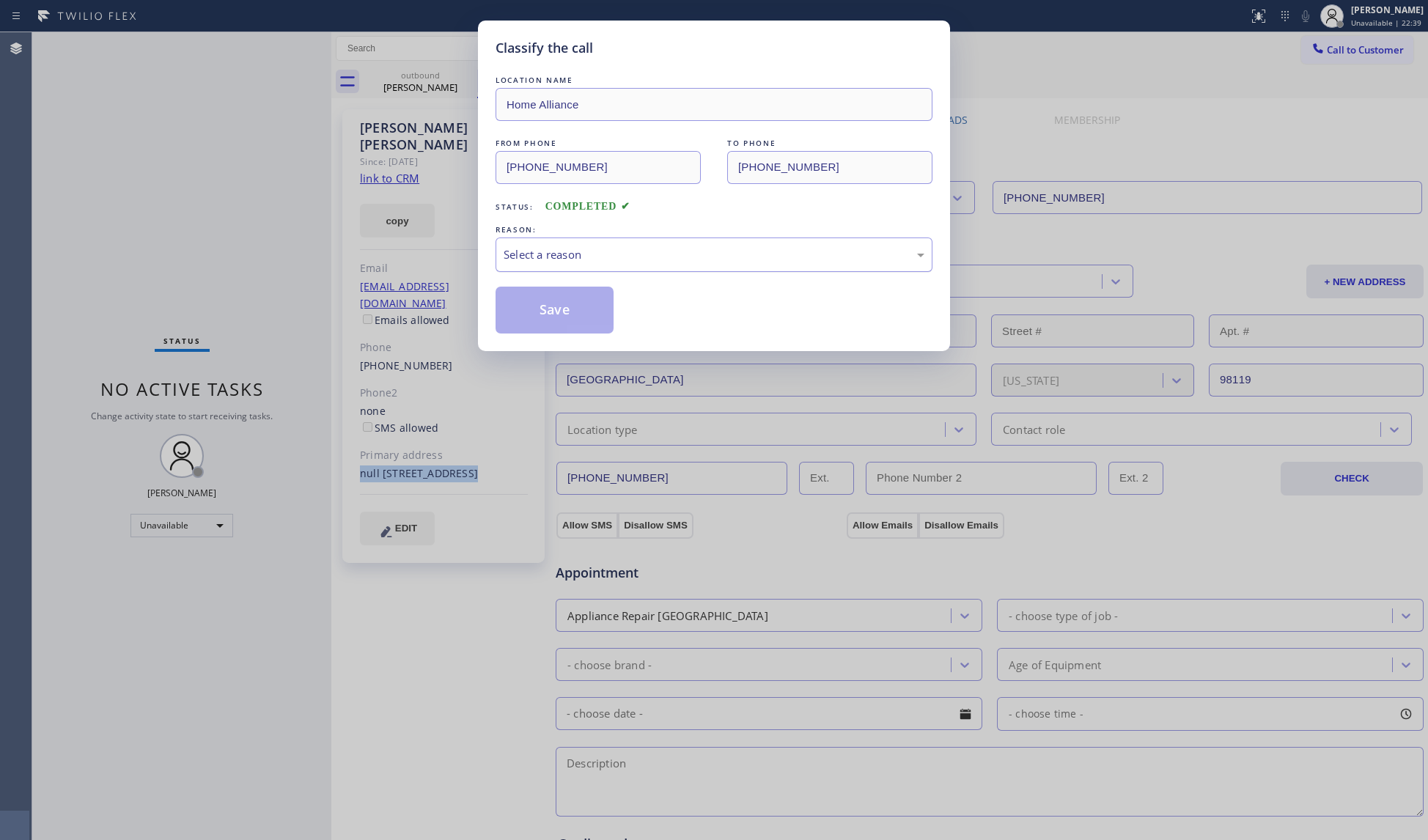
click at [526, 250] on div "Select a reason" at bounding box center [714, 254] width 421 height 16
click at [541, 312] on button "Save" at bounding box center [554, 310] width 118 height 47
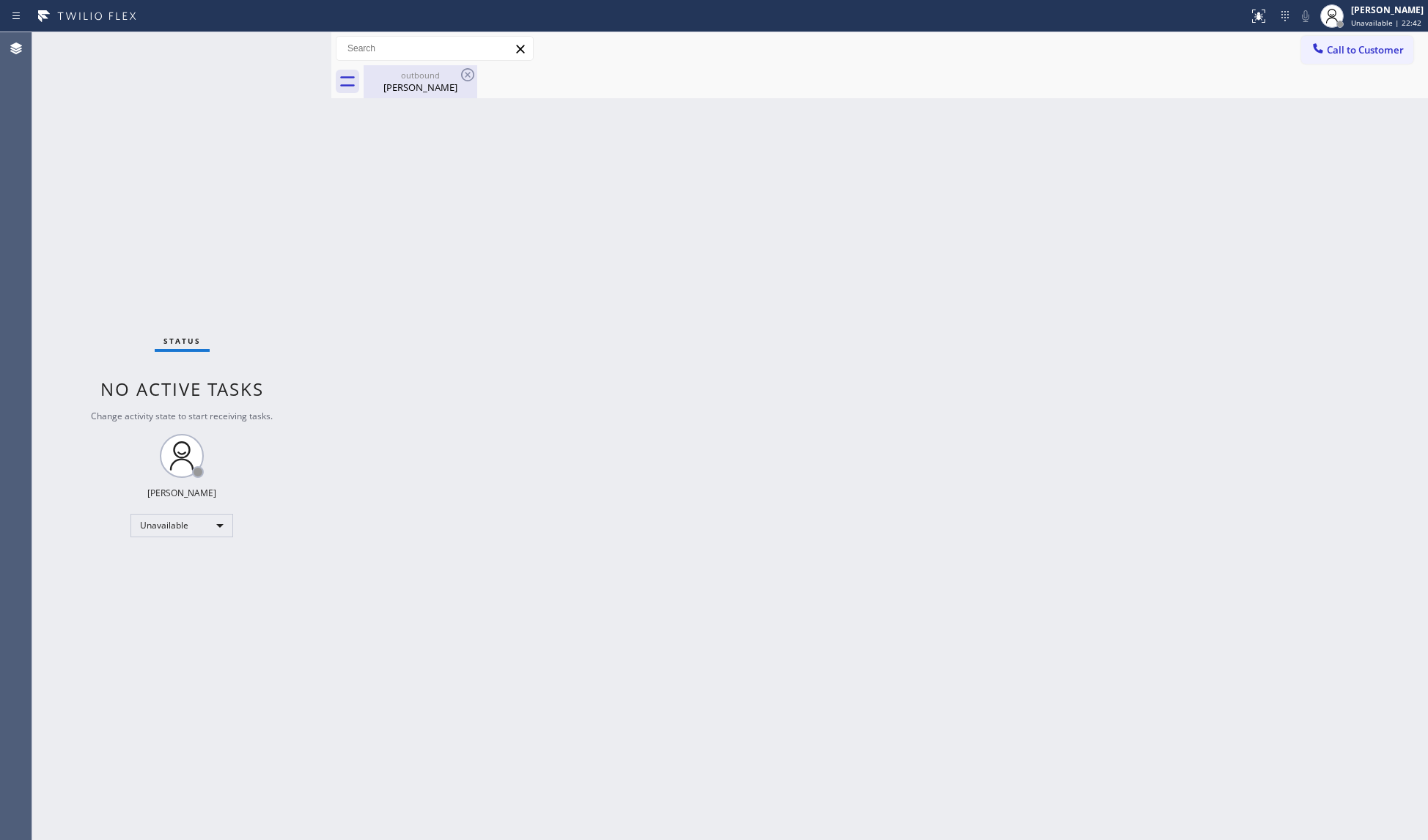
drag, startPoint x: 353, startPoint y: 82, endPoint x: 411, endPoint y: 83, distance: 58.0
click at [362, 83] on div "outbound [PERSON_NAME]" at bounding box center [879, 82] width 1097 height 33
drag, startPoint x: 411, startPoint y: 83, endPoint x: 450, endPoint y: 74, distance: 40.0
click at [412, 83] on div "[PERSON_NAME]" at bounding box center [420, 87] width 110 height 13
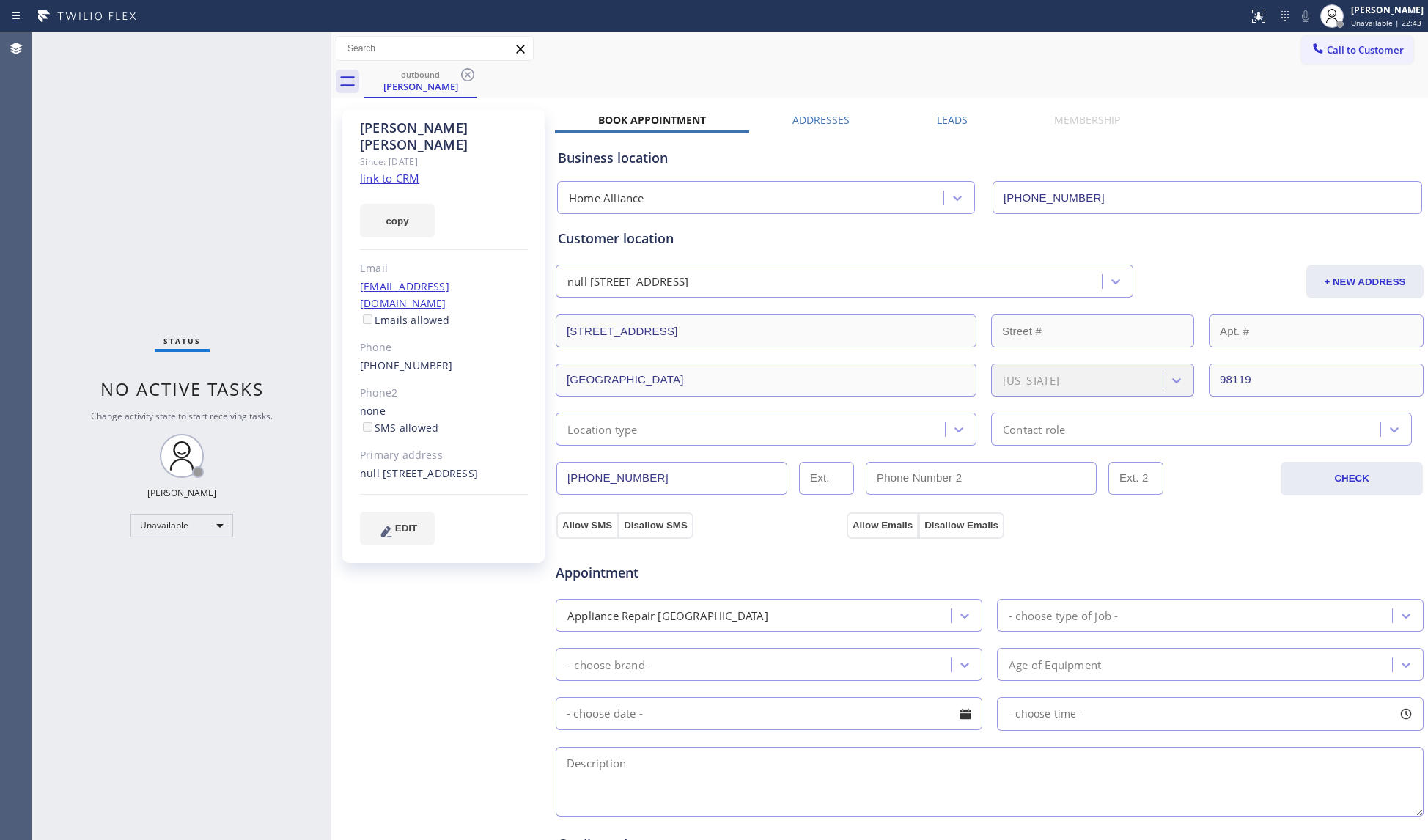
click at [447, 128] on div "[PERSON_NAME]" at bounding box center [444, 136] width 168 height 34
copy div "[PERSON_NAME]"
click at [470, 77] on icon at bounding box center [467, 74] width 17 height 17
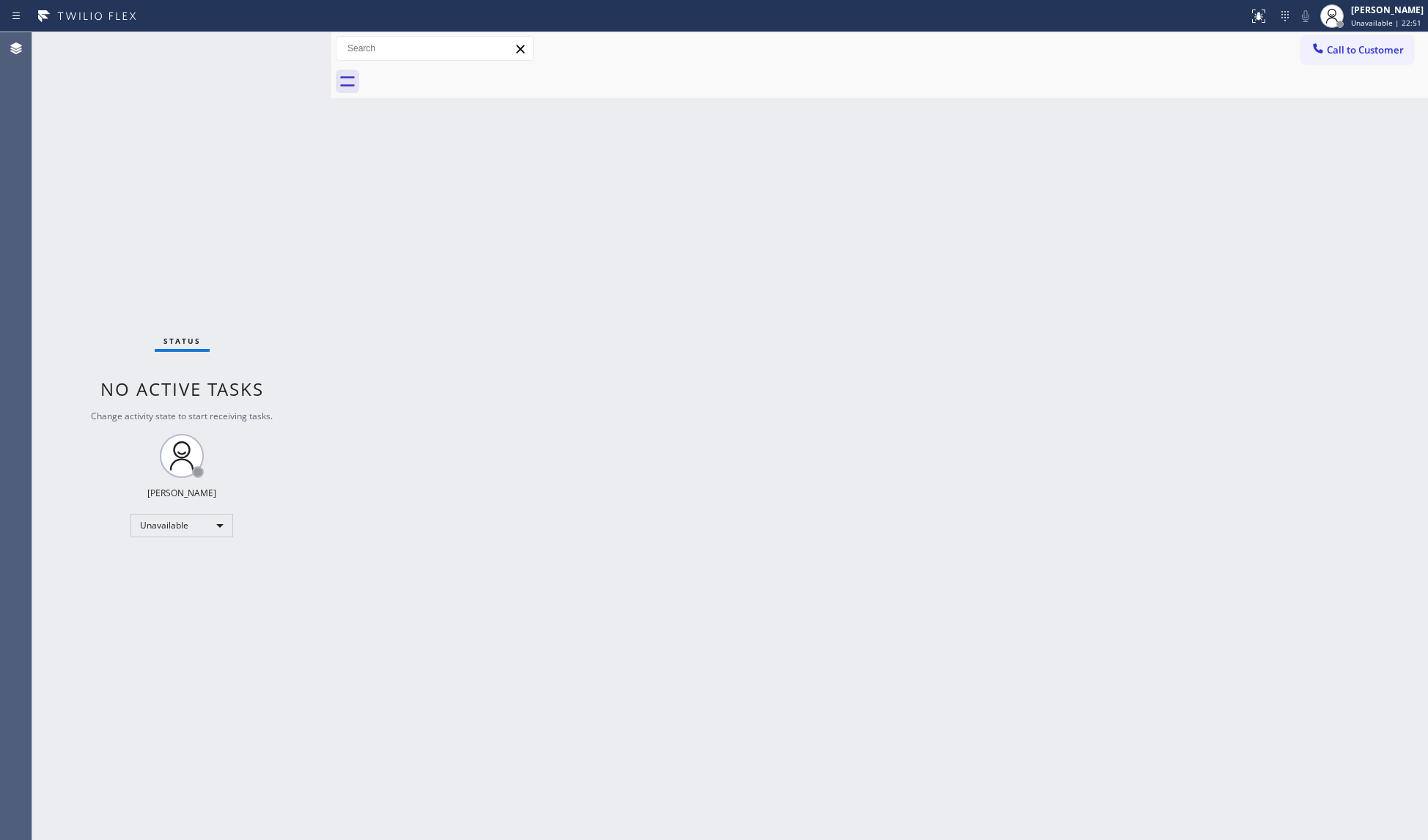
click at [1374, 57] on button "Call to Customer" at bounding box center [1357, 50] width 112 height 28
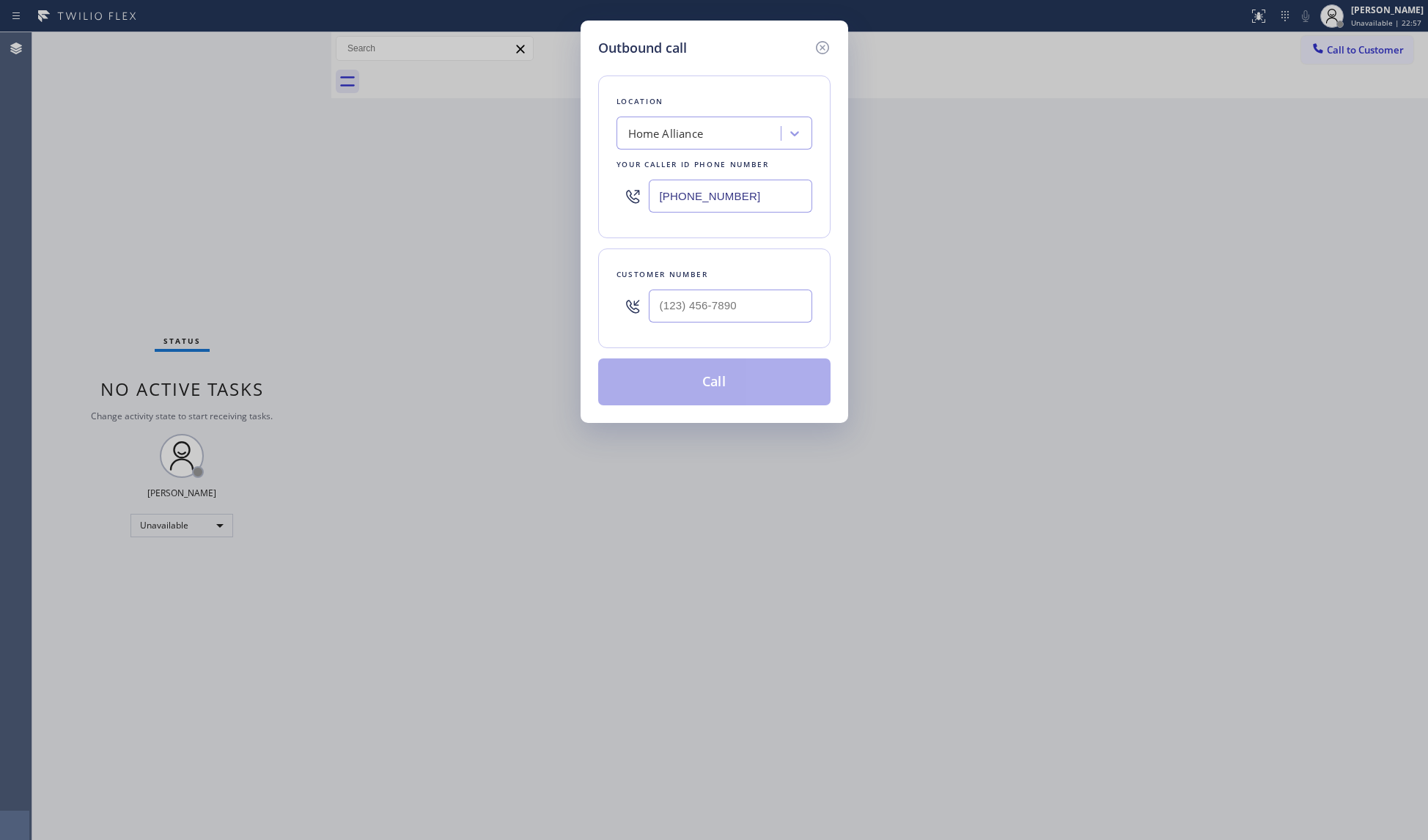
drag, startPoint x: 748, startPoint y: 194, endPoint x: 649, endPoint y: 188, distance: 99.2
click at [649, 188] on input "[PHONE_NUMBER]" at bounding box center [730, 196] width 163 height 33
paste input "55) 731-4952"
type input "[PHONE_NUMBER]"
click at [741, 314] on input "(___) ___-____" at bounding box center [730, 306] width 163 height 33
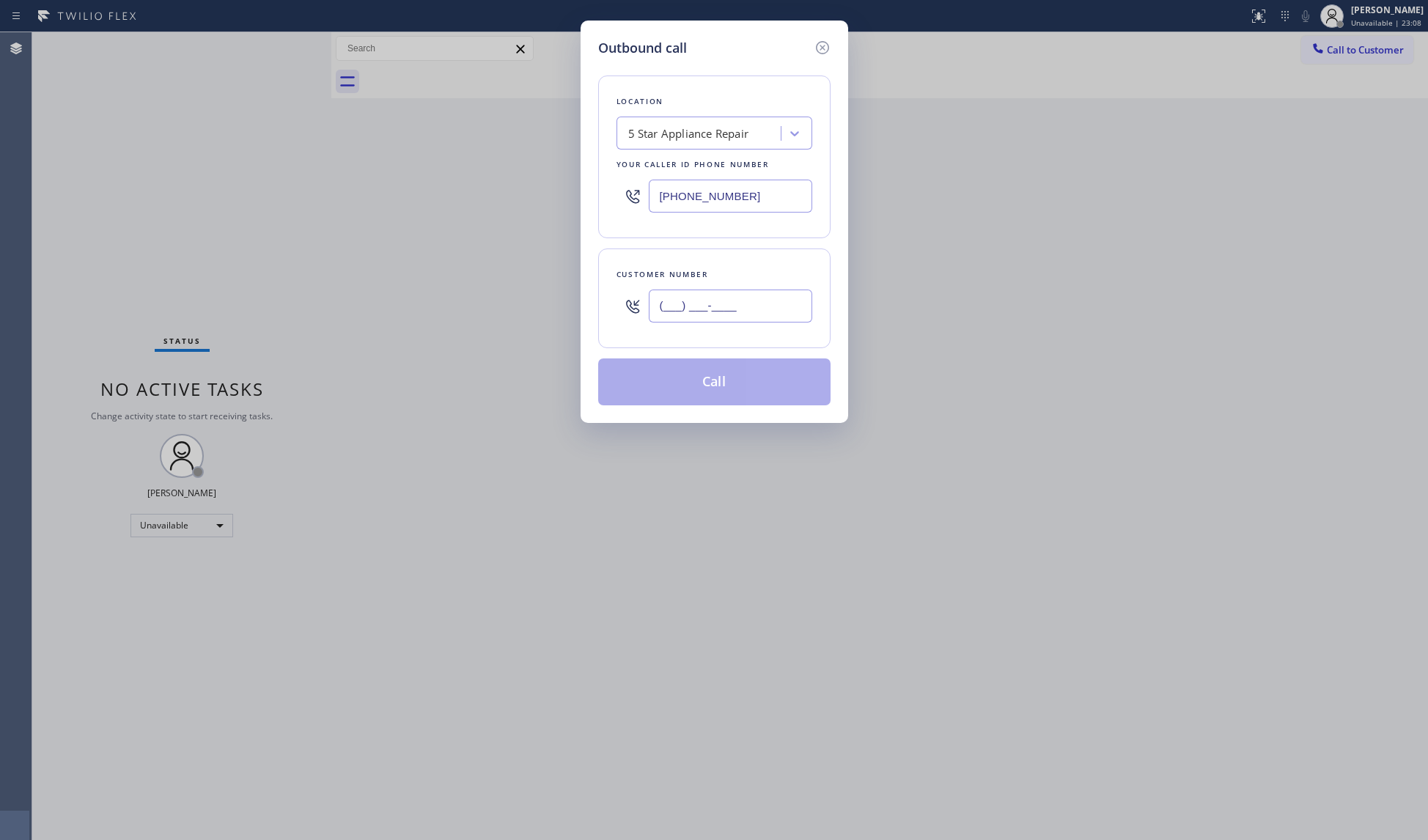
paste input "323) 872-7497"
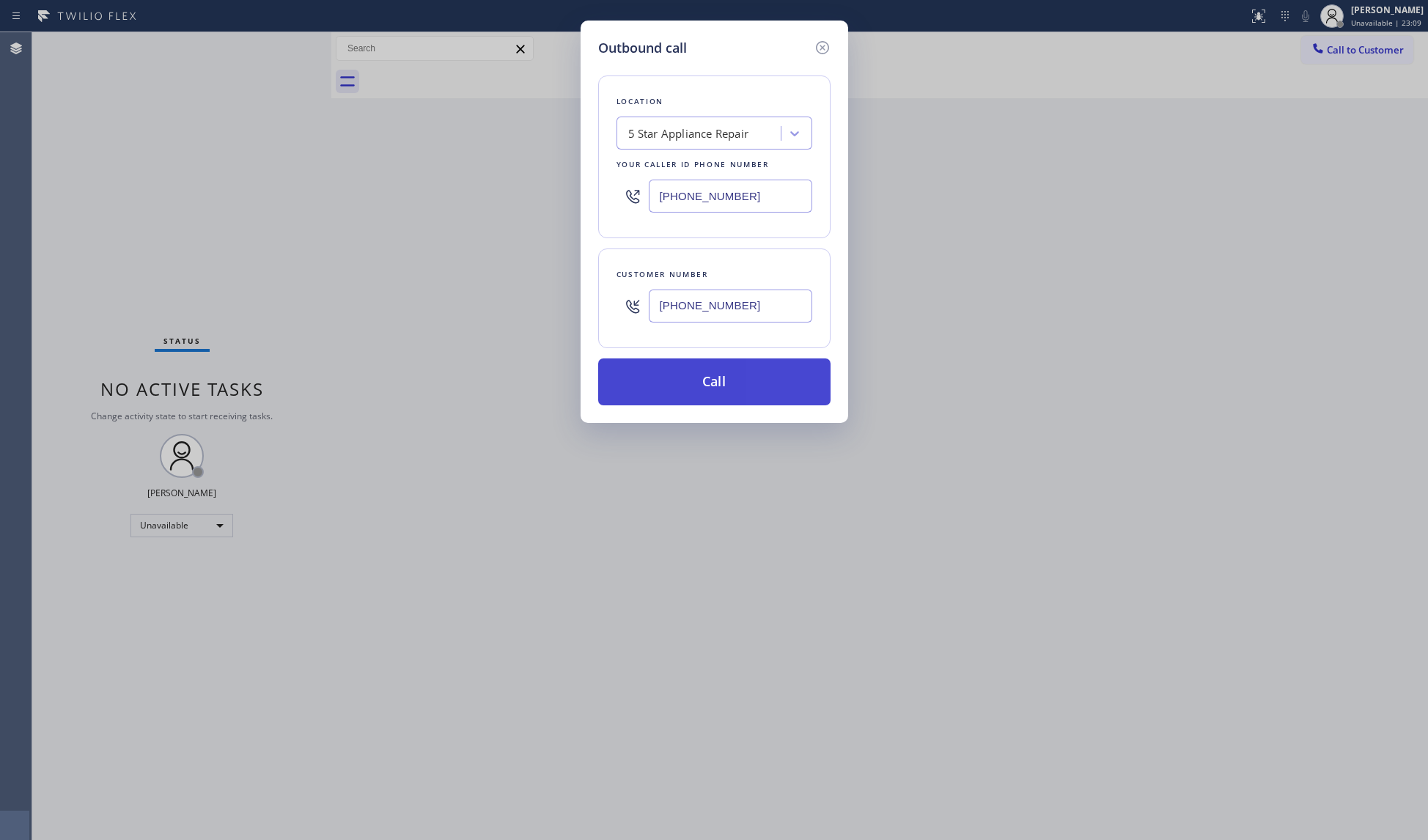
type input "[PHONE_NUMBER]"
click at [724, 393] on button "Call" at bounding box center [714, 381] width 232 height 47
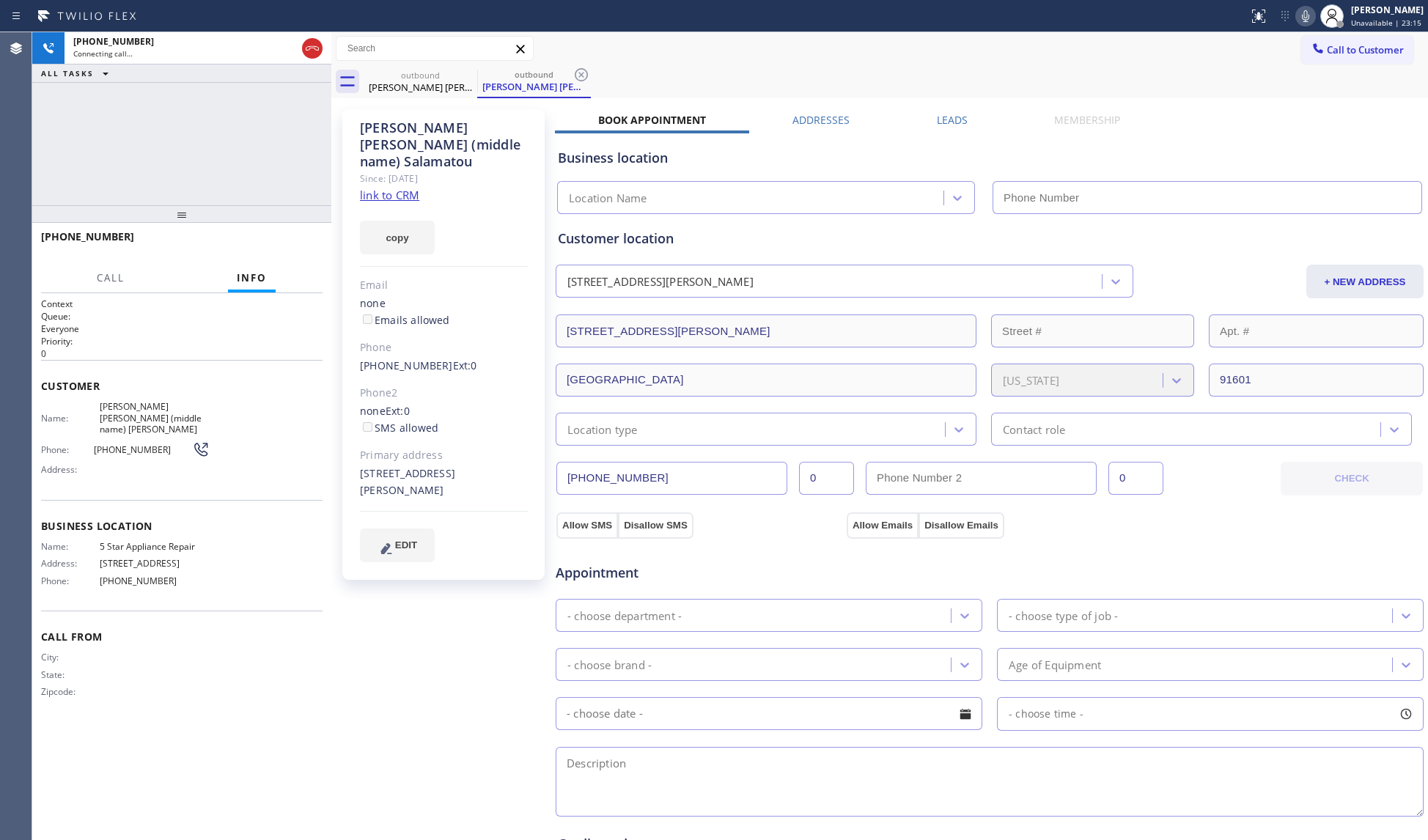
type input "[PHONE_NUMBER]"
click at [390, 188] on link "link to CRM" at bounding box center [390, 195] width 59 height 15
click at [269, 243] on span "HANG UP" at bounding box center [288, 243] width 44 height 10
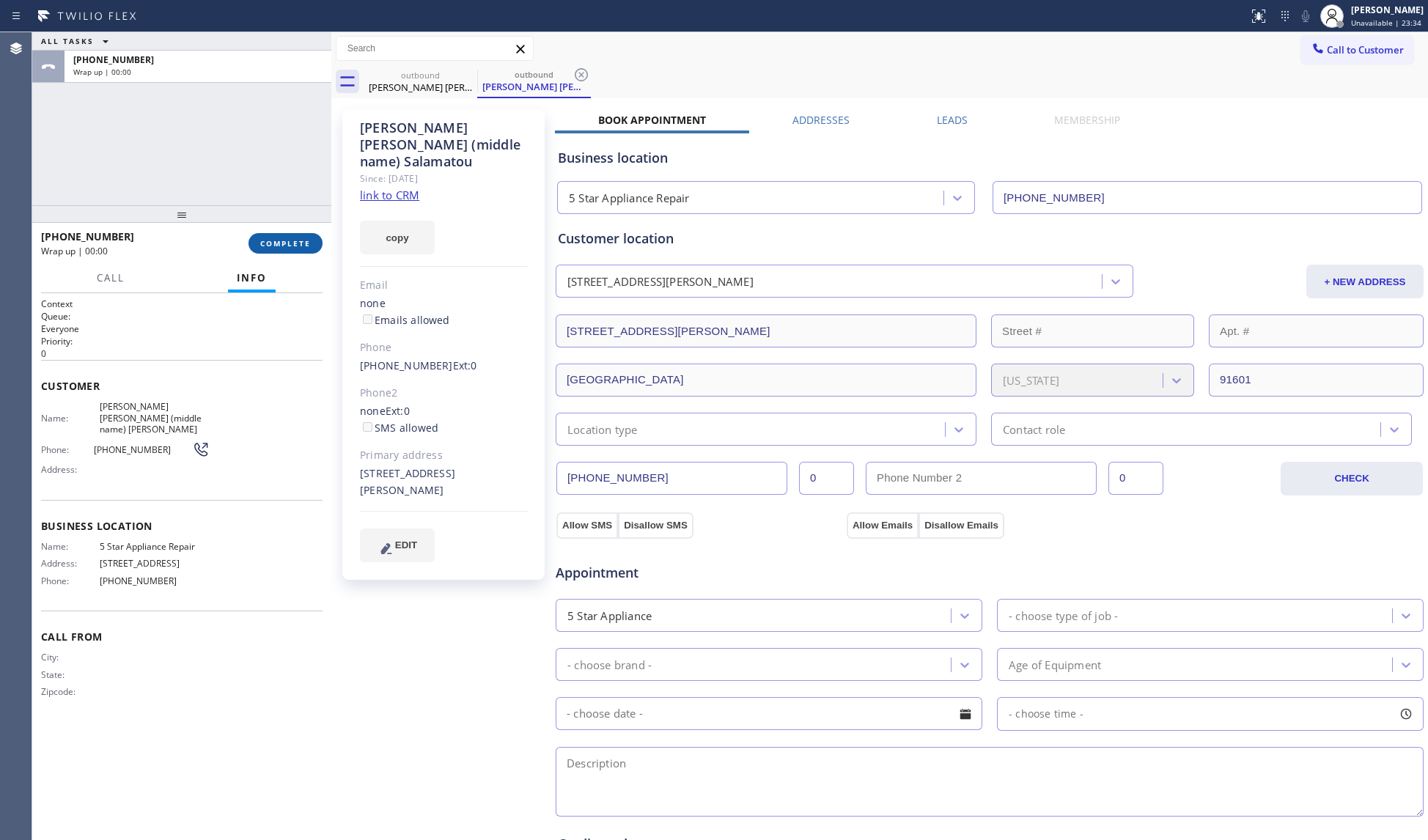
click at [261, 245] on span "COMPLETE" at bounding box center [285, 243] width 50 height 10
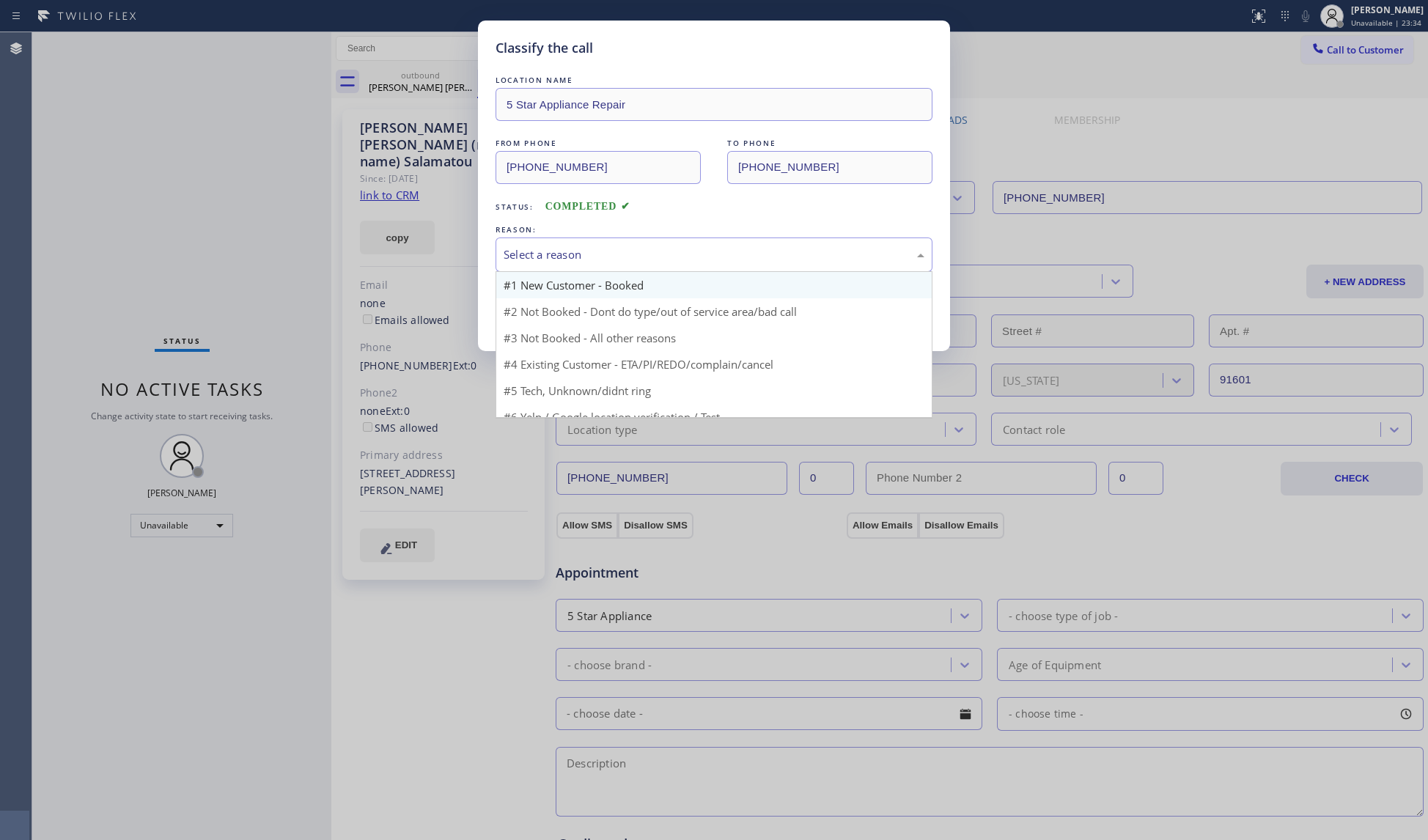
drag, startPoint x: 590, startPoint y: 245, endPoint x: 542, endPoint y: 282, distance: 60.6
click at [588, 245] on div "Select a reason" at bounding box center [714, 254] width 437 height 35
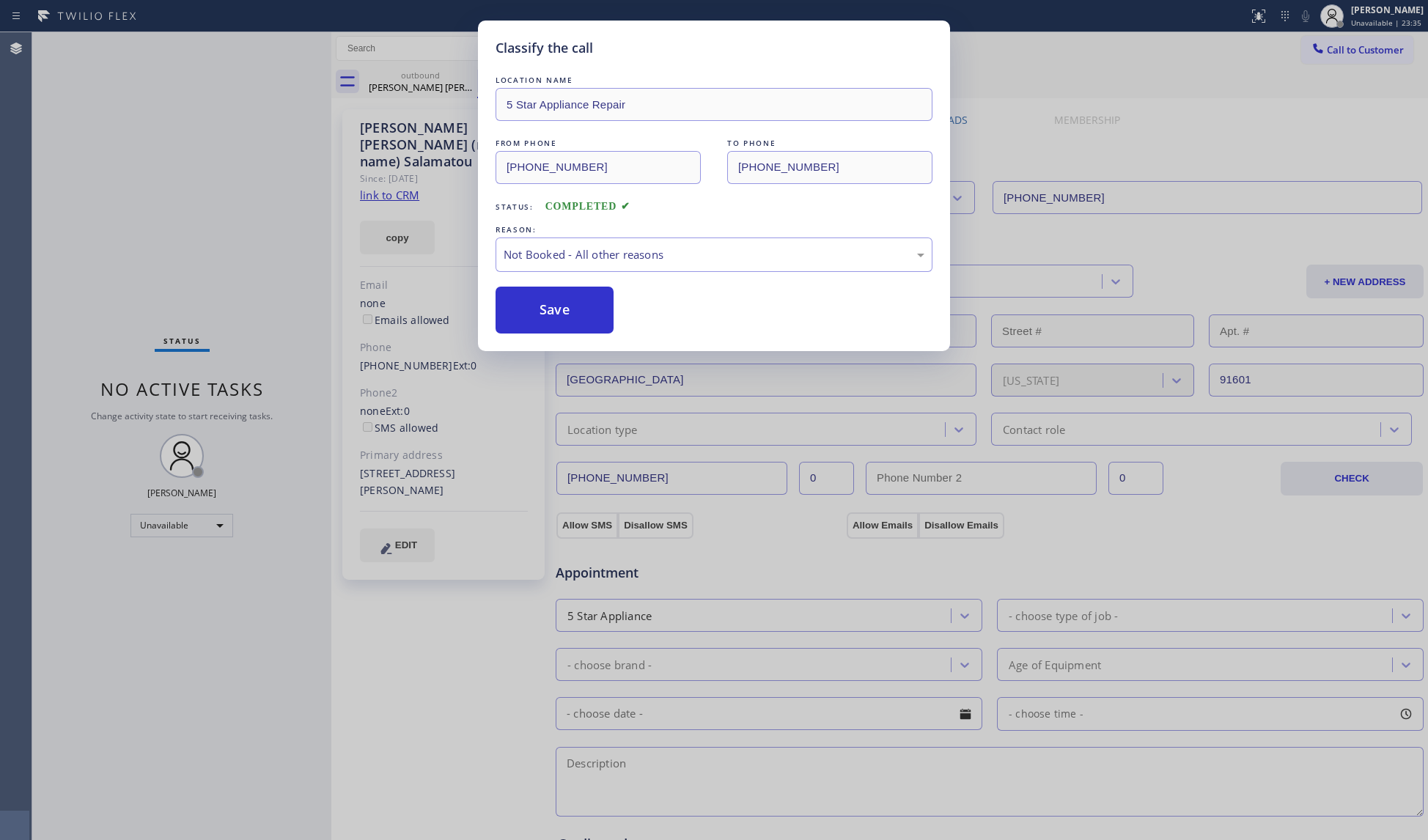
click at [544, 309] on button "Save" at bounding box center [554, 310] width 118 height 47
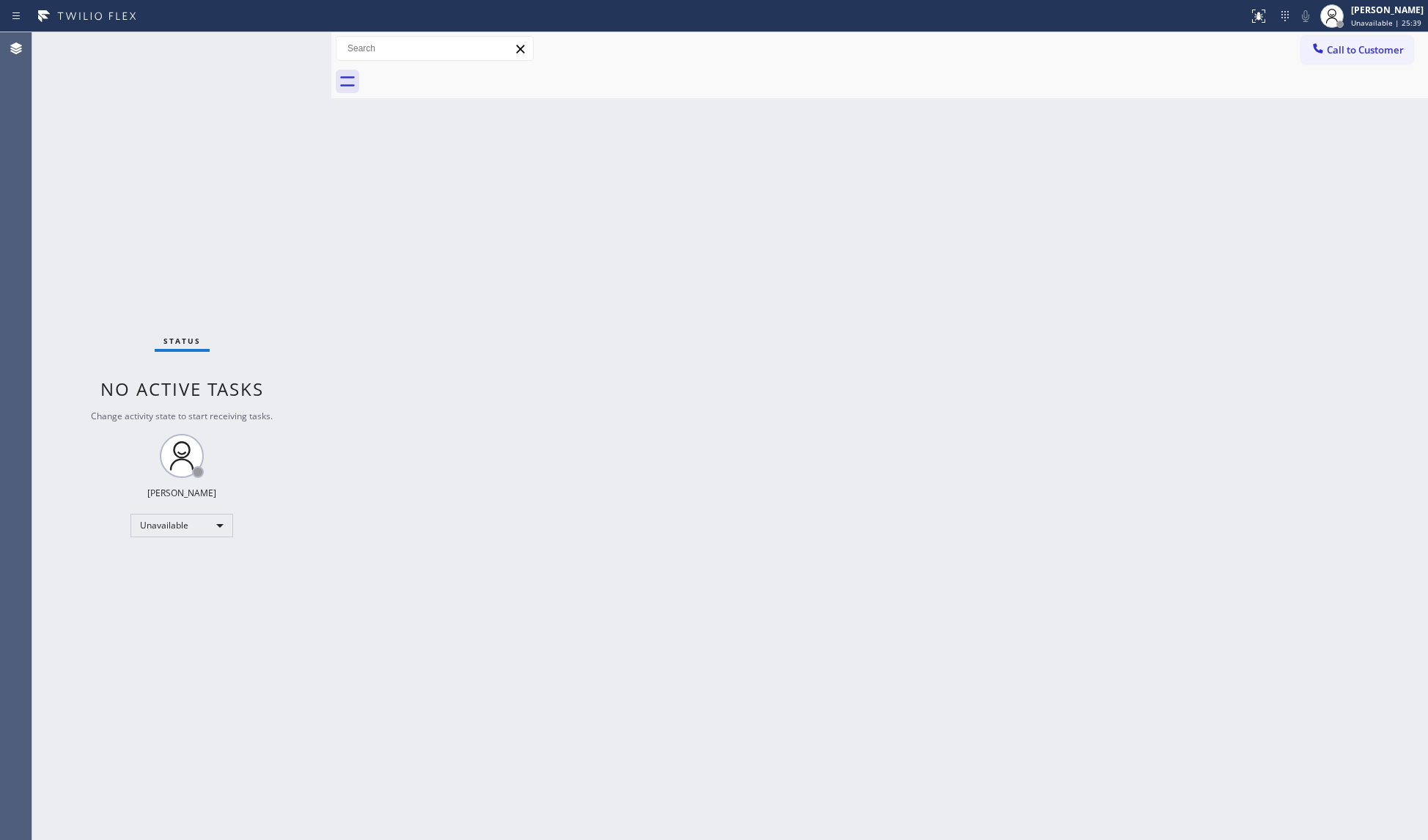
click at [1388, 53] on span "Call to Customer" at bounding box center [1365, 49] width 77 height 13
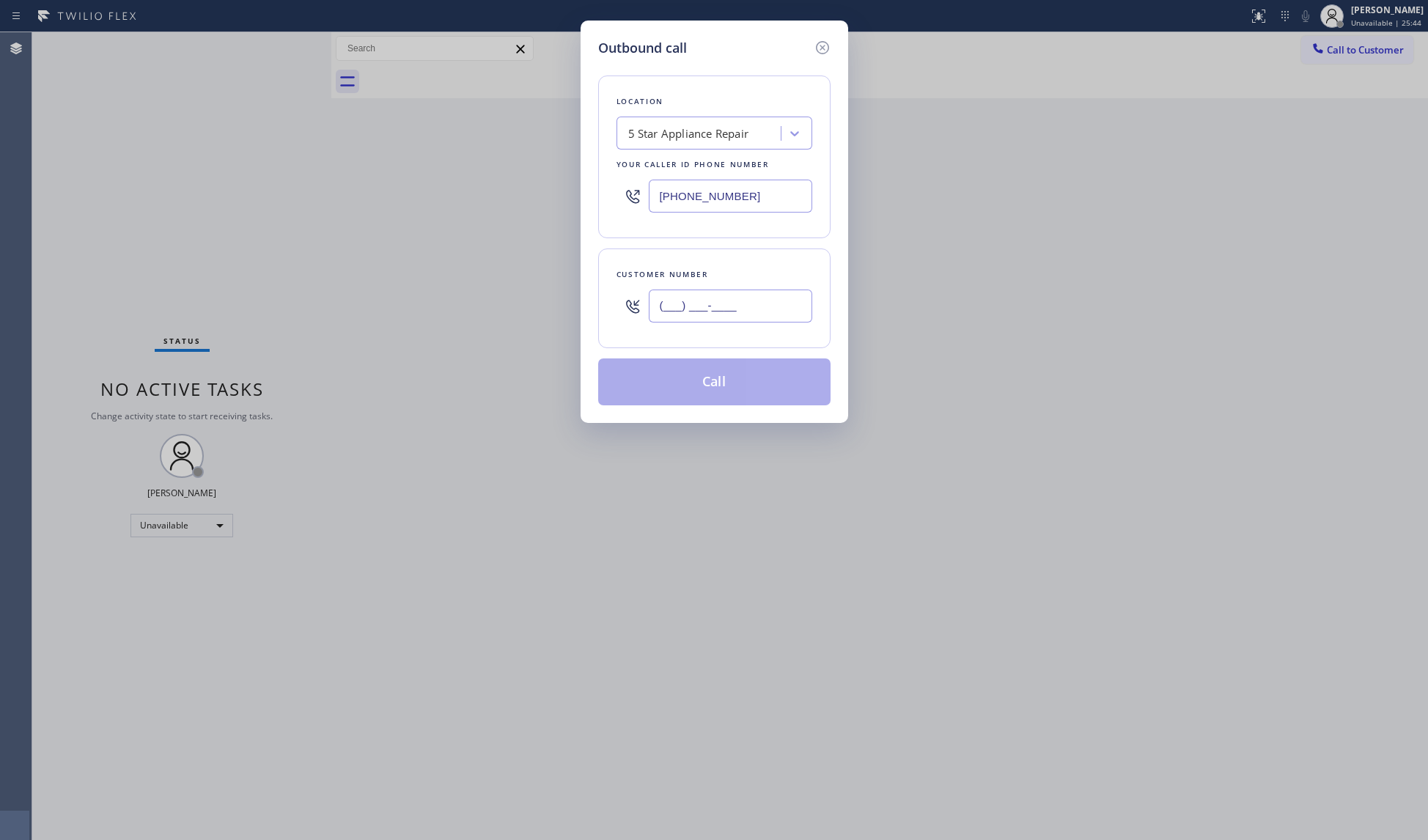
click at [662, 314] on input "(___) ___-____" at bounding box center [730, 306] width 163 height 33
paste input "323) 872-7497"
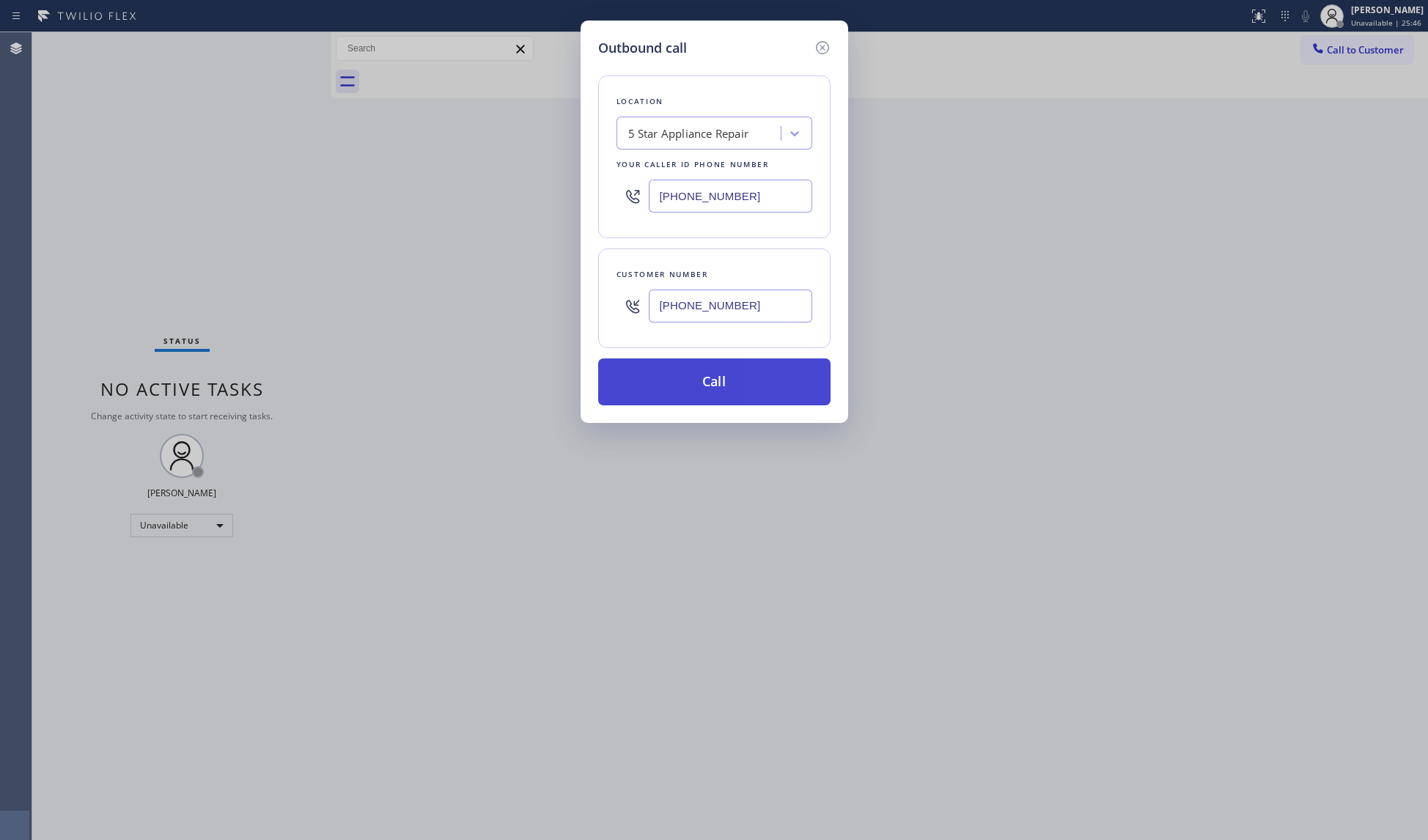
type input "[PHONE_NUMBER]"
click at [716, 387] on button "Call" at bounding box center [714, 381] width 232 height 47
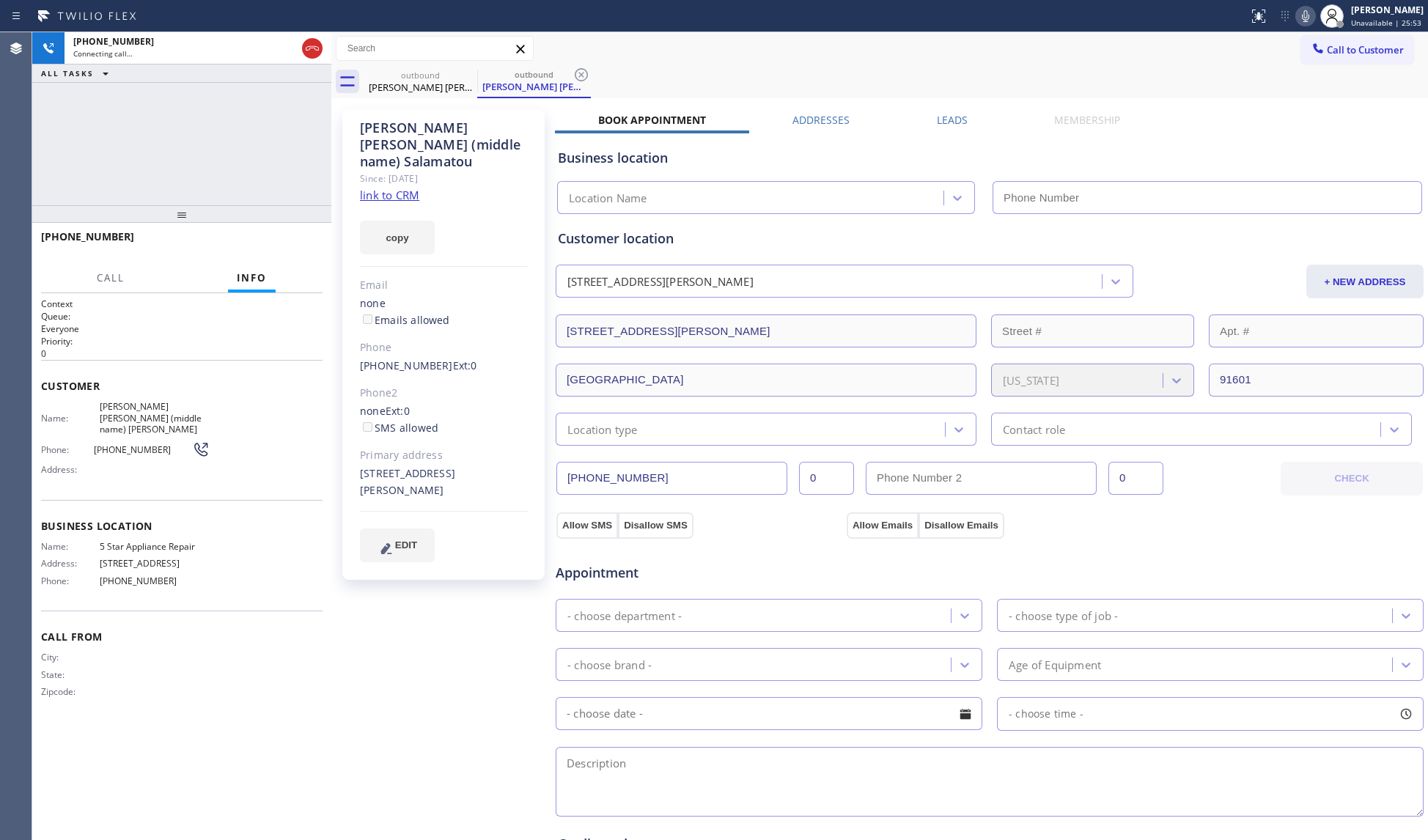
type input "[PHONE_NUMBER]"
click at [574, 75] on icon at bounding box center [581, 74] width 17 height 17
click at [1309, 17] on icon at bounding box center [1305, 16] width 7 height 12
click at [1309, 16] on icon at bounding box center [1305, 16] width 7 height 12
click at [1208, 63] on div "Call to Customer Outbound call Location 5 Star Appliance Repair Your caller id …" at bounding box center [879, 49] width 1097 height 33
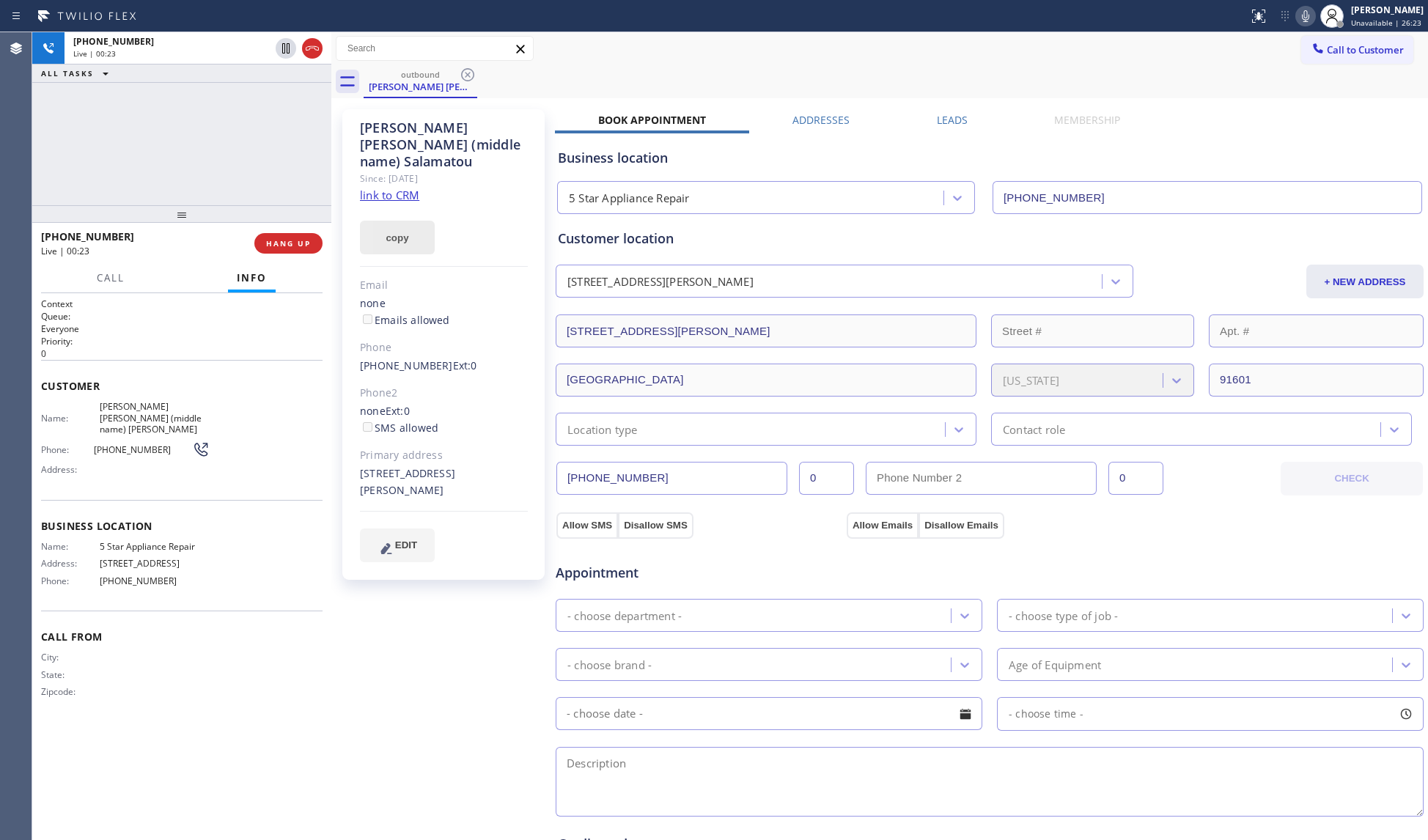
click at [389, 232] on button "copy" at bounding box center [397, 237] width 75 height 34
click at [1034, 51] on div "Call to Customer Outbound call Location 5 Star Appliance Repair Your caller id …" at bounding box center [879, 49] width 1097 height 26
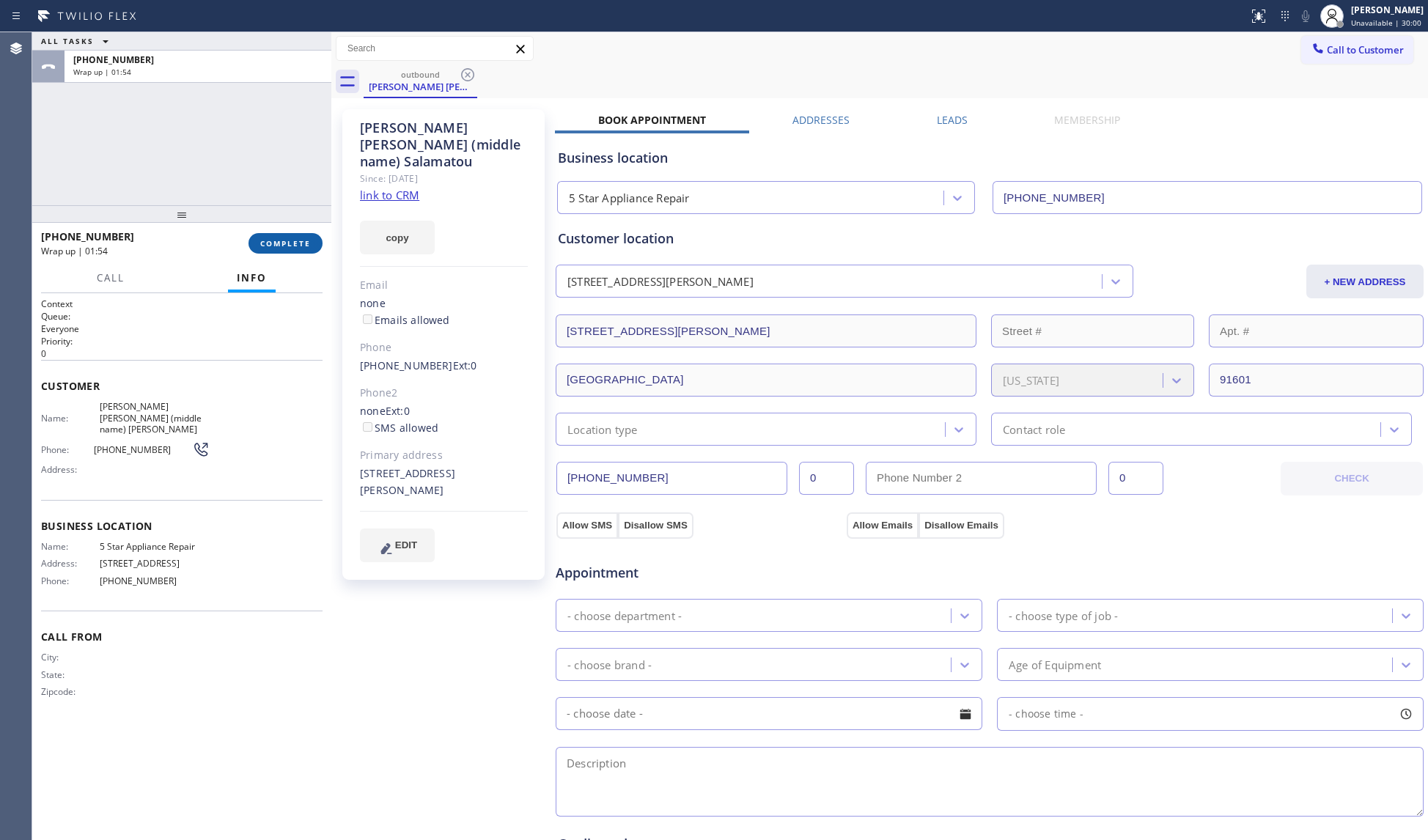
click at [292, 235] on button "COMPLETE" at bounding box center [286, 243] width 74 height 21
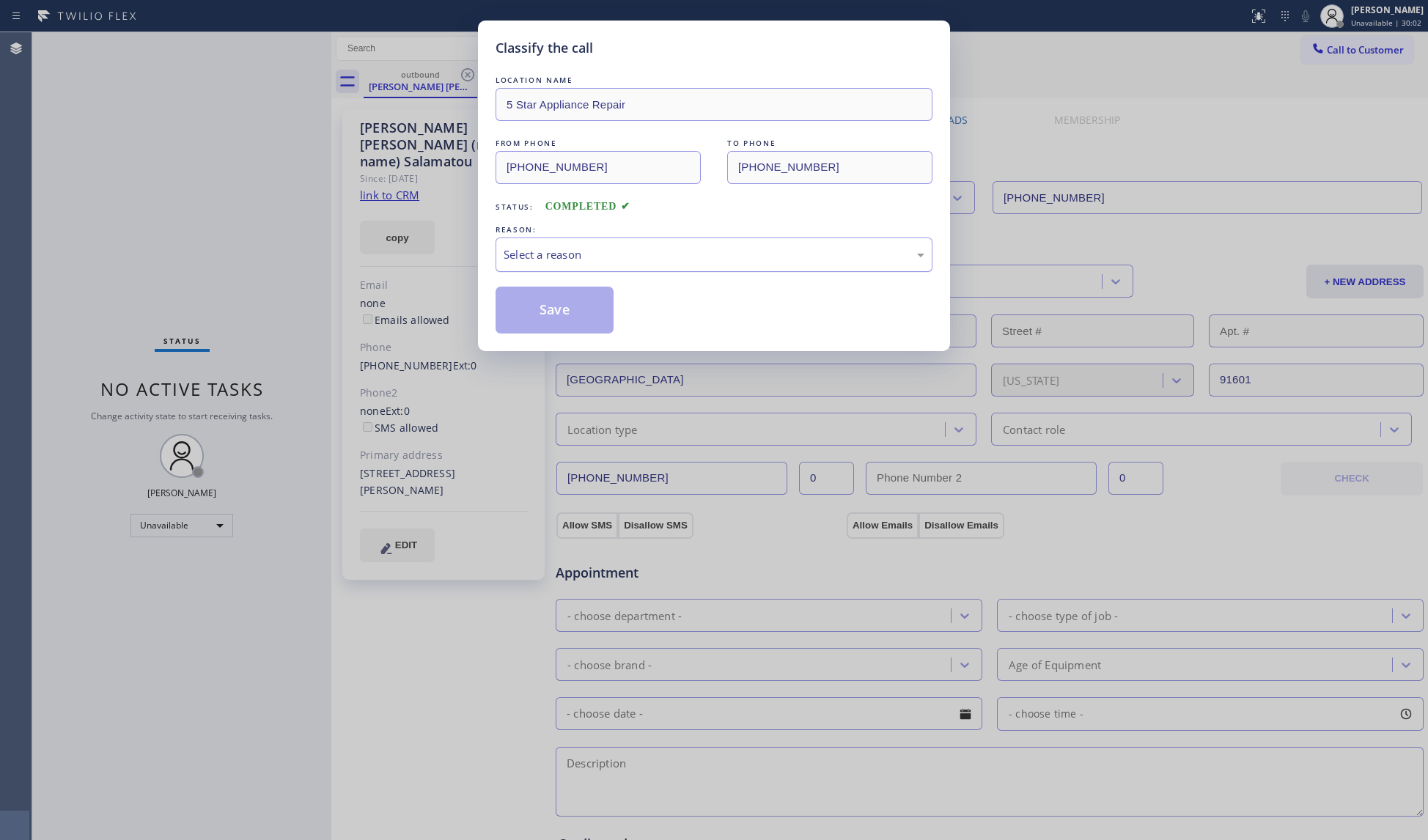
drag, startPoint x: 647, startPoint y: 253, endPoint x: 639, endPoint y: 258, distance: 9.4
click at [644, 254] on div "Select a reason" at bounding box center [714, 254] width 421 height 16
click at [537, 310] on button "Save" at bounding box center [554, 310] width 118 height 47
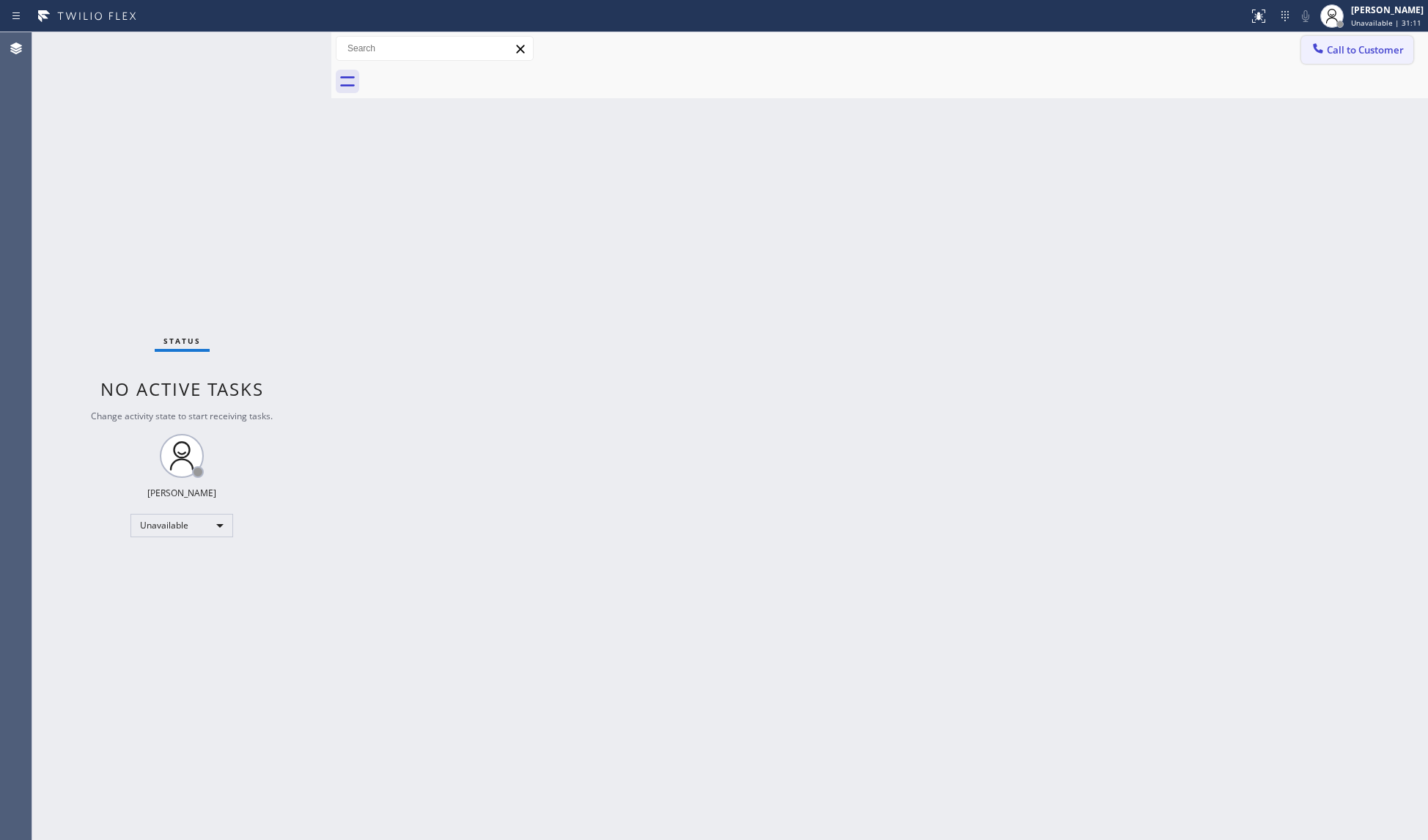
click at [1321, 51] on icon at bounding box center [1318, 48] width 10 height 10
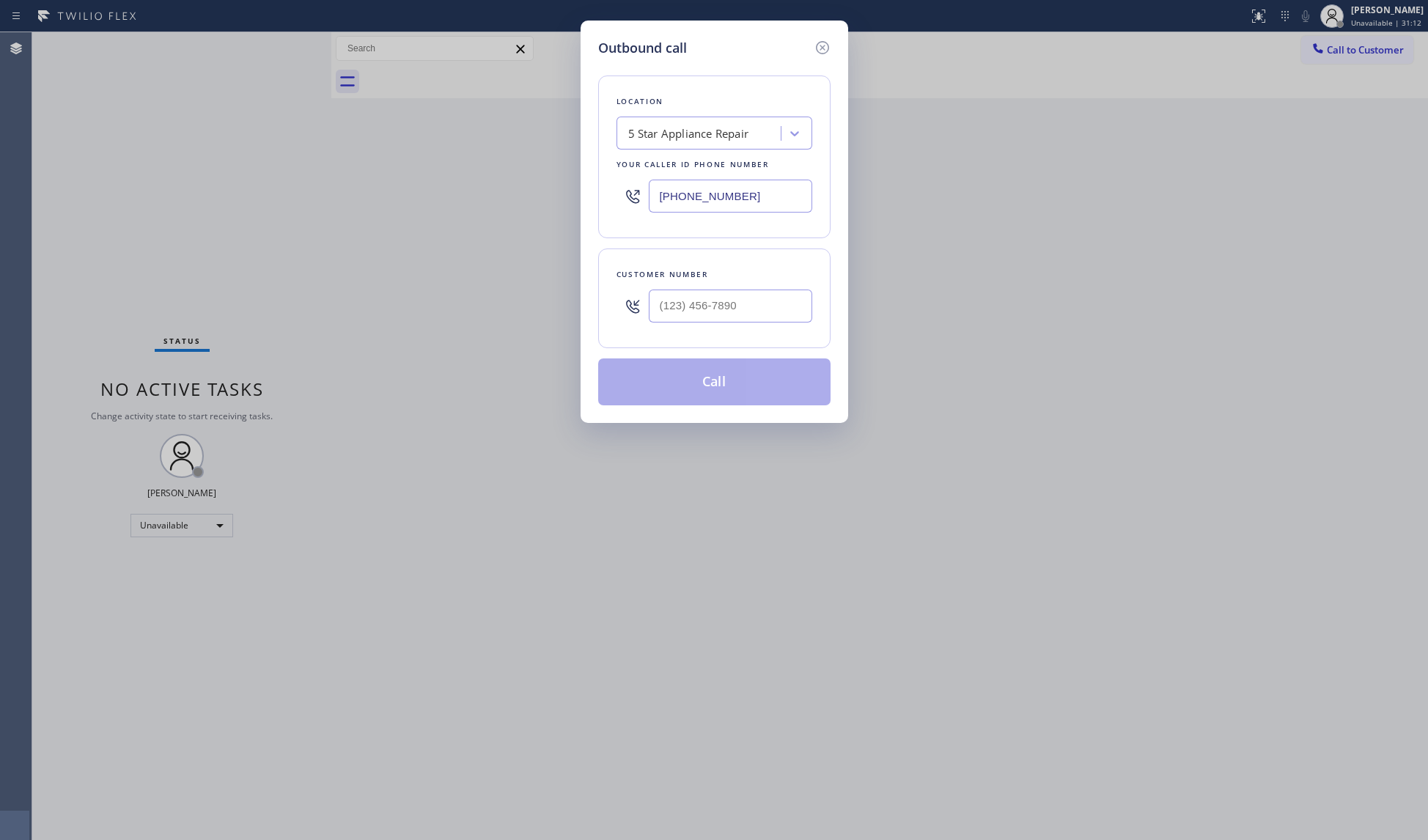
drag, startPoint x: 747, startPoint y: 206, endPoint x: 611, endPoint y: 205, distance: 136.0
click at [614, 206] on div "Location 5 Star Appliance Repair Your caller id phone number [PHONE_NUMBER]" at bounding box center [714, 157] width 232 height 163
paste input "text"
type input "[PHONE_NUMBER]"
click at [676, 315] on input "(___) ___-____" at bounding box center [730, 306] width 163 height 33
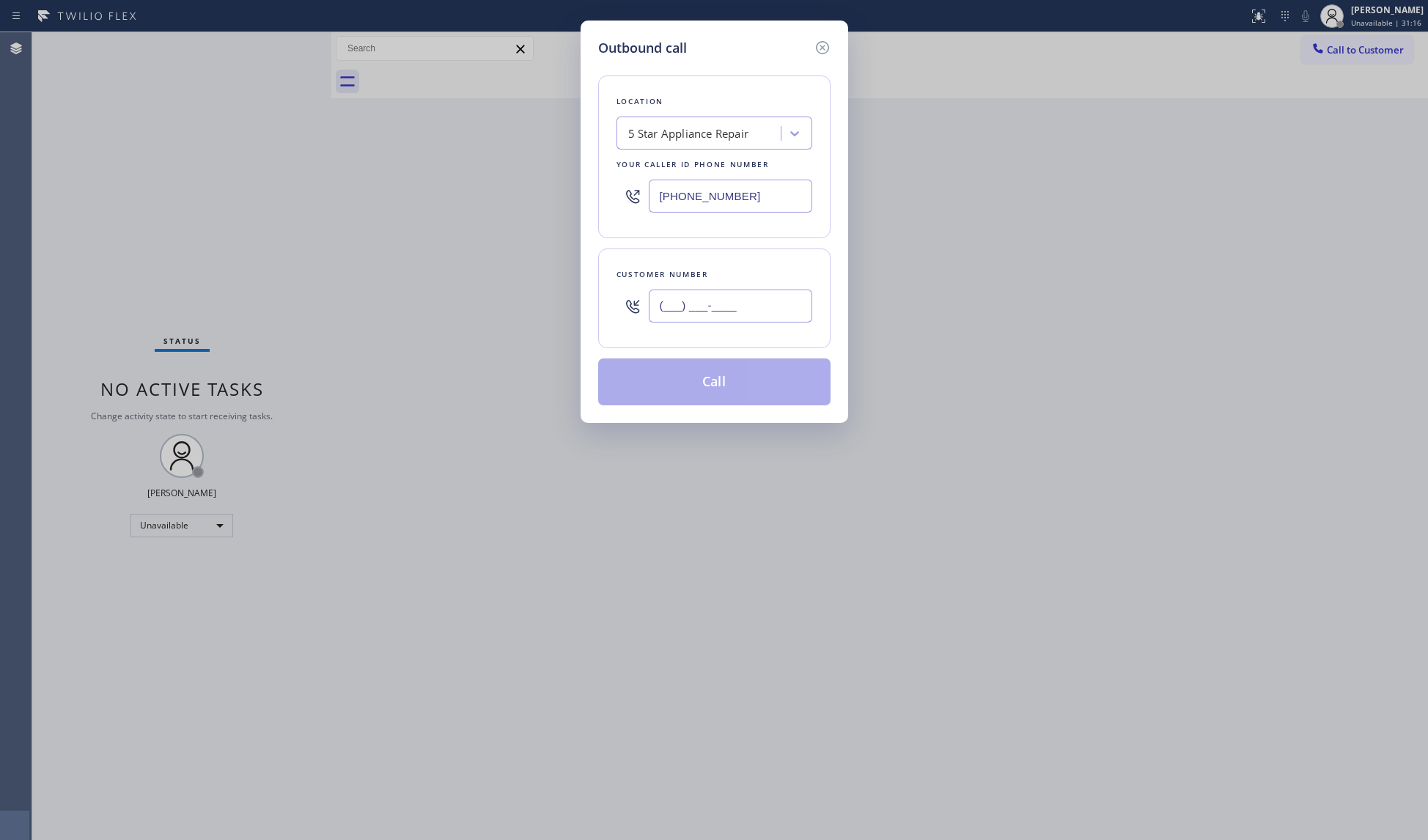
paste input "508) 369-5733"
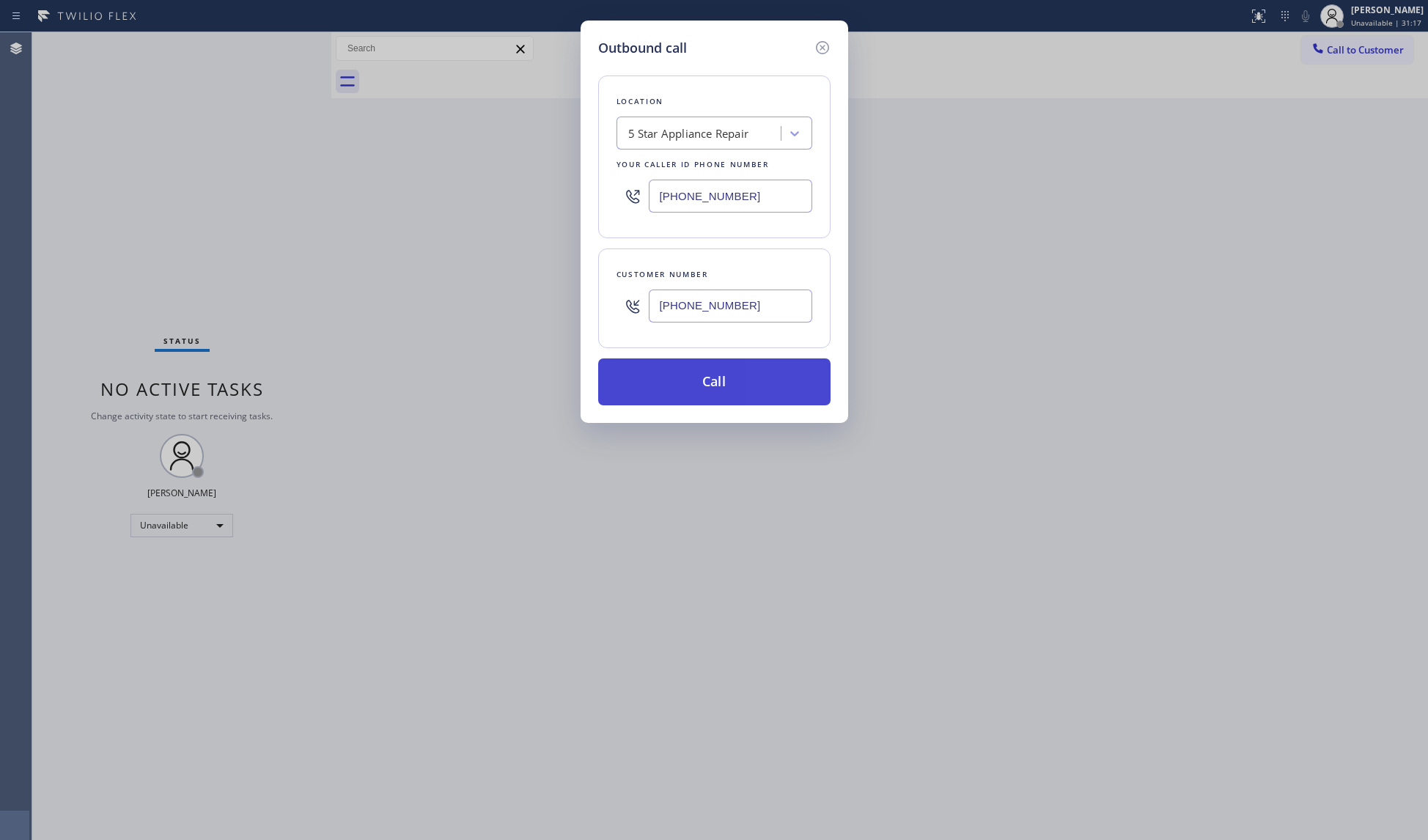
type input "[PHONE_NUMBER]"
click at [715, 381] on button "Call" at bounding box center [714, 381] width 232 height 47
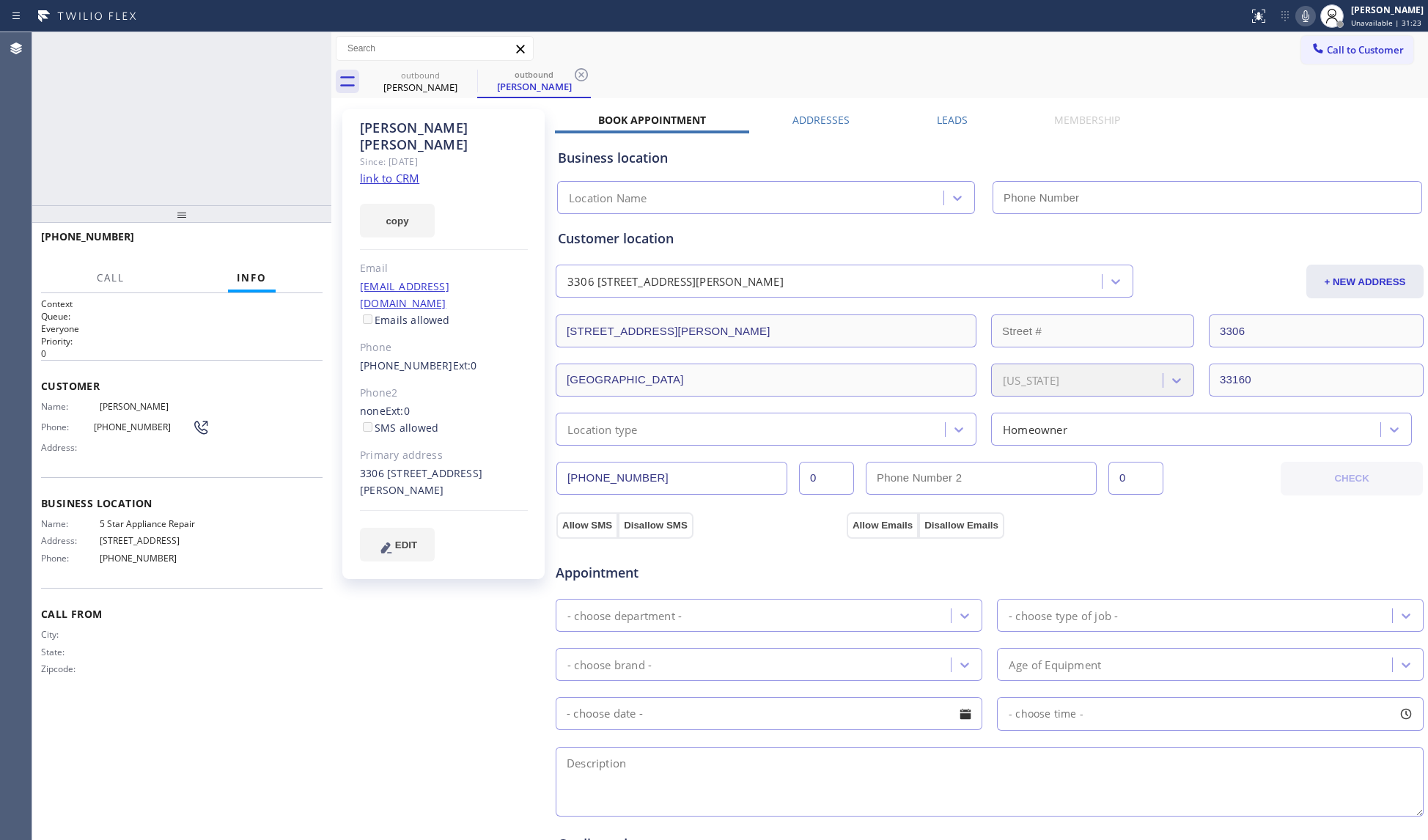
type input "[PHONE_NUMBER]"
drag, startPoint x: 861, startPoint y: 54, endPoint x: 707, endPoint y: 44, distance: 154.3
click at [856, 54] on div "Call to Customer Outbound call Location 5 Star Appliance Repair Your caller id …" at bounding box center [879, 49] width 1097 height 26
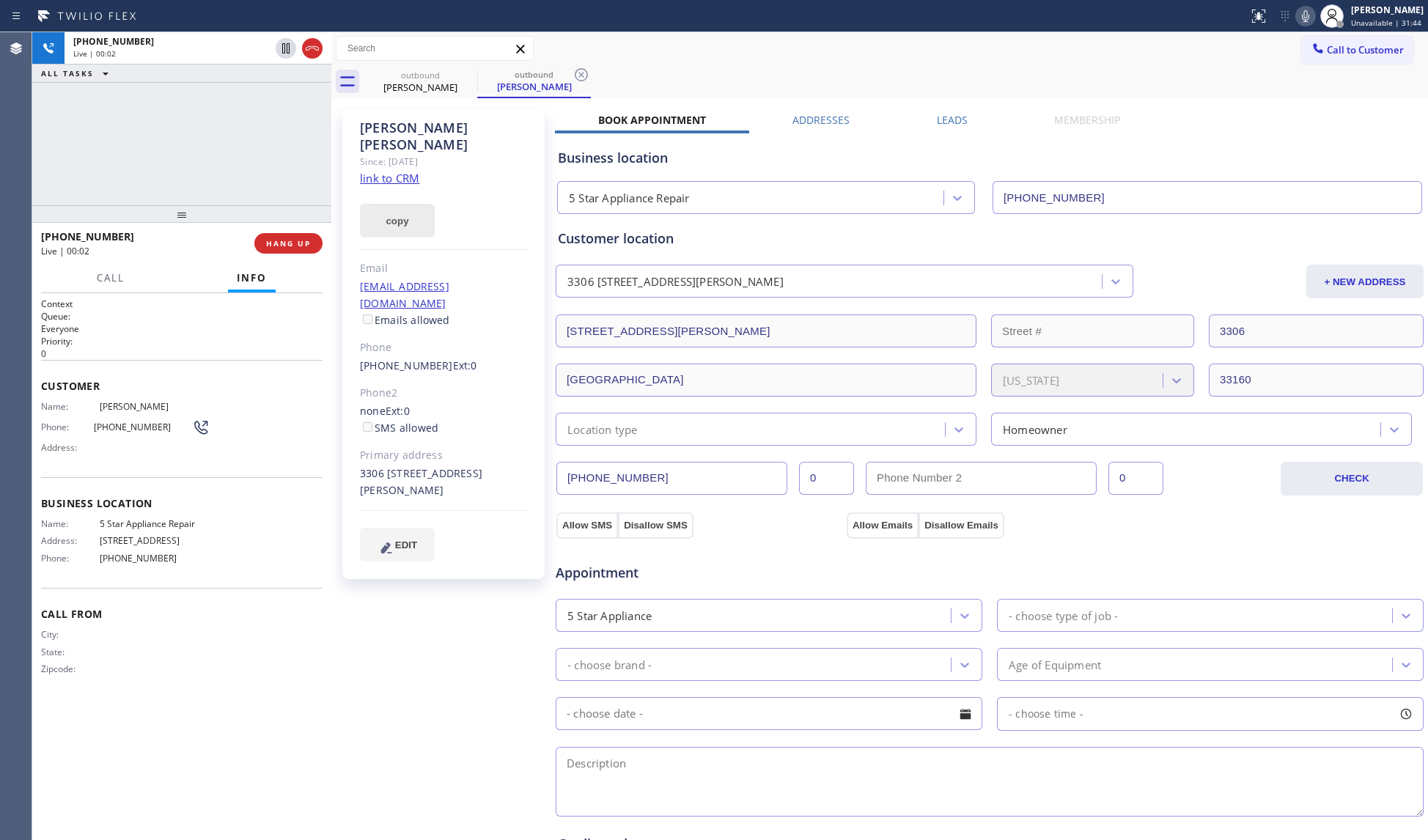
click at [419, 203] on button "copy" at bounding box center [397, 220] width 75 height 34
click at [305, 240] on span "HANG UP" at bounding box center [288, 243] width 44 height 10
click at [303, 239] on span "HANG UP" at bounding box center [288, 243] width 44 height 10
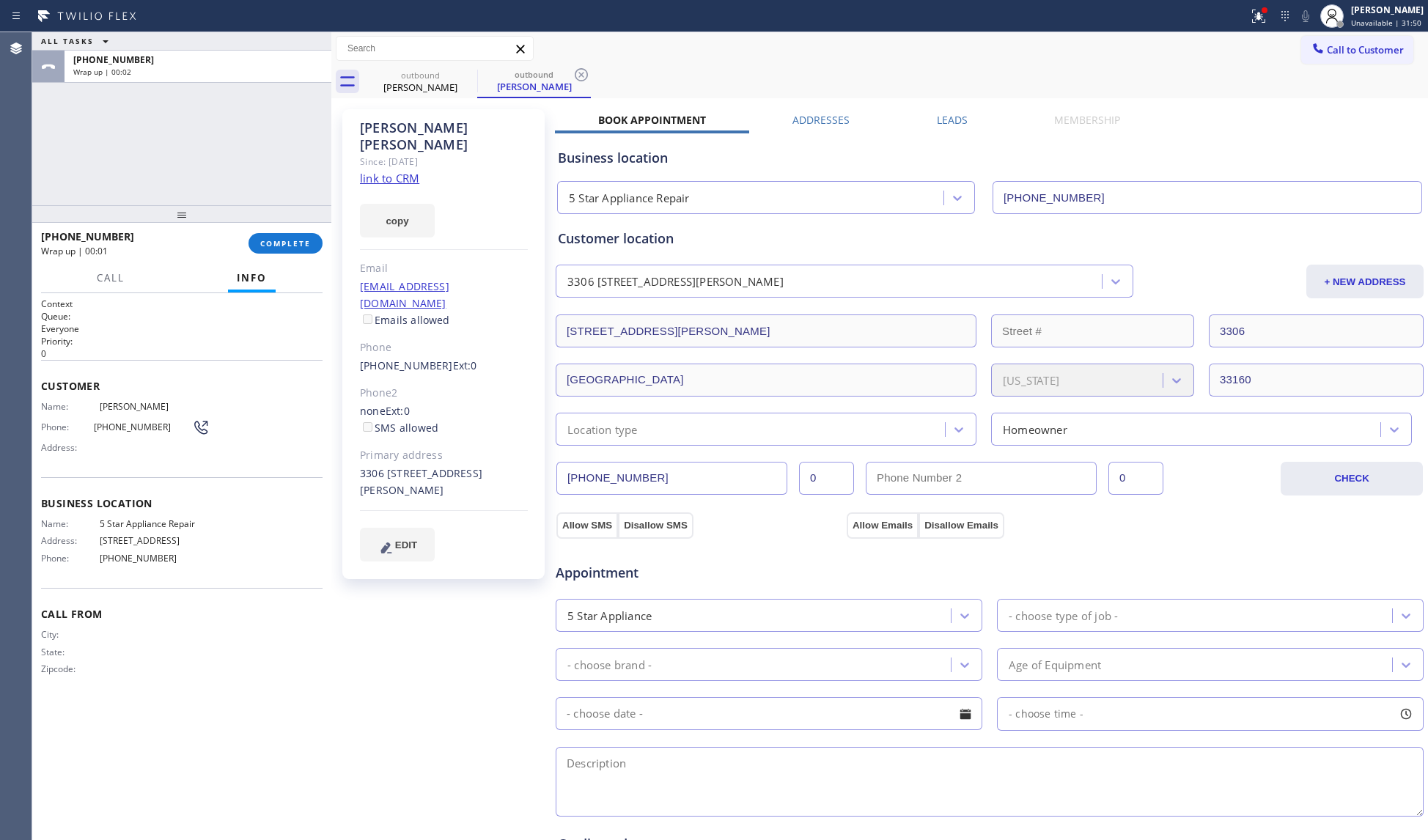
click at [317, 250] on button "COMPLETE" at bounding box center [286, 243] width 74 height 21
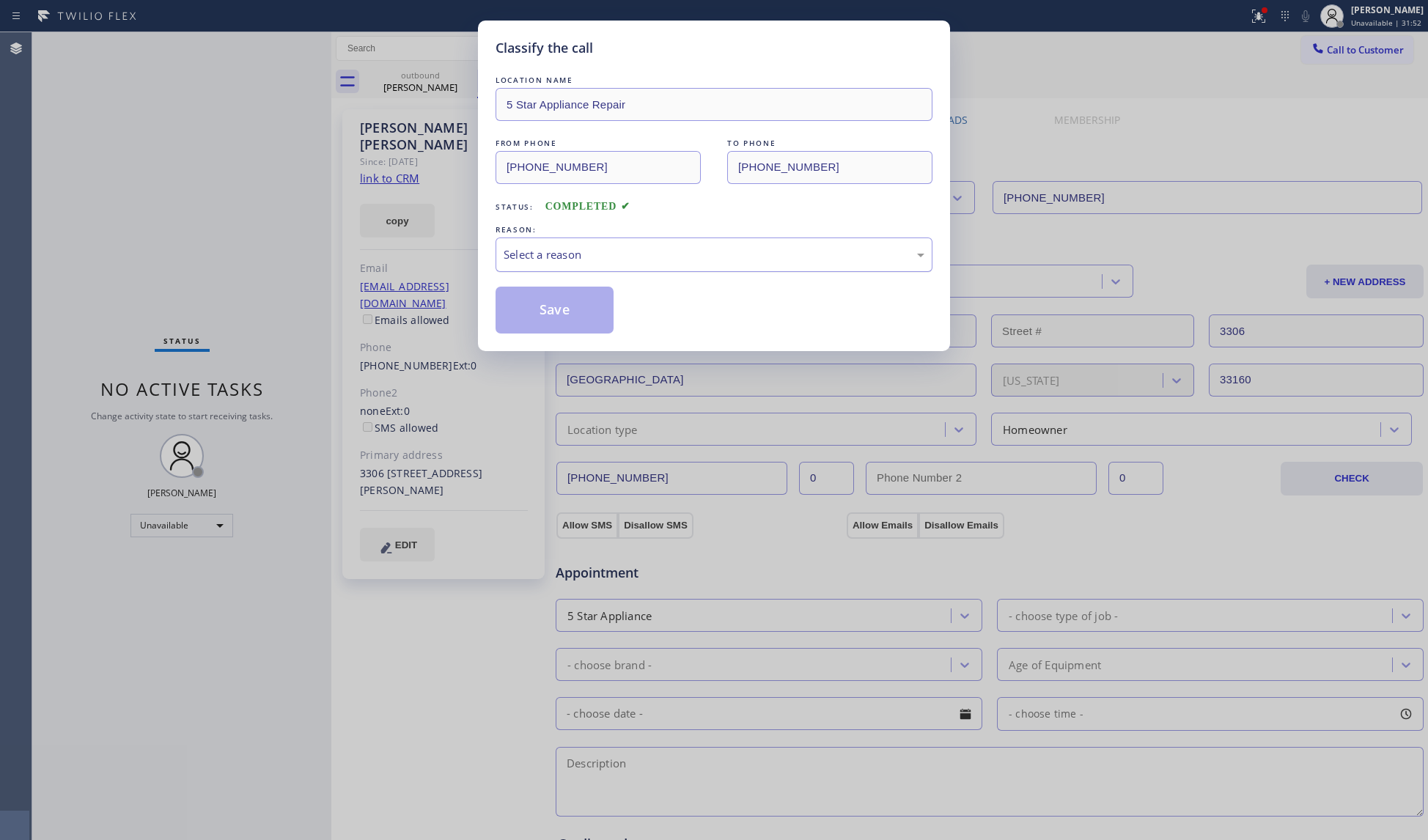
click at [730, 243] on div "Select a reason" at bounding box center [714, 254] width 437 height 35
drag, startPoint x: 569, startPoint y: 303, endPoint x: 394, endPoint y: 286, distance: 175.8
click at [561, 303] on button "Save" at bounding box center [554, 310] width 118 height 47
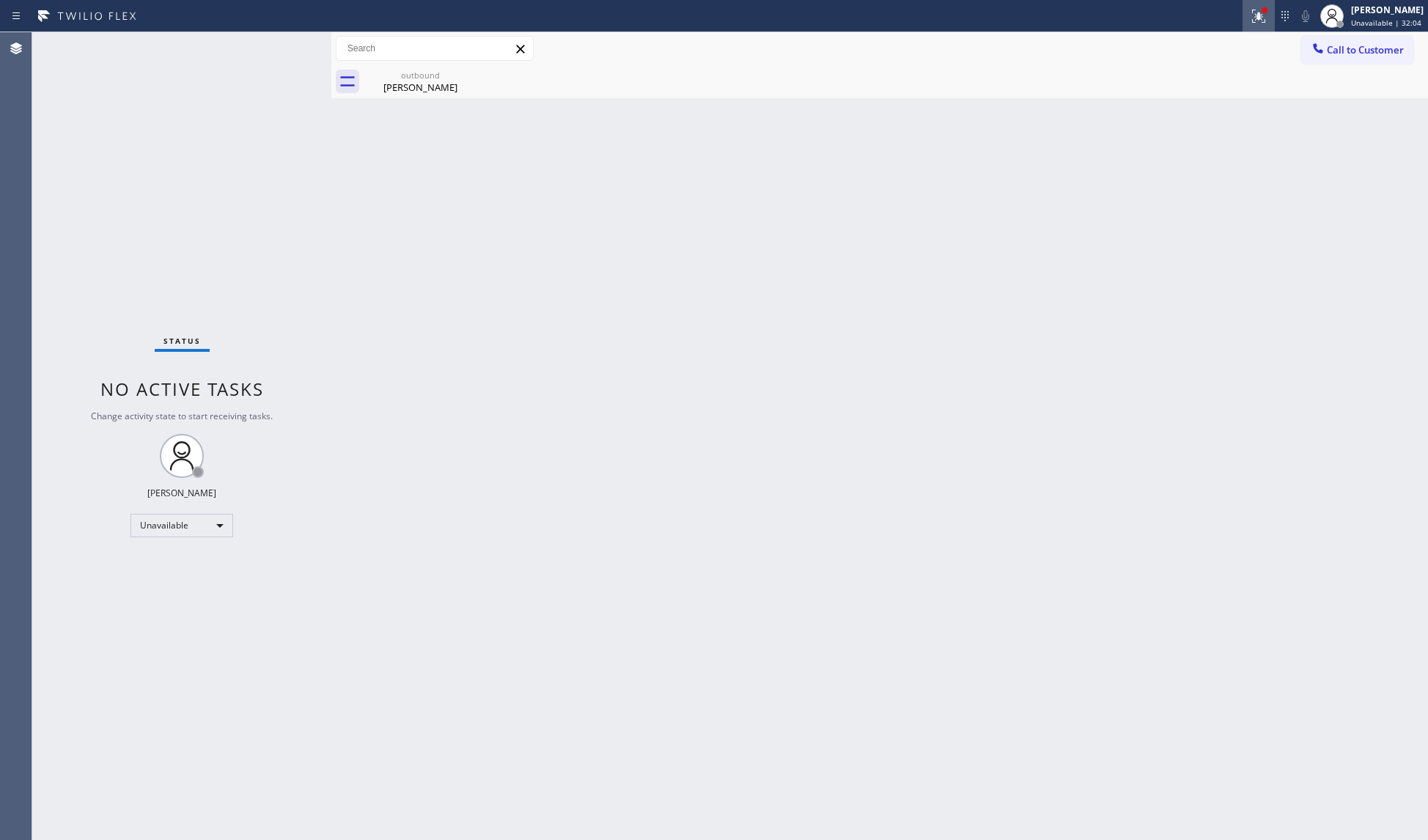
drag, startPoint x: 1274, startPoint y: 12, endPoint x: 1273, endPoint y: 30, distance: 18.0
click at [1274, 15] on div at bounding box center [1258, 16] width 32 height 17
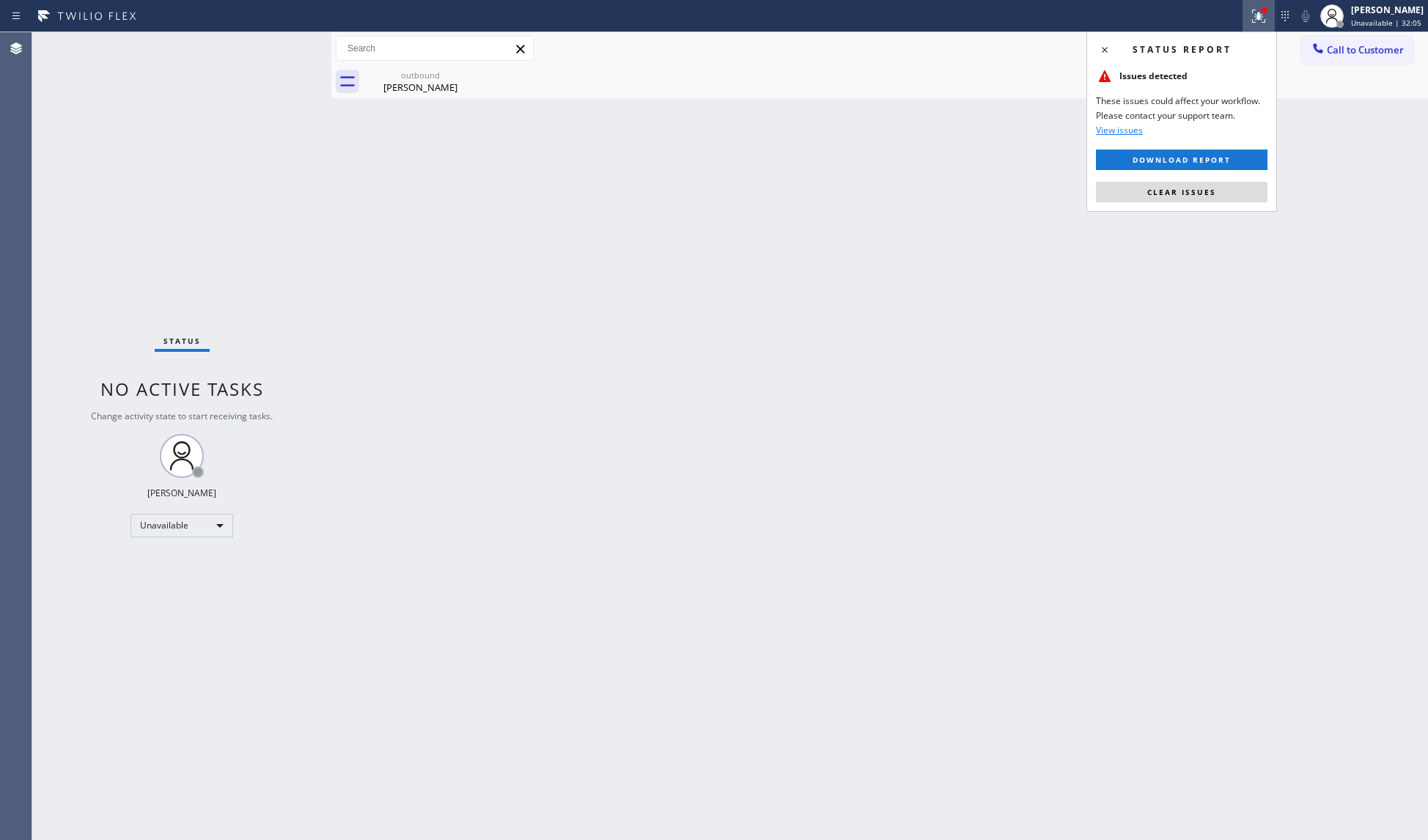
click at [1201, 206] on div "Status report Issues detected These issues could affect your workflow. Please c…" at bounding box center [1182, 121] width 190 height 180
drag, startPoint x: 1215, startPoint y: 198, endPoint x: 1232, endPoint y: 194, distance: 17.5
click at [1215, 198] on button "Clear issues" at bounding box center [1182, 192] width 171 height 21
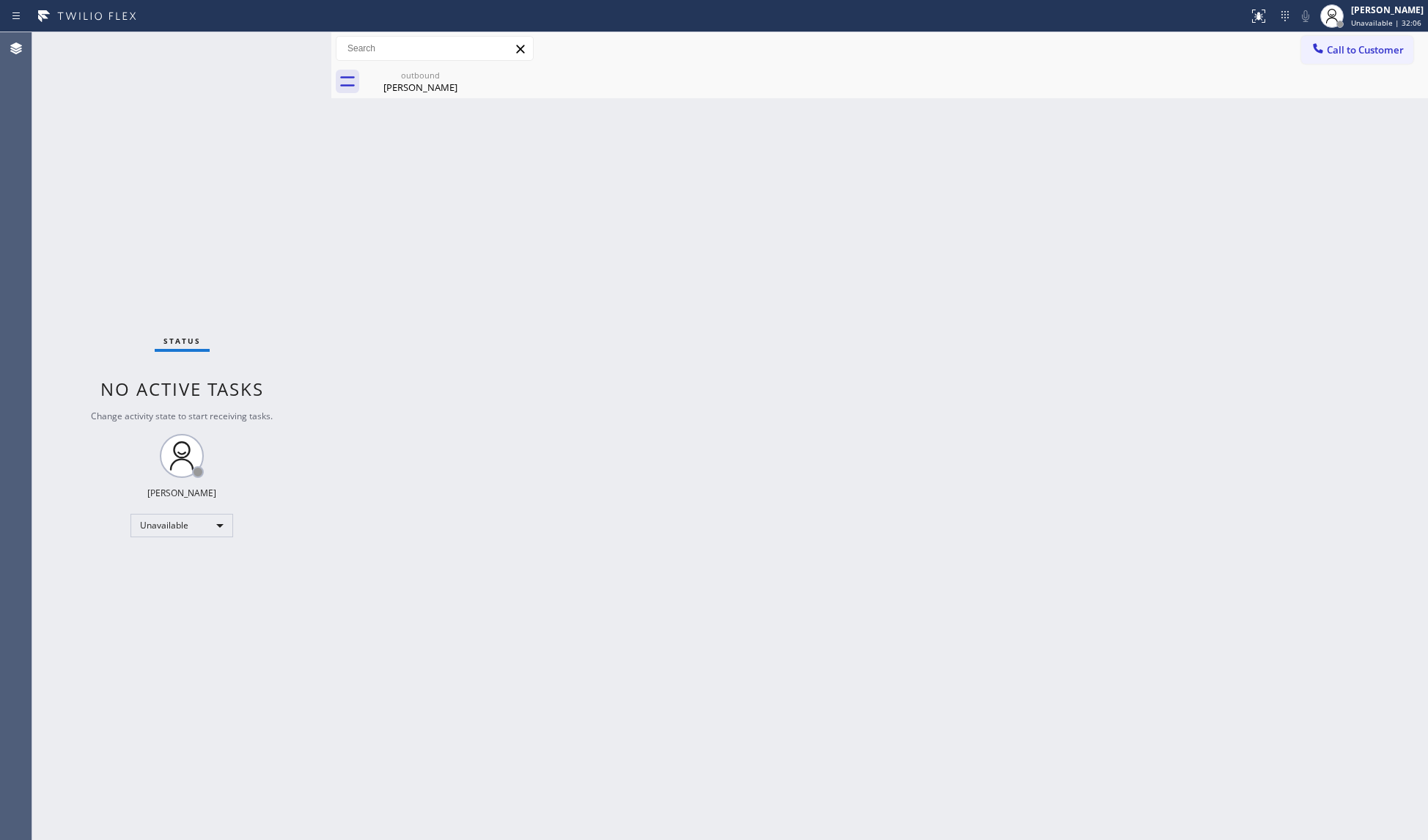
drag, startPoint x: 1335, startPoint y: 57, endPoint x: 1091, endPoint y: 156, distance: 263.3
click at [1333, 59] on button "Call to Customer" at bounding box center [1357, 50] width 112 height 28
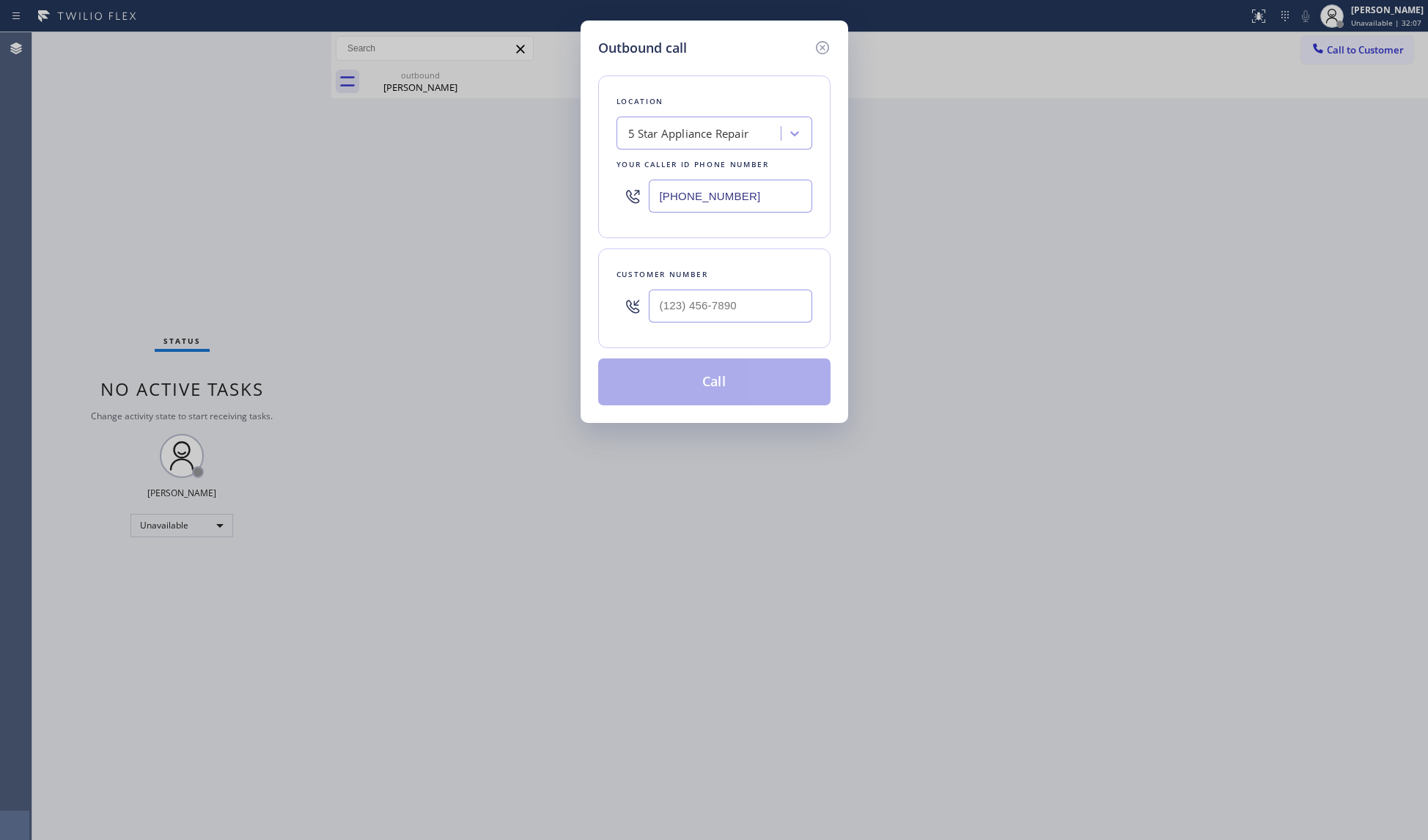
drag, startPoint x: 668, startPoint y: 200, endPoint x: 614, endPoint y: 194, distance: 54.3
click at [613, 200] on div "Location 5 Star Appliance Repair Your caller id phone number [PHONE_NUMBER]" at bounding box center [714, 157] width 232 height 163
paste input "77) 777-0796"
type input "[PHONE_NUMBER]"
click at [714, 306] on input "(___) ___-____" at bounding box center [730, 306] width 163 height 33
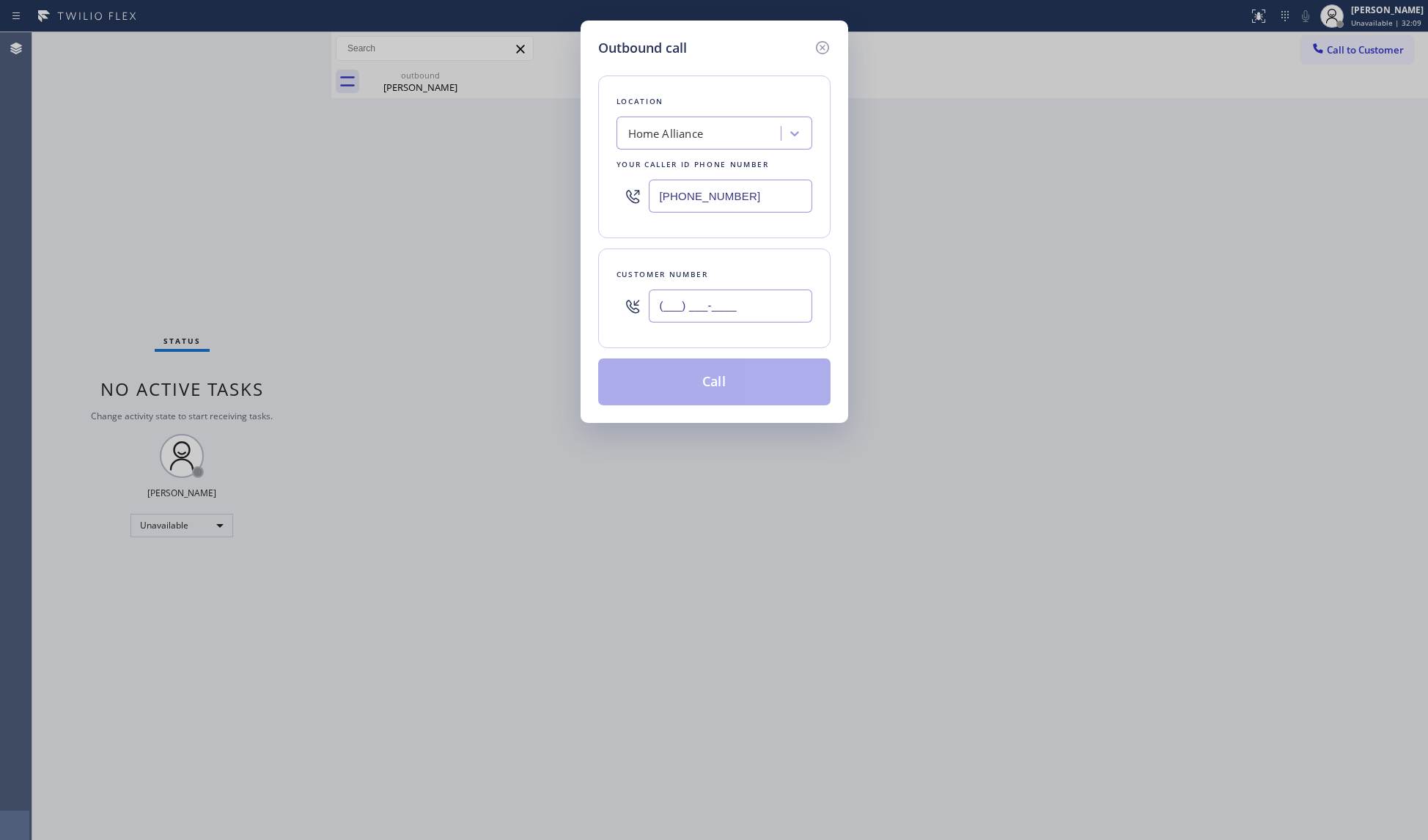
paste input "207) 249-8330"
type input "[PHONE_NUMBER]"
click at [719, 390] on button "Call" at bounding box center [714, 381] width 232 height 47
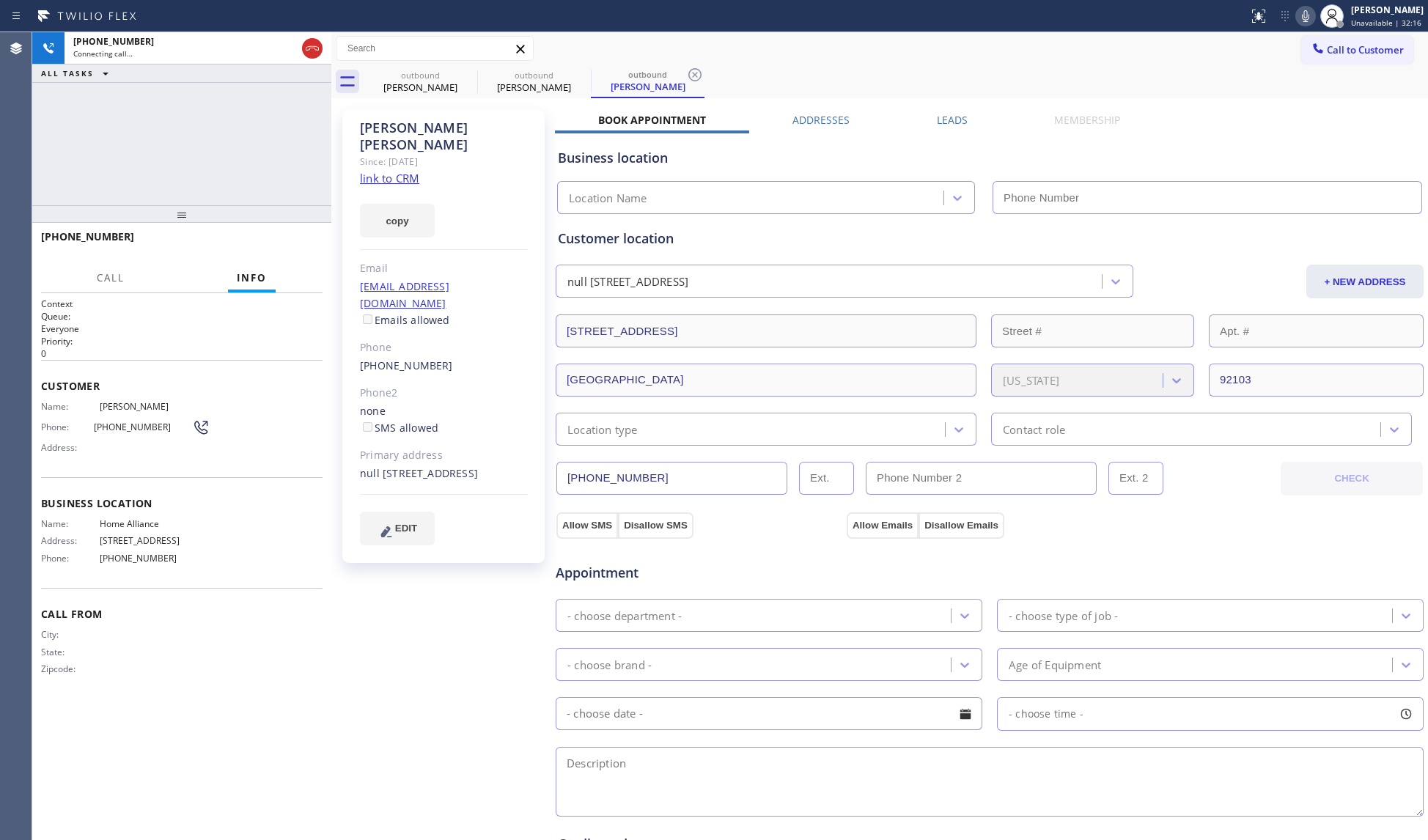
type input "[PHONE_NUMBER]"
click at [294, 239] on span "HANG UP" at bounding box center [288, 243] width 44 height 10
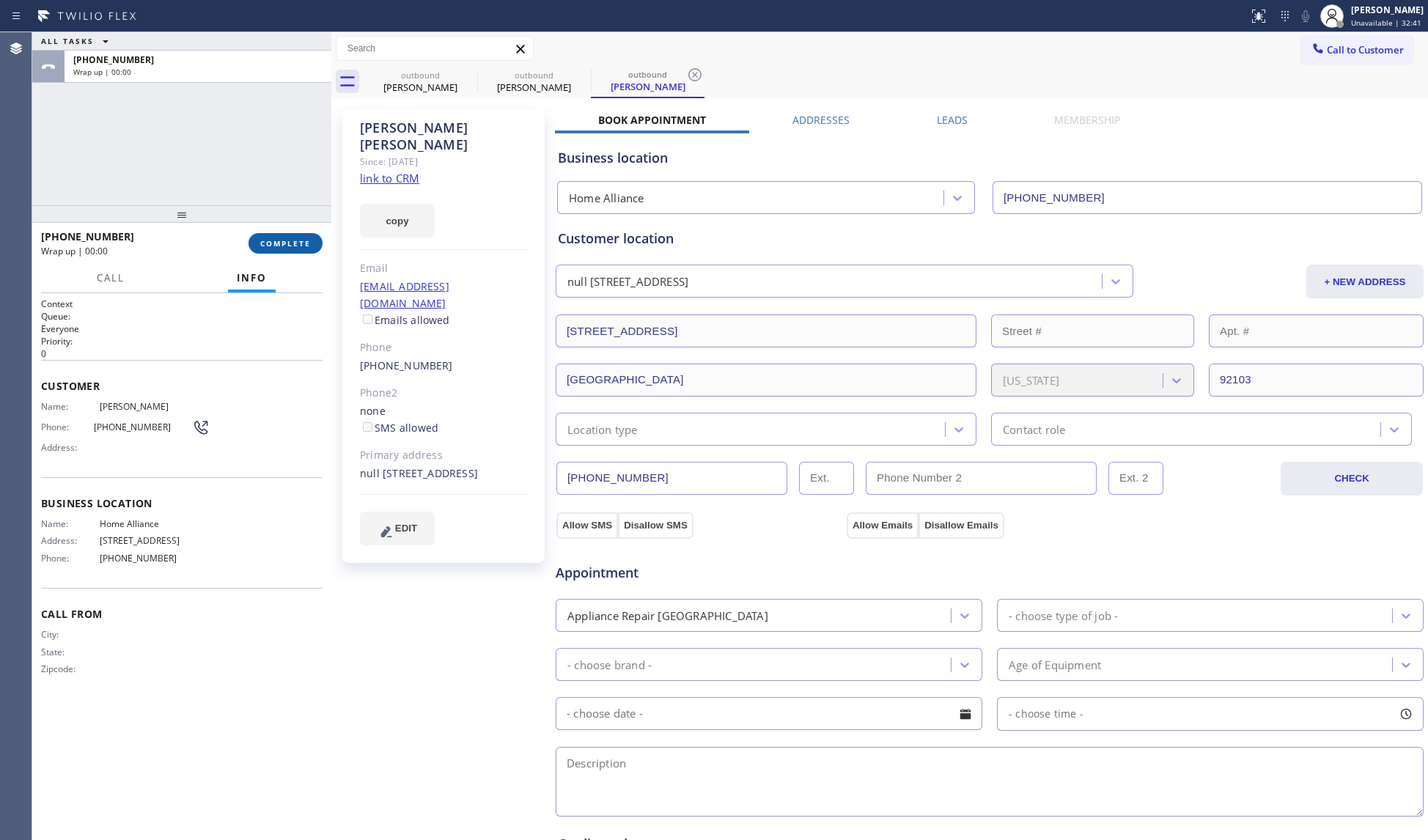
click at [299, 239] on span "COMPLETE" at bounding box center [285, 243] width 50 height 10
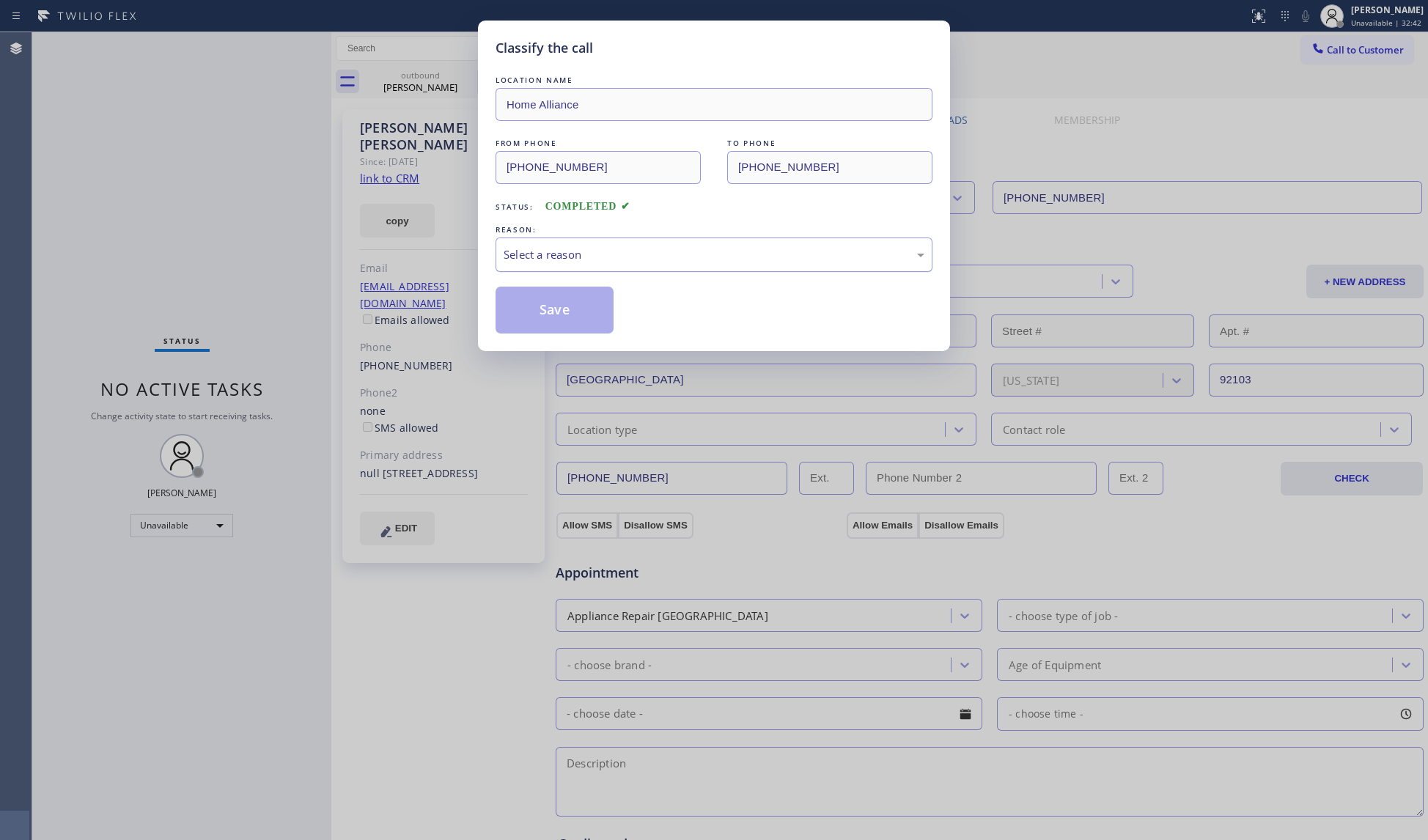
click at [579, 254] on div "Select a reason" at bounding box center [714, 254] width 421 height 16
click at [536, 320] on button "Save" at bounding box center [554, 310] width 118 height 47
type input "[PHONE_NUMBER]"
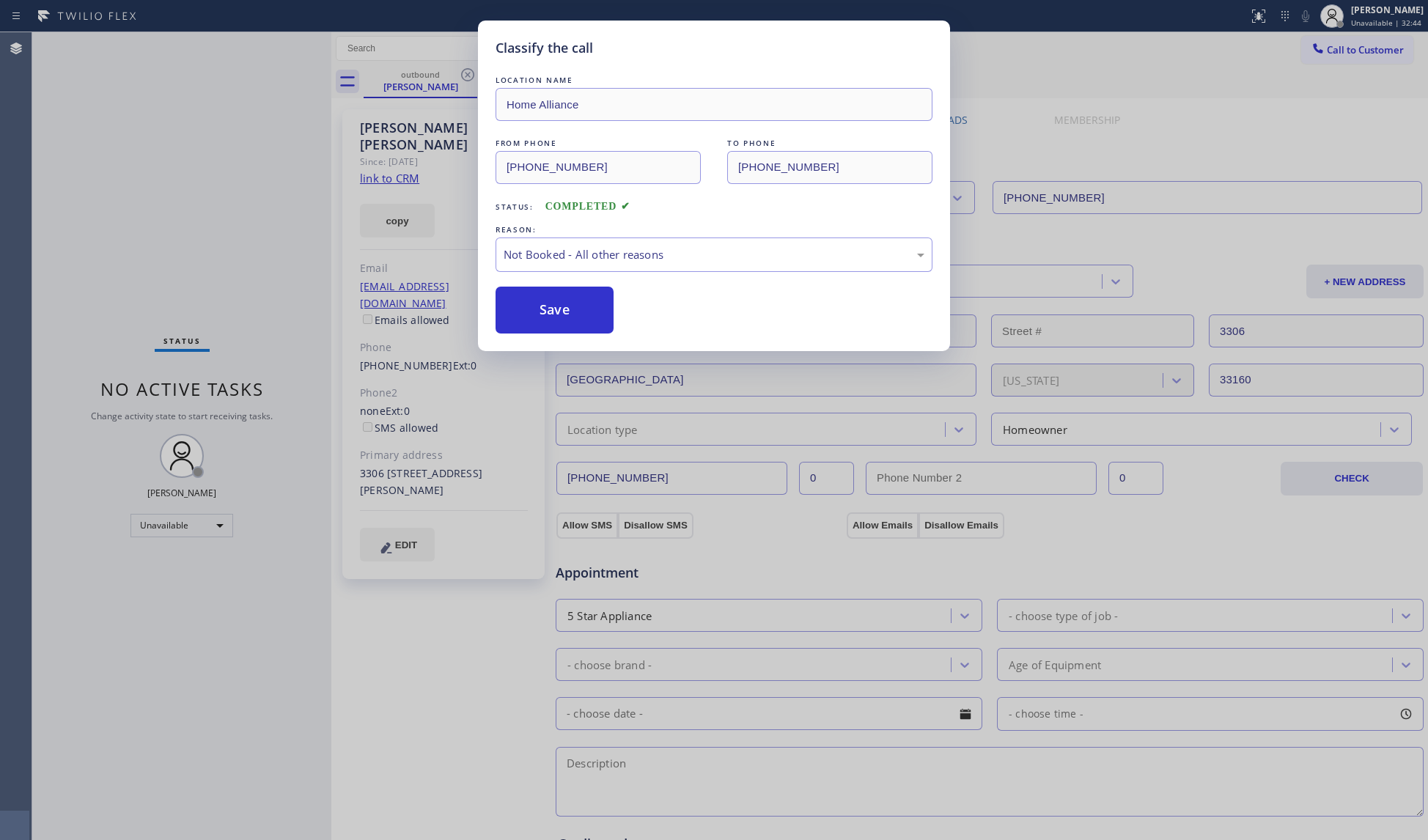
click at [331, 265] on div "Classify the call LOCATION NAME Home Alliance FROM PHONE [PHONE_NUMBER] TO PHON…" at bounding box center [714, 420] width 1428 height 840
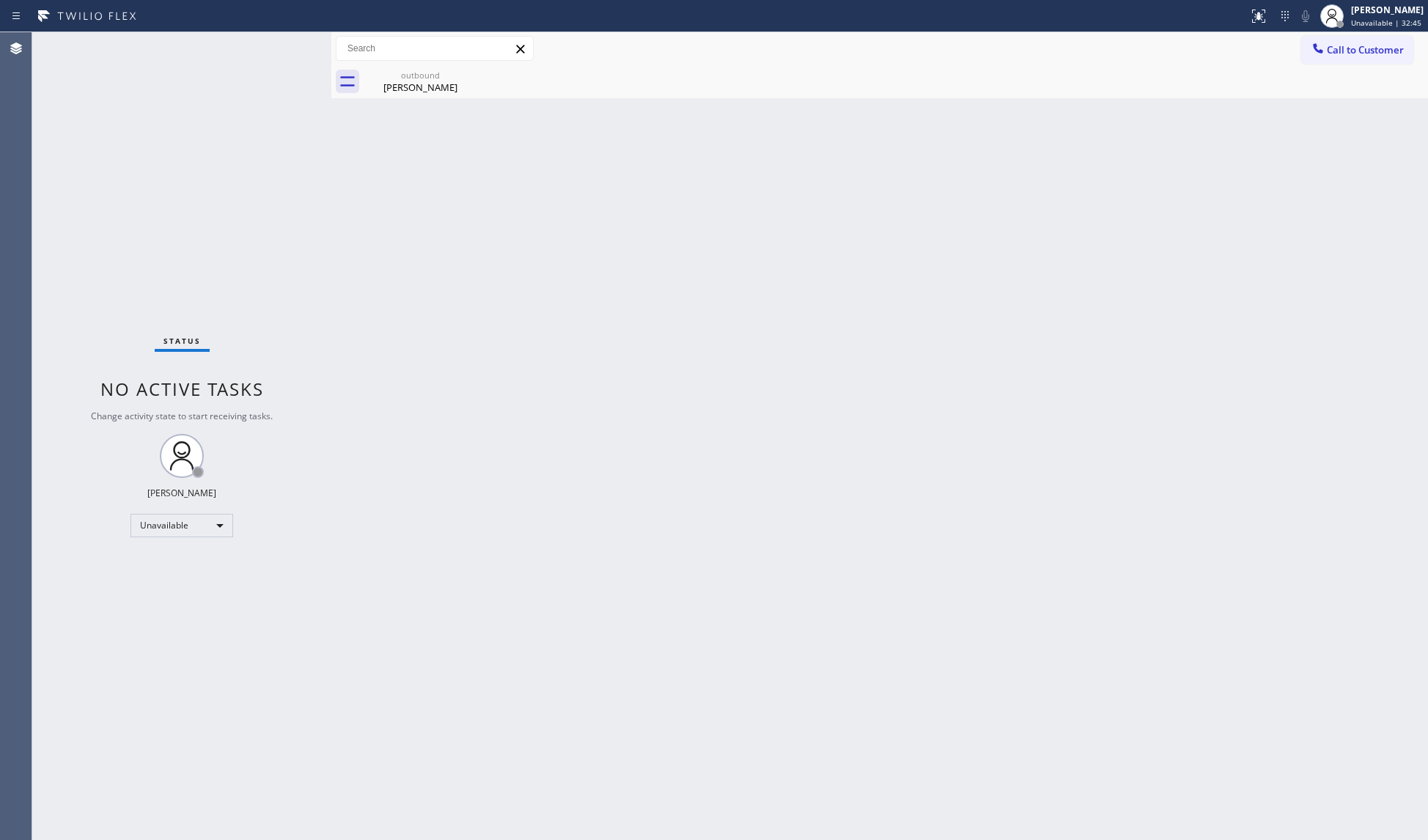
click at [423, 104] on div "Back to Dashboard Change Sender ID Customers Technicians Select a contact Outbo…" at bounding box center [879, 436] width 1097 height 807
click at [447, 86] on div "[PERSON_NAME]" at bounding box center [420, 87] width 110 height 13
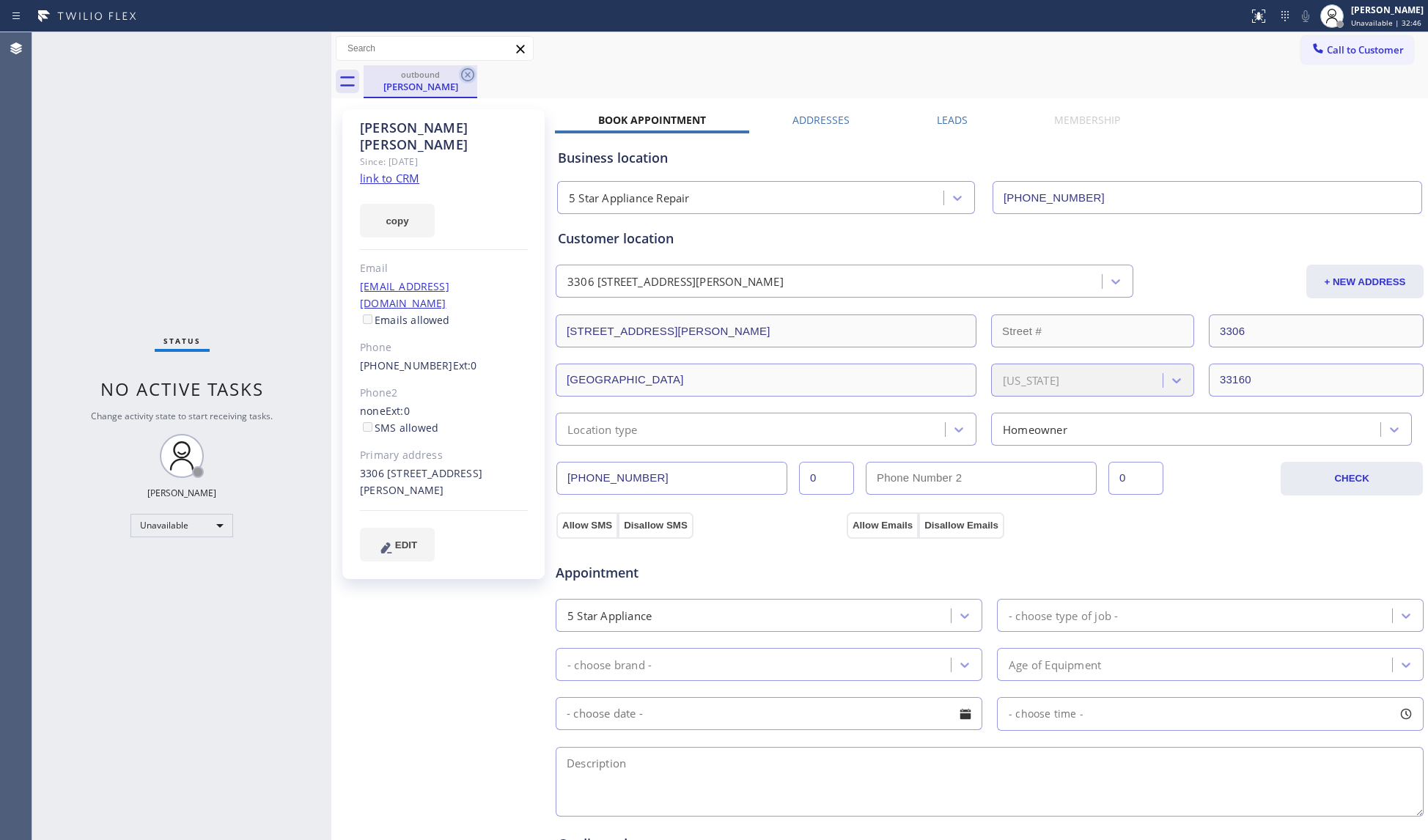
drag, startPoint x: 473, startPoint y: 80, endPoint x: 499, endPoint y: 91, distance: 28.2
click at [475, 80] on icon at bounding box center [467, 74] width 17 height 17
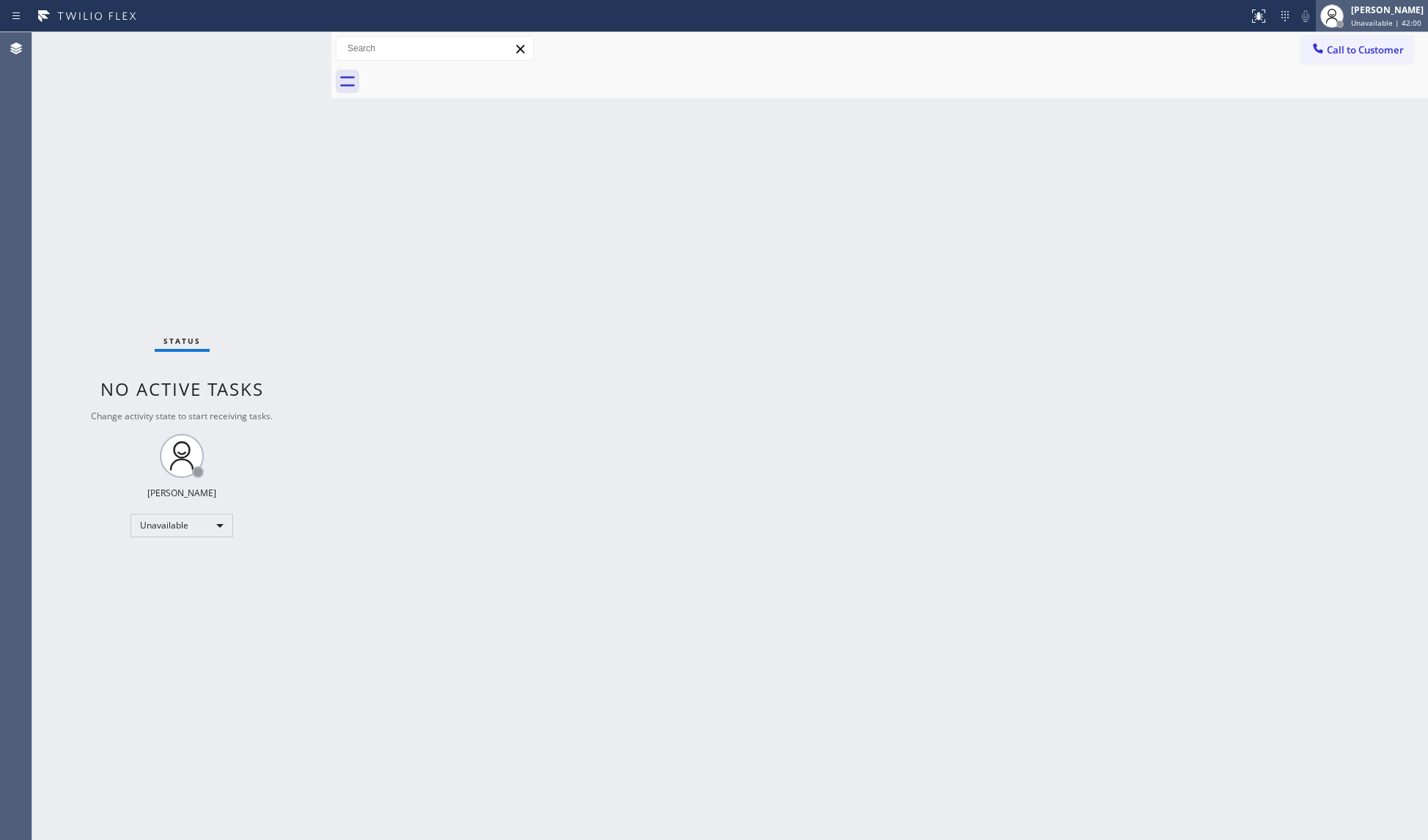
click at [1369, 24] on span "Unavailable | 42:00" at bounding box center [1386, 22] width 70 height 10
click at [1308, 54] on button "Offline" at bounding box center [1355, 58] width 147 height 19
click at [1332, 10] on circle at bounding box center [1332, 13] width 8 height 8
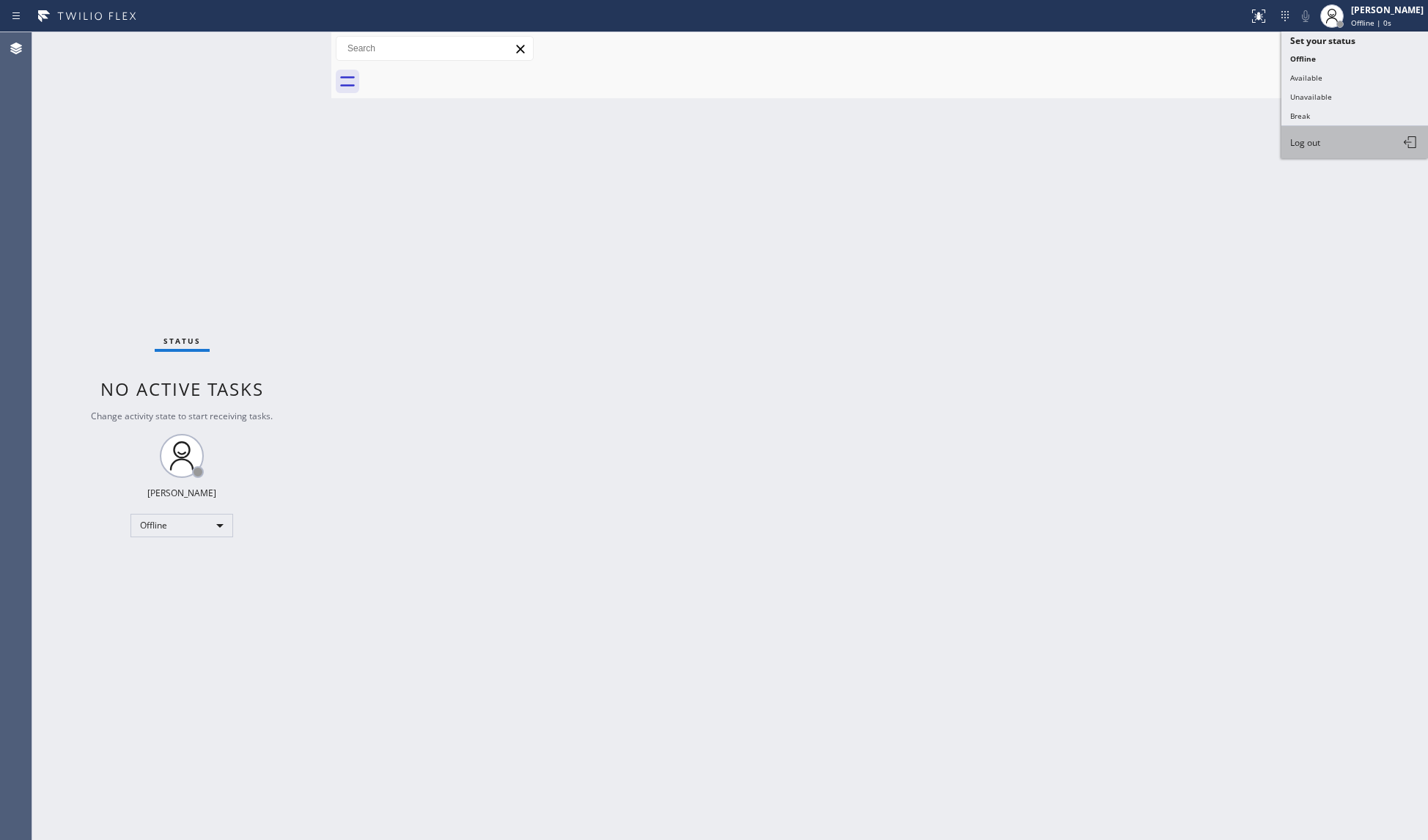
click at [1339, 147] on button "Log out" at bounding box center [1355, 142] width 147 height 32
